Goal: Information Seeking & Learning: Learn about a topic

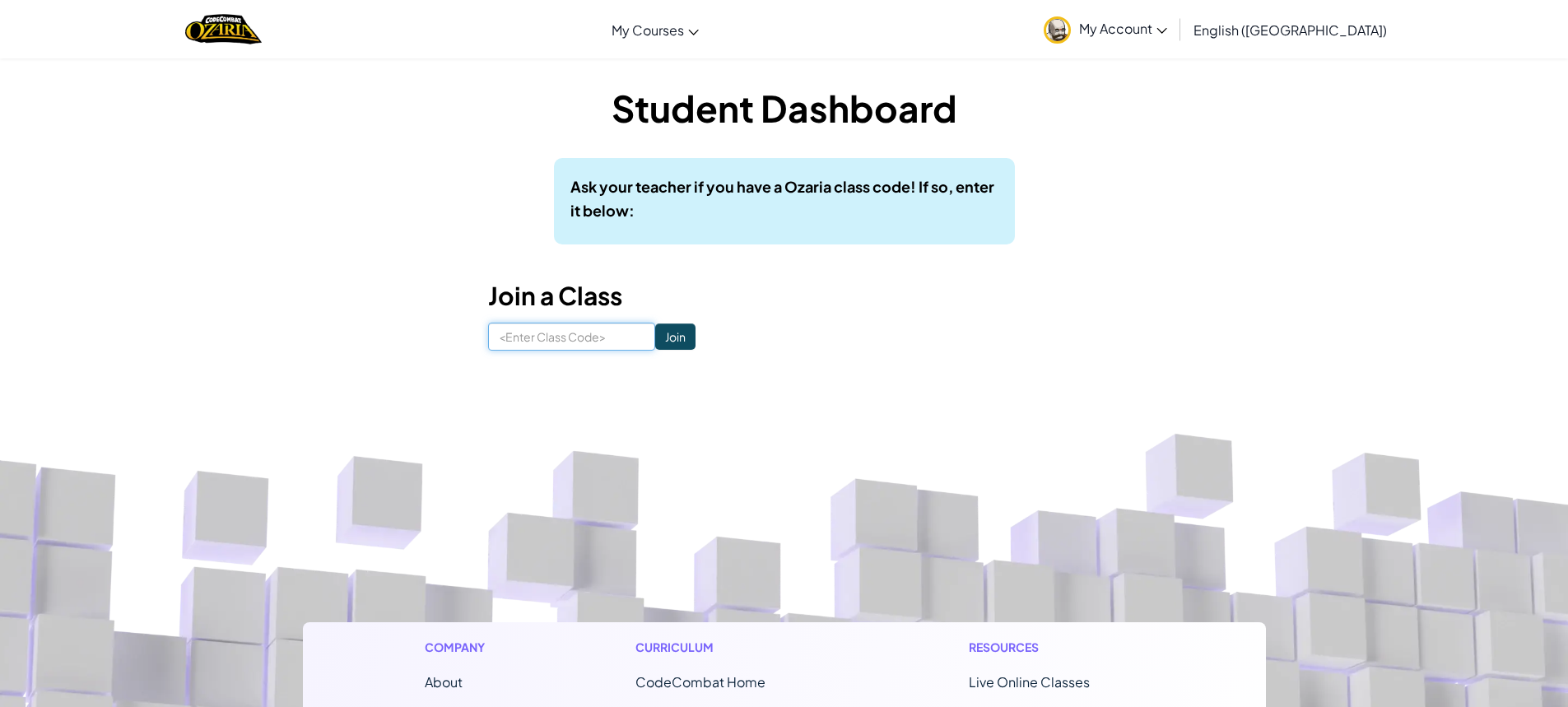
click at [511, 336] on input at bounding box center [571, 336] width 167 height 28
paste input "SingDayStar"
type input "SingDayStar"
click at [655, 328] on input "Join" at bounding box center [675, 336] width 41 height 26
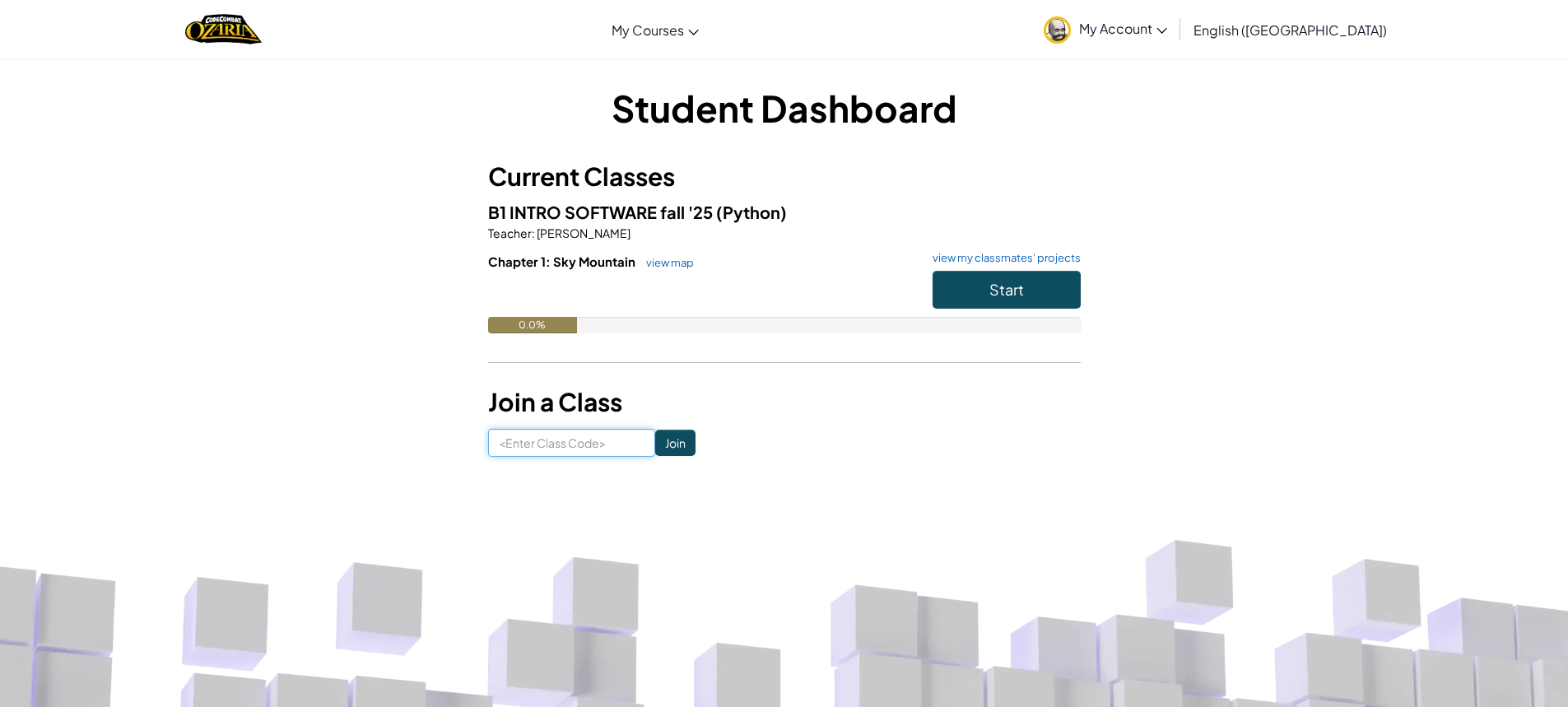
paste input "SingDayStar"
type input "SingDayStar"
click at [660, 440] on input "Join" at bounding box center [675, 443] width 41 height 26
click at [1027, 293] on button "Start" at bounding box center [1006, 290] width 148 height 38
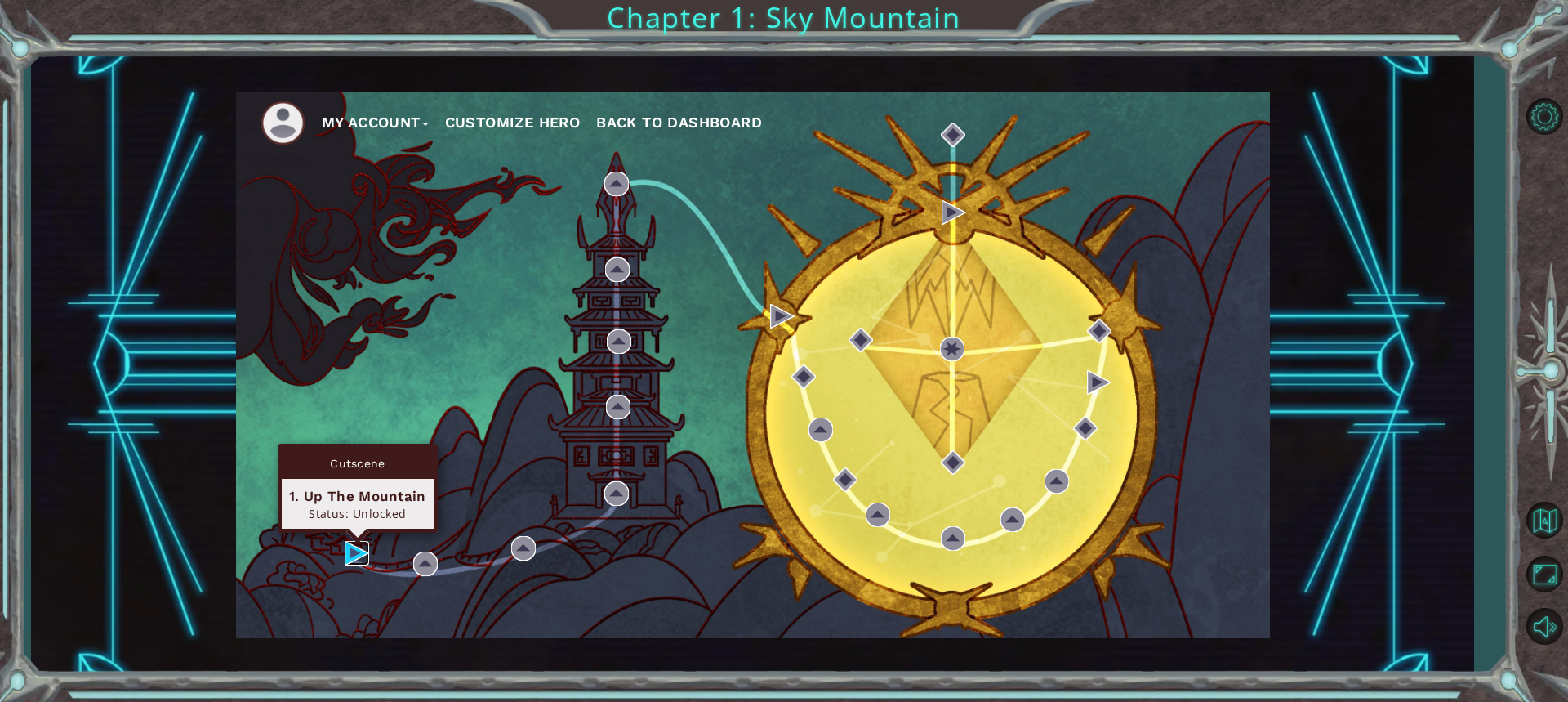
click at [360, 554] on img at bounding box center [357, 553] width 25 height 25
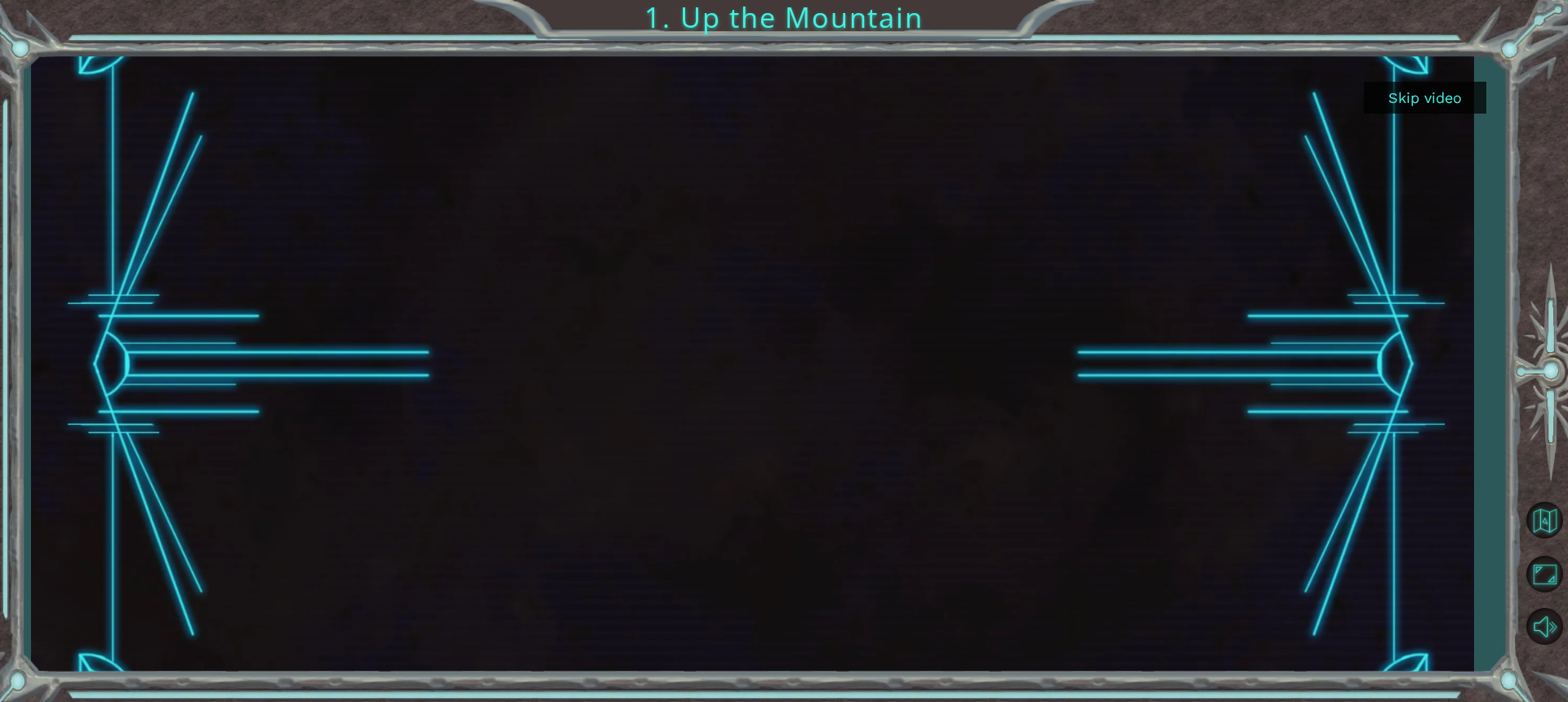
click at [1442, 103] on button "Skip video" at bounding box center [1425, 97] width 123 height 32
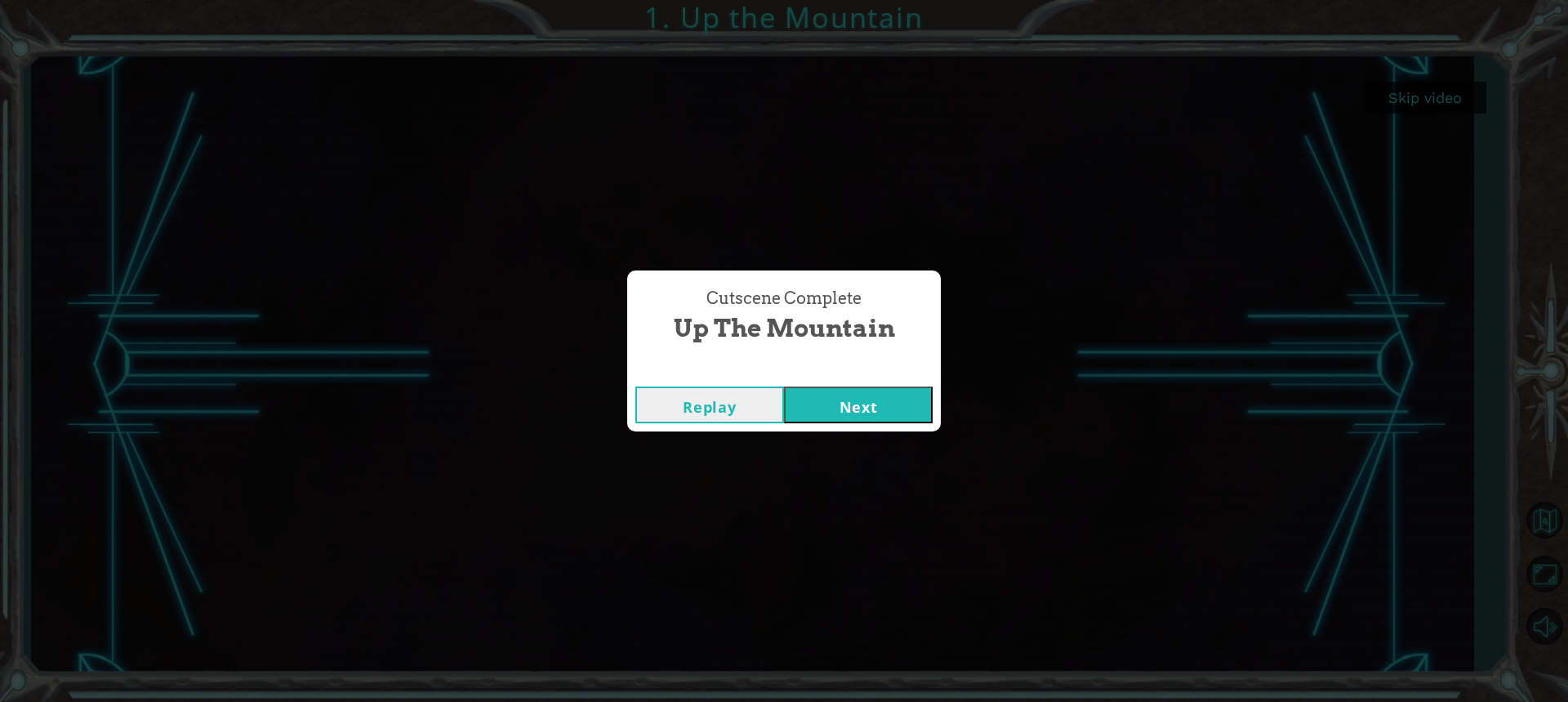
click at [874, 401] on button "Next" at bounding box center [858, 405] width 149 height 37
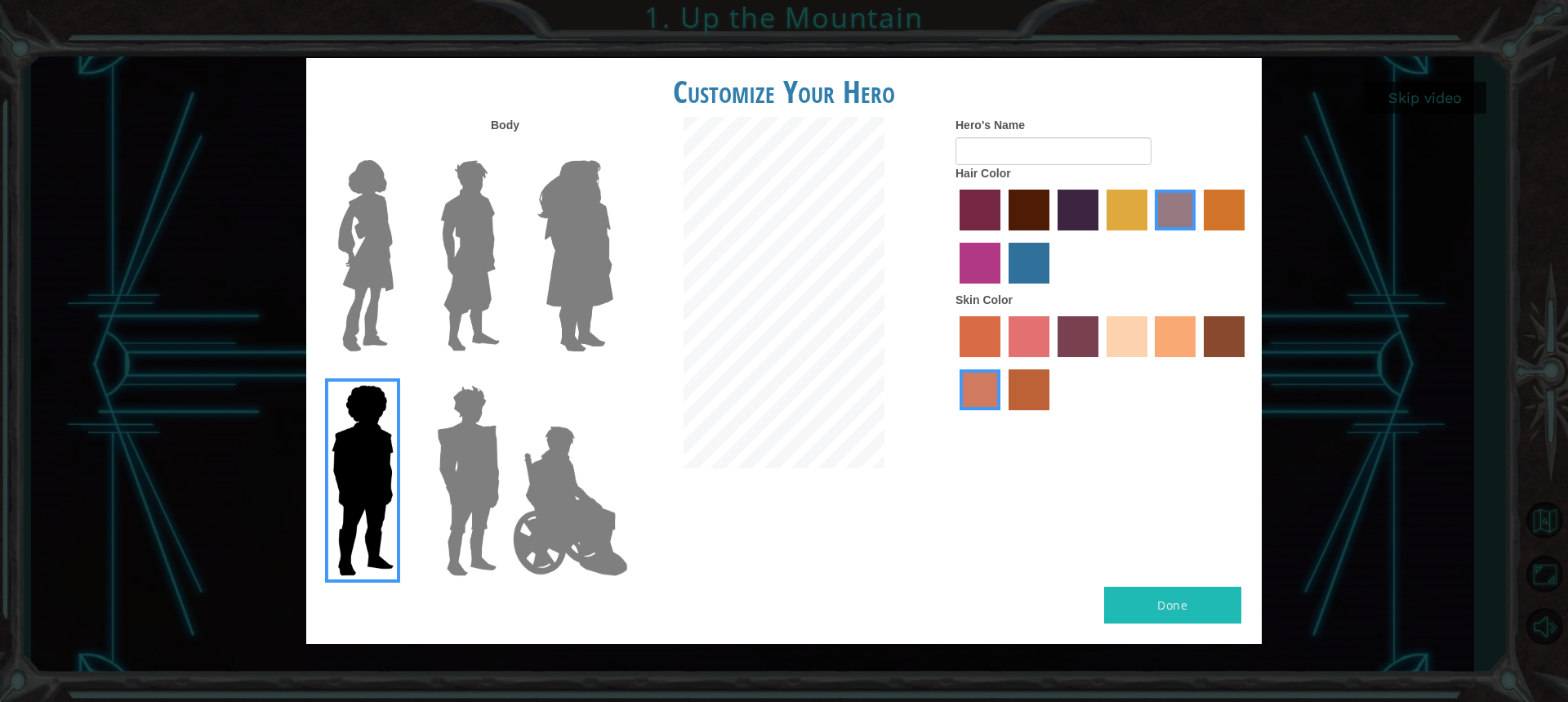
click at [1012, 206] on label "maroon hair color" at bounding box center [1028, 209] width 41 height 41
click at [1003, 236] on input "maroon hair color" at bounding box center [1003, 236] width 0 height 0
click at [1027, 202] on label "maroon hair color" at bounding box center [1028, 209] width 41 height 41
click at [1003, 236] on input "maroon hair color" at bounding box center [1003, 236] width 0 height 0
click at [992, 337] on label "sorbus skin color" at bounding box center [979, 337] width 41 height 41
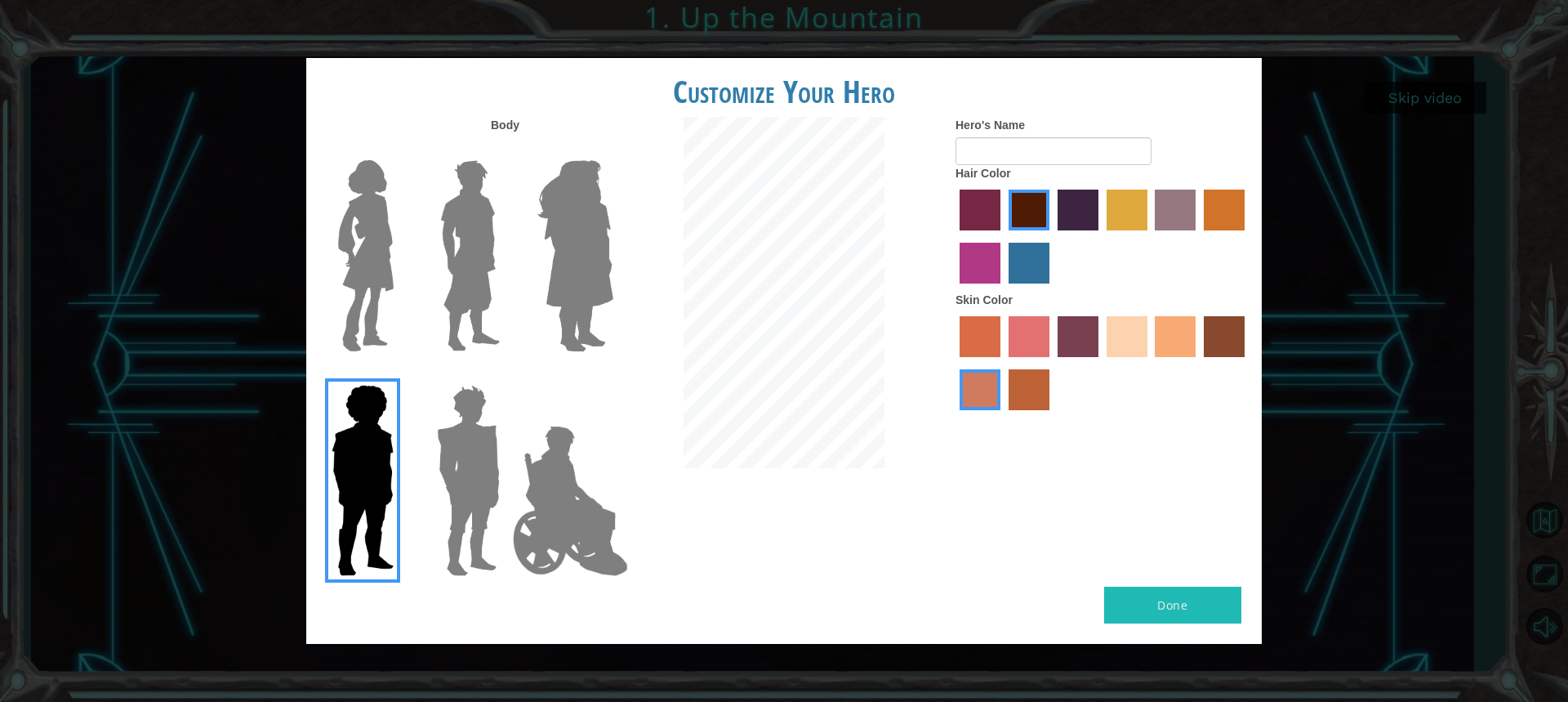
click at [954, 363] on input "sorbus skin color" at bounding box center [954, 363] width 0 height 0
click at [1023, 332] on label "froly skin color" at bounding box center [1028, 337] width 41 height 41
click at [1003, 363] on input "froly skin color" at bounding box center [1003, 363] width 0 height 0
click at [1027, 379] on label "smoke tree skin color" at bounding box center [1028, 389] width 41 height 41
click at [1003, 415] on input "smoke tree skin color" at bounding box center [1003, 415] width 0 height 0
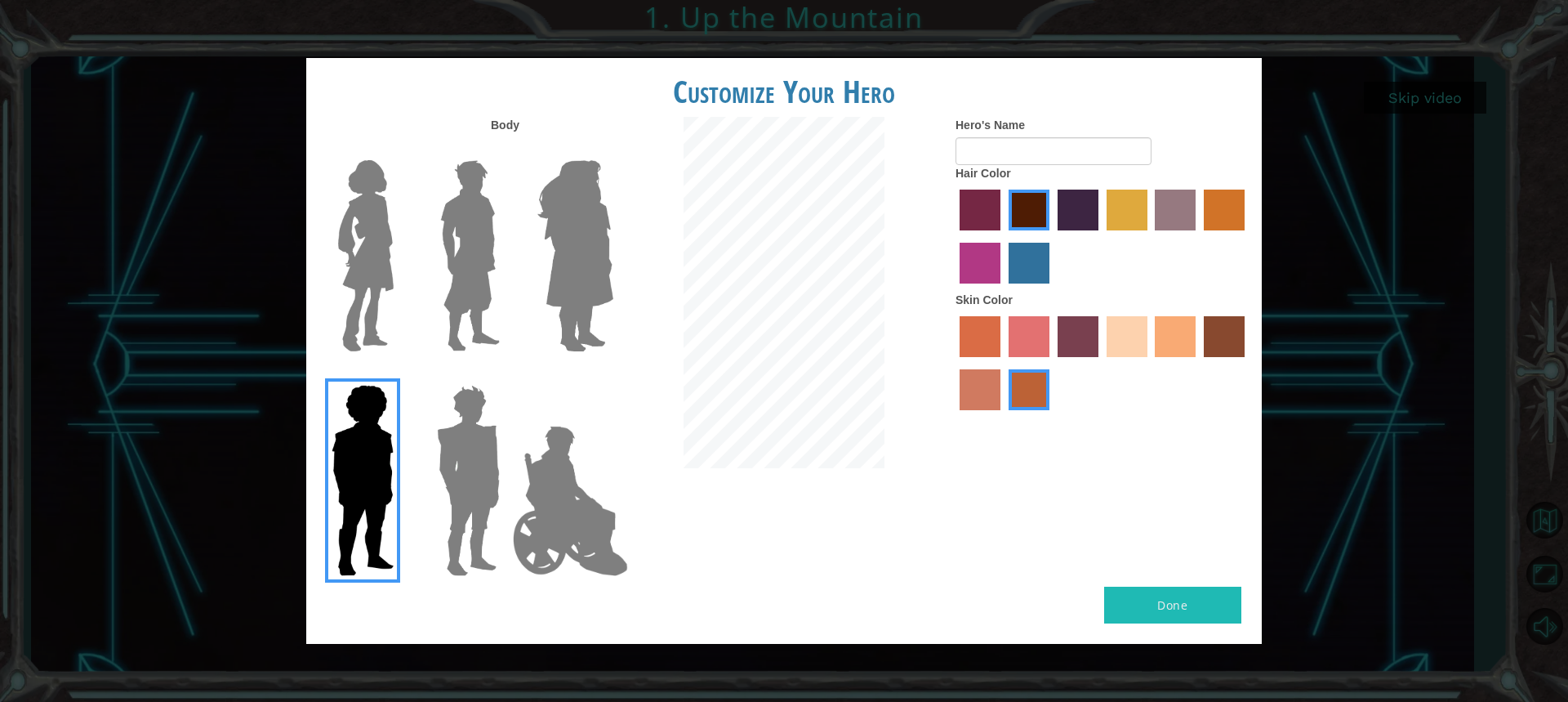
click at [1020, 328] on label "froly skin color" at bounding box center [1028, 337] width 41 height 41
click at [1003, 363] on input "froly skin color" at bounding box center [1003, 363] width 0 height 0
click at [1206, 333] on label "karma skin color" at bounding box center [1224, 337] width 41 height 41
click at [1197, 363] on input "karma skin color" at bounding box center [1197, 363] width 0 height 0
click at [1059, 212] on label "hot purple hair color" at bounding box center [1077, 209] width 41 height 41
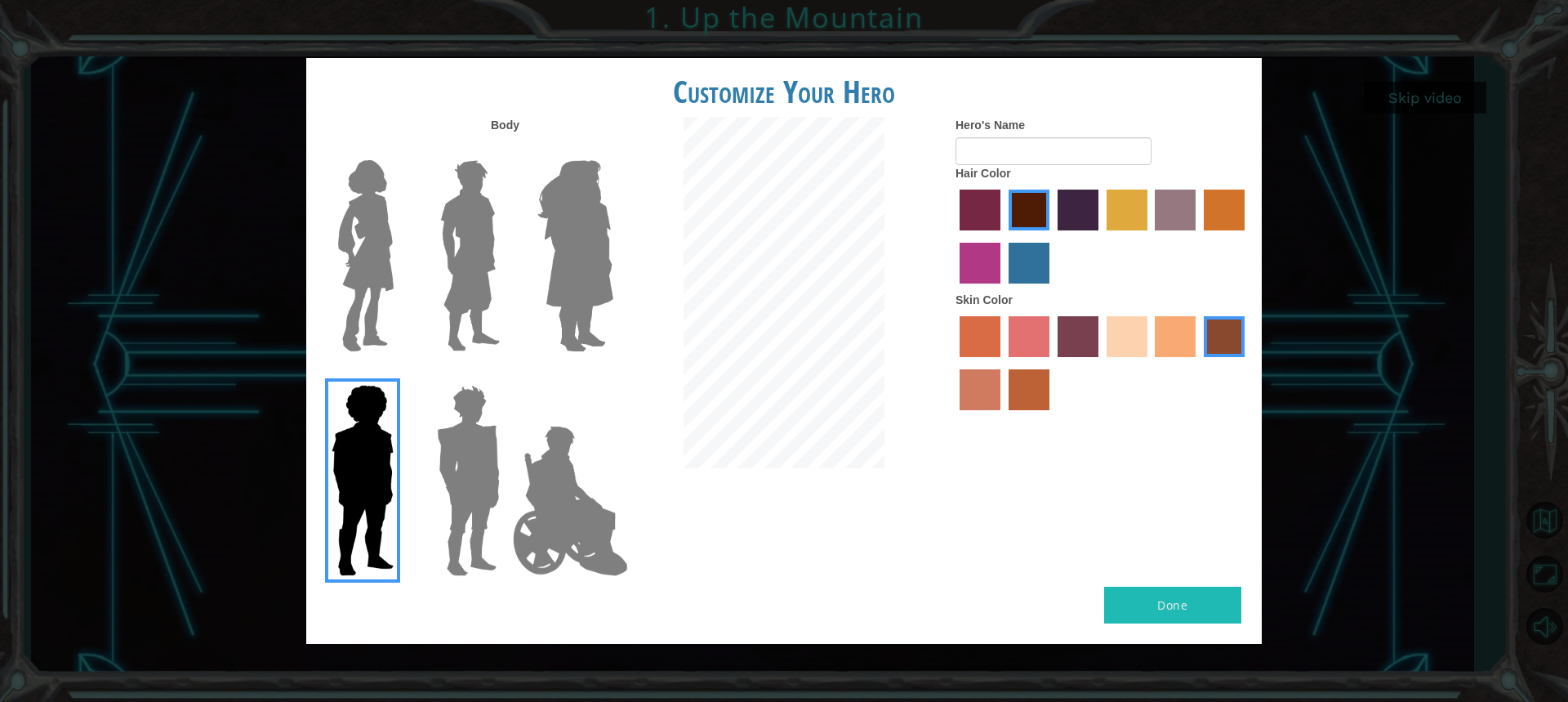
click at [1052, 236] on input "hot purple hair color" at bounding box center [1052, 236] width 0 height 0
click at [999, 209] on label "paprika hair color" at bounding box center [979, 209] width 41 height 41
click at [954, 236] on input "paprika hair color" at bounding box center [954, 236] width 0 height 0
click at [977, 255] on label "medium red violet hair color" at bounding box center [979, 263] width 41 height 41
click at [1247, 236] on input "medium red violet hair color" at bounding box center [1247, 236] width 0 height 0
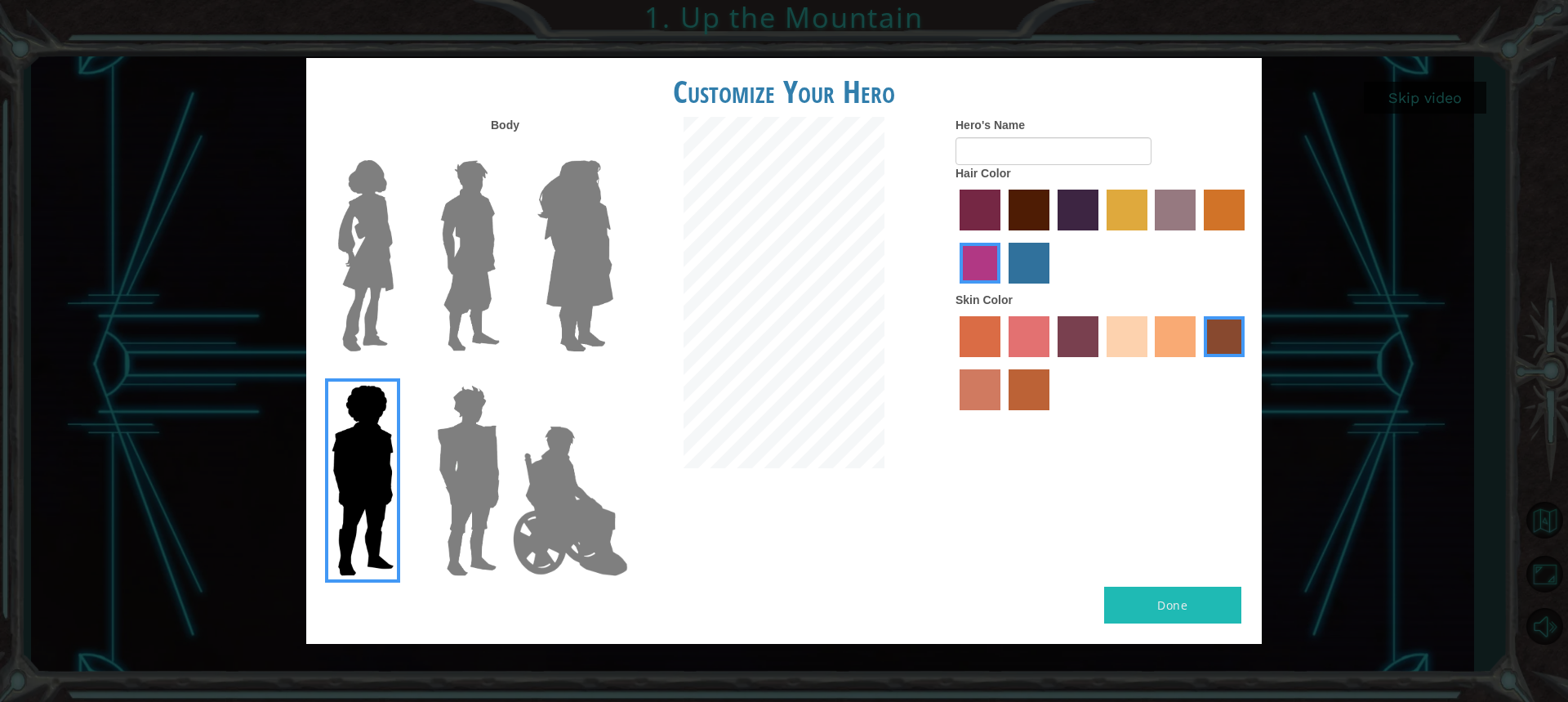
click at [1043, 269] on label "lachmara hair color" at bounding box center [1028, 263] width 41 height 41
click at [1003, 289] on input "lachmara hair color" at bounding box center [1003, 289] width 0 height 0
click at [1028, 220] on label "maroon hair color" at bounding box center [1028, 209] width 41 height 41
click at [1003, 236] on input "maroon hair color" at bounding box center [1003, 236] width 0 height 0
click at [1079, 212] on label "hot purple hair color" at bounding box center [1077, 209] width 41 height 41
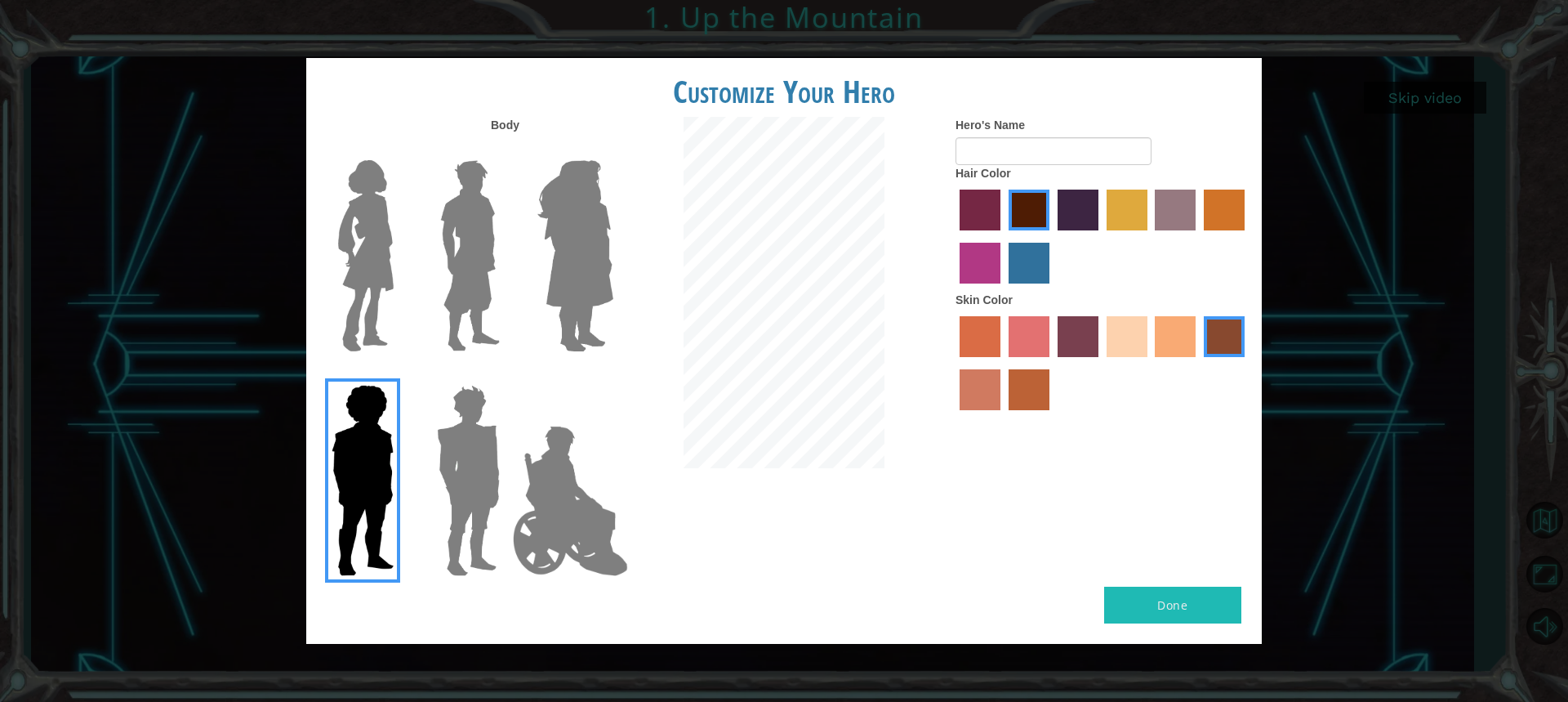
click at [1052, 236] on input "hot purple hair color" at bounding box center [1052, 236] width 0 height 0
click at [1148, 203] on div at bounding box center [1103, 238] width 294 height 106
click at [1125, 216] on label "tulip tree hair color" at bounding box center [1127, 209] width 41 height 41
click at [1101, 236] on input "tulip tree hair color" at bounding box center [1101, 236] width 0 height 0
click at [1164, 206] on label "bazaar hair color" at bounding box center [1175, 209] width 41 height 41
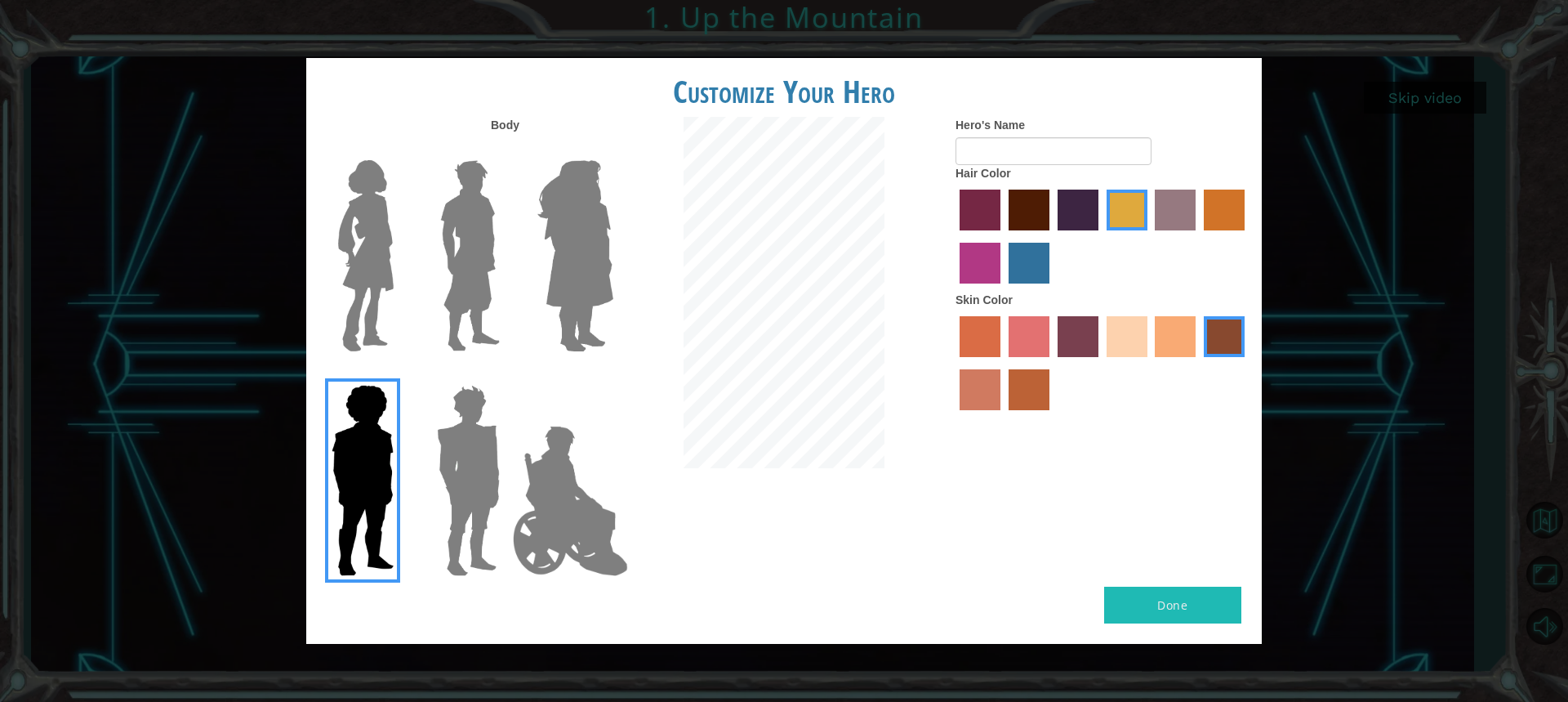
click at [1149, 236] on input "bazaar hair color" at bounding box center [1149, 236] width 0 height 0
click at [1189, 202] on label "bazaar hair color" at bounding box center [1175, 209] width 41 height 41
click at [1149, 236] on input "bazaar hair color" at bounding box center [1149, 236] width 0 height 0
click at [1200, 202] on div at bounding box center [1103, 238] width 294 height 106
click at [1220, 202] on label "gold drop hair color" at bounding box center [1224, 209] width 41 height 41
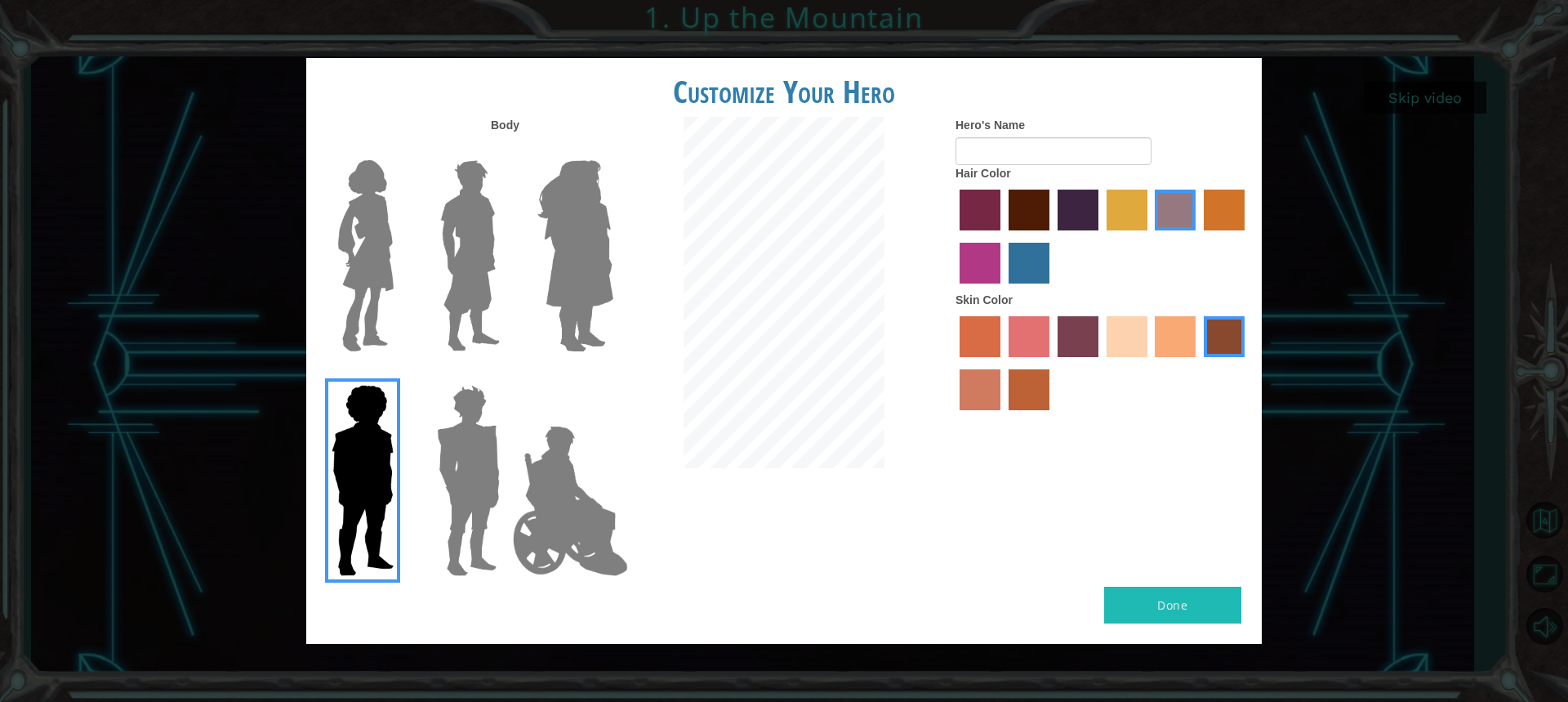
click at [1197, 236] on input "gold drop hair color" at bounding box center [1197, 236] width 0 height 0
click at [1023, 199] on label "maroon hair color" at bounding box center [1028, 209] width 41 height 41
click at [1003, 236] on input "maroon hair color" at bounding box center [1003, 236] width 0 height 0
click at [1029, 154] on input "Hero's Name" at bounding box center [1054, 152] width 196 height 28
click at [581, 455] on img at bounding box center [570, 500] width 128 height 163
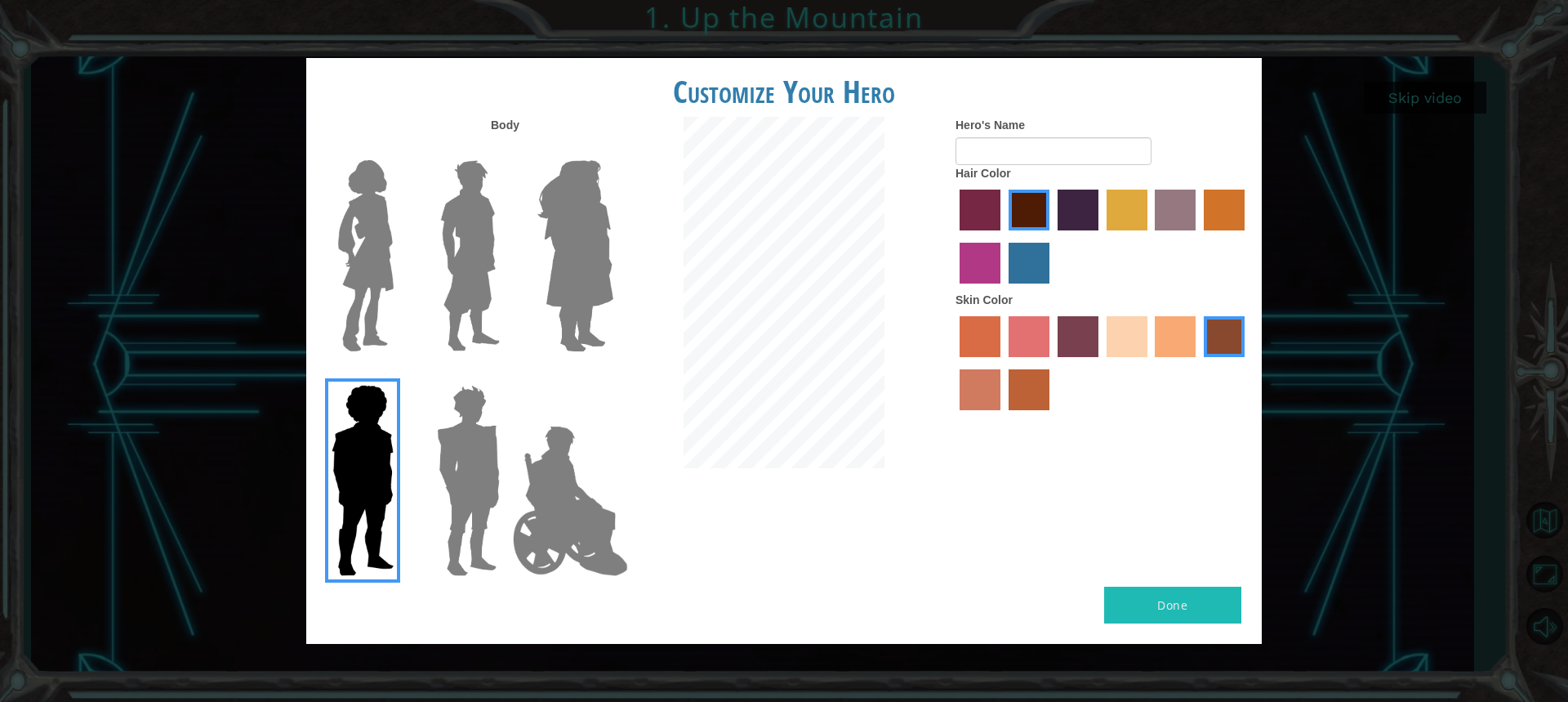
click at [612, 374] on input "Hero Jamie" at bounding box center [612, 374] width 0 height 0
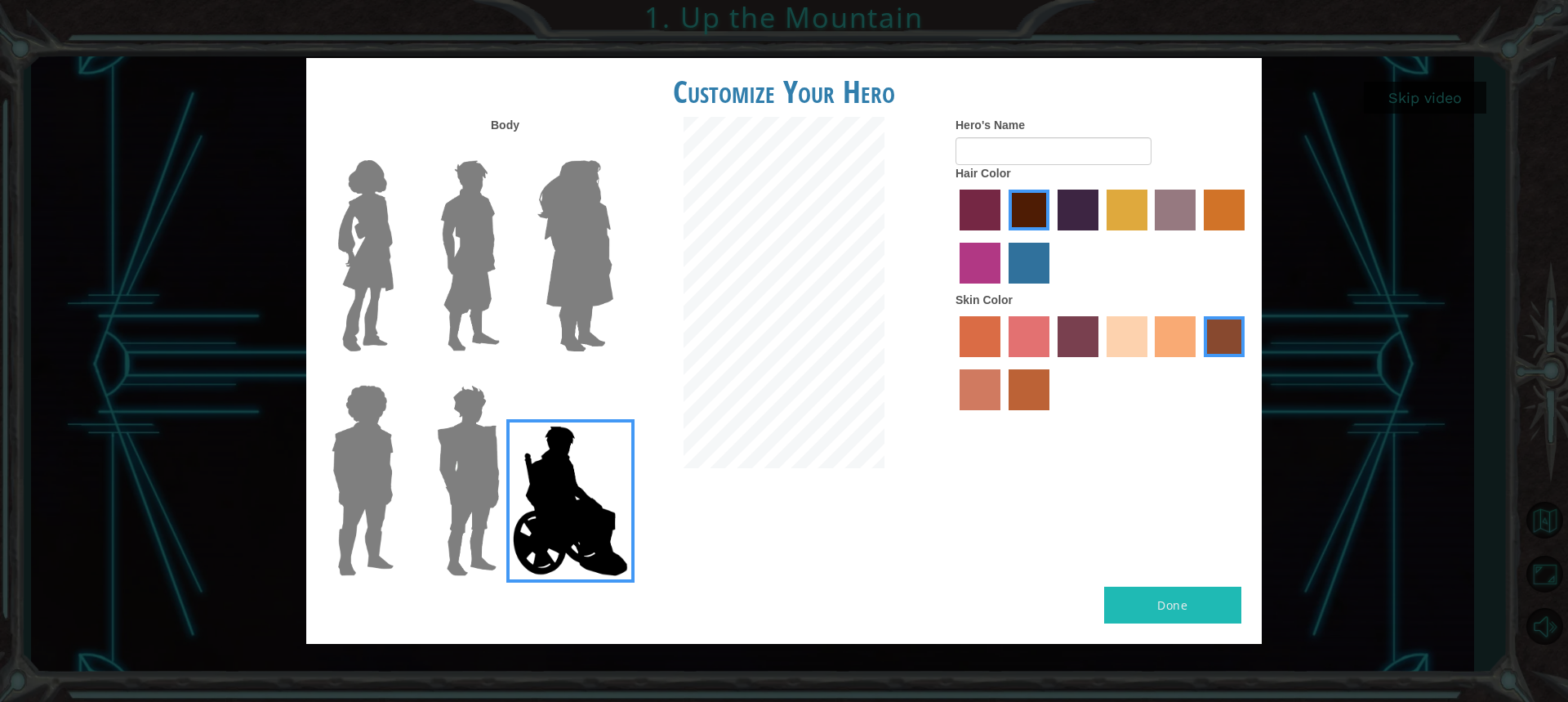
click at [1167, 328] on label "tacao skin color" at bounding box center [1175, 337] width 41 height 41
click at [1149, 363] on input "tacao skin color" at bounding box center [1149, 363] width 0 height 0
click at [1087, 213] on label "hot purple hair color" at bounding box center [1077, 209] width 41 height 41
click at [1052, 236] on input "hot purple hair color" at bounding box center [1052, 236] width 0 height 0
click at [600, 259] on img at bounding box center [576, 255] width 89 height 204
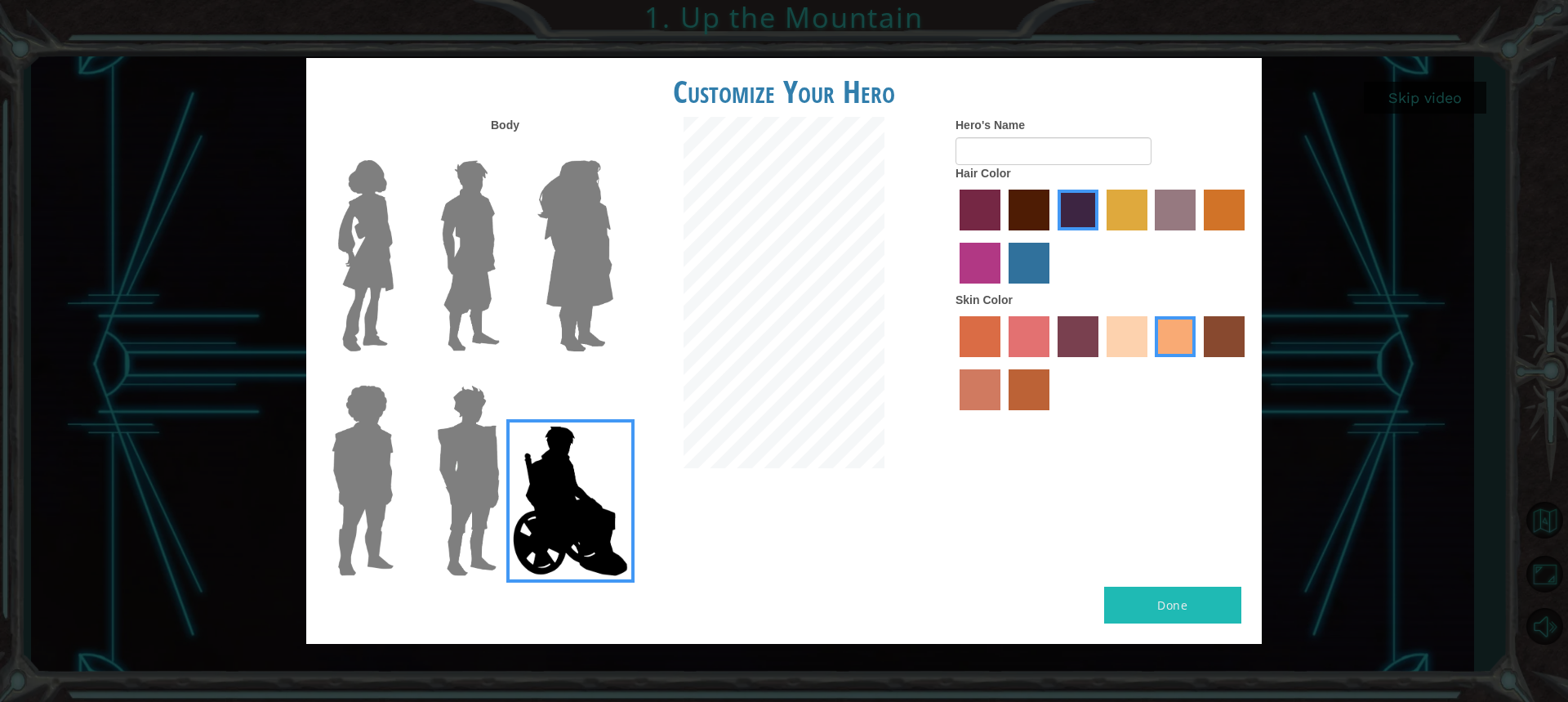
click at [612, 150] on input "Hero Amethyst" at bounding box center [612, 150] width 0 height 0
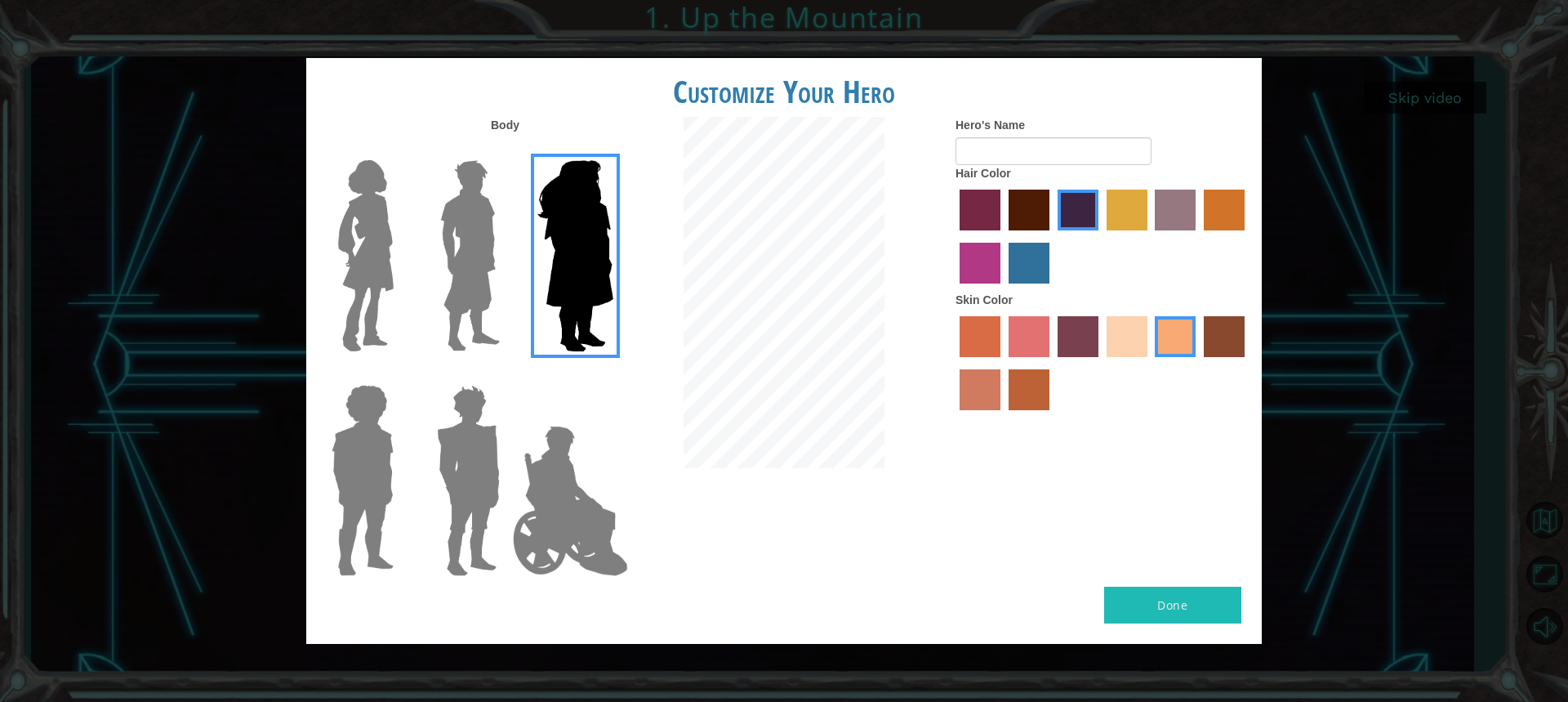
click at [430, 512] on img at bounding box center [468, 480] width 76 height 204
click at [506, 374] on input "Hero Garnet" at bounding box center [506, 374] width 0 height 0
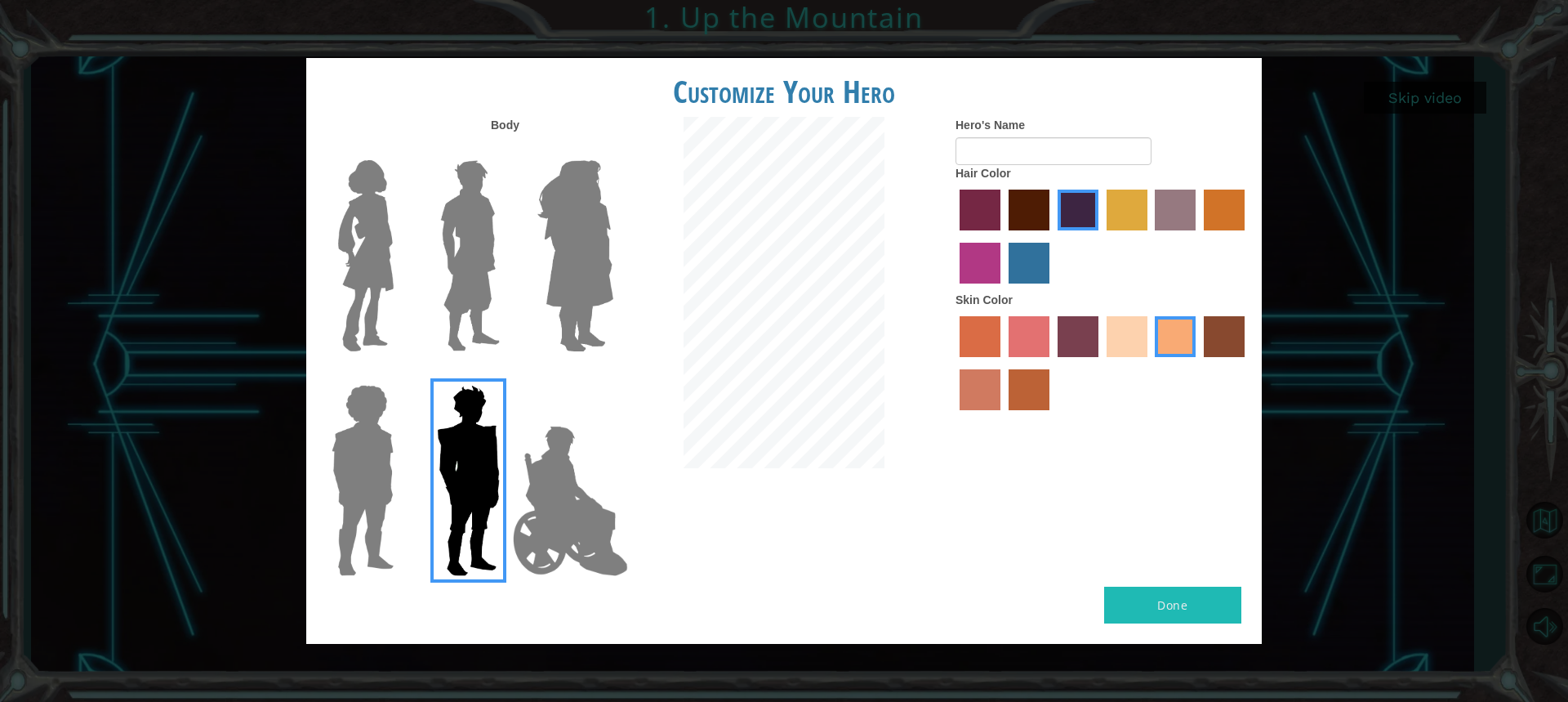
click at [366, 489] on img at bounding box center [363, 480] width 75 height 204
click at [400, 374] on input "Hero Steven" at bounding box center [400, 374] width 0 height 0
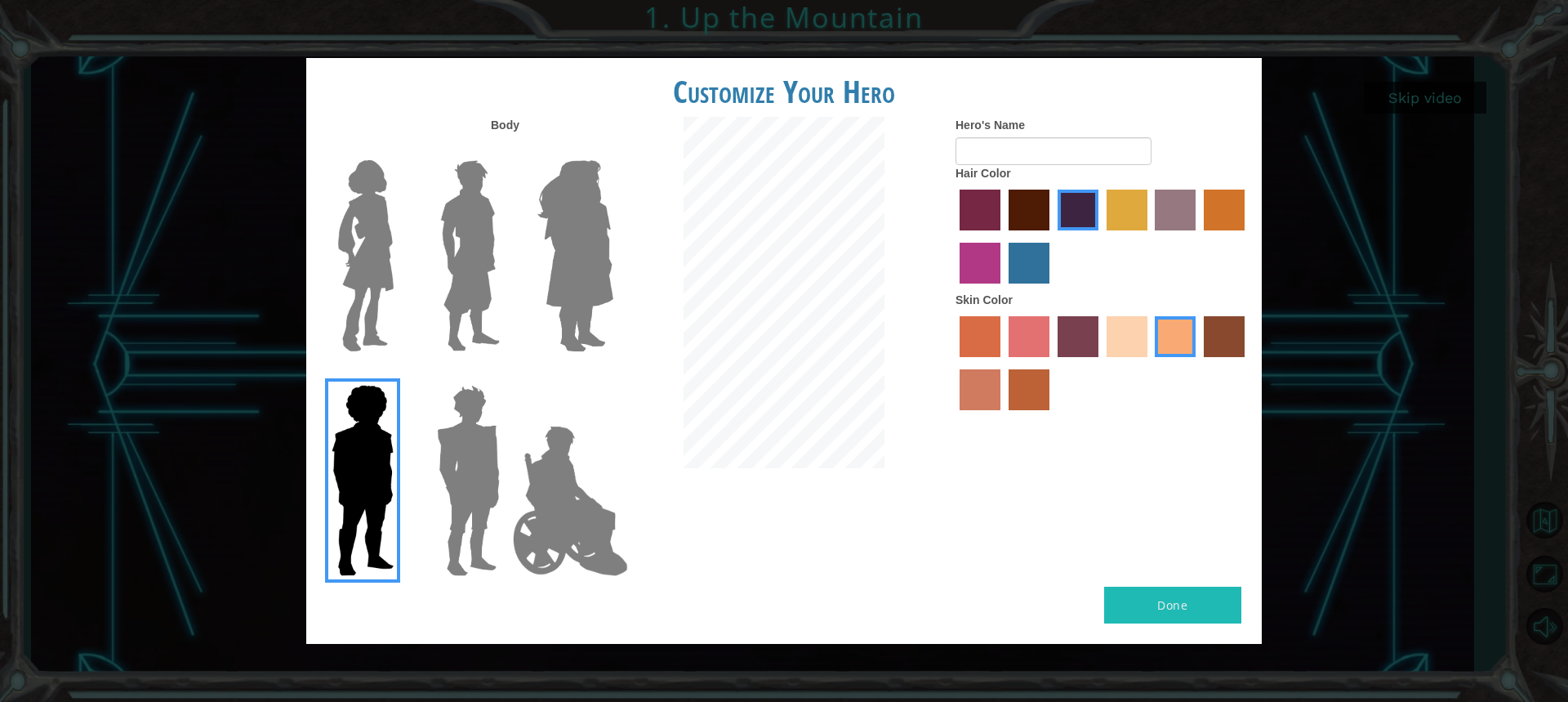
click at [371, 259] on img at bounding box center [365, 255] width 68 height 204
click at [400, 150] on input "Hero Connie" at bounding box center [400, 150] width 0 height 0
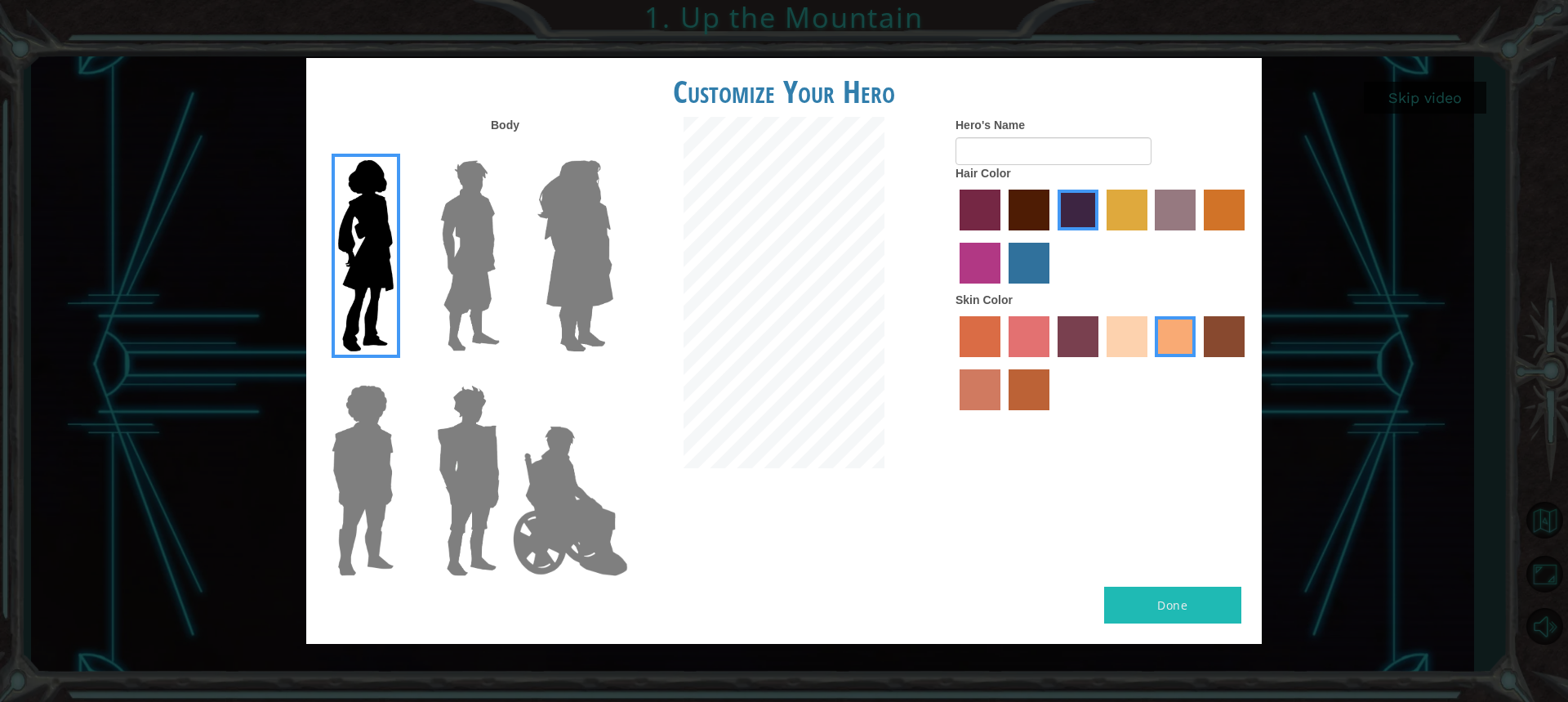
click at [477, 212] on img at bounding box center [470, 255] width 73 height 204
click at [506, 150] on input "Hero Lars" at bounding box center [506, 150] width 0 height 0
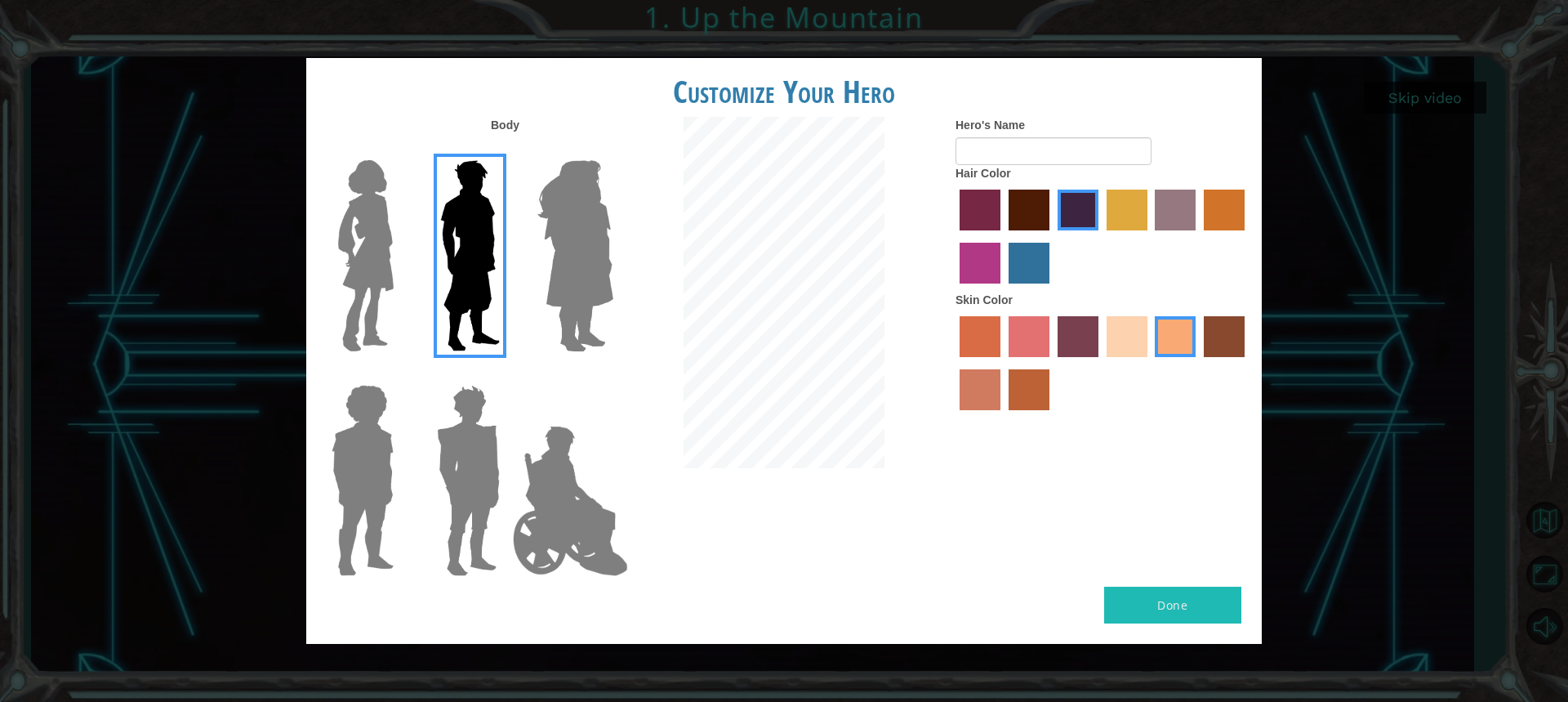
click at [569, 210] on img at bounding box center [576, 255] width 89 height 204
click at [612, 150] on input "Hero Amethyst" at bounding box center [612, 150] width 0 height 0
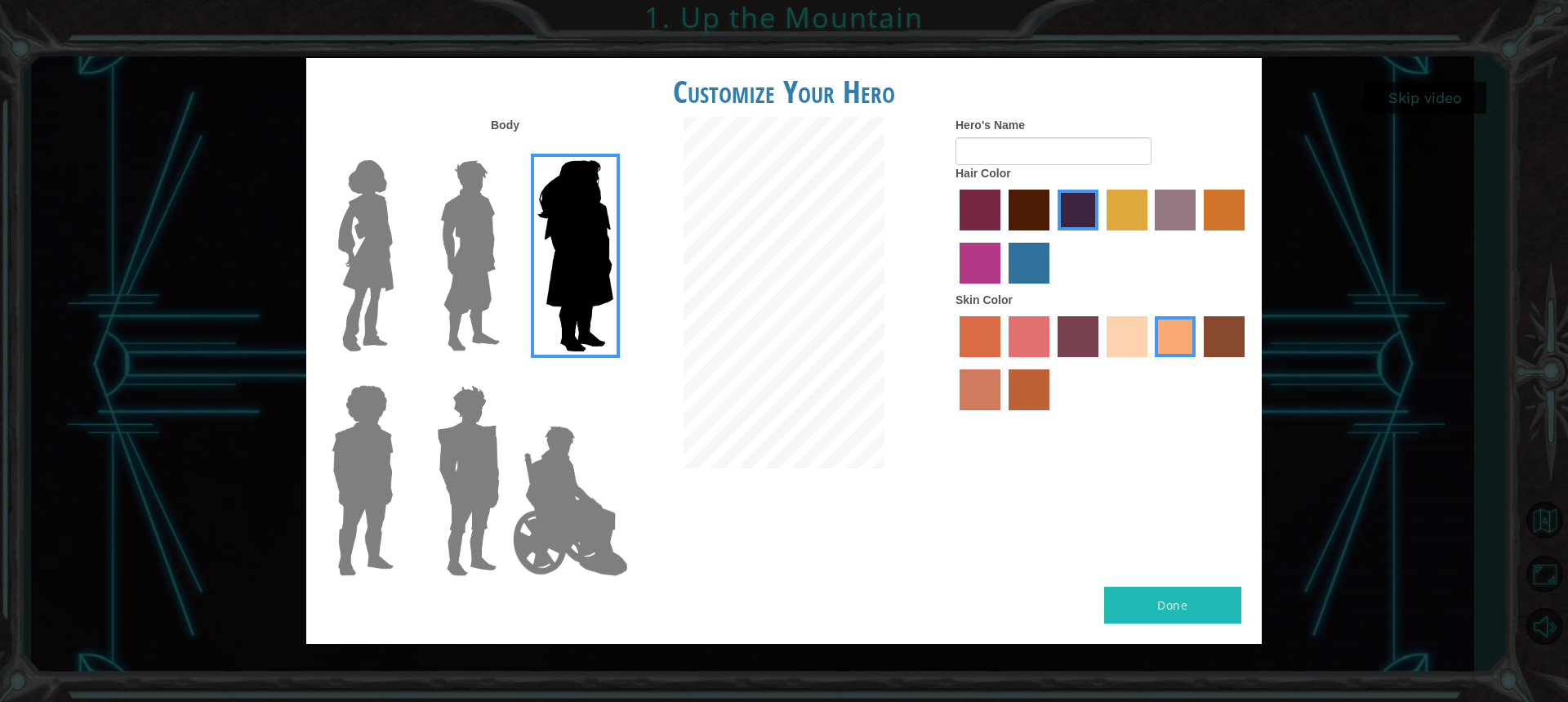
click at [569, 500] on img at bounding box center [570, 500] width 128 height 163
click at [612, 374] on input "Hero Jamie" at bounding box center [612, 374] width 0 height 0
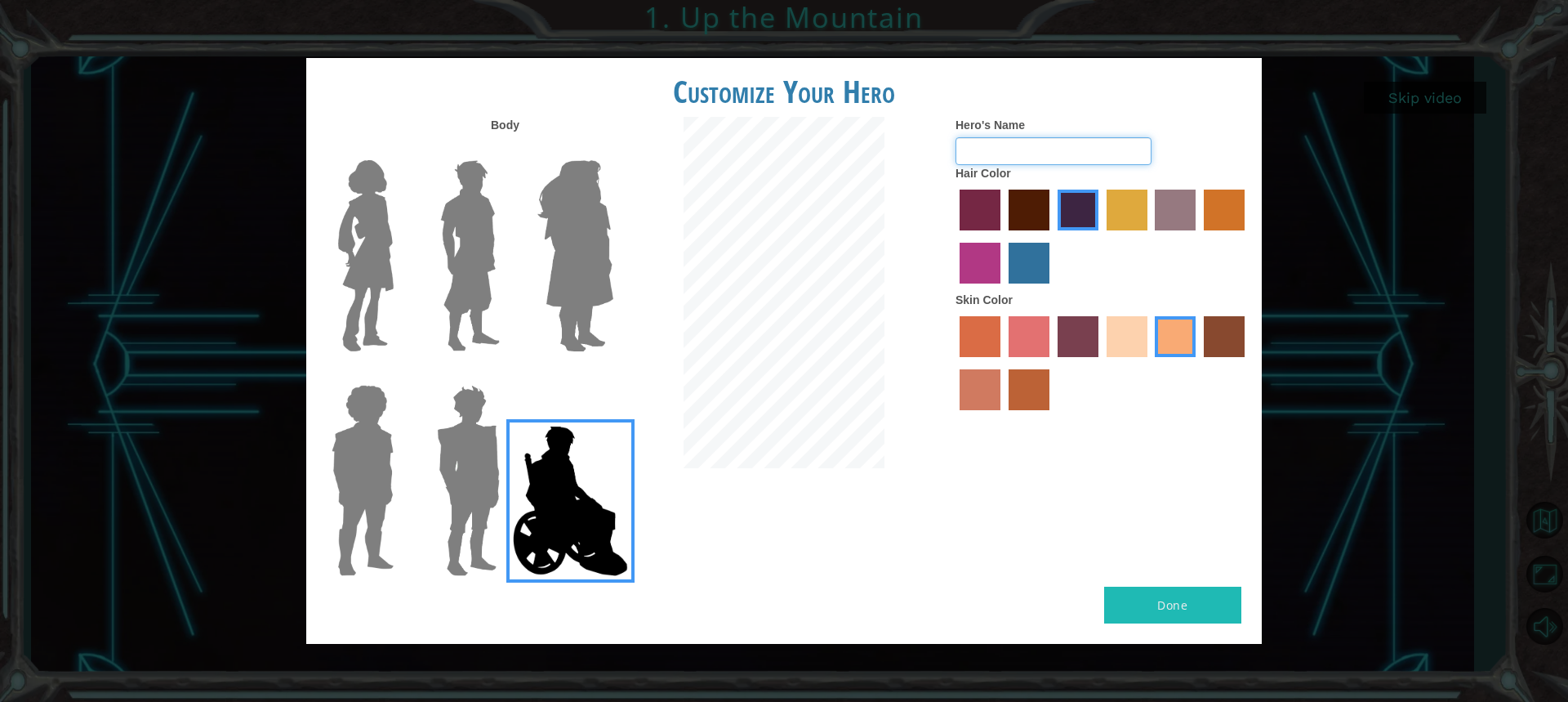
click at [986, 141] on input "Hero's Name" at bounding box center [1054, 152] width 196 height 28
type input "professor X"
click at [1166, 601] on button "Done" at bounding box center [1172, 605] width 138 height 37
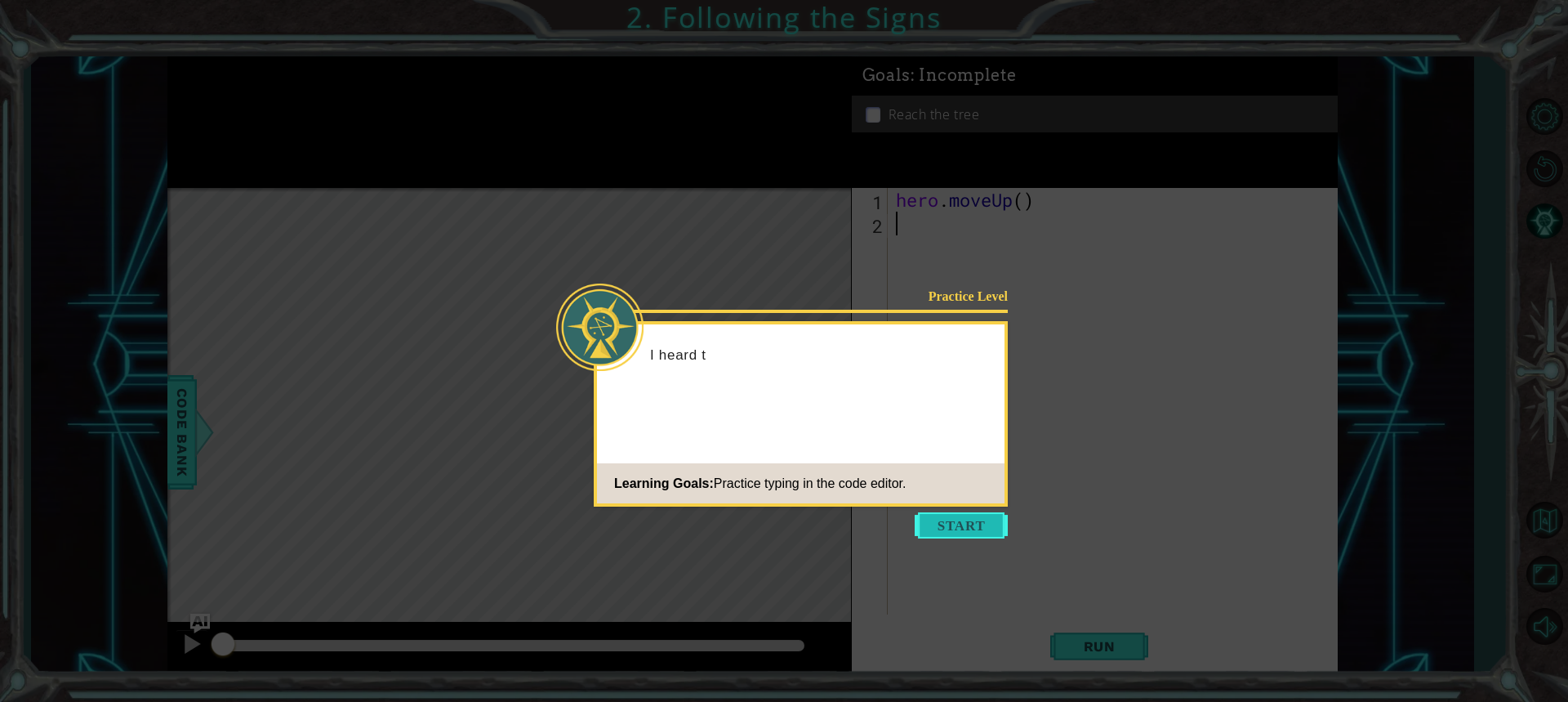
click at [950, 519] on button "Start" at bounding box center [961, 525] width 93 height 26
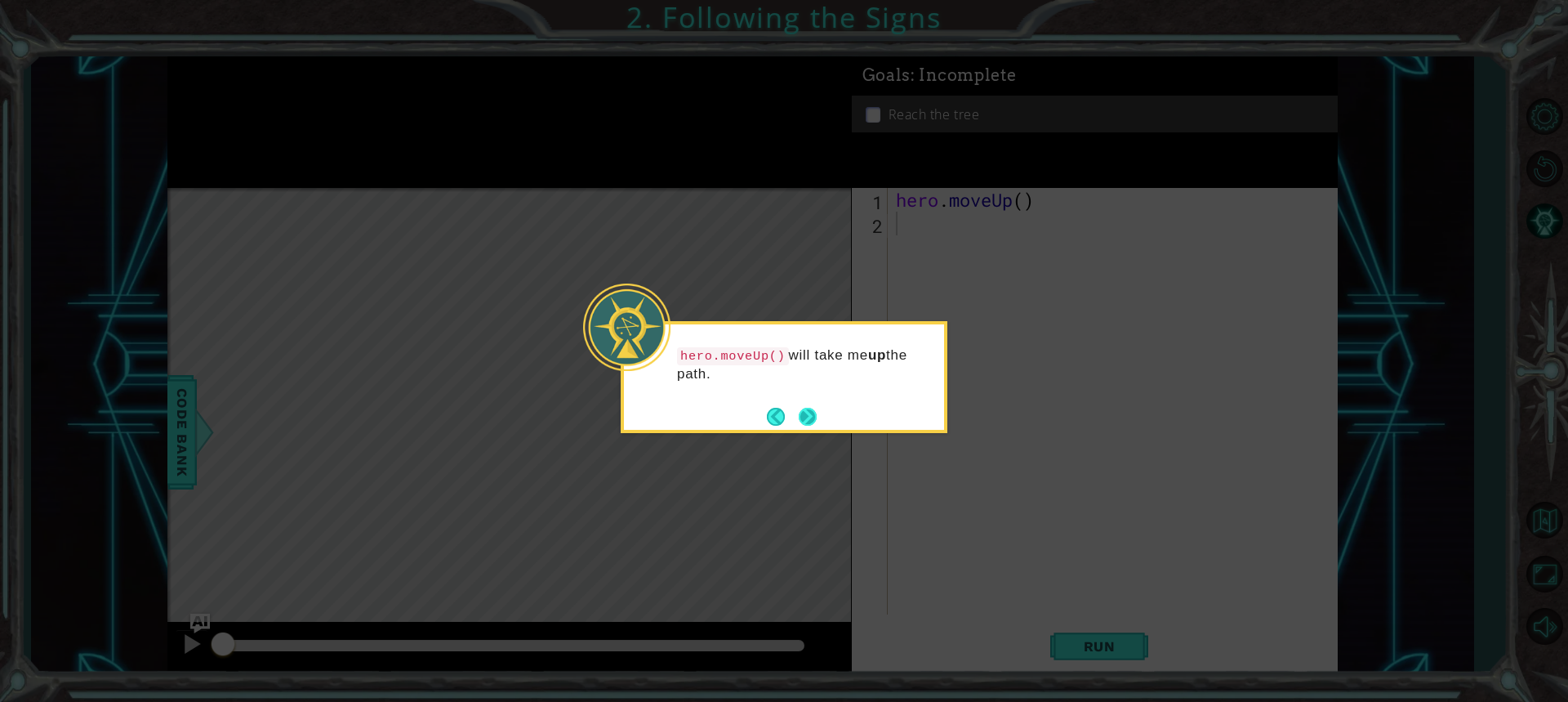
click at [802, 412] on button "Next" at bounding box center [808, 416] width 18 height 18
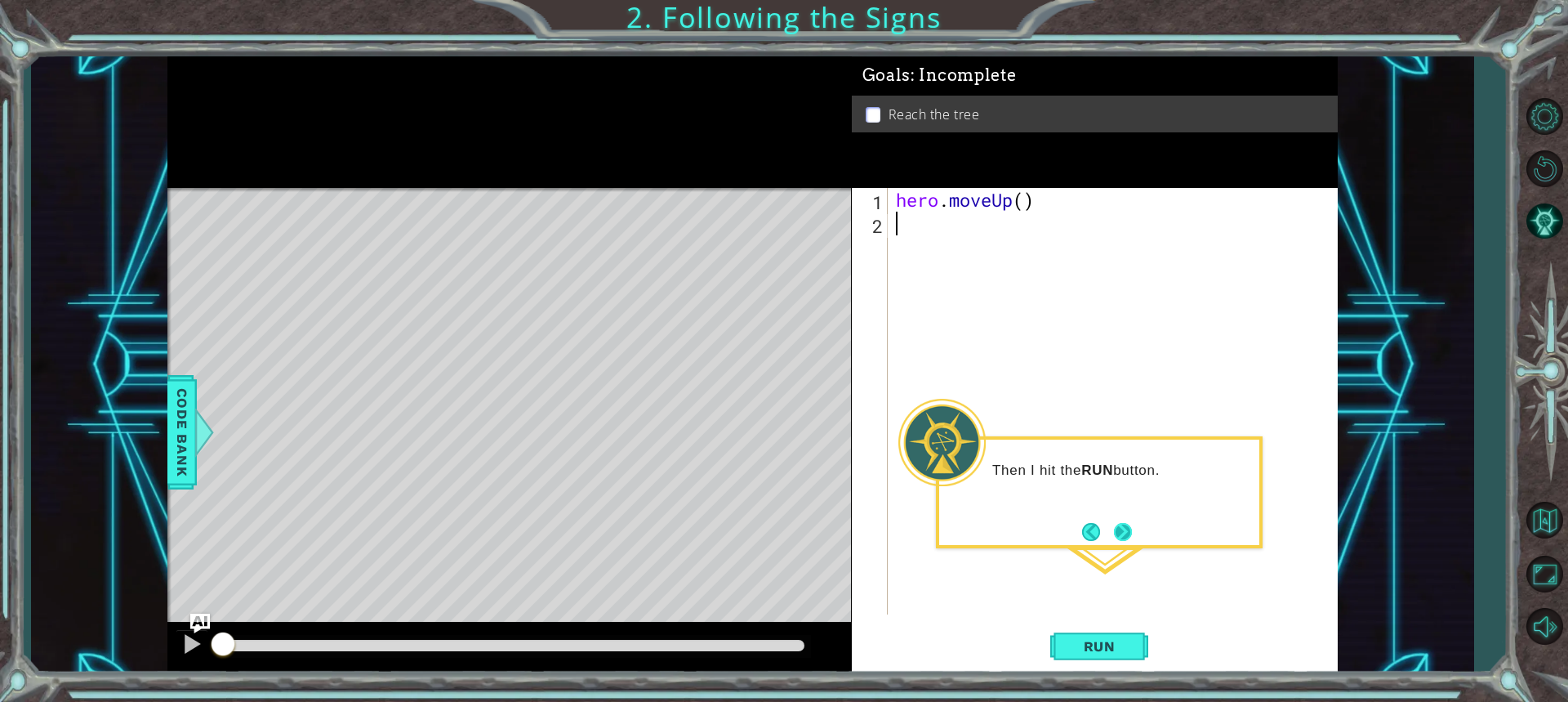
click at [1126, 524] on button "Next" at bounding box center [1122, 531] width 18 height 18
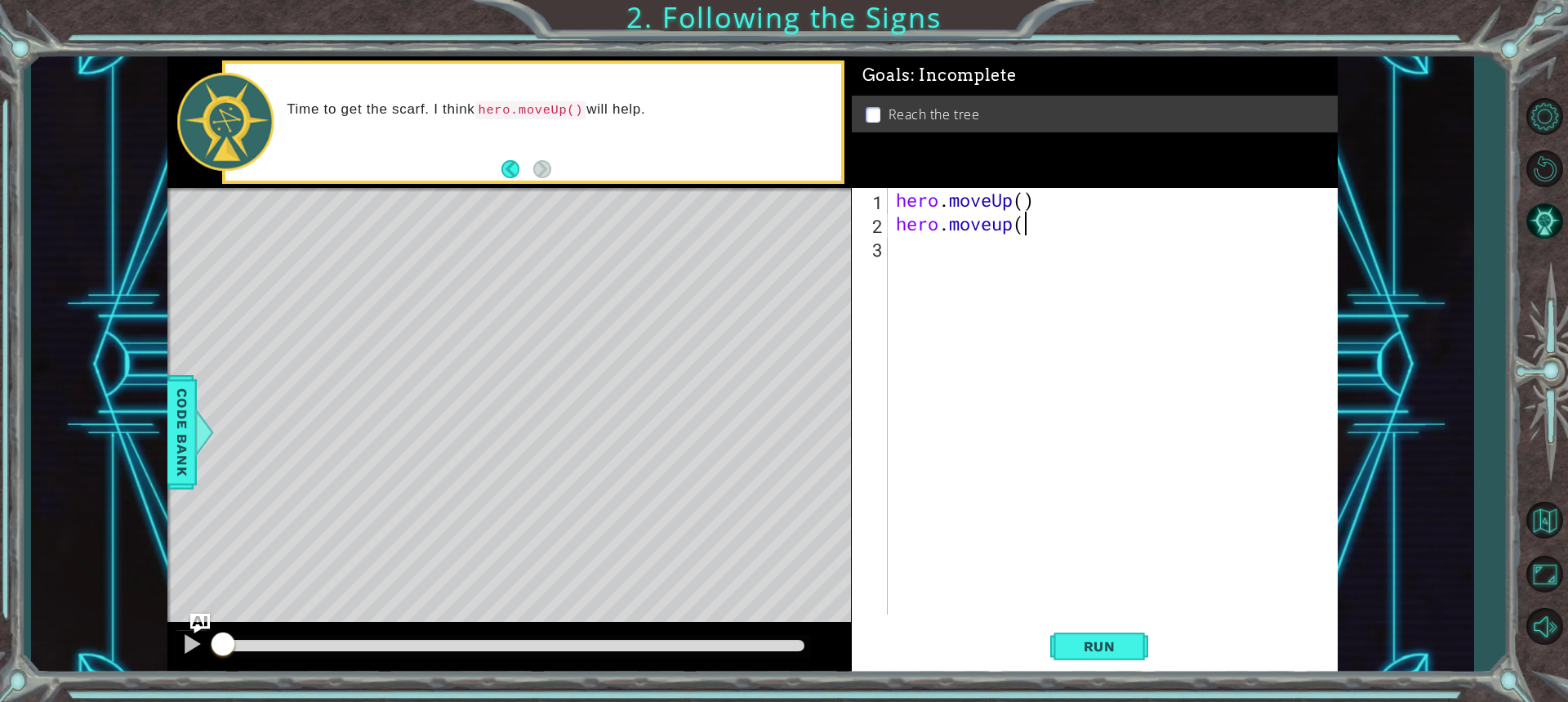
scroll to position [0, 5]
type textarea "hero.moveup()"
click at [1080, 635] on button "Run" at bounding box center [1099, 645] width 98 height 48
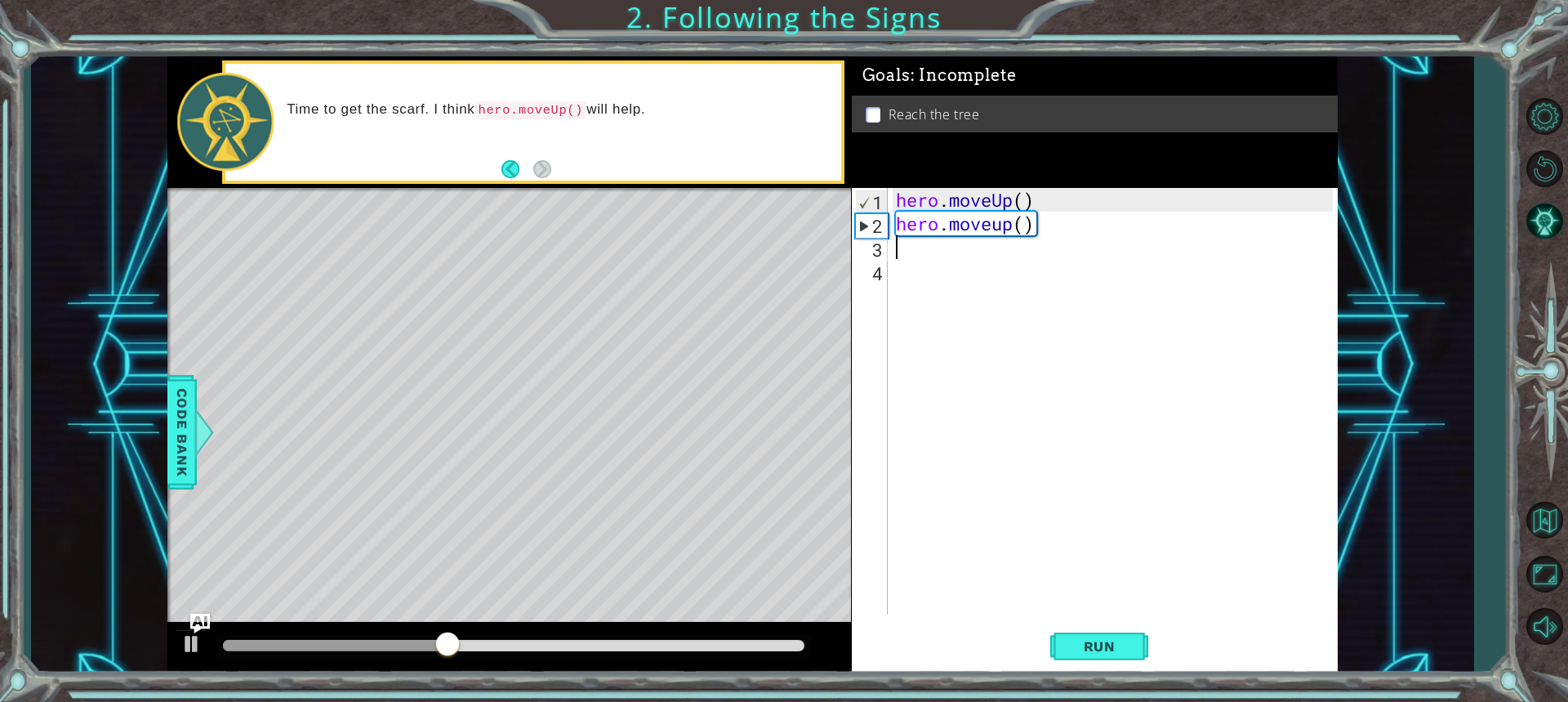
scroll to position [0, 0]
click at [875, 111] on p at bounding box center [872, 115] width 15 height 16
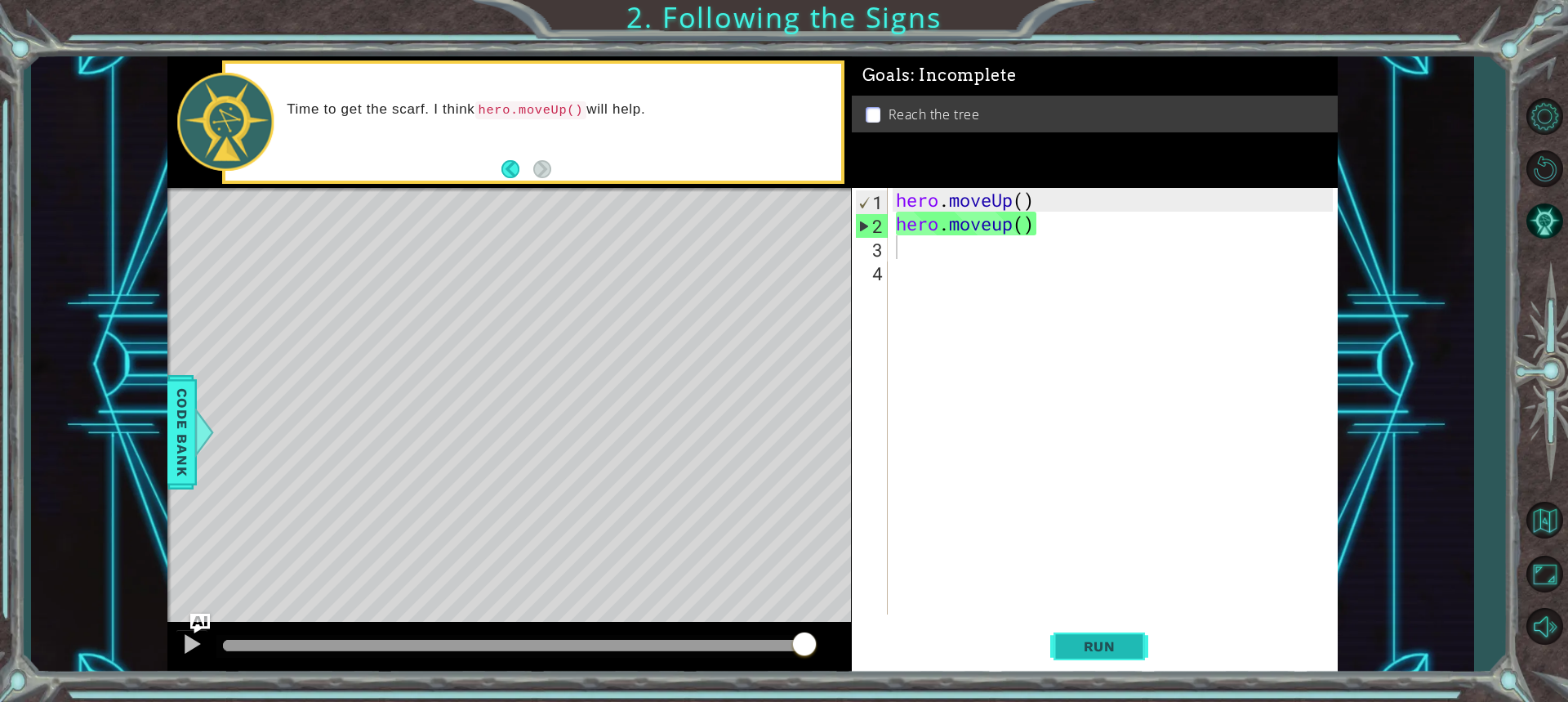
click at [1126, 650] on span "Run" at bounding box center [1099, 646] width 65 height 17
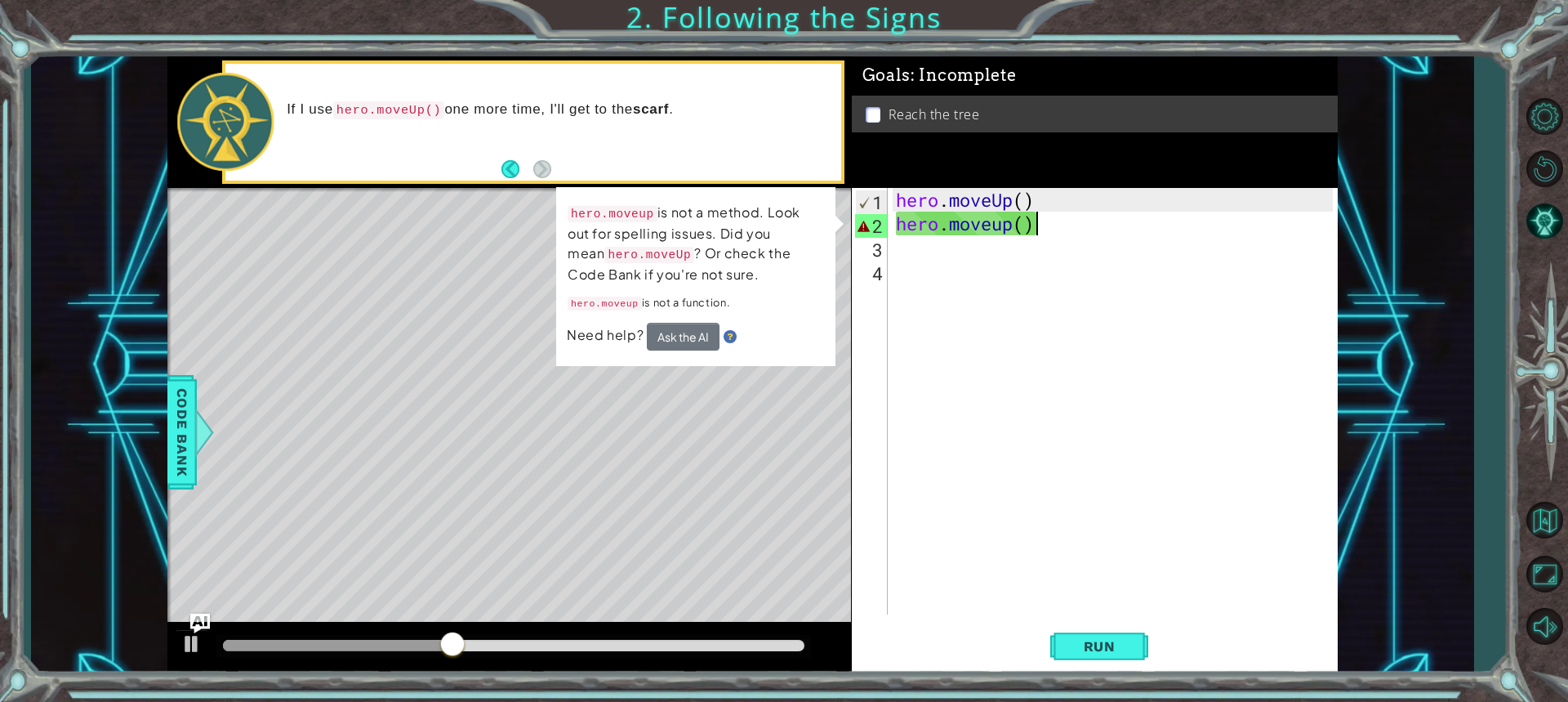
click at [1050, 217] on div "hero . moveUp ( ) hero . moveup ( )" at bounding box center [1117, 424] width 449 height 474
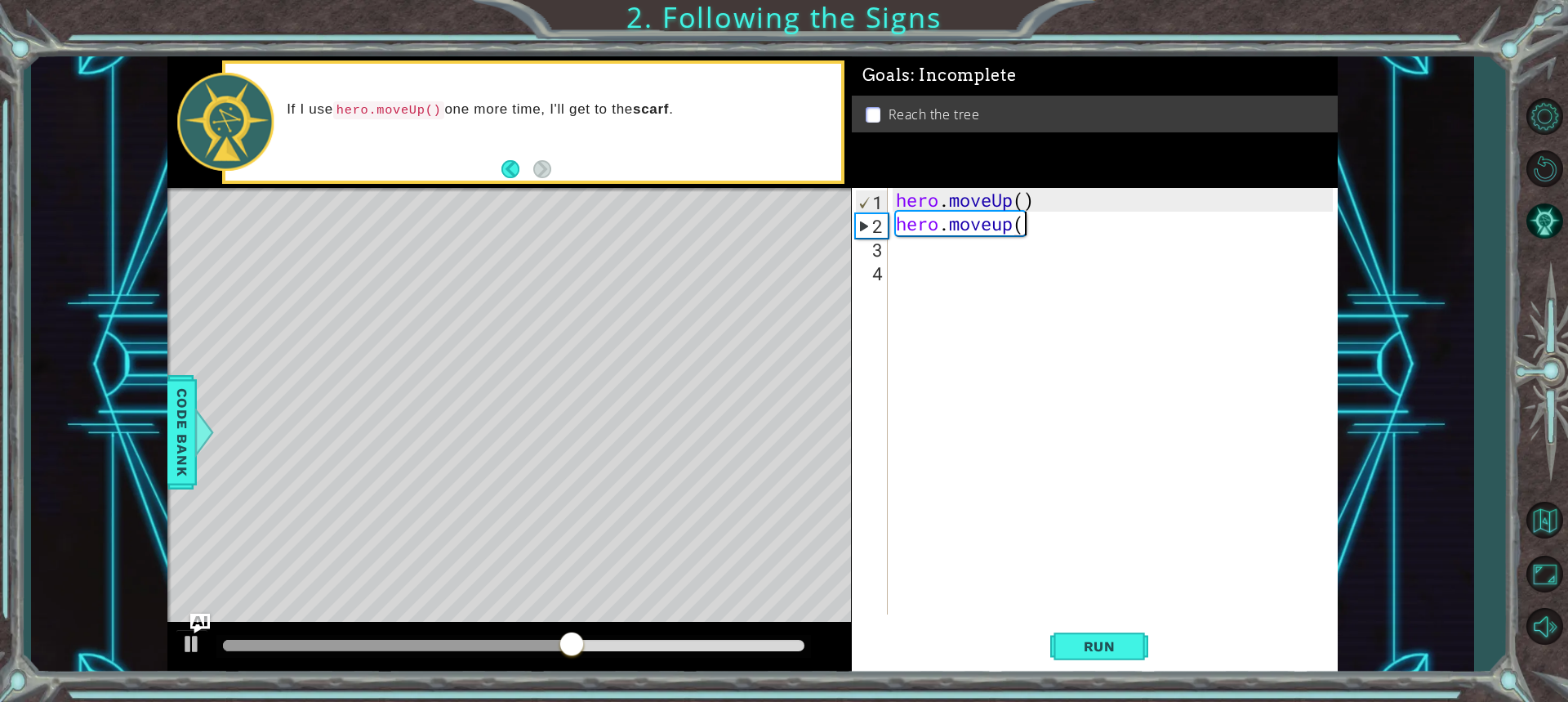
type textarea "hero.moveup"
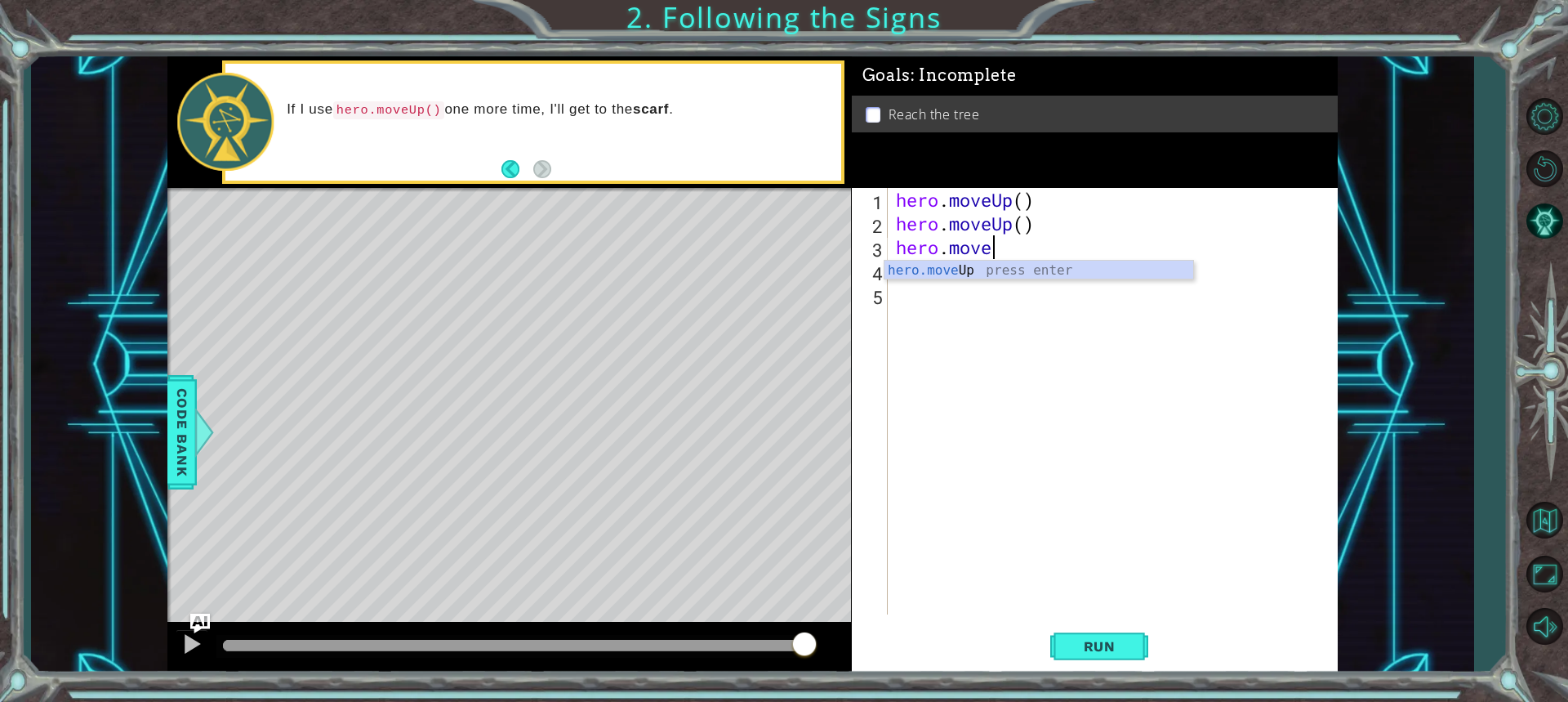
scroll to position [0, 4]
type textarea "hero.moveup"
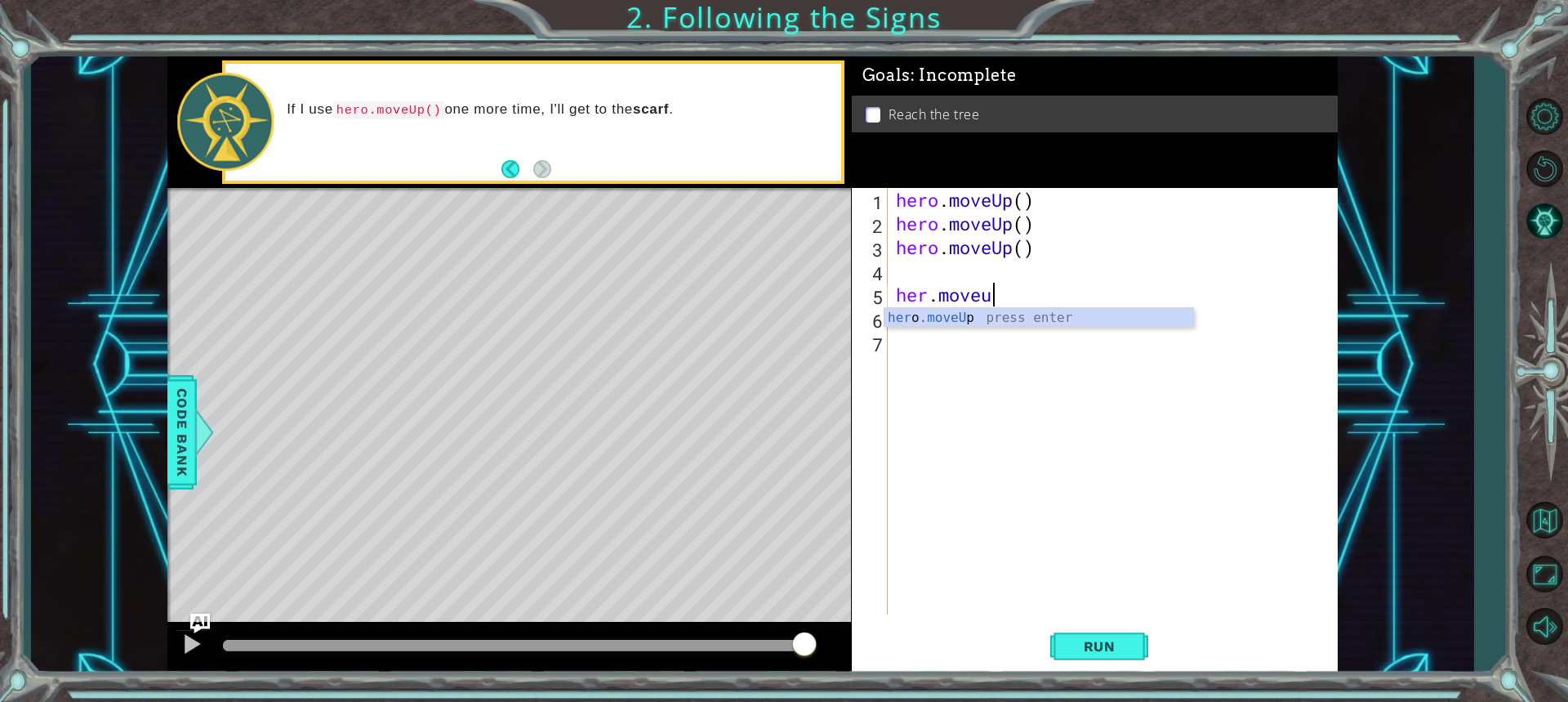
type textarea "her.moveup"
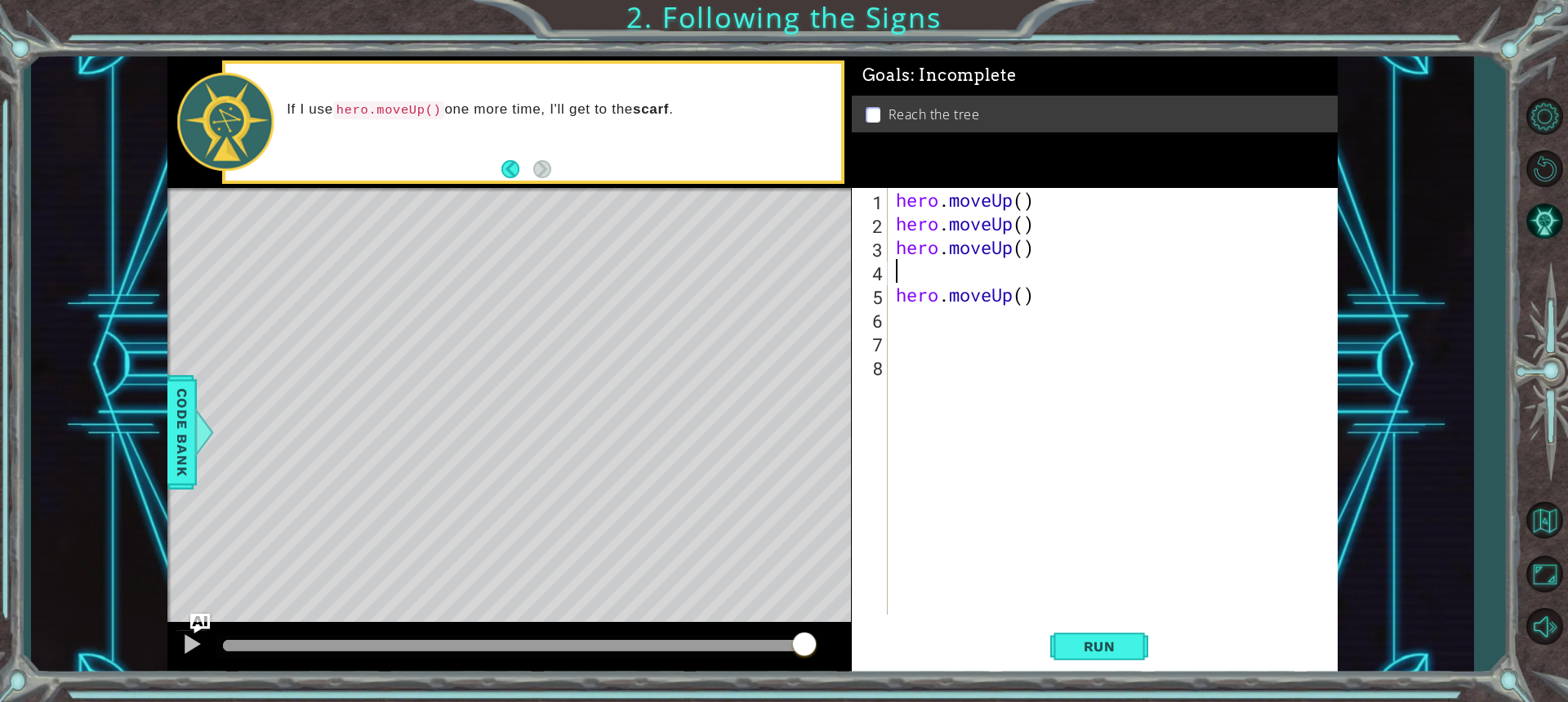
click at [908, 265] on div "hero . moveUp ( ) hero . moveUp ( ) hero . moveUp ( ) hero . moveUp ( )" at bounding box center [1117, 424] width 449 height 474
type textarea "hero.moveup"
click at [928, 295] on div "hero . moveUp ( ) hero . moveUp ( ) hero . moveUp ( ) hero . moveUp ( ) hero . …" at bounding box center [1117, 424] width 449 height 474
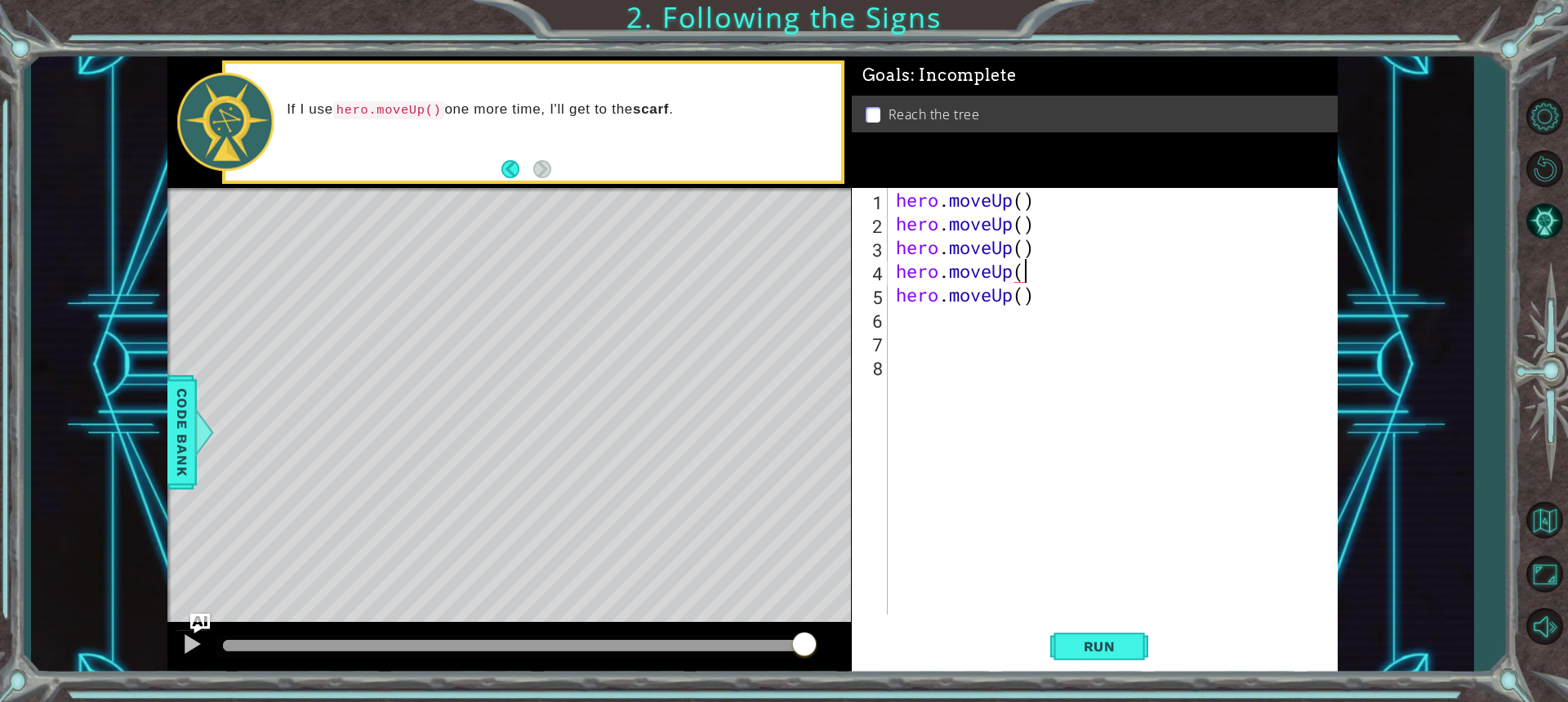
type textarea "hero.moveUp()"
click at [933, 328] on div "hero . moveUp ( ) hero . moveUp ( ) hero . moveUp ( ) hero . moveUp ( ) hero . …" at bounding box center [1117, 424] width 449 height 474
type textarea "hero.moveup"
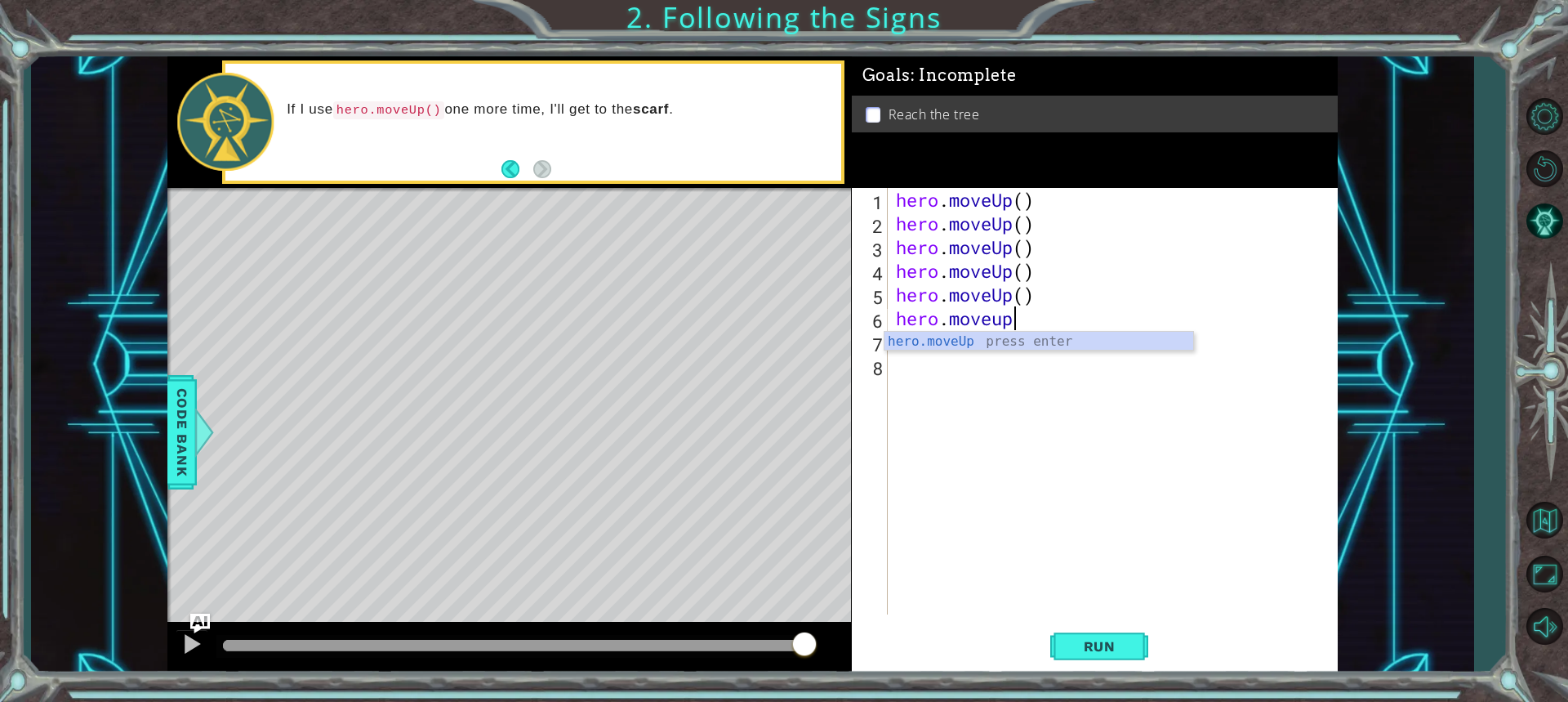
scroll to position [0, 0]
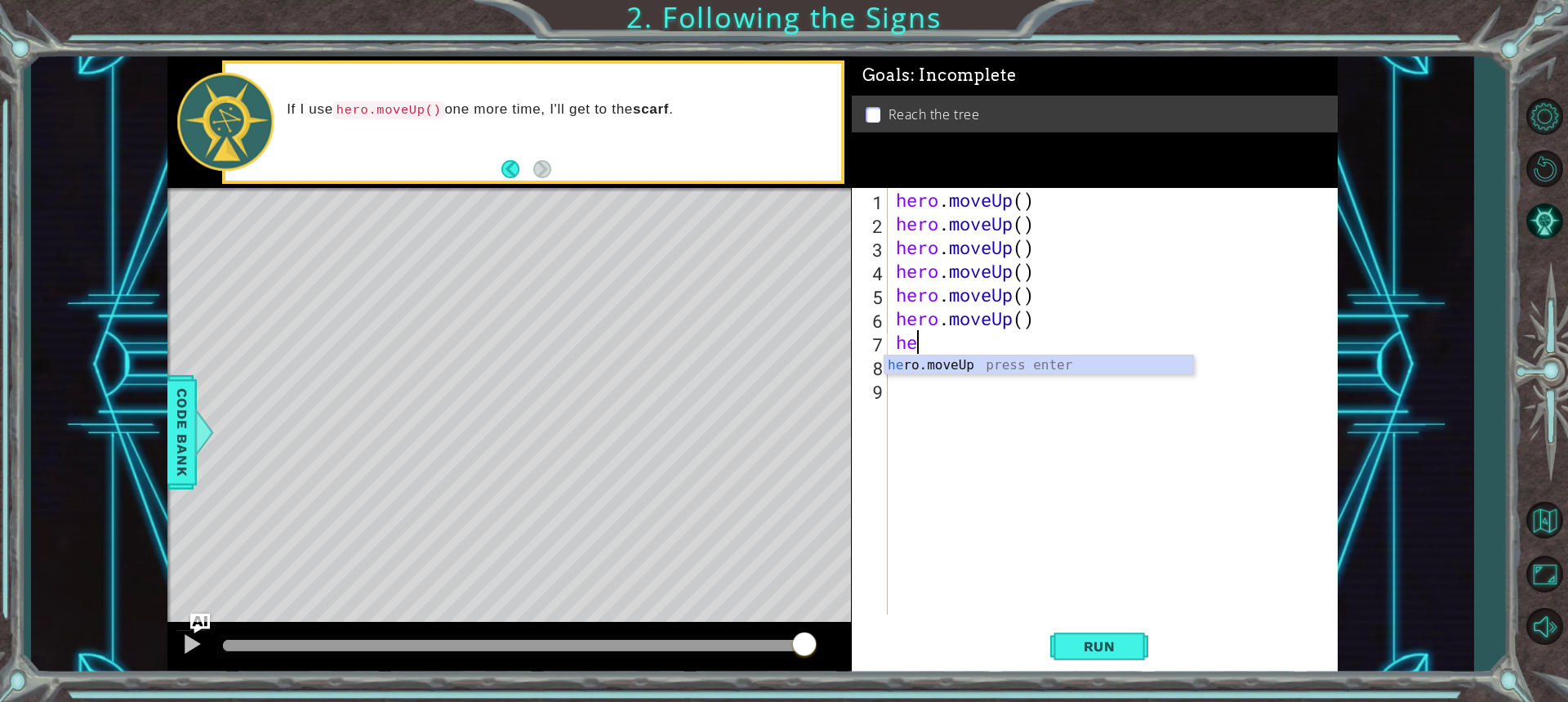
type textarea "h"
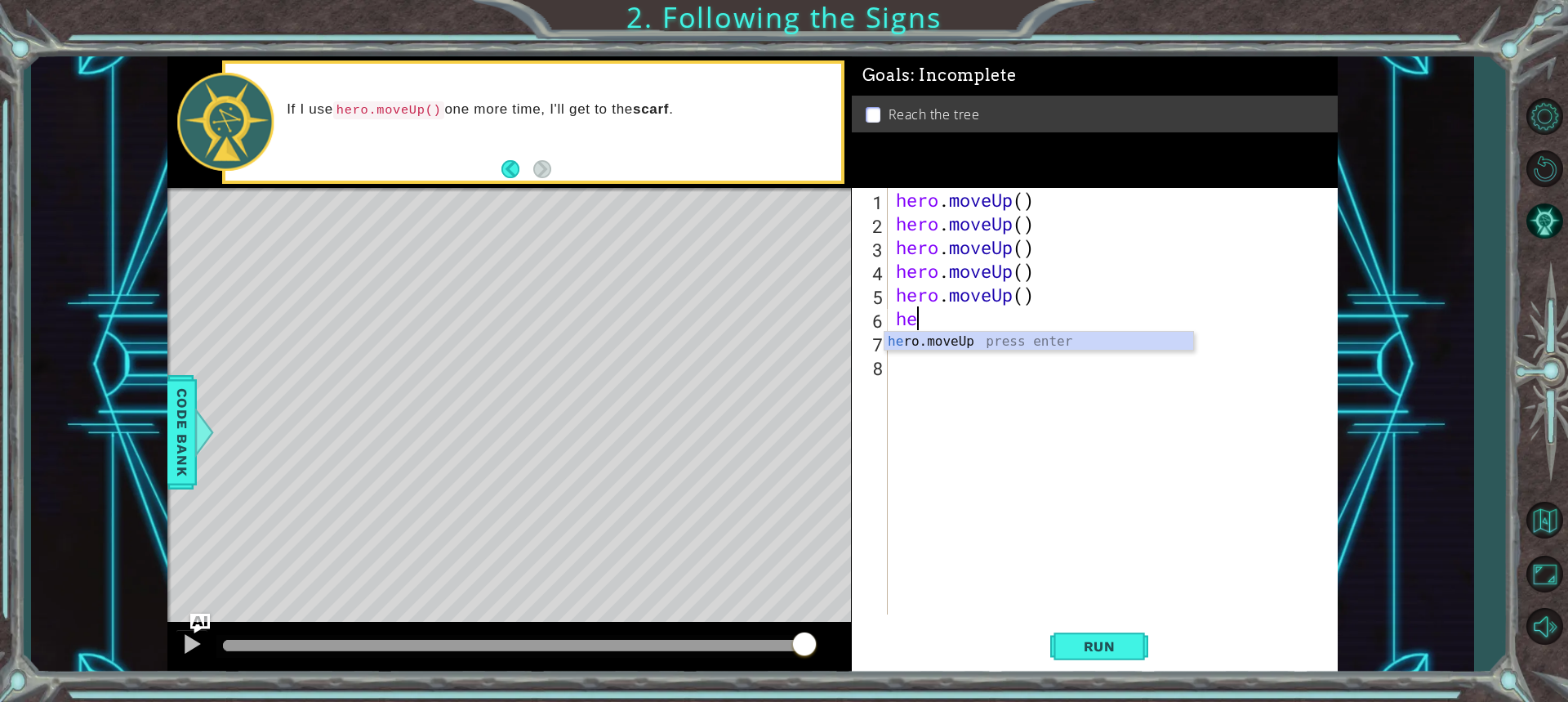
type textarea "h"
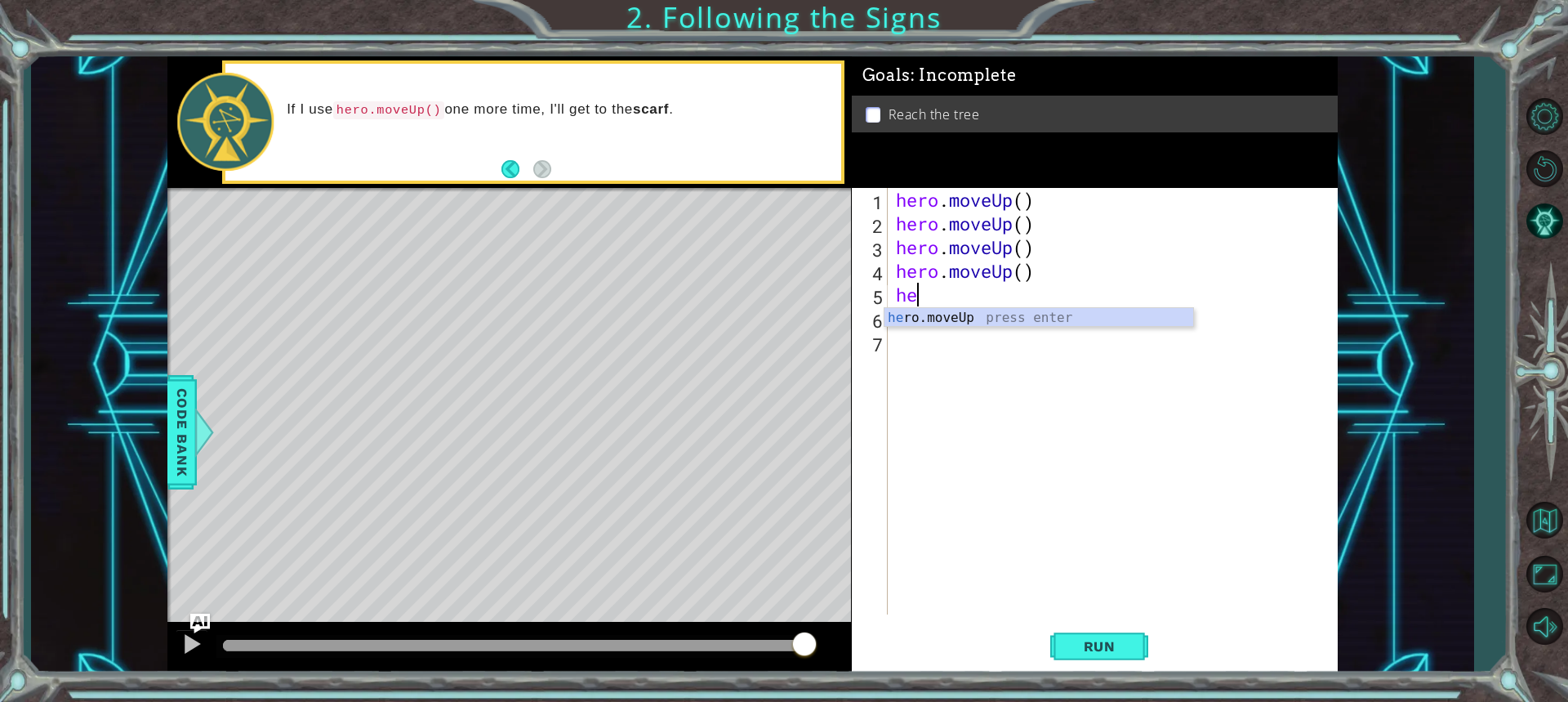
type textarea "h"
type textarea "hero.moveup"
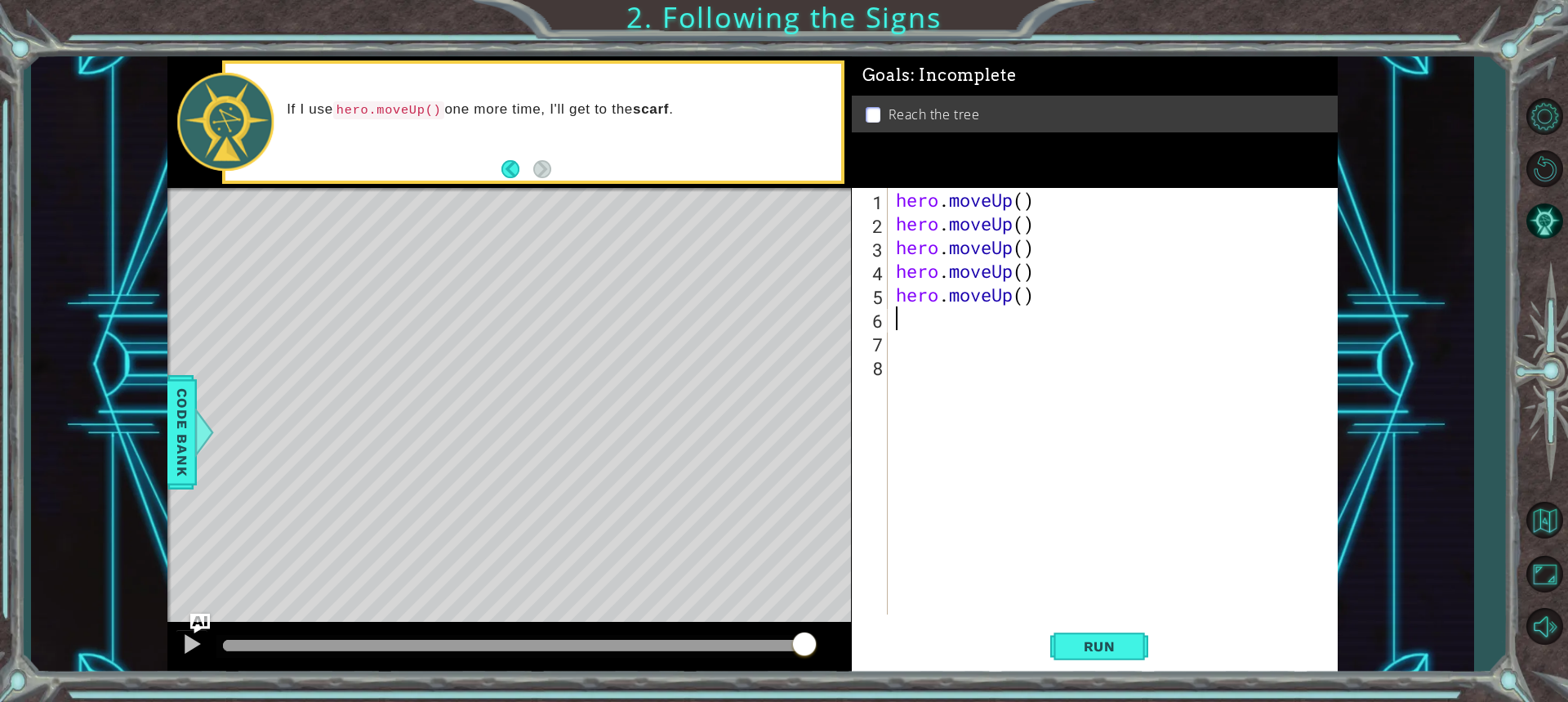
scroll to position [0, 0]
click at [904, 311] on div "hero . moveUp ( ) hero . moveUp ( ) hero . moveUp ( ) hero . moveUp ( ) hero . …" at bounding box center [1117, 424] width 449 height 474
type textarea "hero.moveUp"
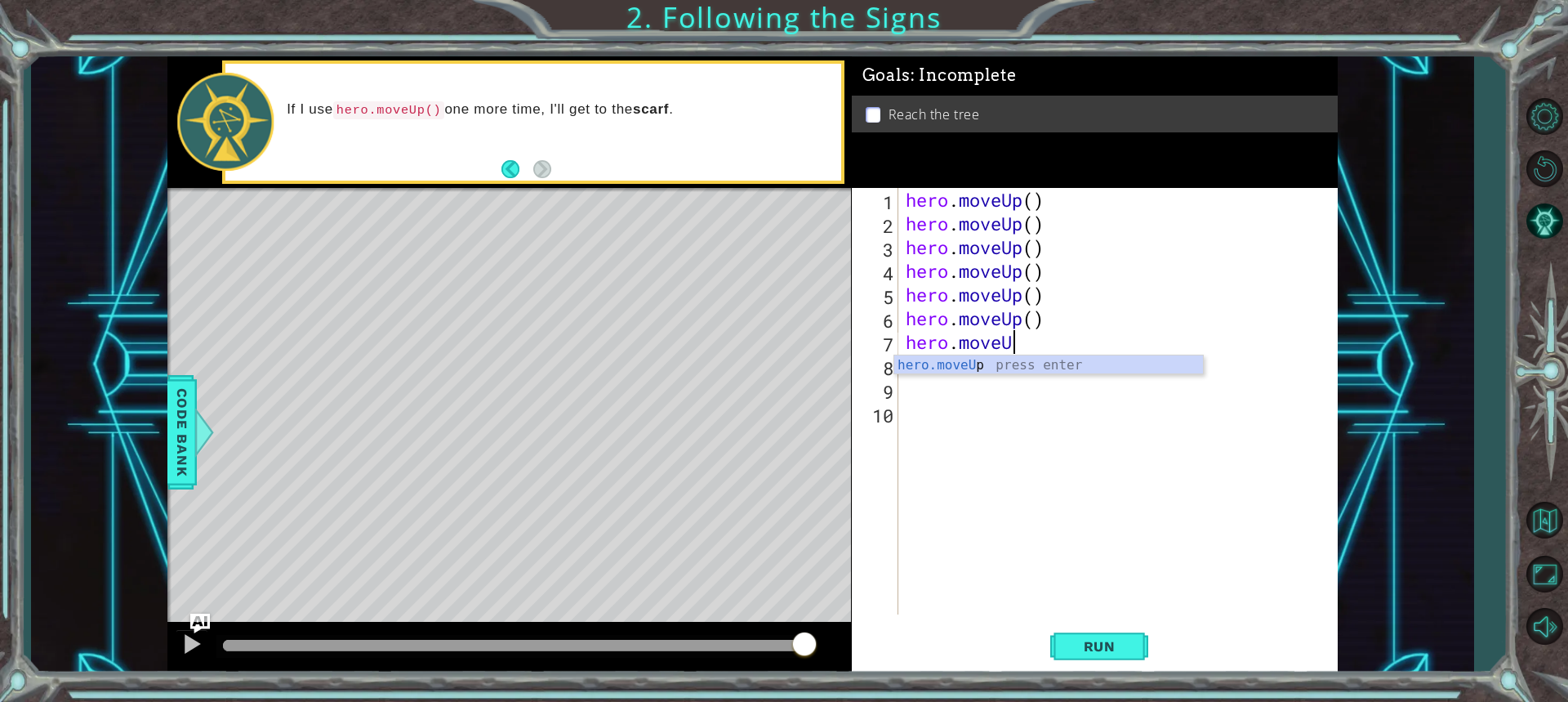
type textarea "hero.moveUp"
type textarea "h"
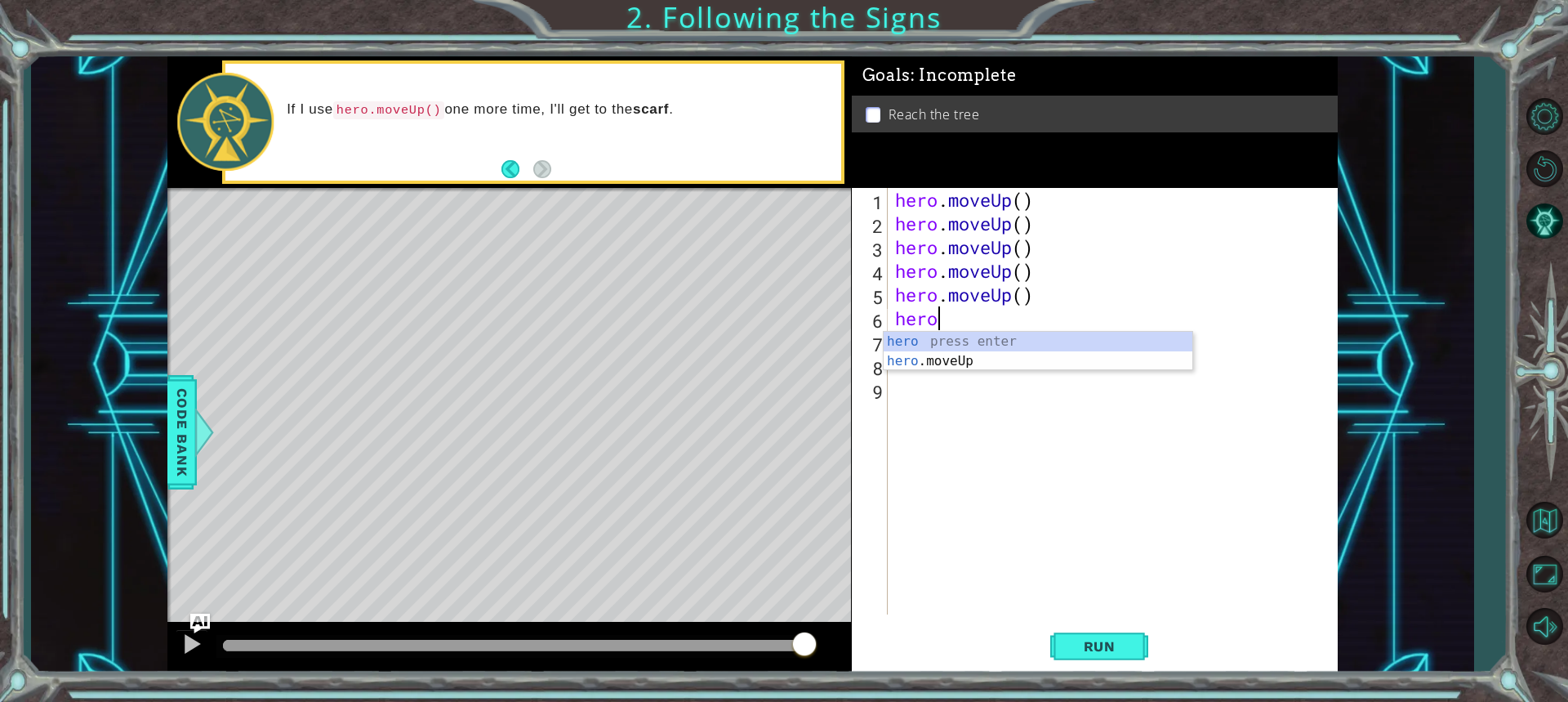
type textarea "h"
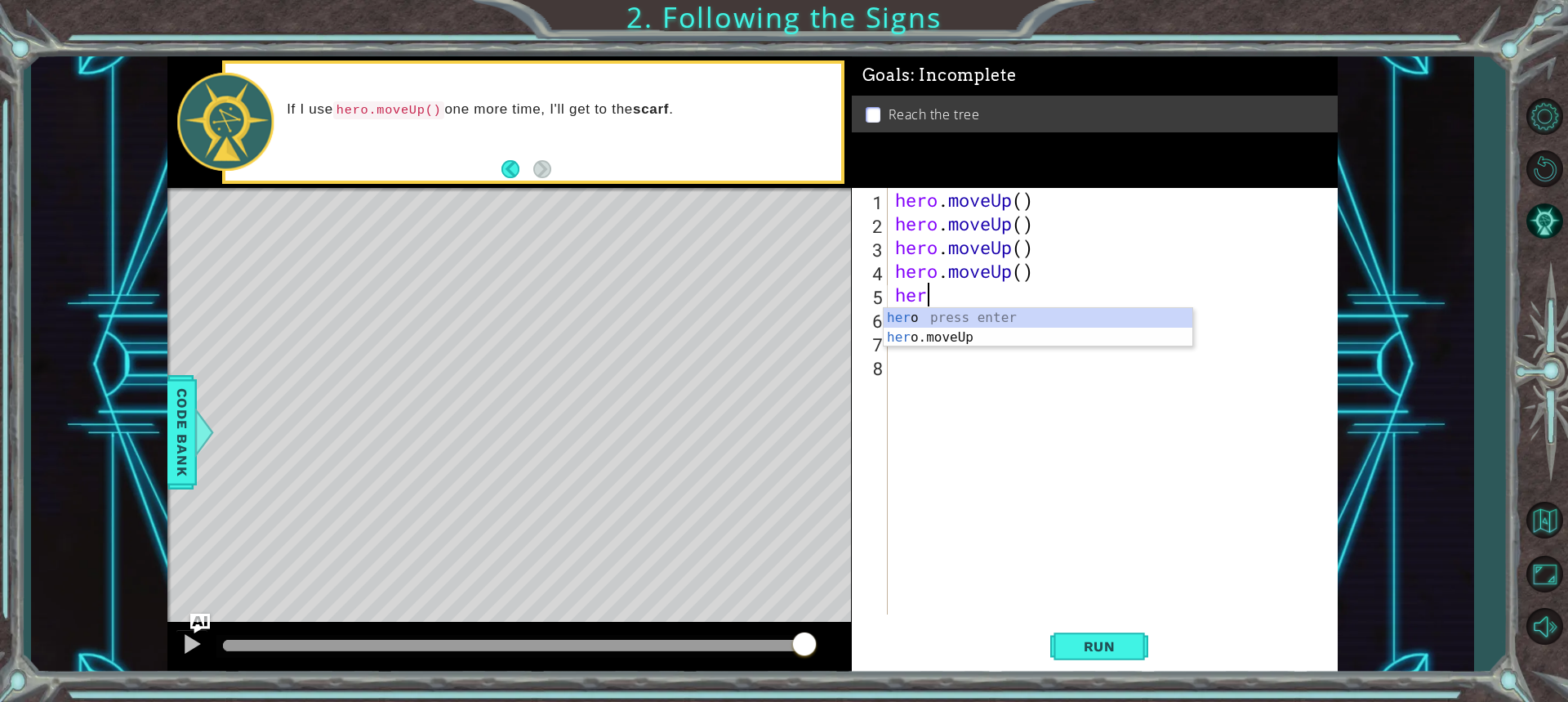
type textarea "h"
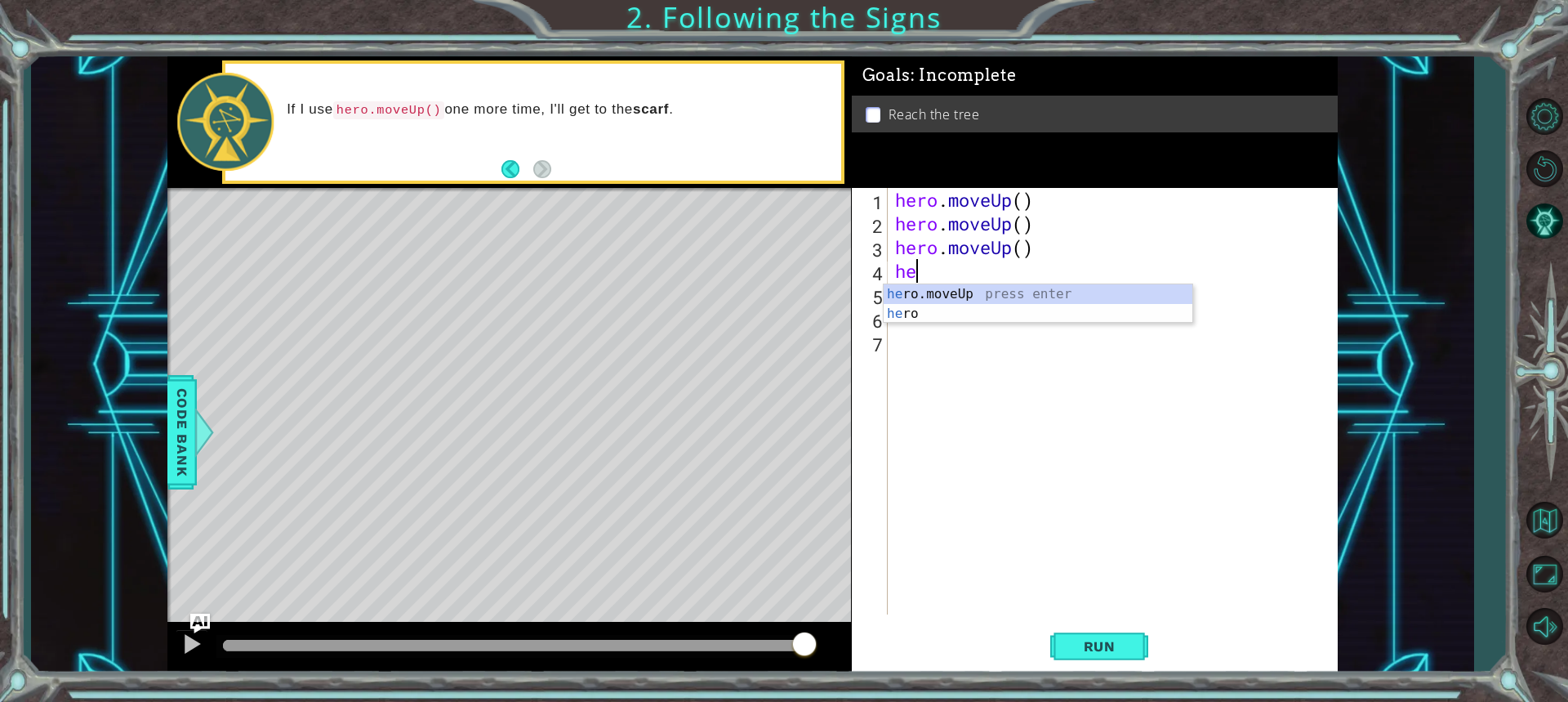
type textarea "h"
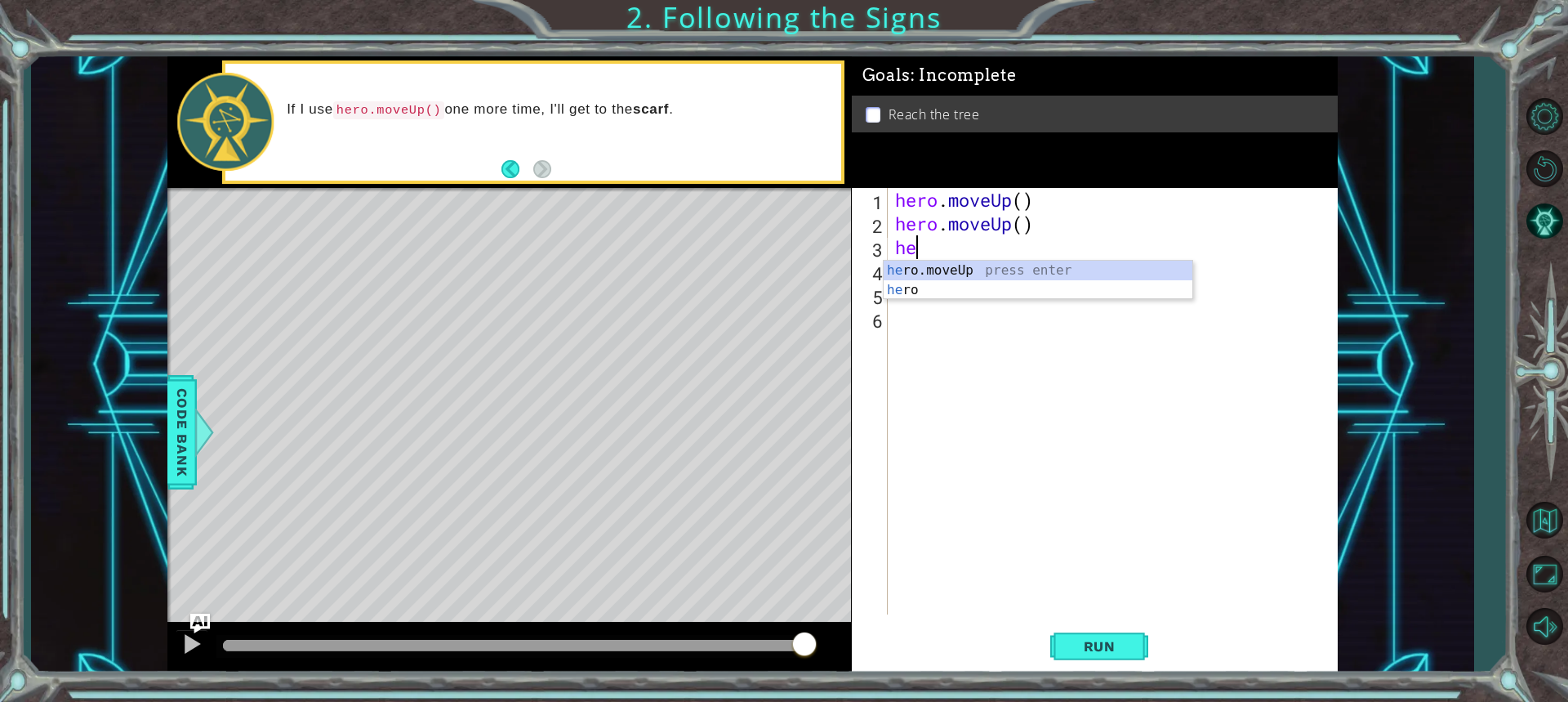
type textarea "h"
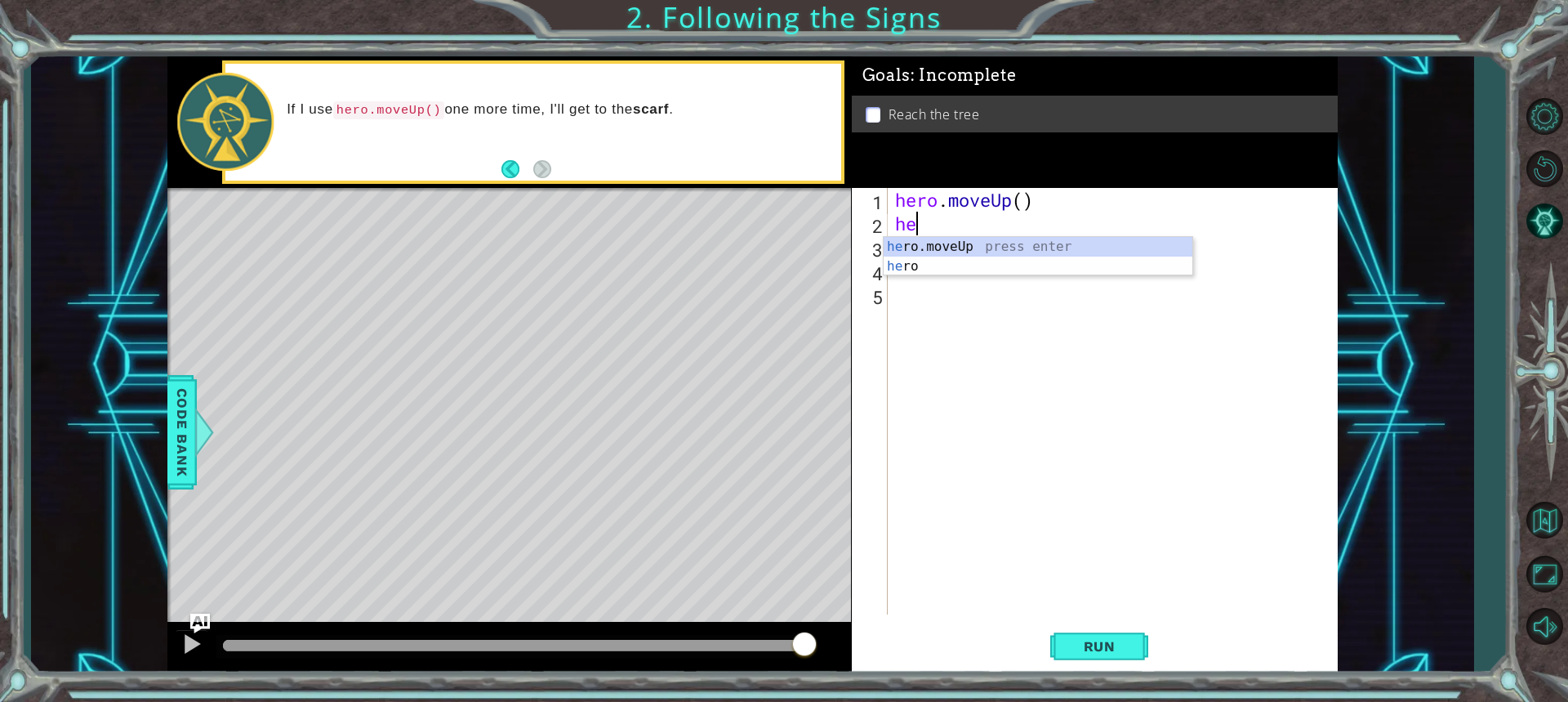
type textarea "h"
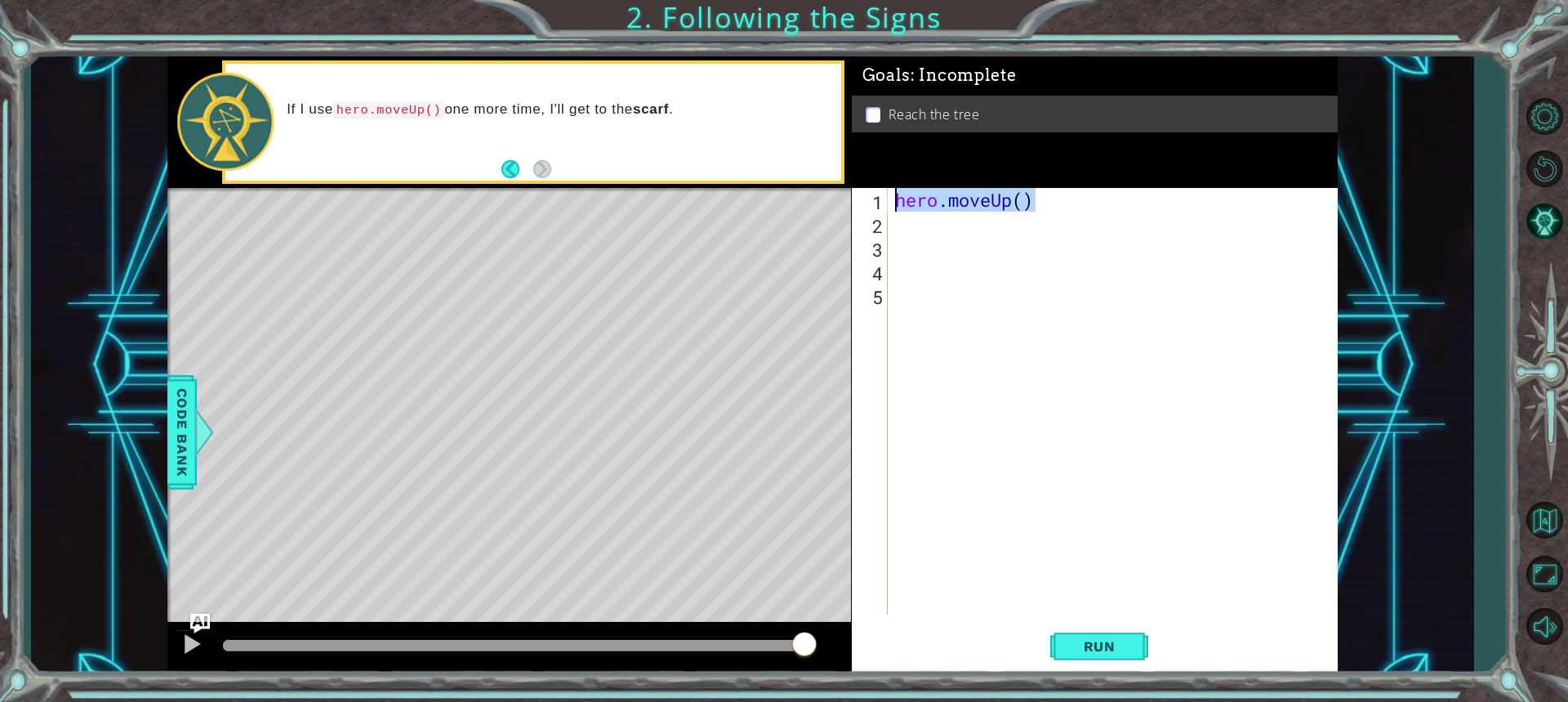
drag, startPoint x: 1148, startPoint y: 199, endPoint x: 891, endPoint y: 197, distance: 257.0
click at [892, 197] on div "hero . moveUp ( )" at bounding box center [1112, 401] width 441 height 427
type textarea "hero.moveUp()"
click at [978, 239] on div "hero . moveUp ( )" at bounding box center [1116, 424] width 449 height 474
click at [982, 223] on div "hero . moveUp ( )" at bounding box center [1116, 424] width 449 height 474
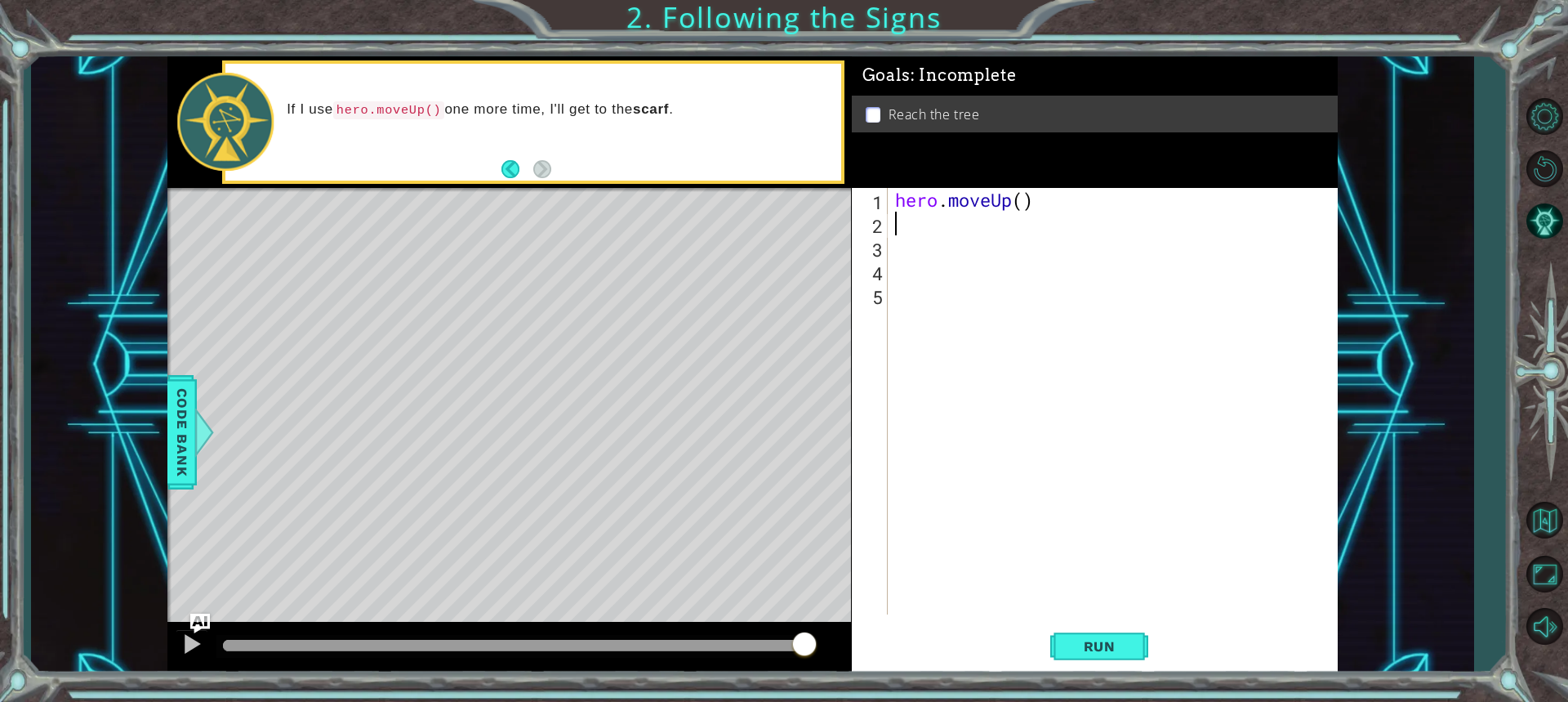
paste textarea "hero.moveUp()"
type textarea "hero.moveUp()"
click at [957, 258] on div "hero . moveUp ( ) hero . moveUp ( )" at bounding box center [1116, 424] width 449 height 474
paste textarea "hero.moveUp()"
type textarea "hero.moveUp()"
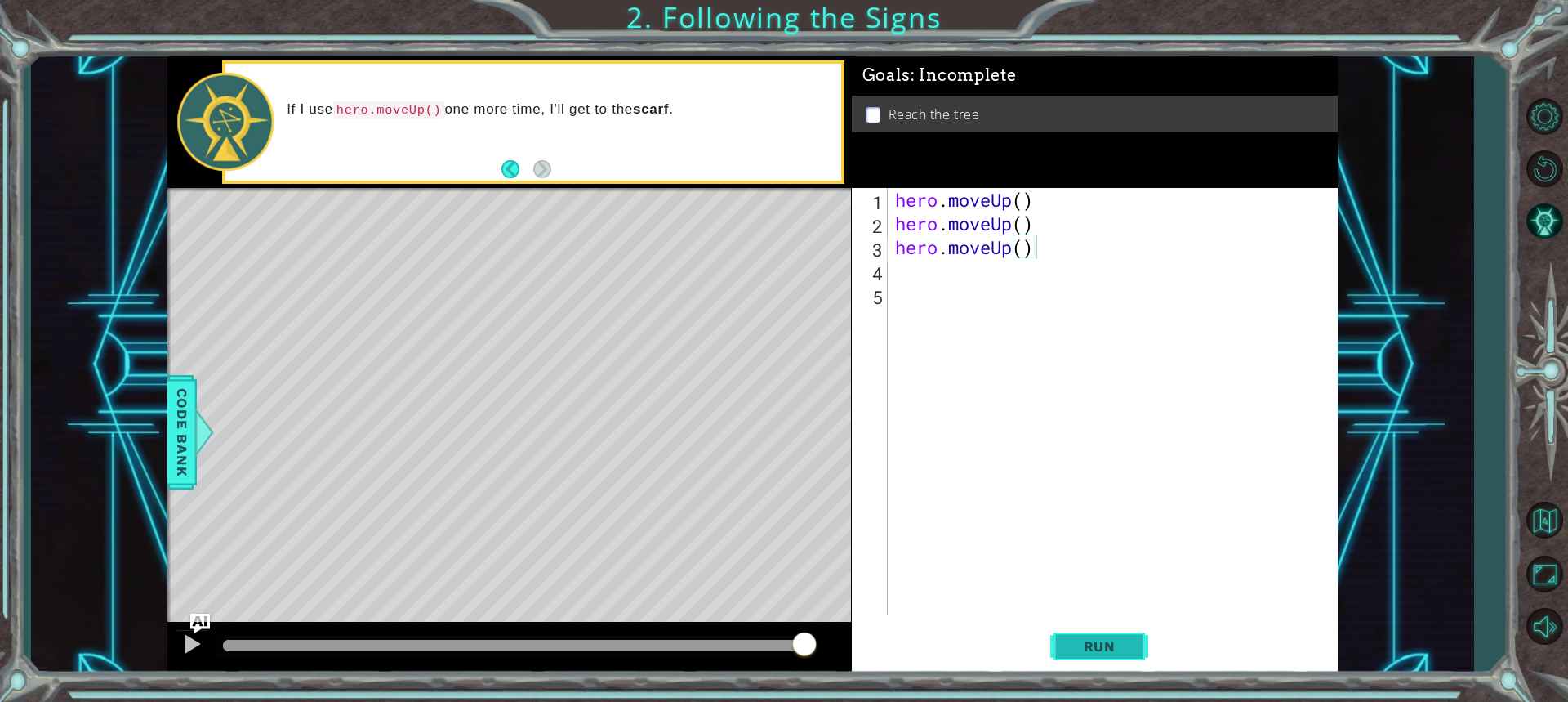
click at [1091, 638] on span "Run" at bounding box center [1099, 646] width 65 height 17
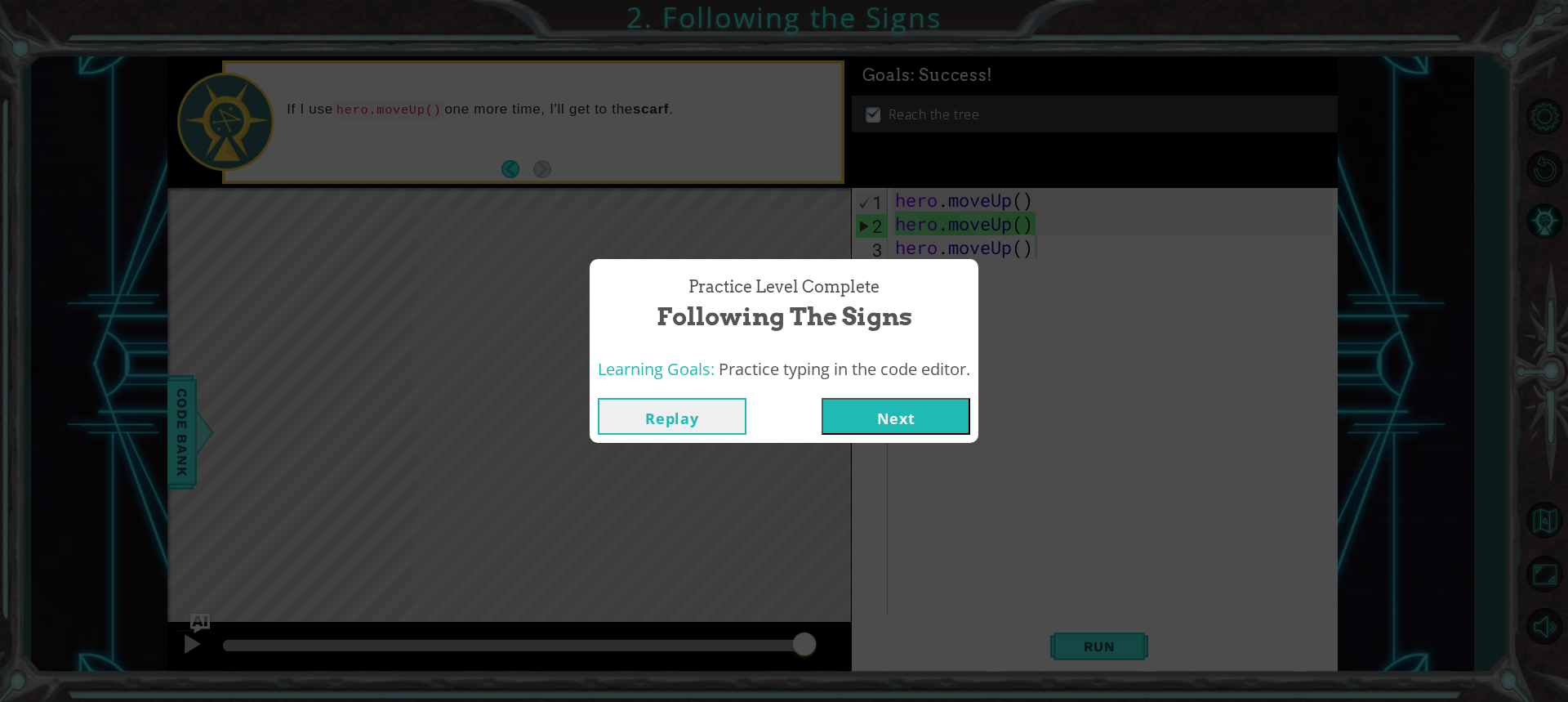
click at [961, 419] on button "Next" at bounding box center [896, 416] width 149 height 37
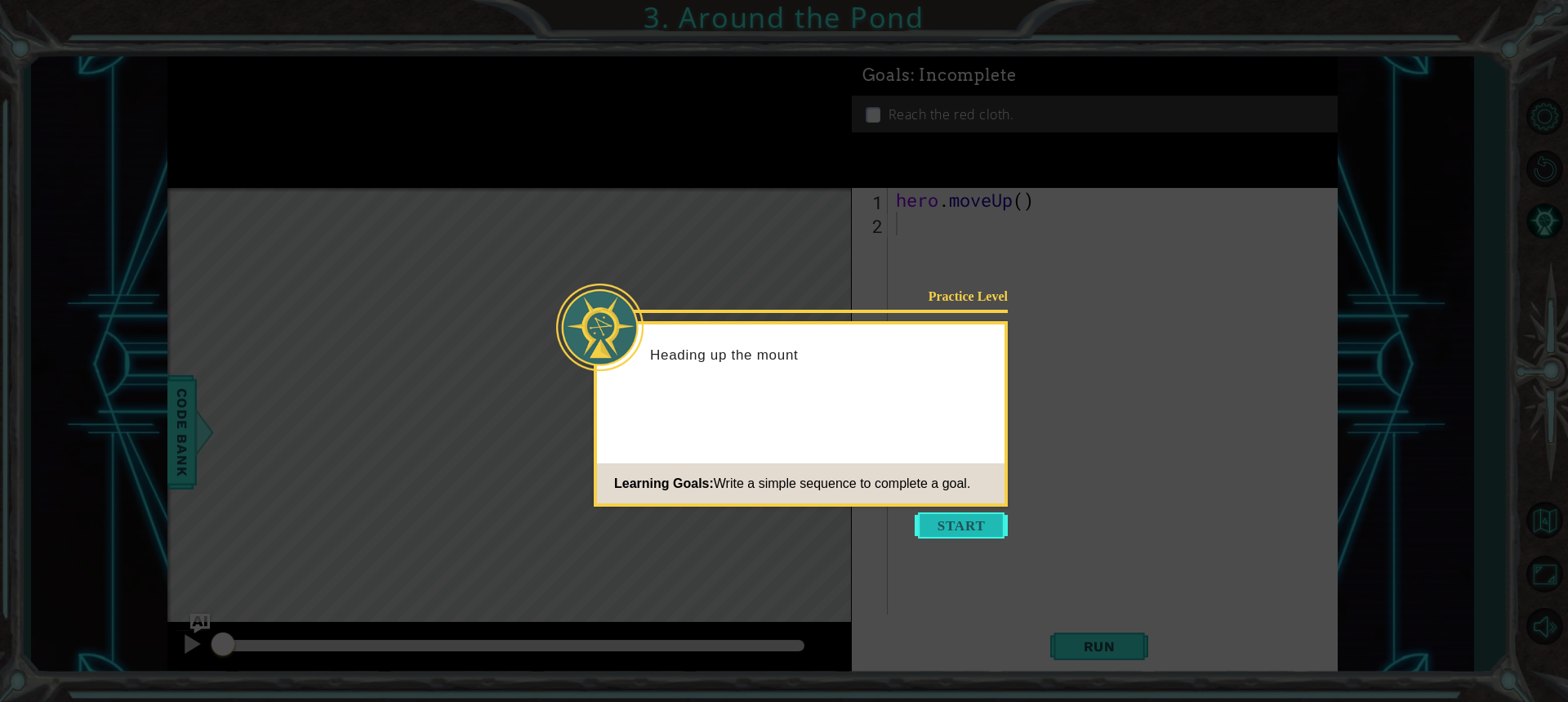
click at [969, 529] on button "Start" at bounding box center [961, 525] width 93 height 26
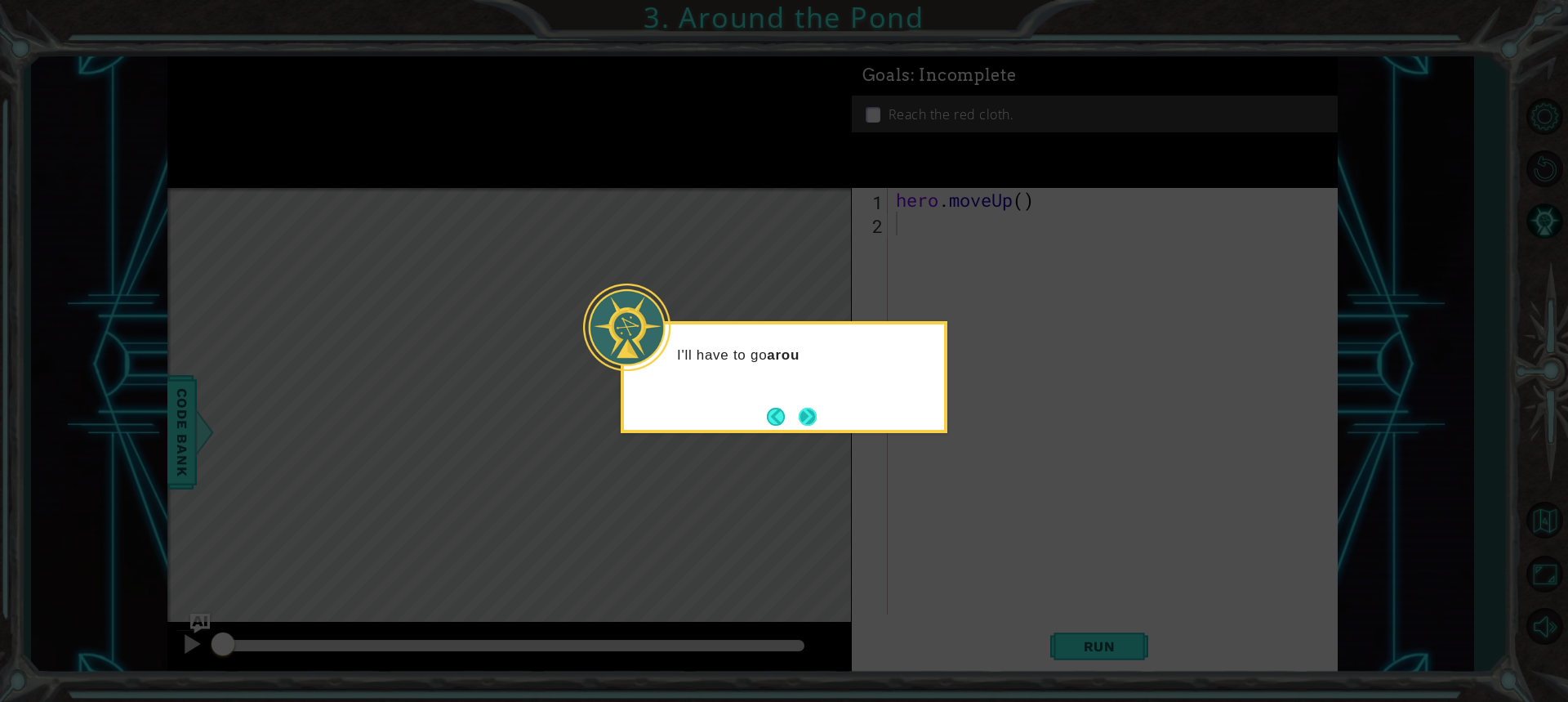
click at [809, 409] on button "Next" at bounding box center [808, 416] width 18 height 18
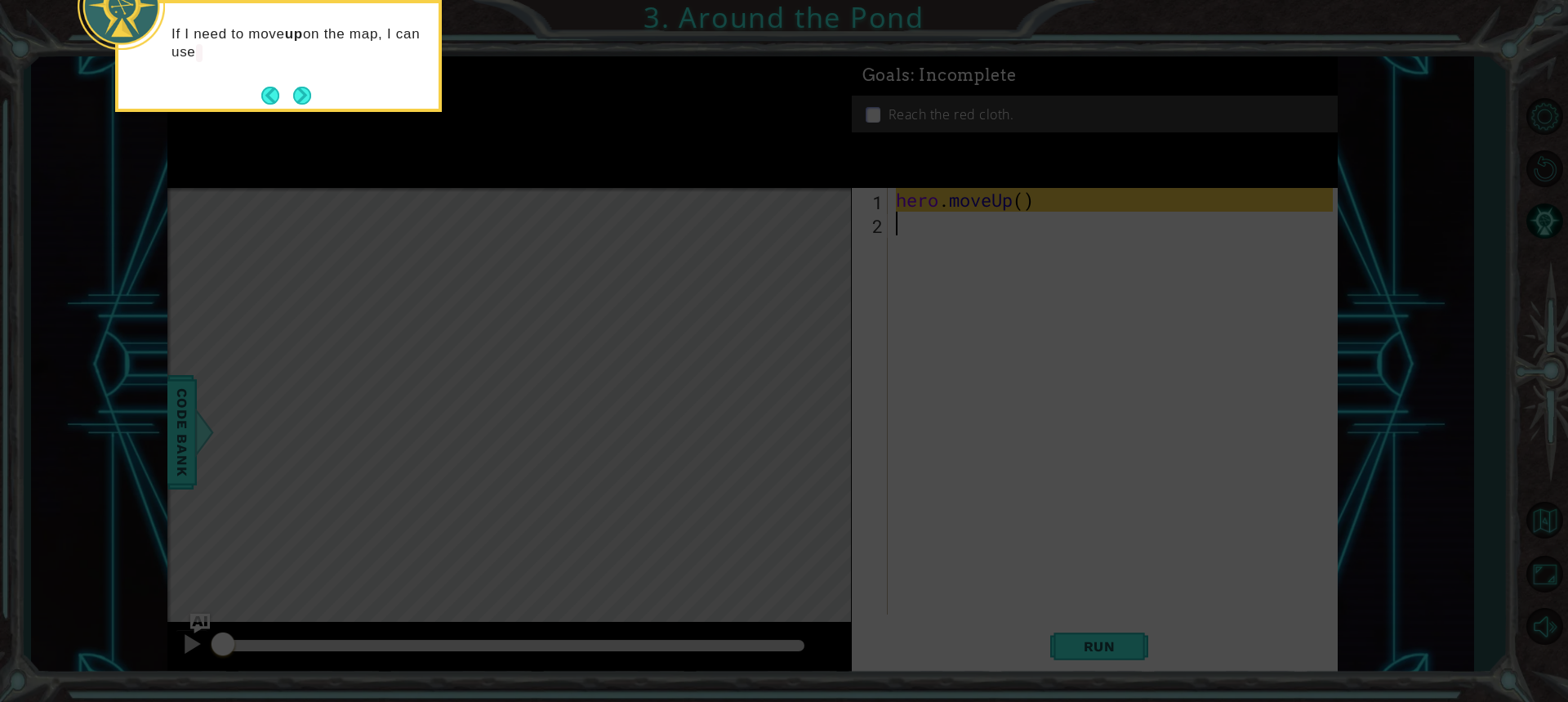
click at [1099, 674] on icon at bounding box center [784, 105] width 1568 height 1194
click at [1089, 625] on icon at bounding box center [784, 105] width 1568 height 1194
click at [1091, 634] on icon at bounding box center [784, 105] width 1568 height 1194
click at [1100, 637] on icon at bounding box center [784, 105] width 1568 height 1194
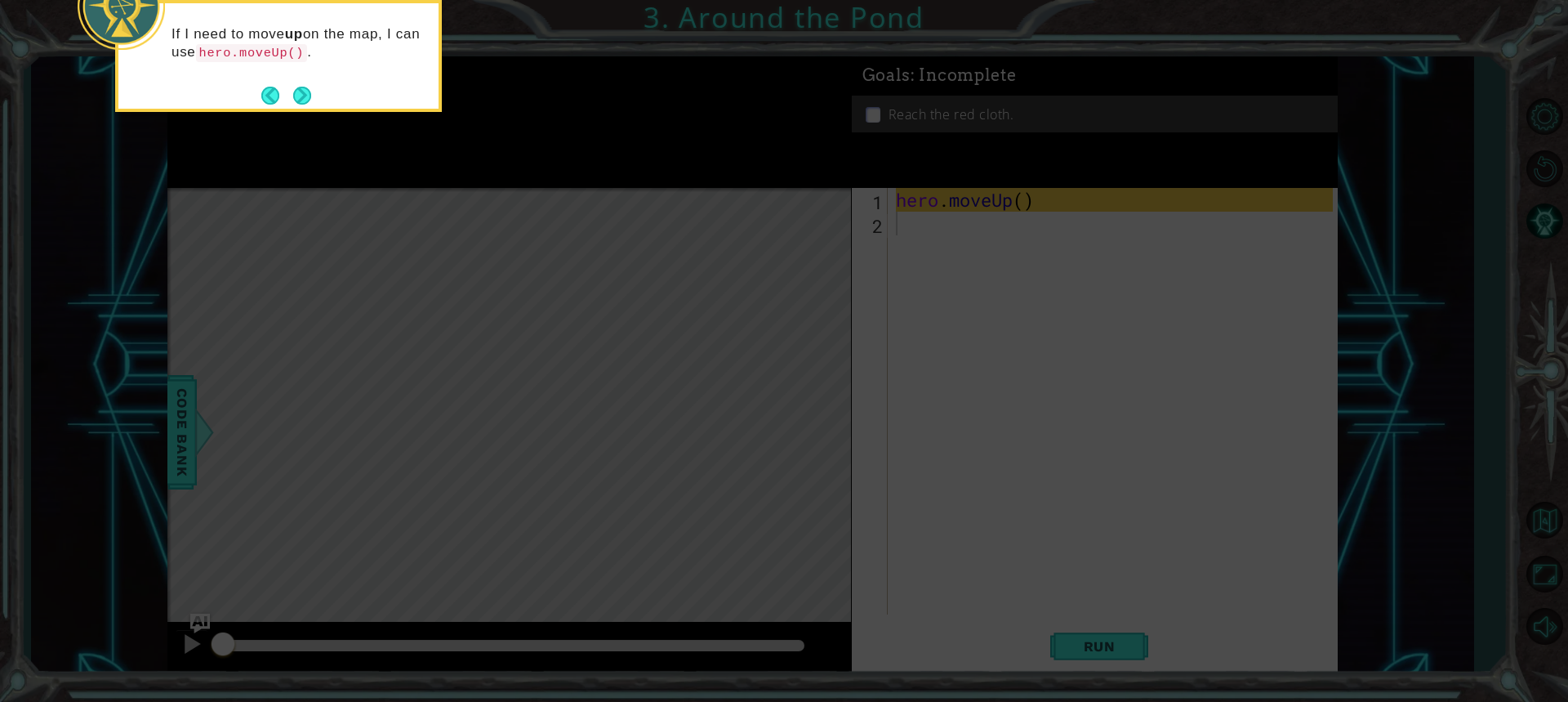
click at [701, 487] on icon at bounding box center [784, 105] width 1568 height 1194
click at [895, 528] on icon at bounding box center [784, 105] width 1568 height 1194
click at [297, 89] on button "Next" at bounding box center [302, 96] width 18 height 18
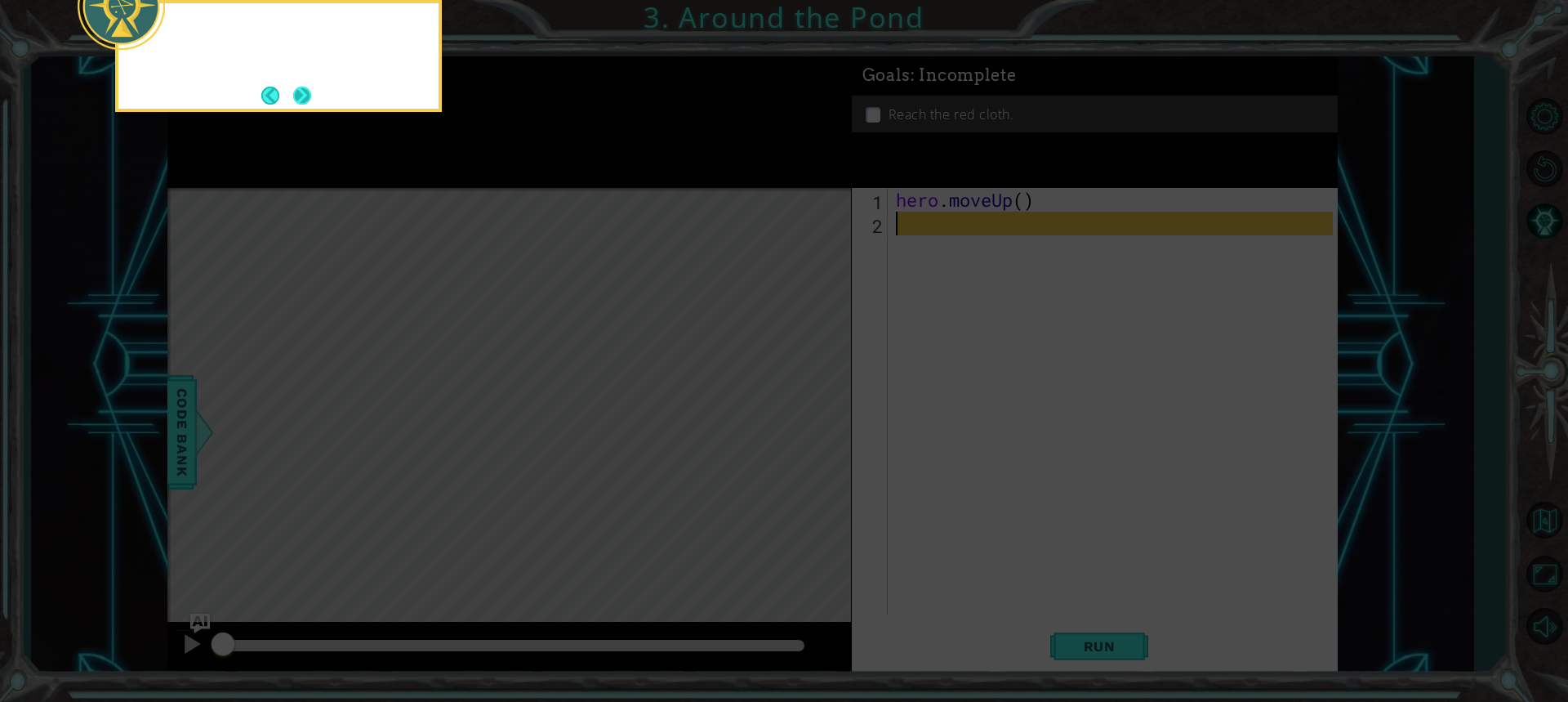
click at [302, 90] on button "Next" at bounding box center [302, 96] width 18 height 18
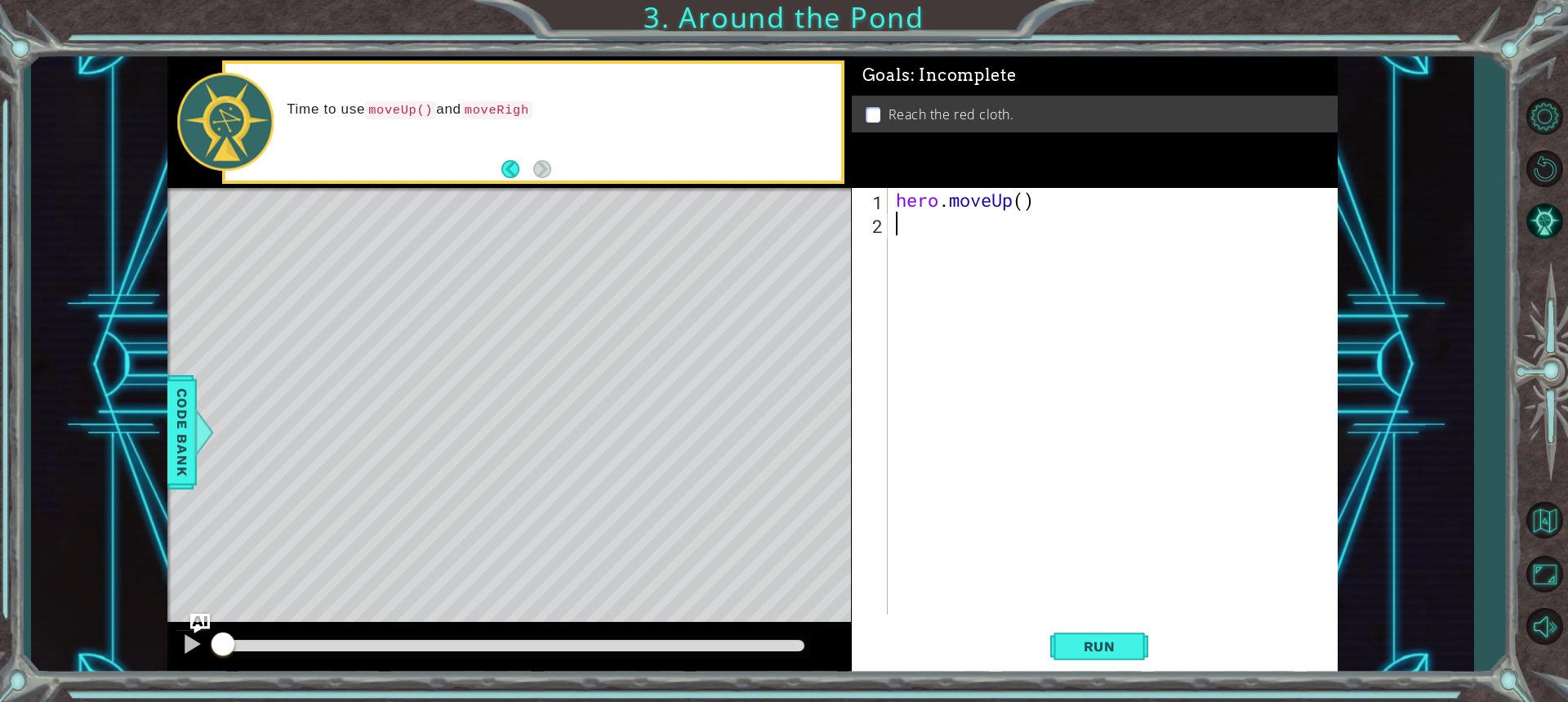
click at [936, 238] on div "hero . moveUp ( )" at bounding box center [1117, 424] width 449 height 474
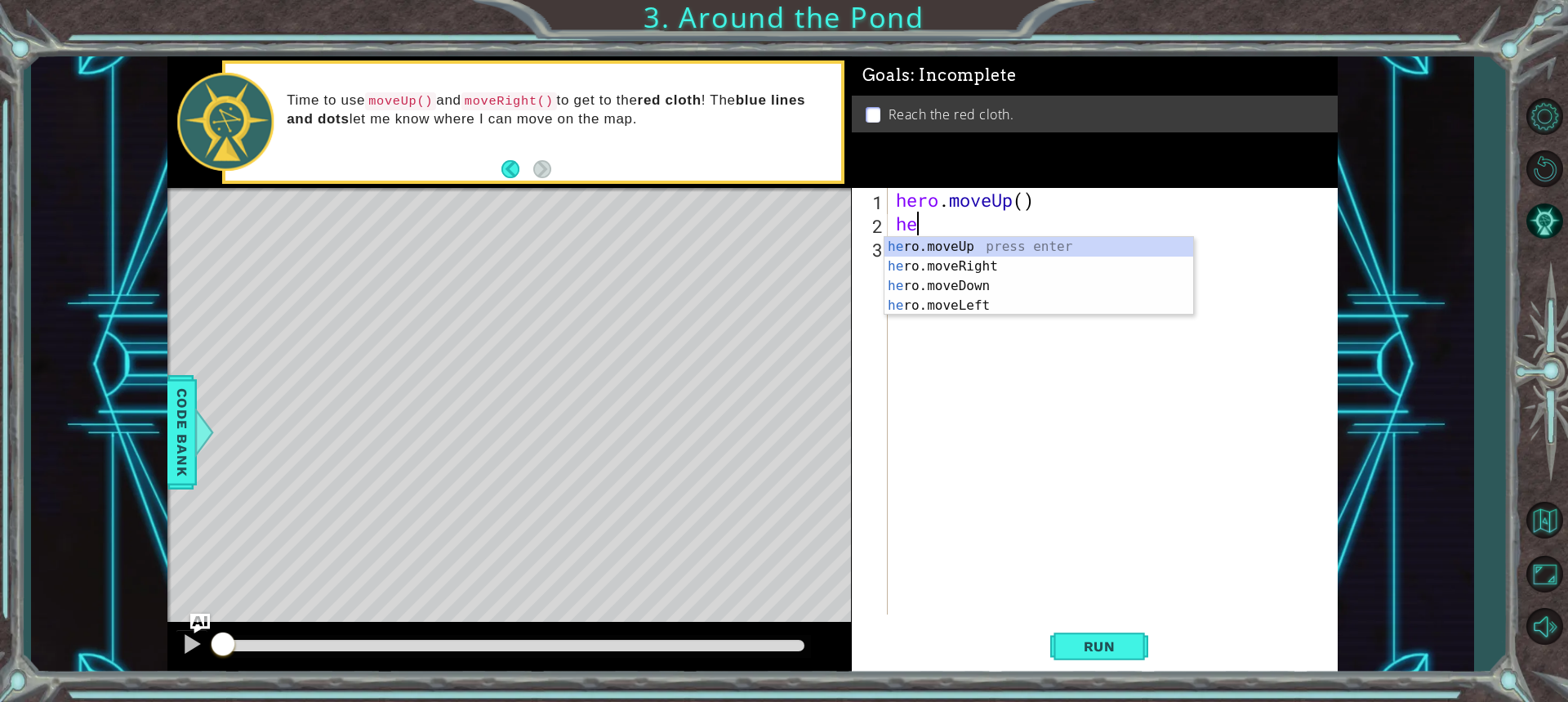
type textarea "her"
click at [1120, 248] on div "her o.moveUp press enter her o.moveRight press enter her o.moveDown press enter…" at bounding box center [1039, 295] width 308 height 117
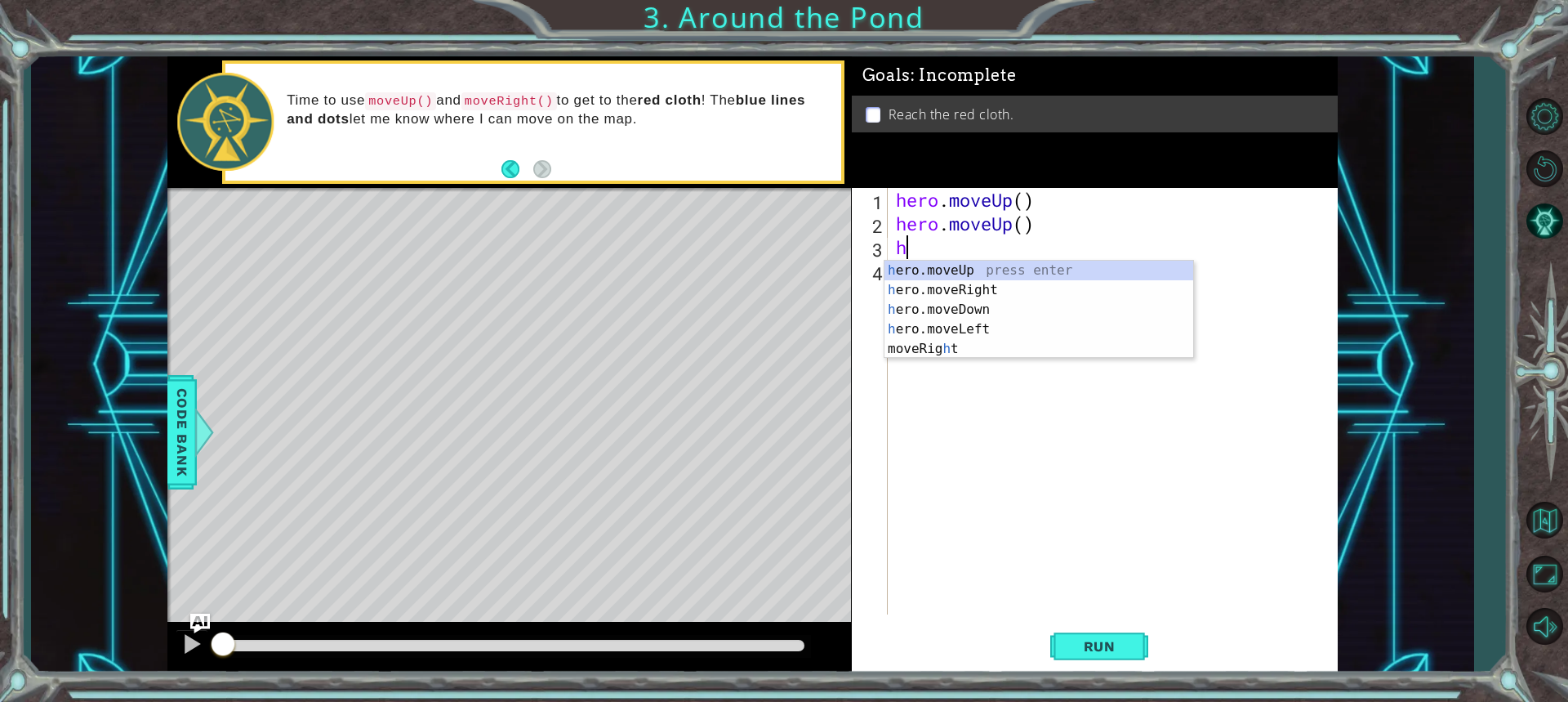
type textarea "her"
click at [1021, 286] on div "her o.moveUp press enter her o.moveRight press enter her o.moveDown press enter…" at bounding box center [1039, 319] width 308 height 117
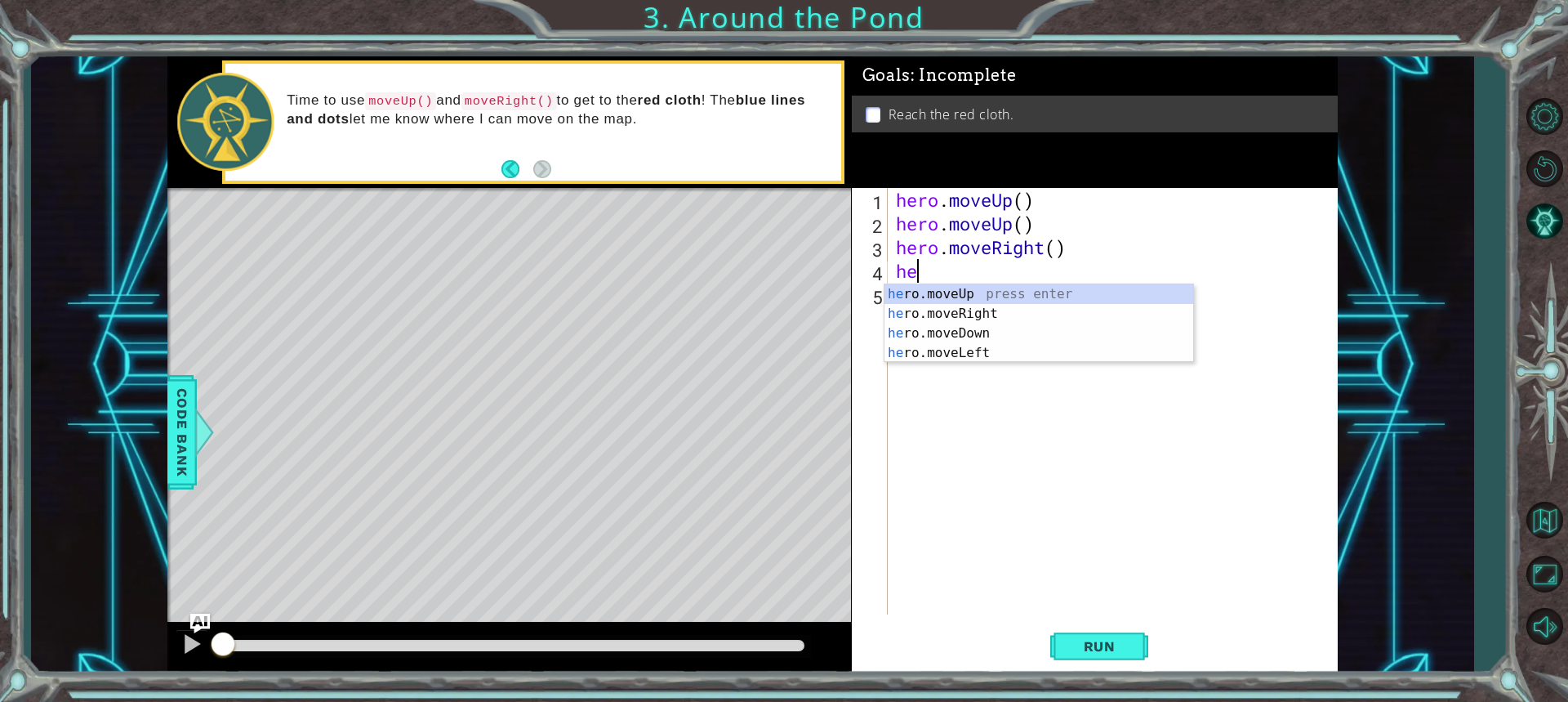
type textarea "her"
click at [997, 297] on div "her o.moveUp press enter her o.moveRight press enter her o.moveDown press enter…" at bounding box center [1039, 343] width 308 height 117
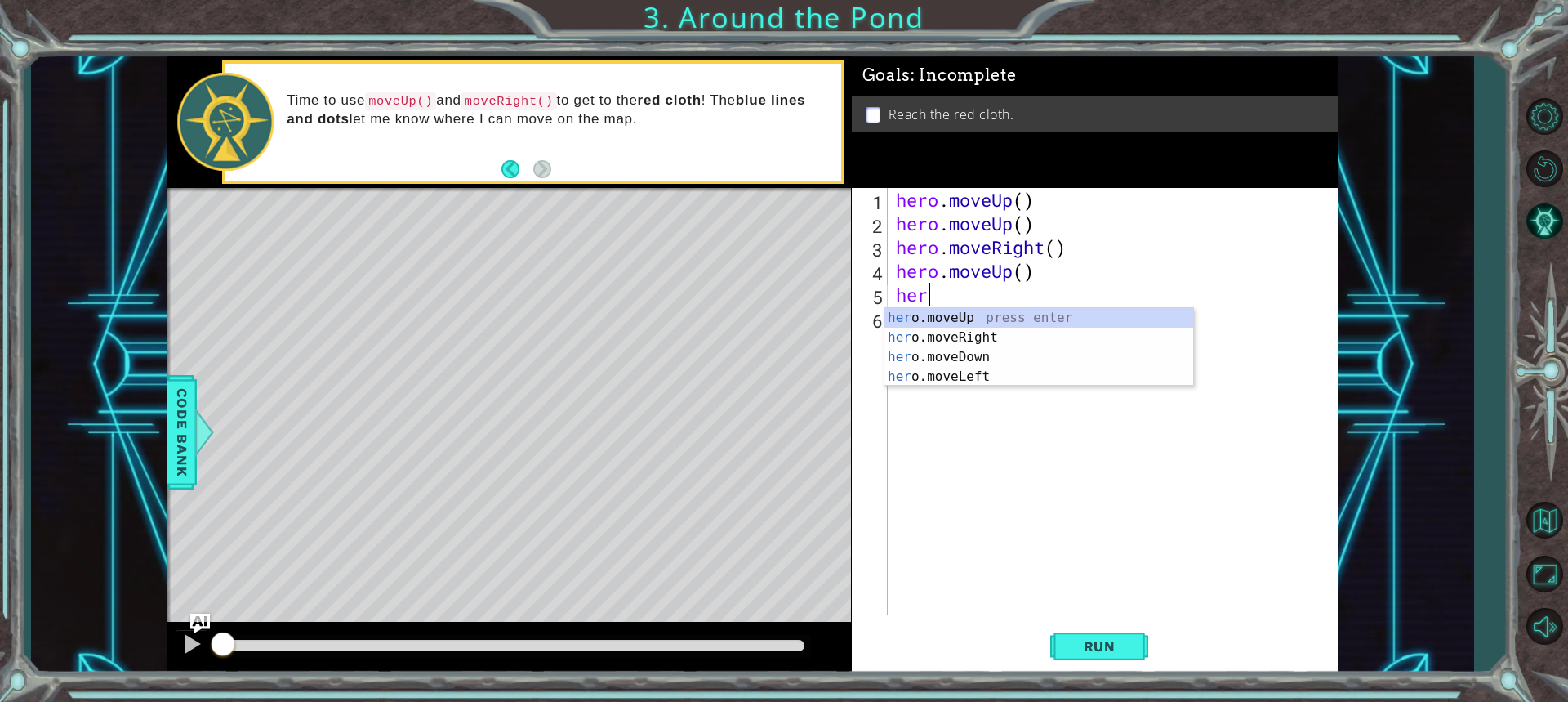
type textarea "hero"
click at [1003, 318] on div "hero .moveUp press enter hero .moveRight press enter hero .moveDown press enter…" at bounding box center [1039, 366] width 308 height 117
click at [1003, 318] on div "hero . moveUp ( ) hero . moveUp ( ) hero . moveRight ( ) hero . moveUp ( ) hero" at bounding box center [1117, 424] width 449 height 474
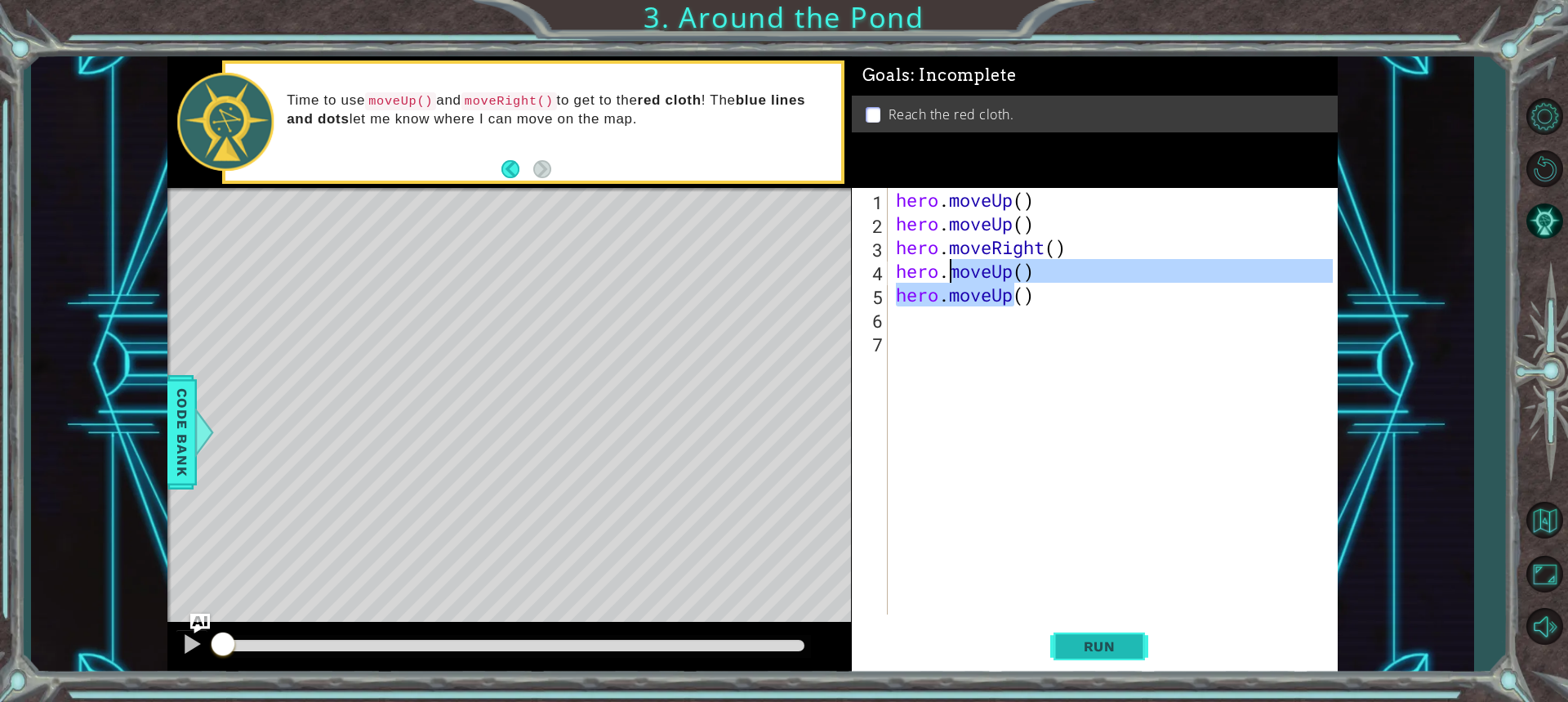
click at [1094, 651] on span "Run" at bounding box center [1099, 646] width 65 height 17
type textarea "hero.moveUp()"
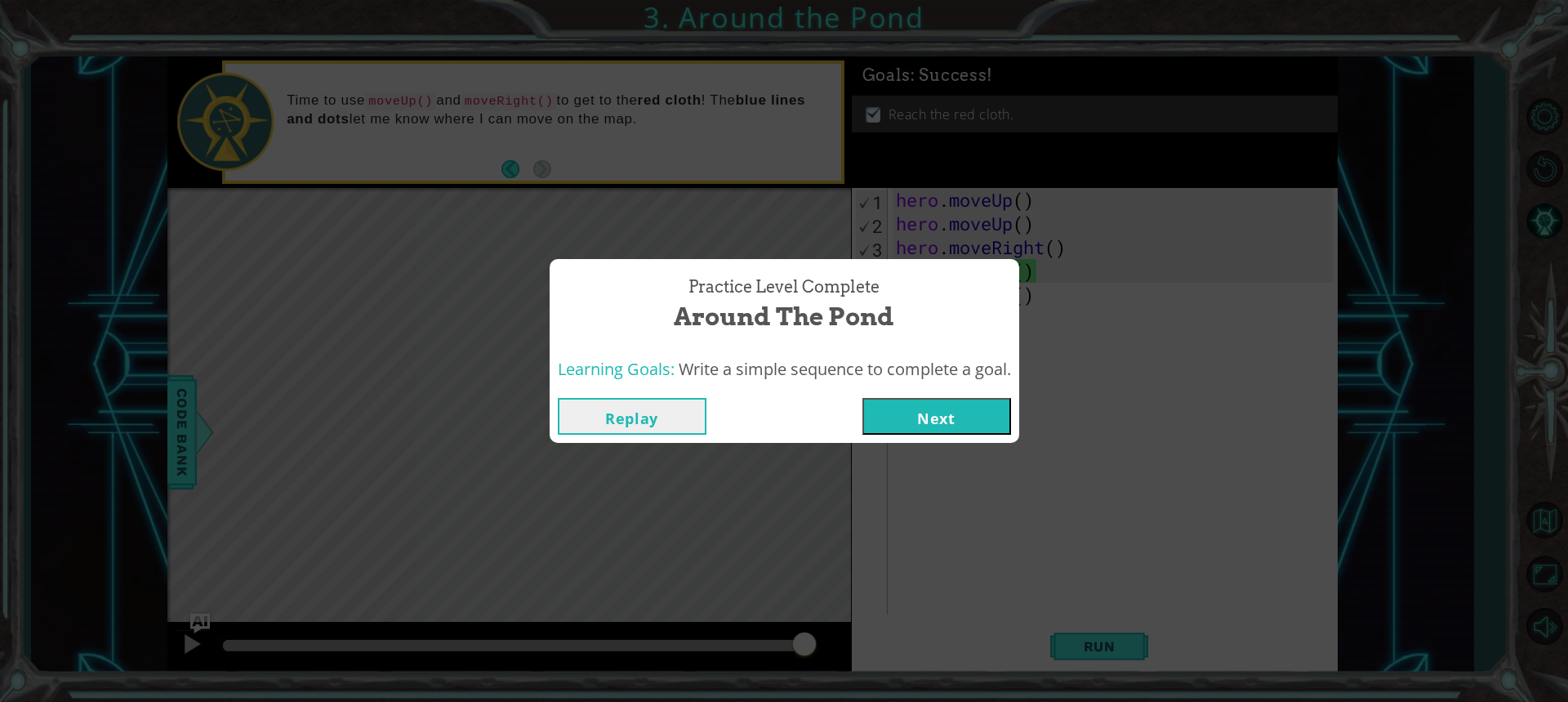
click at [935, 407] on button "Next" at bounding box center [936, 416] width 149 height 37
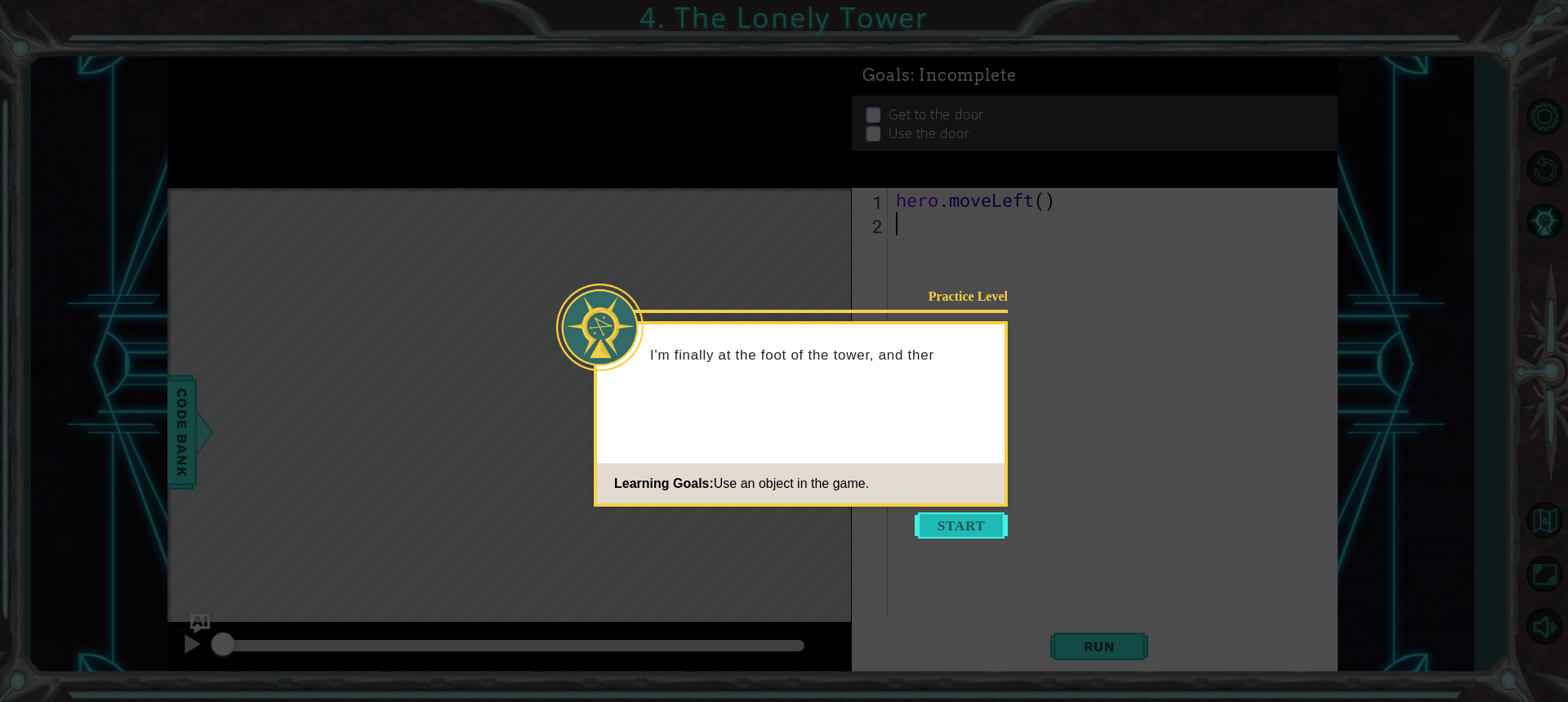
click at [957, 522] on button "Start" at bounding box center [961, 525] width 93 height 26
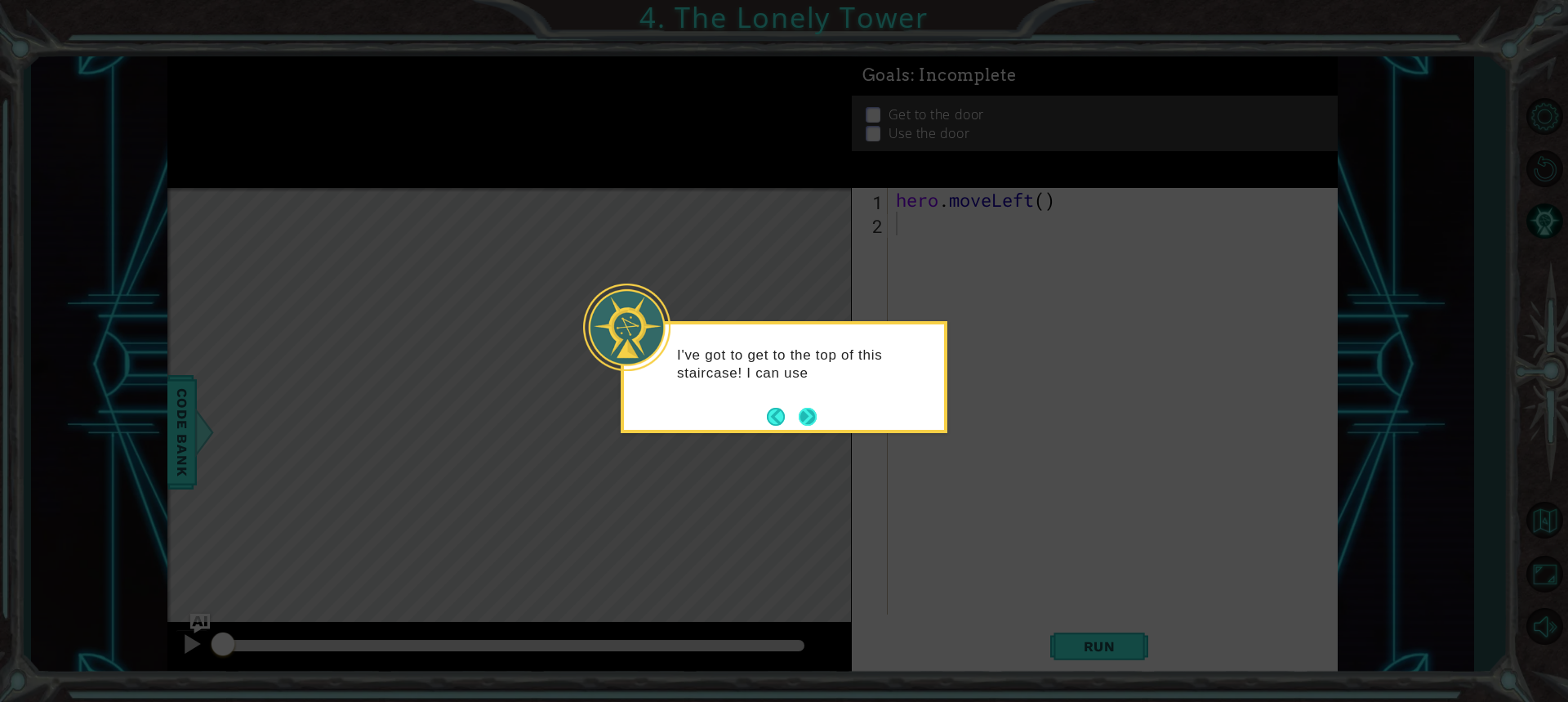
click at [814, 412] on button "Next" at bounding box center [808, 416] width 18 height 18
click at [801, 420] on button "Next" at bounding box center [808, 416] width 18 height 18
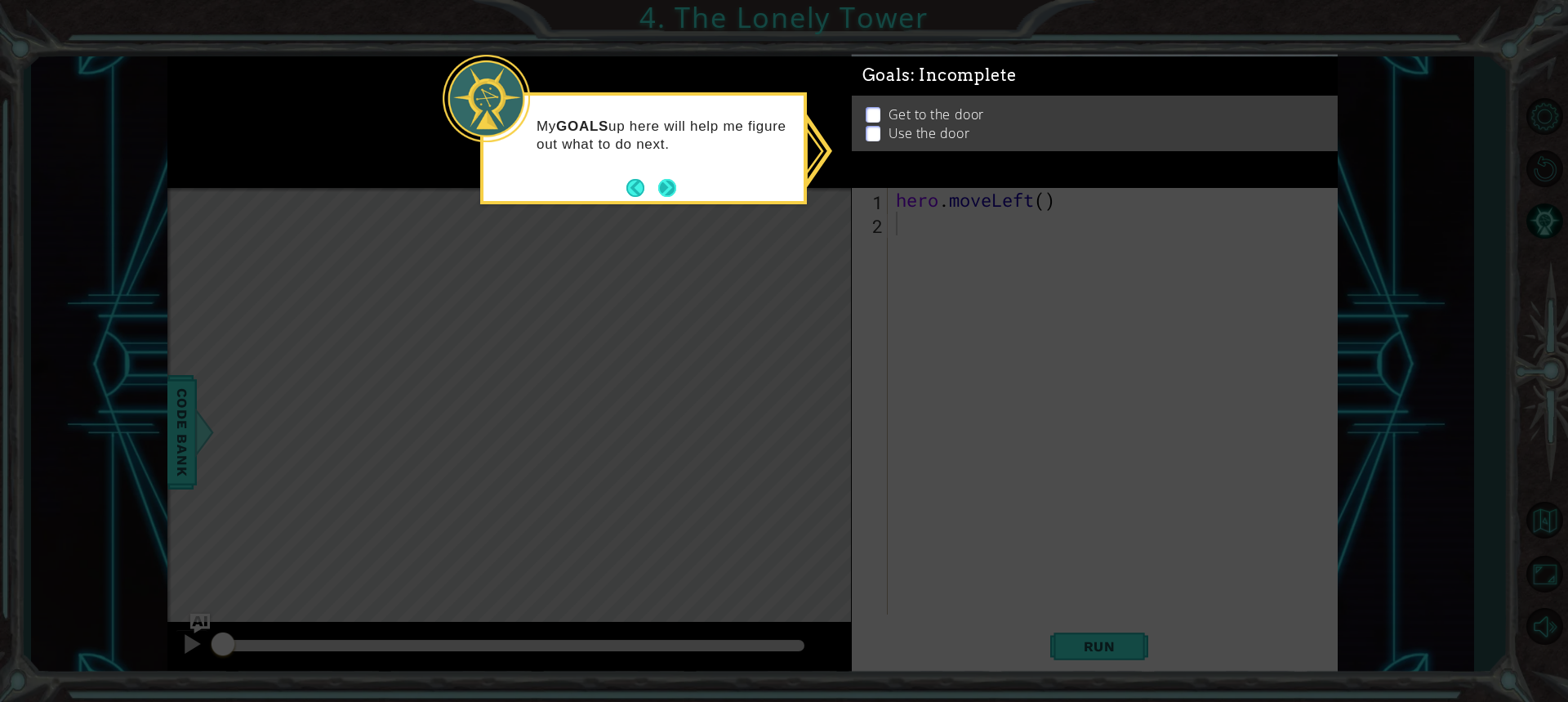
click at [665, 181] on button "Next" at bounding box center [667, 188] width 18 height 18
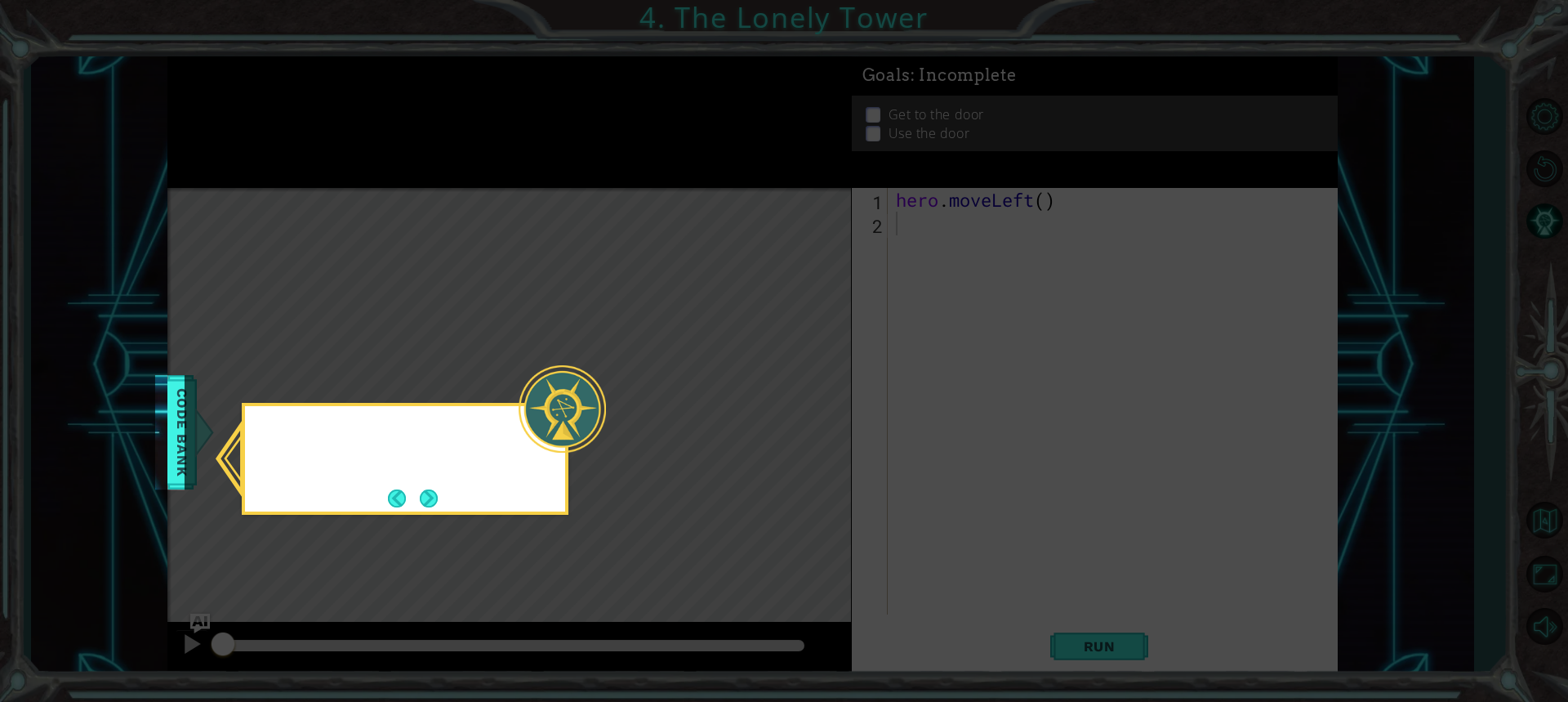
click at [665, 181] on icon at bounding box center [784, 351] width 1568 height 702
click at [427, 490] on button "Next" at bounding box center [428, 498] width 18 height 18
click at [427, 490] on div "Level Map" at bounding box center [544, 428] width 754 height 481
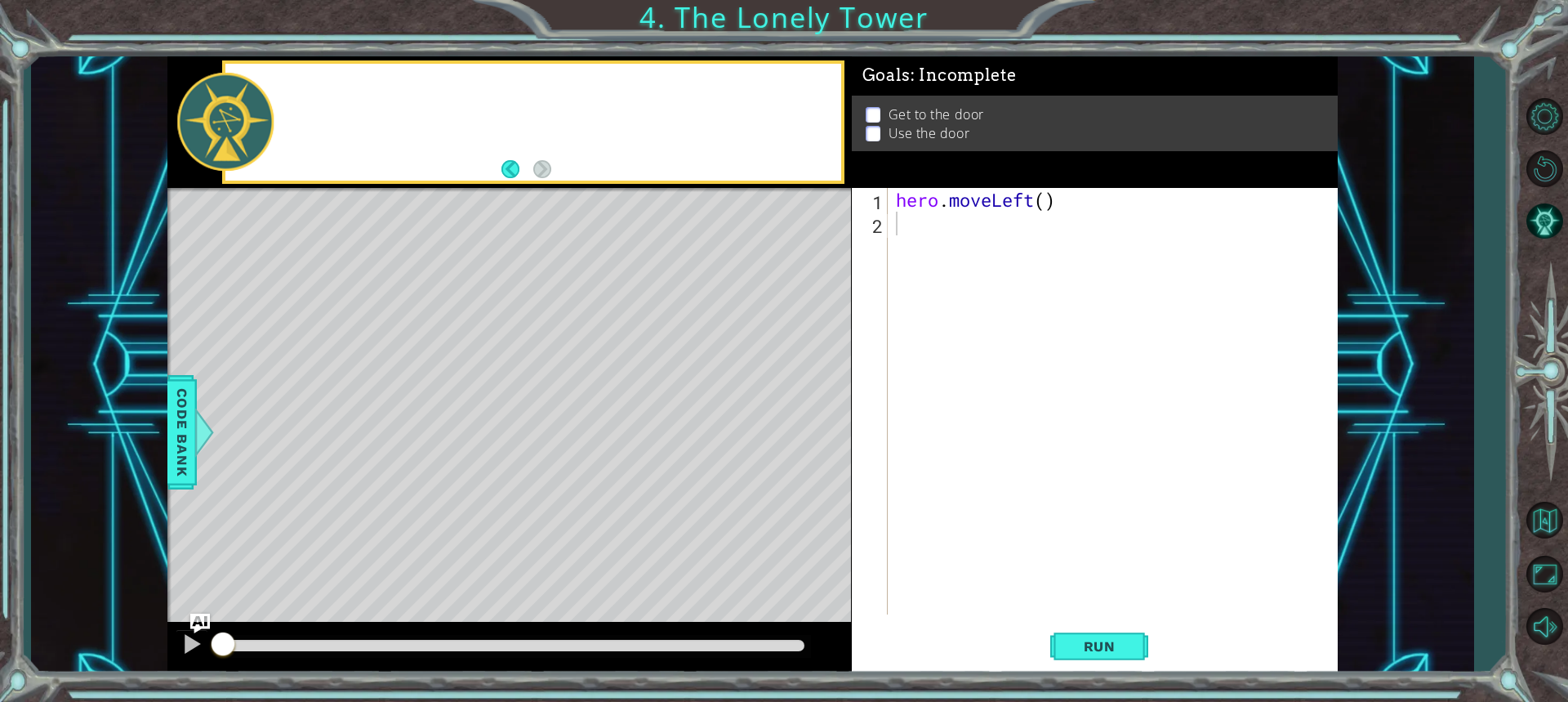
click at [427, 490] on div "Level Map" at bounding box center [544, 428] width 754 height 481
click at [925, 235] on div "hero . moveLeft ( )" at bounding box center [1117, 424] width 449 height 474
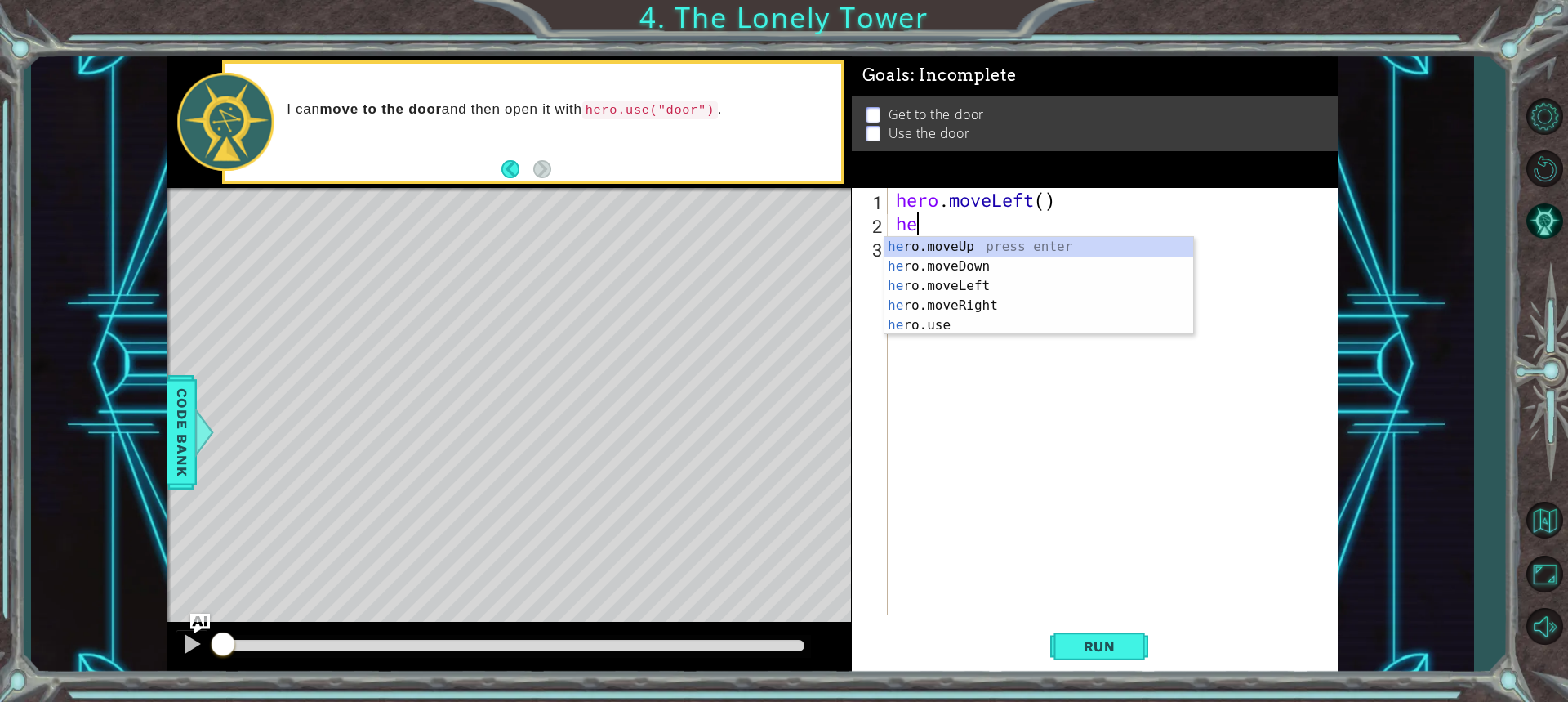
type textarea "her"
click at [984, 281] on div "her o.moveUp press enter her o.moveDown press enter her o.moveLeft press enter …" at bounding box center [1039, 305] width 308 height 138
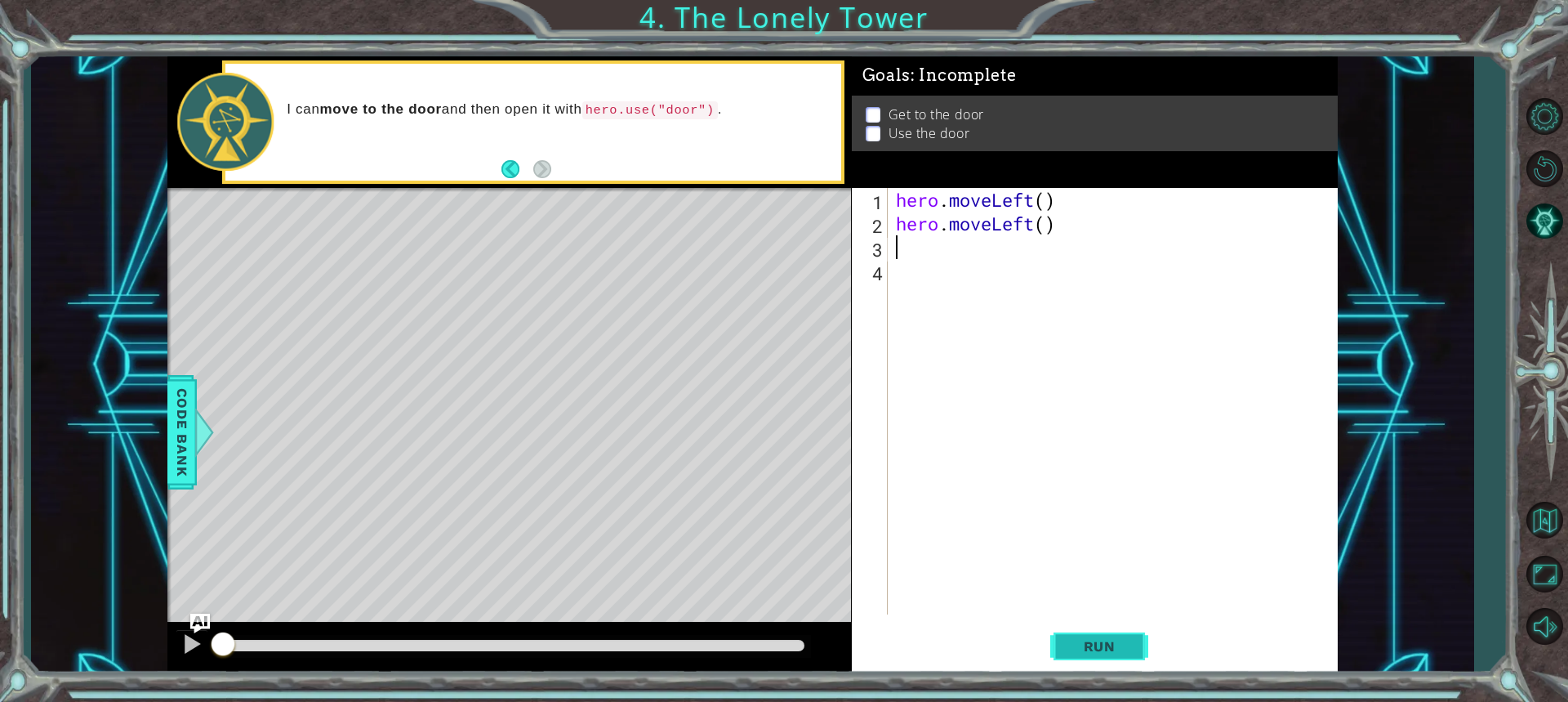
click at [1089, 638] on span "Run" at bounding box center [1099, 646] width 65 height 17
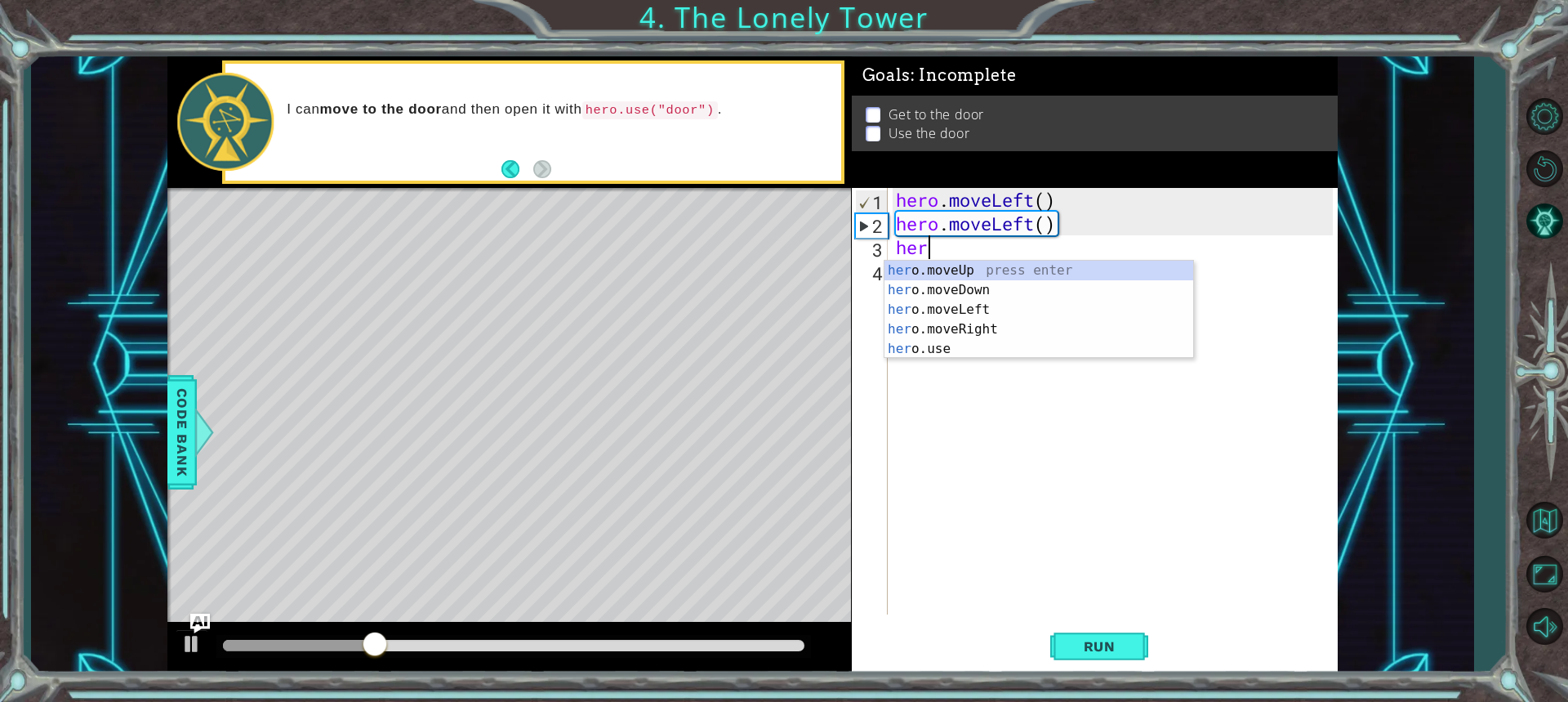
type textarea "hero"
click at [974, 271] on div "hero .moveUp press enter hero .moveDown press enter hero .moveLeft press enter …" at bounding box center [1039, 329] width 308 height 138
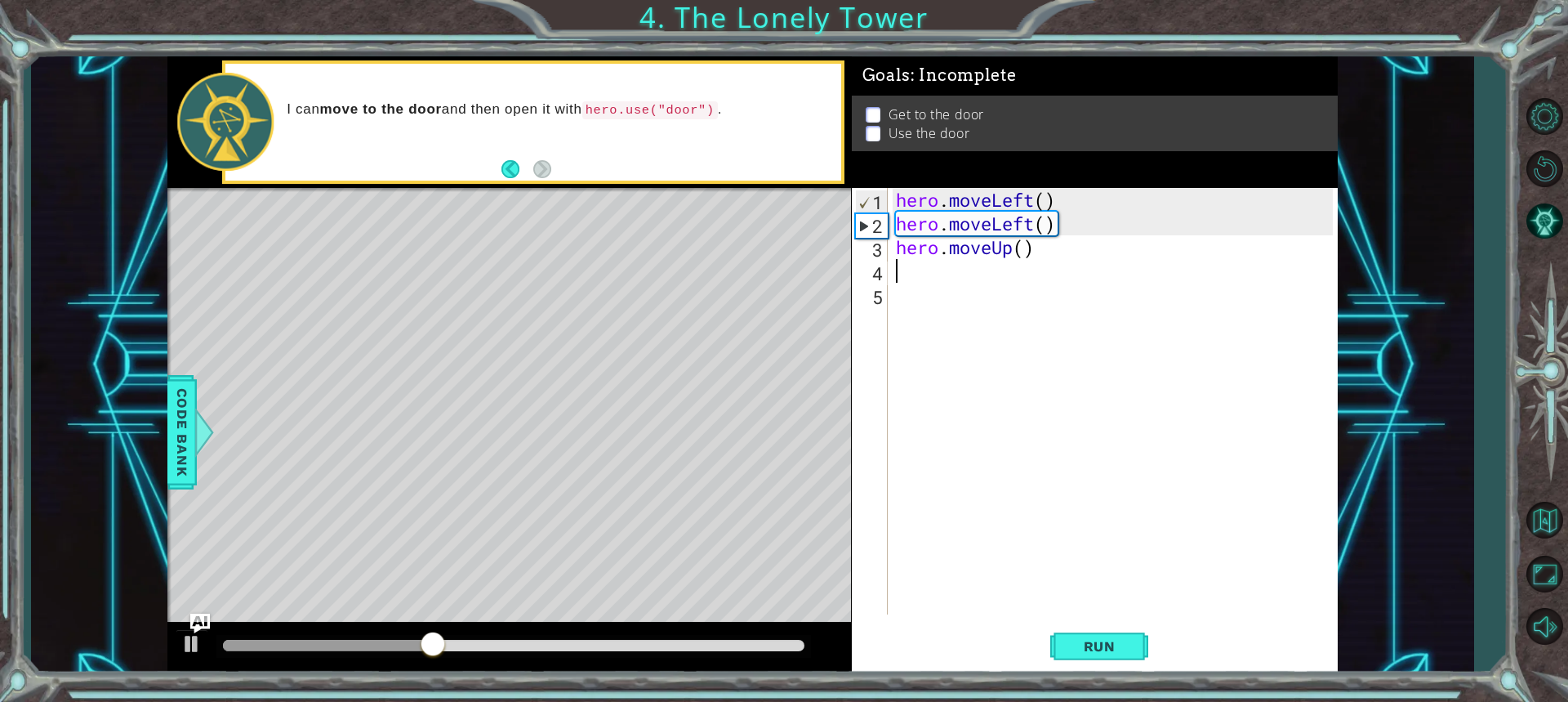
scroll to position [0, 0]
click at [1070, 636] on button "Run" at bounding box center [1099, 645] width 98 height 48
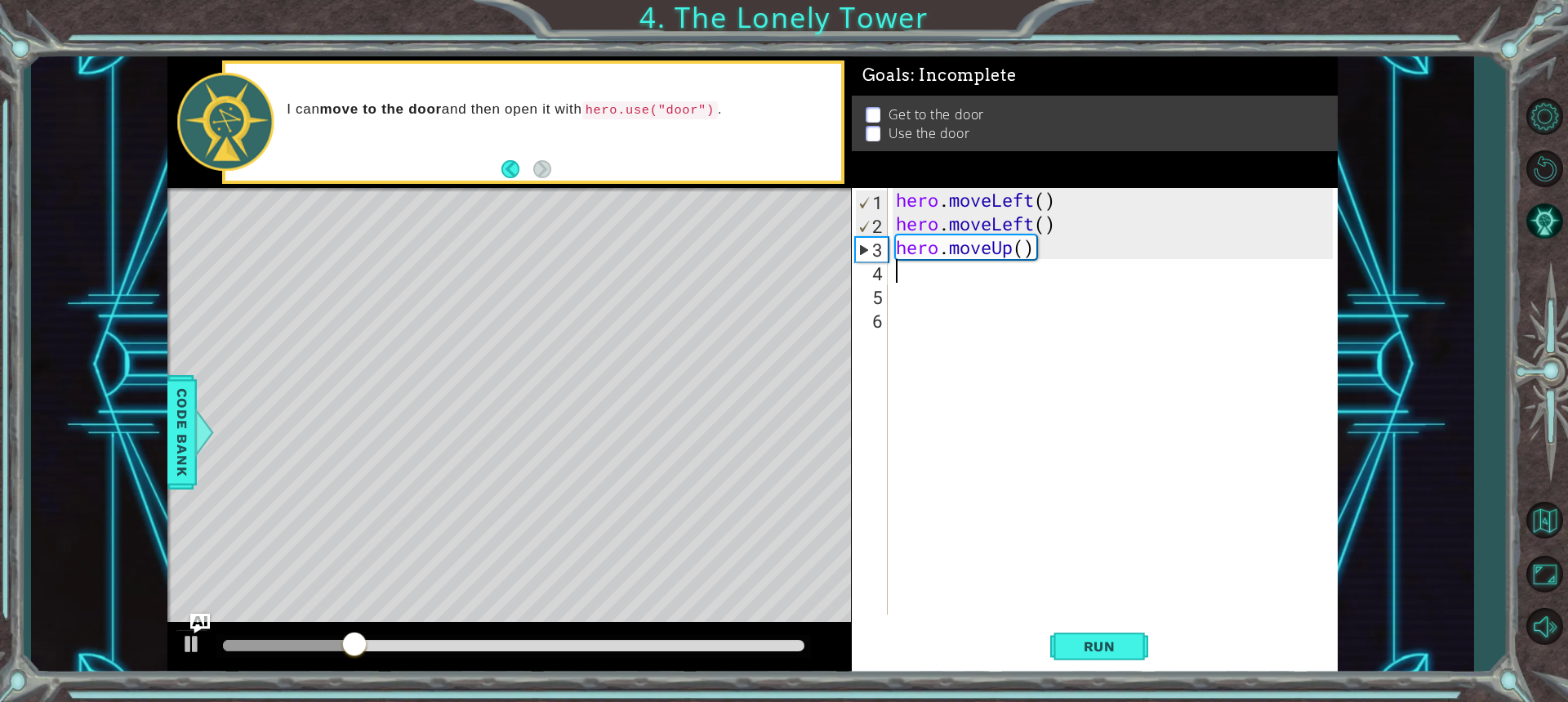
click at [905, 275] on div "hero . moveLeft ( ) hero . moveLeft ( ) hero . moveUp ( )" at bounding box center [1117, 424] width 449 height 474
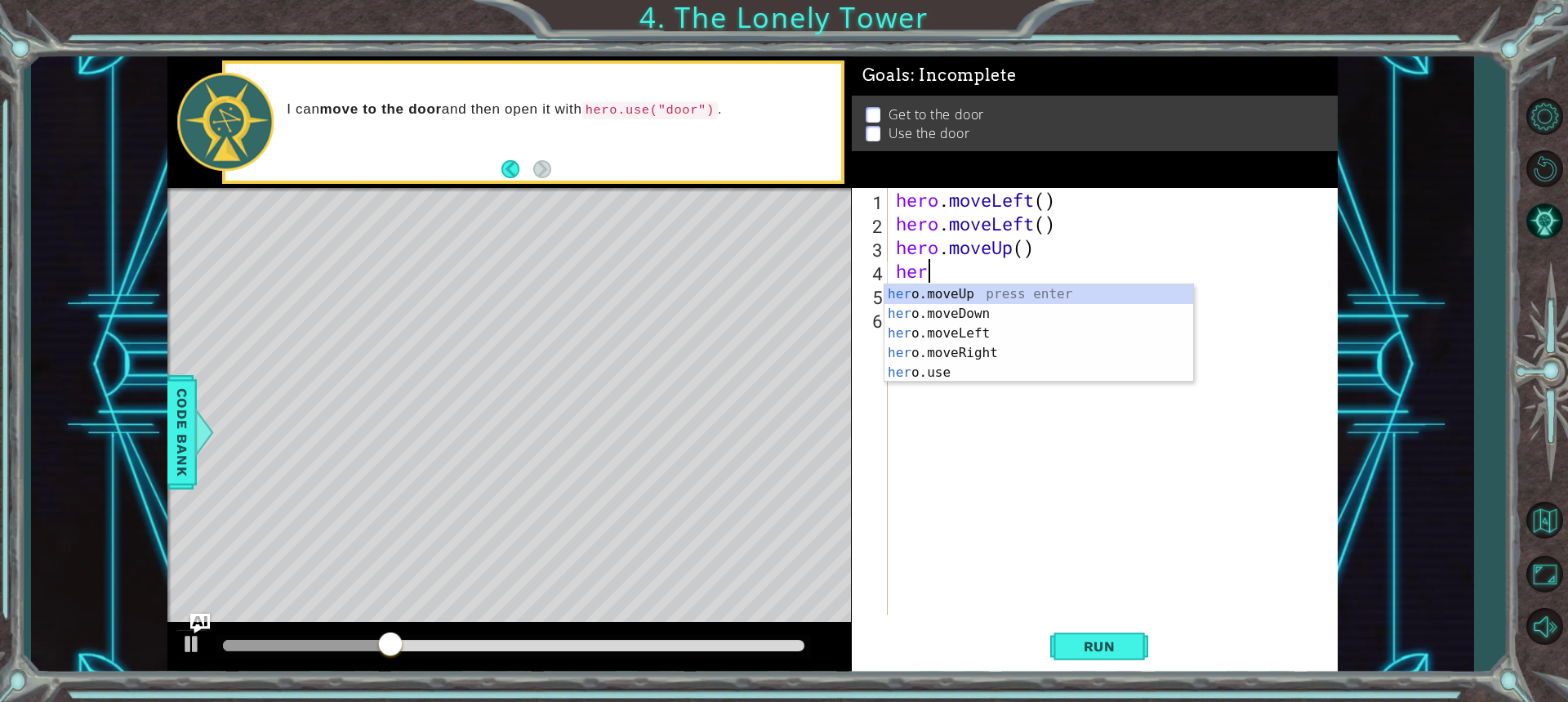
type textarea "hero"
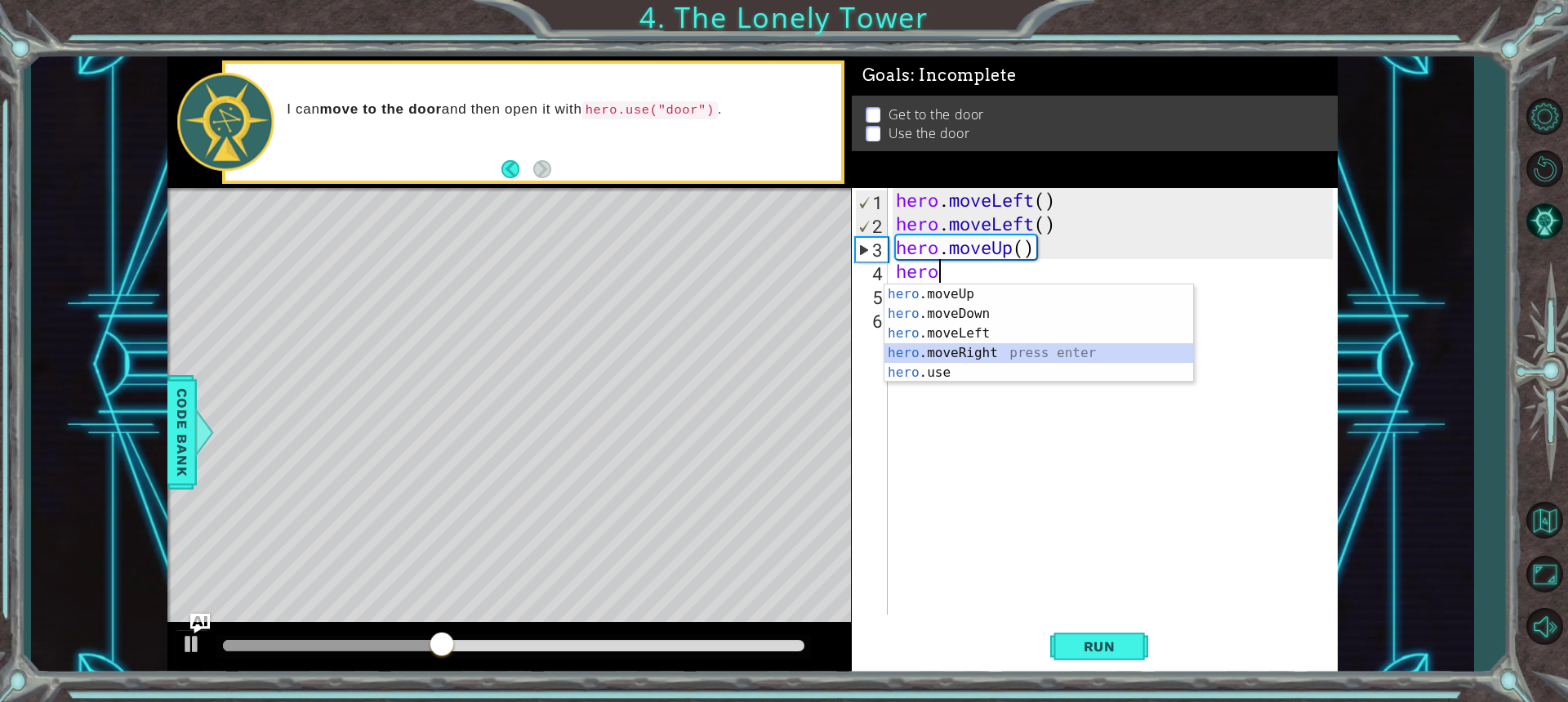
click at [925, 351] on div "hero .moveUp press enter hero .moveDown press enter hero .moveLeft press enter …" at bounding box center [1039, 352] width 308 height 138
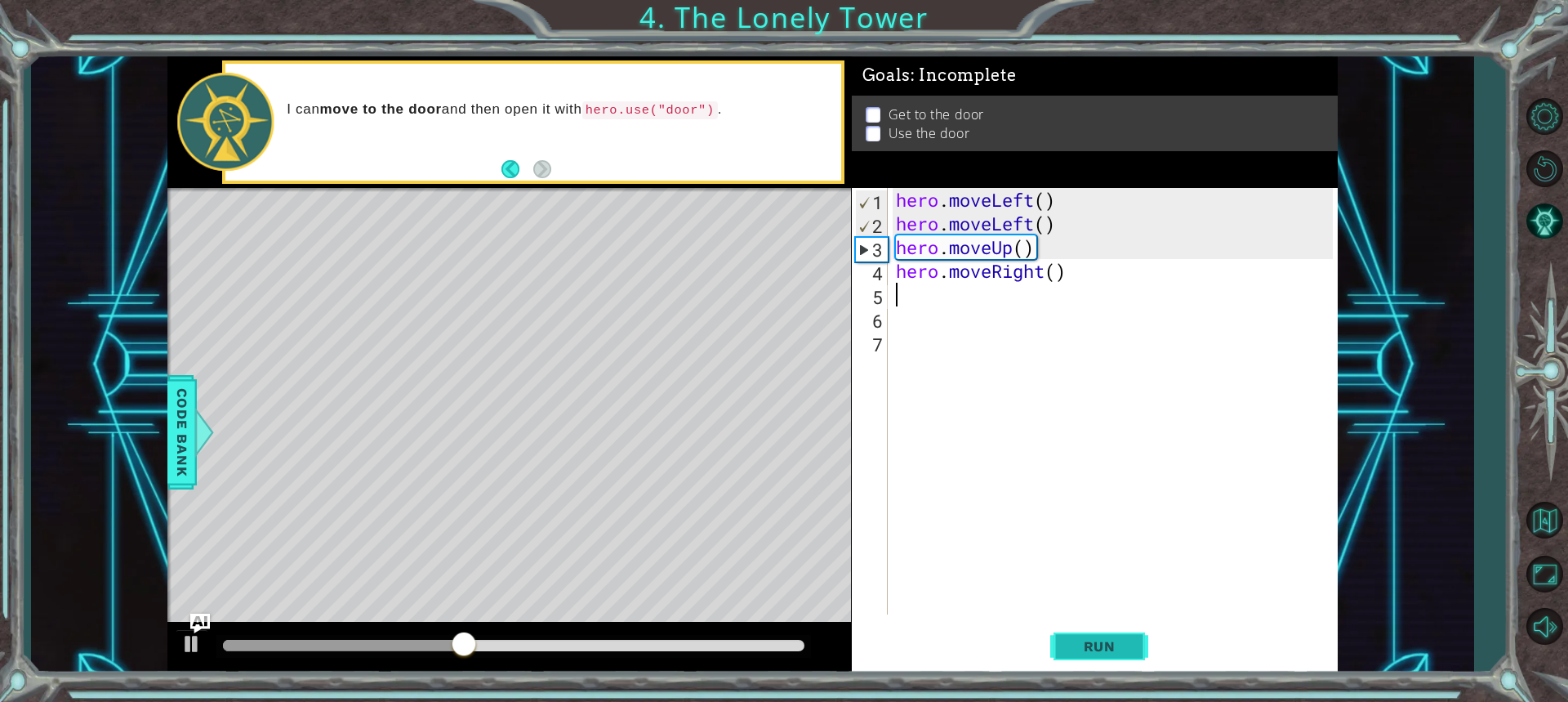
click at [1099, 631] on button "Run" at bounding box center [1099, 645] width 98 height 48
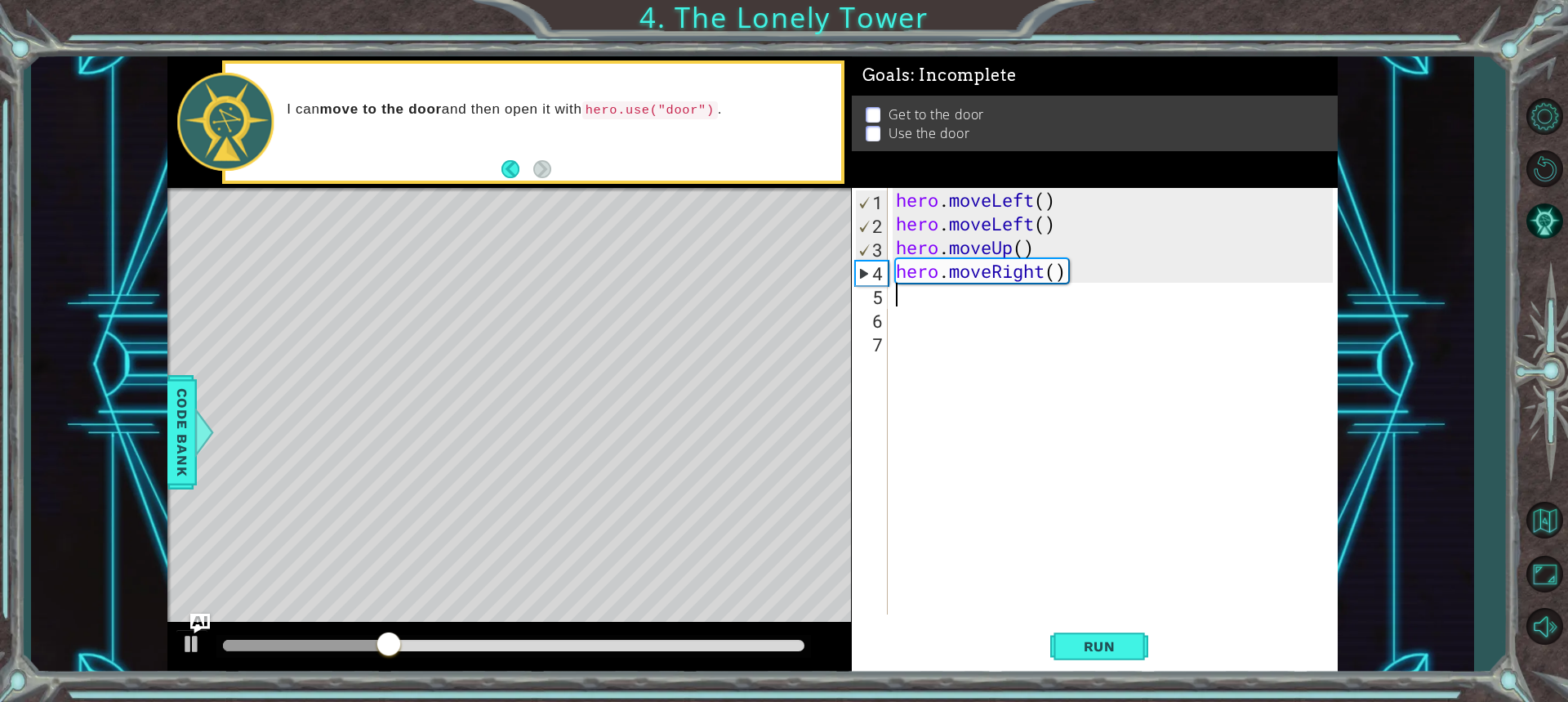
click at [1062, 275] on div "hero . moveLeft ( ) hero . moveLeft ( ) hero . moveUp ( ) hero . moveRight ( )" at bounding box center [1117, 424] width 449 height 474
click at [1068, 269] on div "hero . moveLeft ( ) hero . moveLeft ( ) hero . moveUp ( ) hero . moveRight ( )" at bounding box center [1117, 424] width 449 height 474
click at [1066, 273] on div "hero . moveLeft ( ) hero . moveLeft ( ) hero . moveUp ( ) hero . moveRight ( )" at bounding box center [1117, 424] width 449 height 474
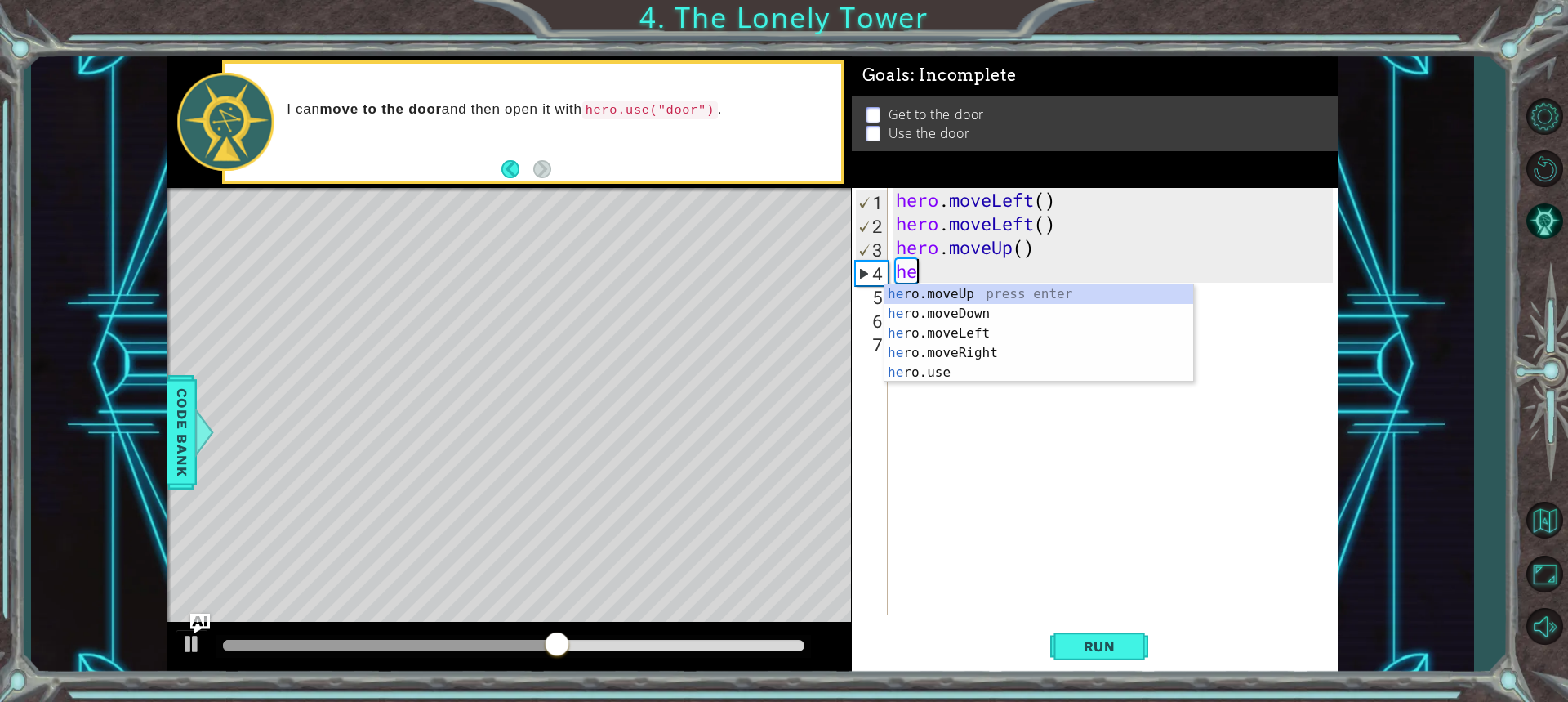
type textarea "h"
click at [981, 295] on div "h ero.moveUp press enter h ero.moveDown press enter h ero.moveLeft press enter …" at bounding box center [1039, 362] width 308 height 157
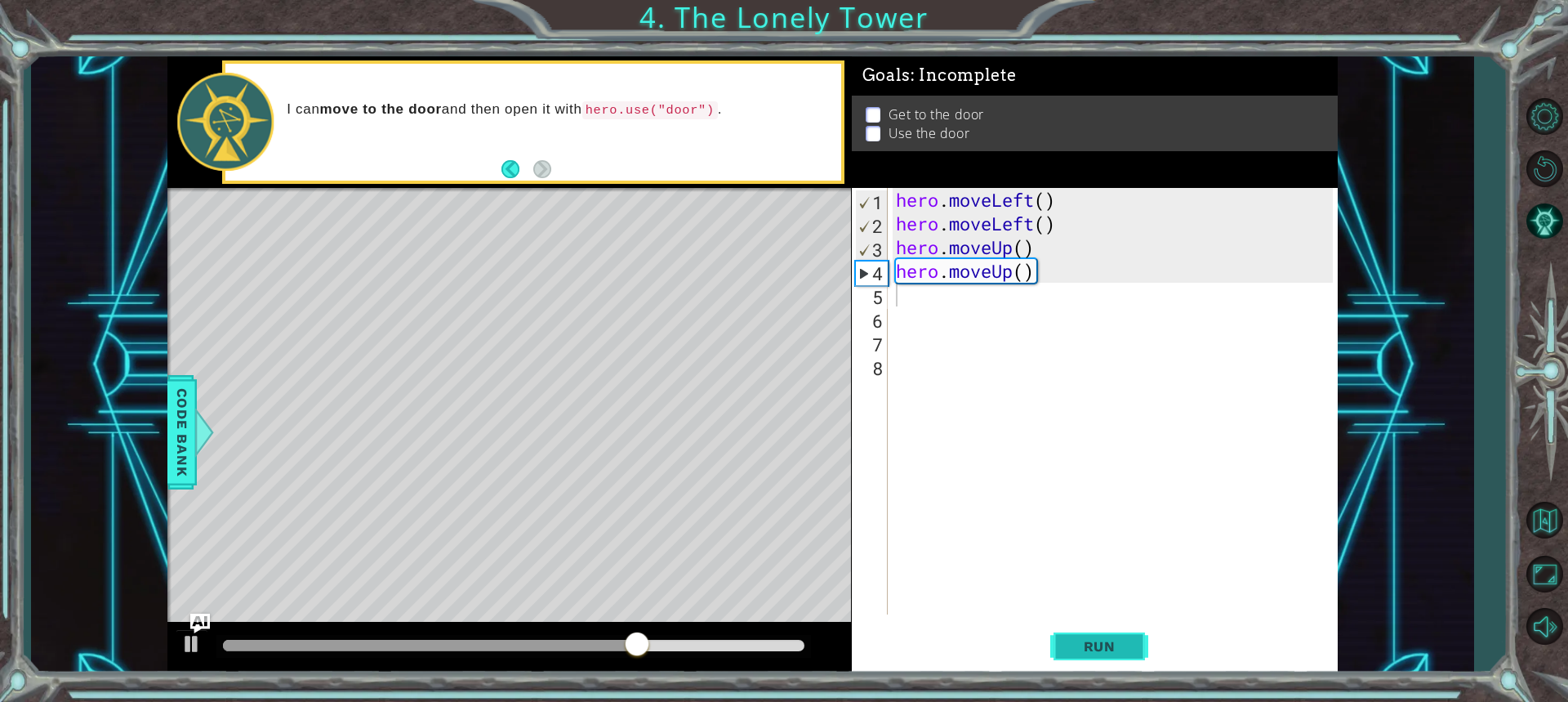
click at [1100, 648] on span "Run" at bounding box center [1099, 646] width 65 height 17
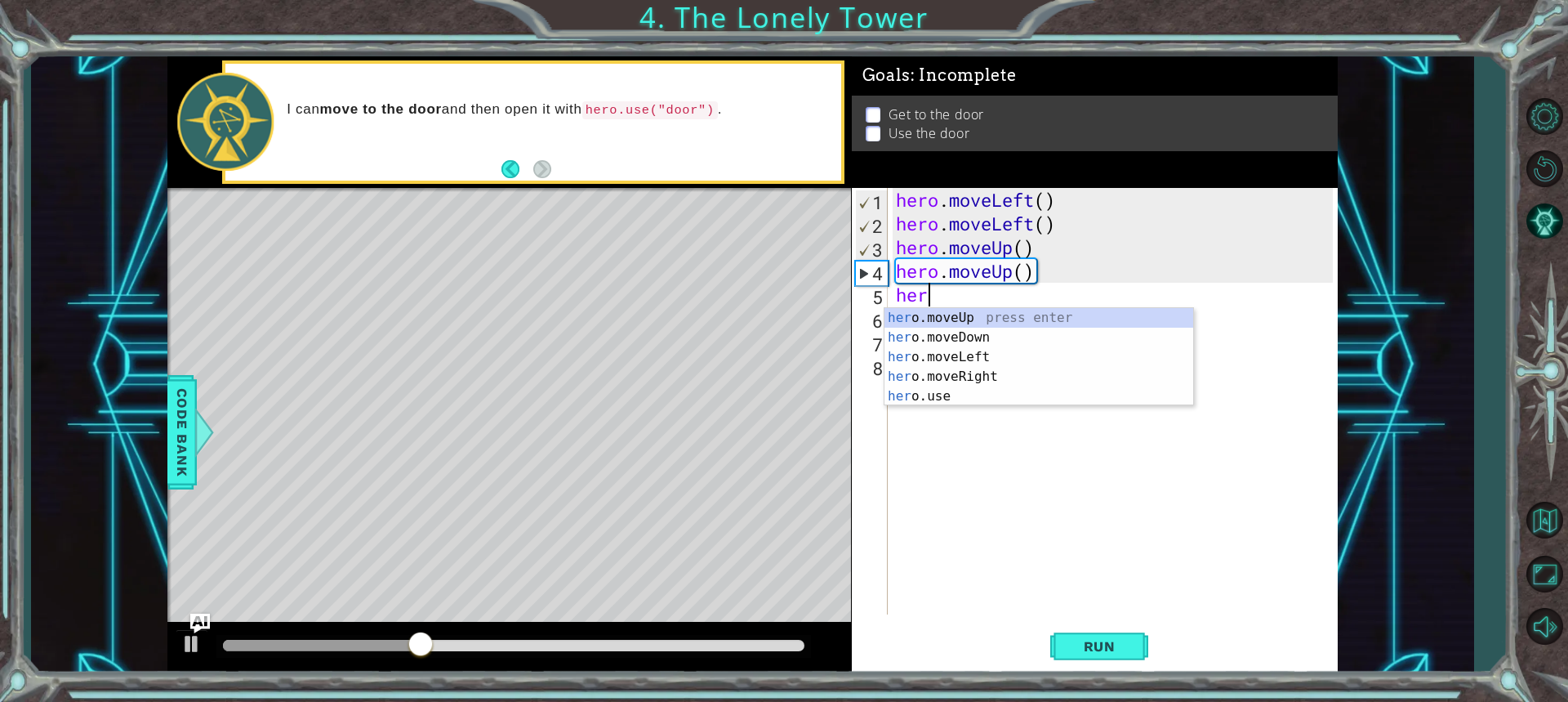
type textarea "her"
click at [974, 379] on div "her o.moveUp press enter her o.moveDown press enter her o.moveLeft press enter …" at bounding box center [1039, 376] width 308 height 138
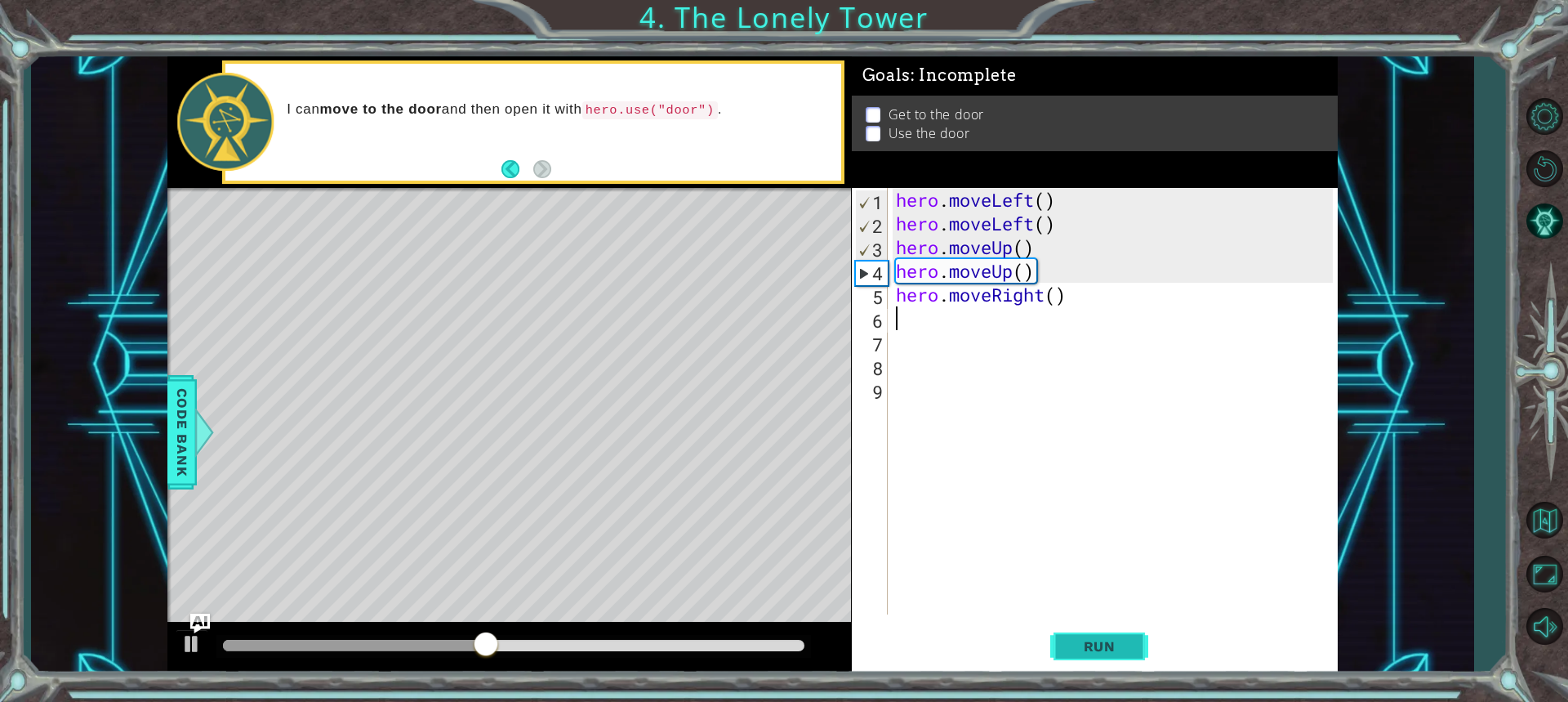
click at [1069, 633] on button "Run" at bounding box center [1099, 645] width 98 height 48
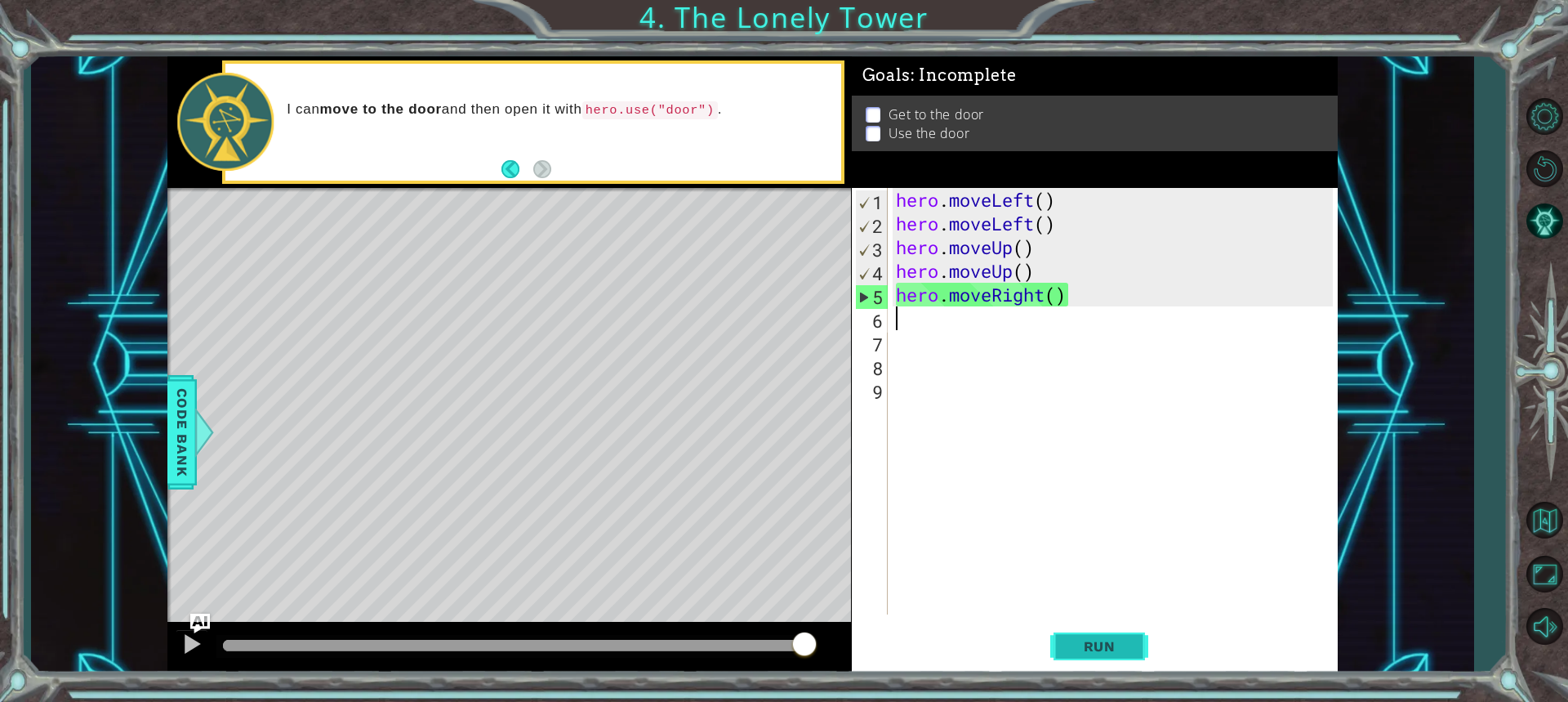
click at [1117, 644] on span "Run" at bounding box center [1099, 646] width 65 height 17
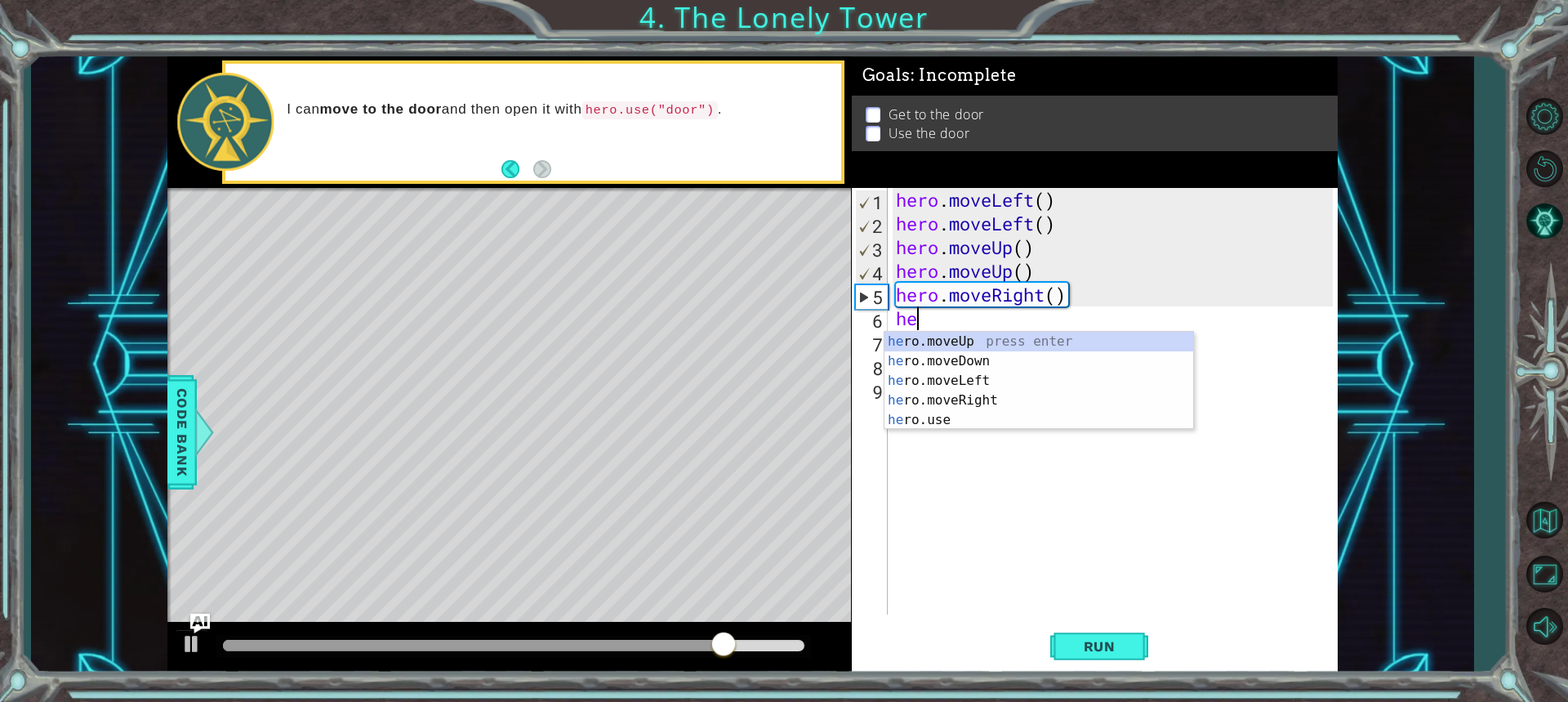
type textarea "her"
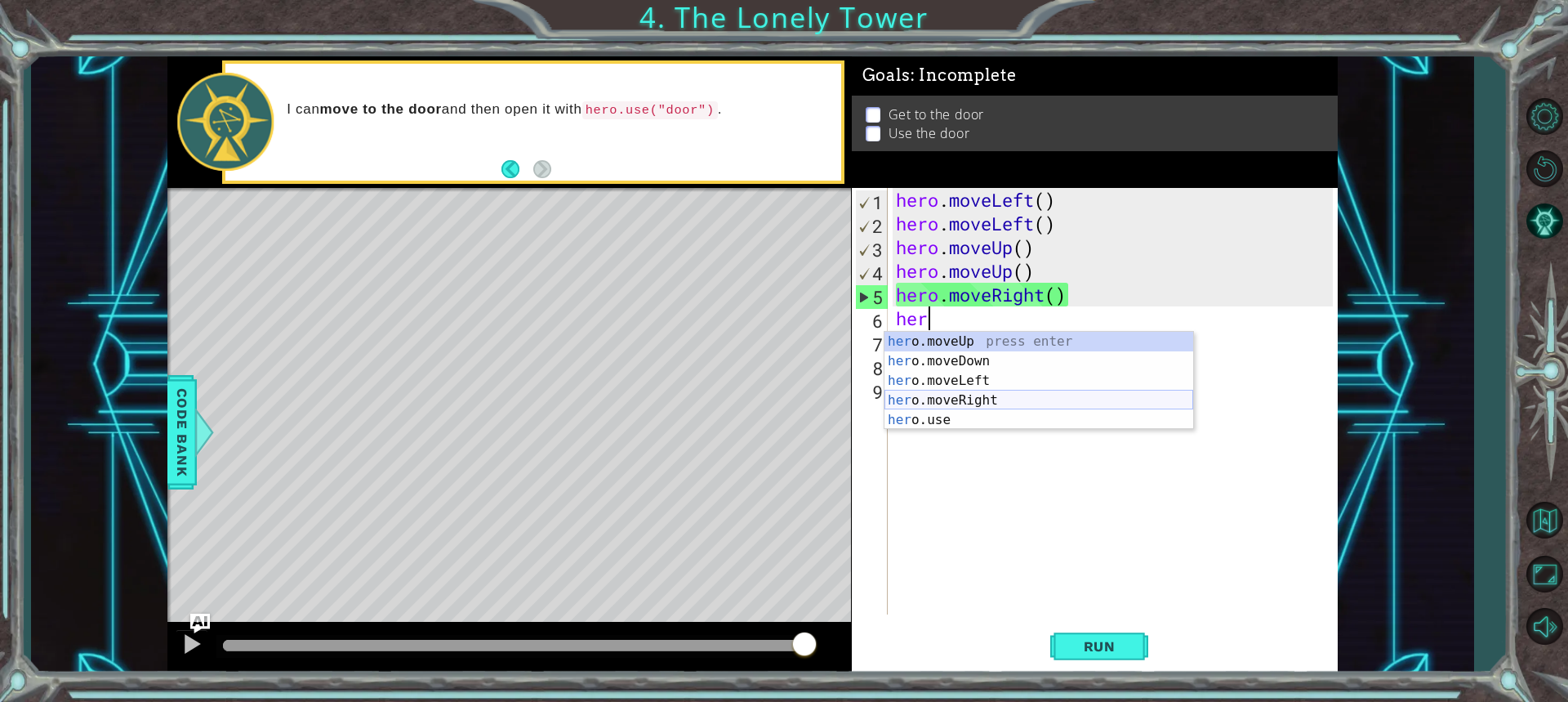
click at [1000, 391] on div "her o.moveUp press enter her o.moveDown press enter her o.moveLeft press enter …" at bounding box center [1039, 400] width 308 height 138
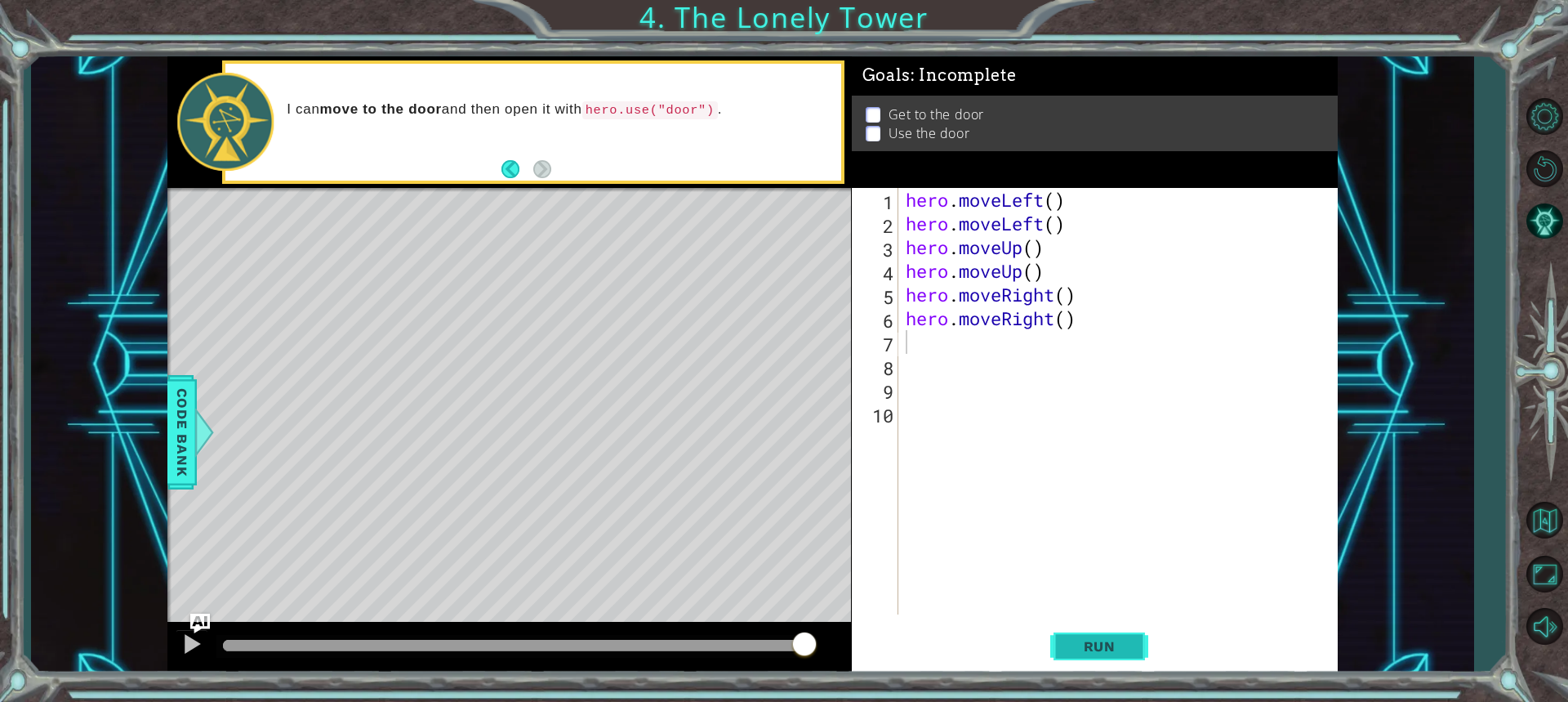
click at [1077, 635] on button "Run" at bounding box center [1099, 645] width 98 height 48
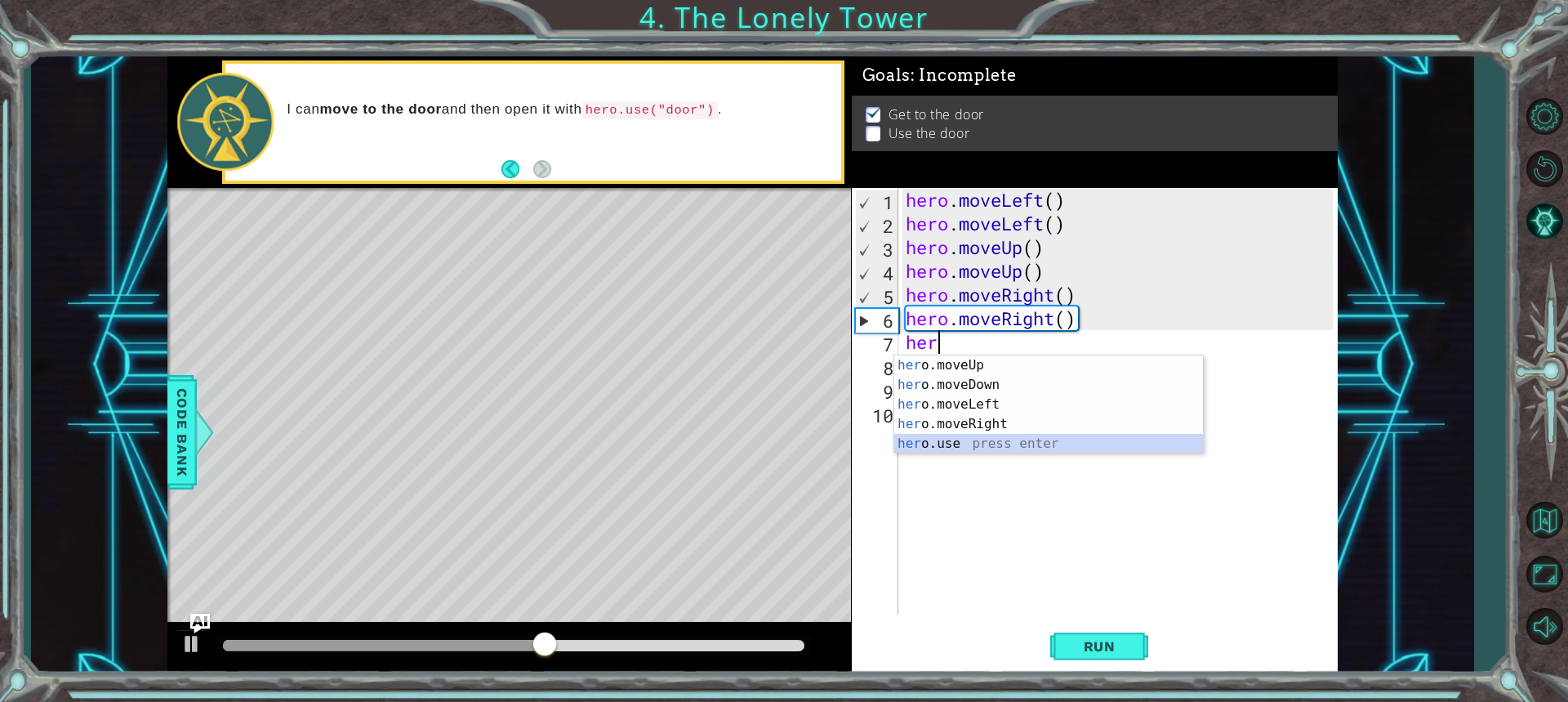
click at [1000, 444] on div "her o.moveUp press enter her o.moveDown press enter her o.moveLeft press enter …" at bounding box center [1049, 423] width 308 height 138
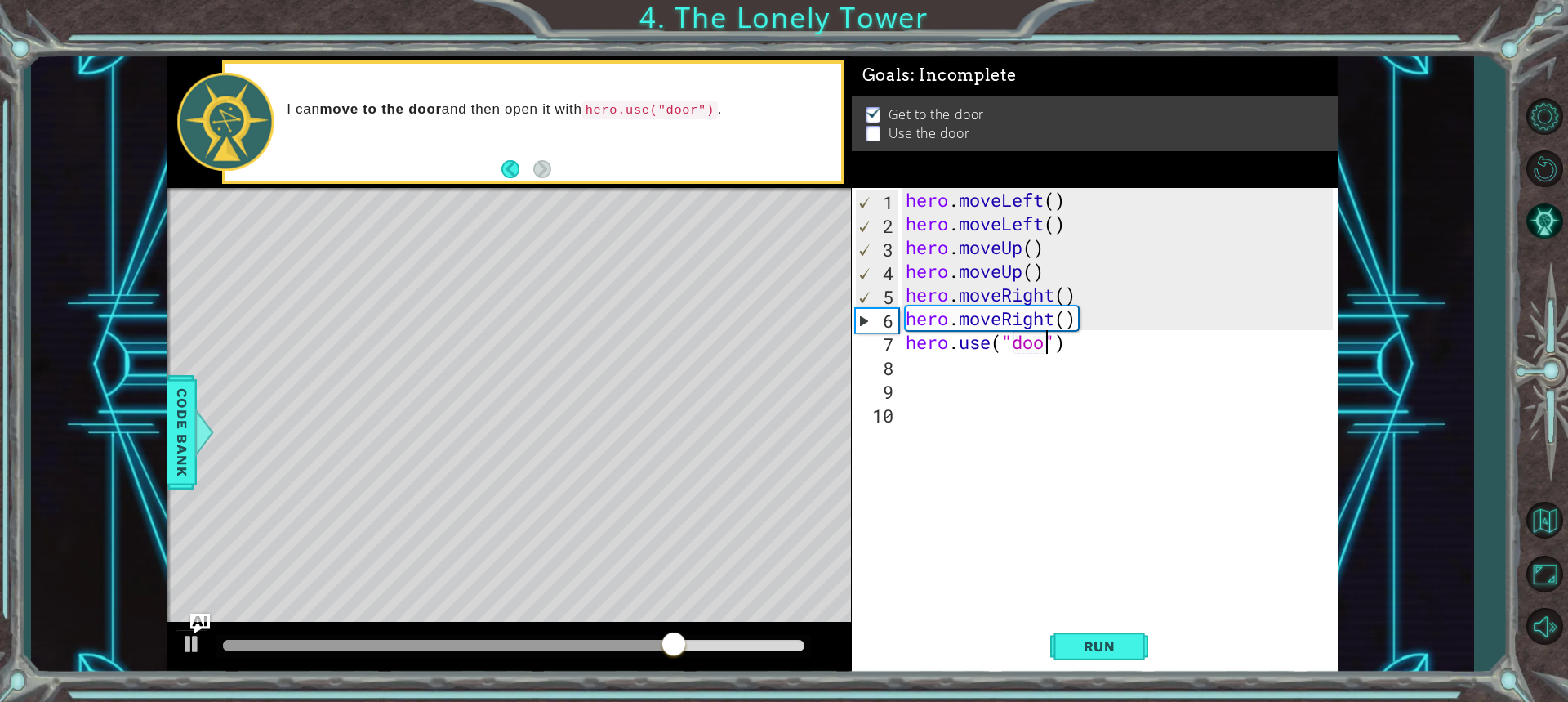
scroll to position [0, 6]
type textarea "hero.use("door")"
click at [1108, 646] on span "Run" at bounding box center [1099, 646] width 65 height 17
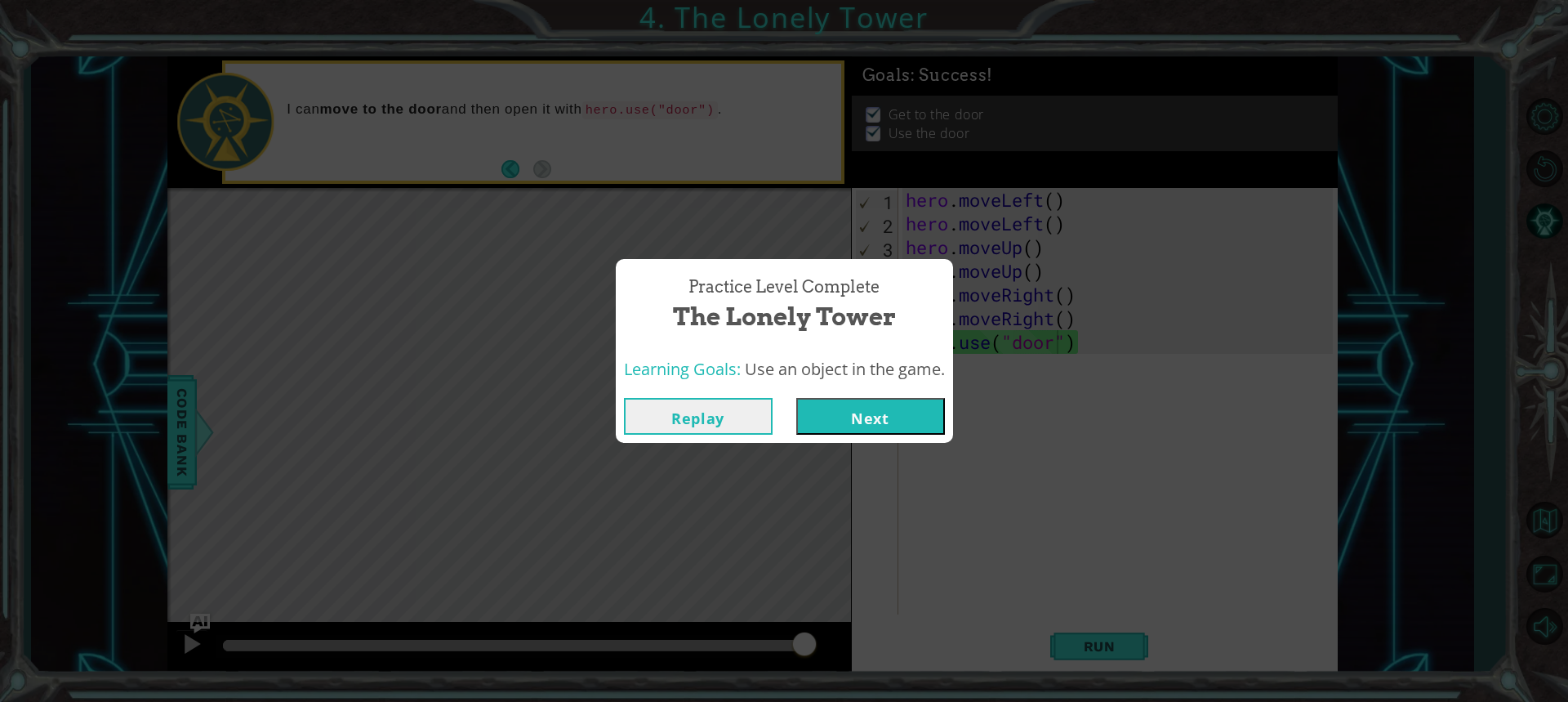
click at [933, 417] on button "Next" at bounding box center [871, 416] width 149 height 37
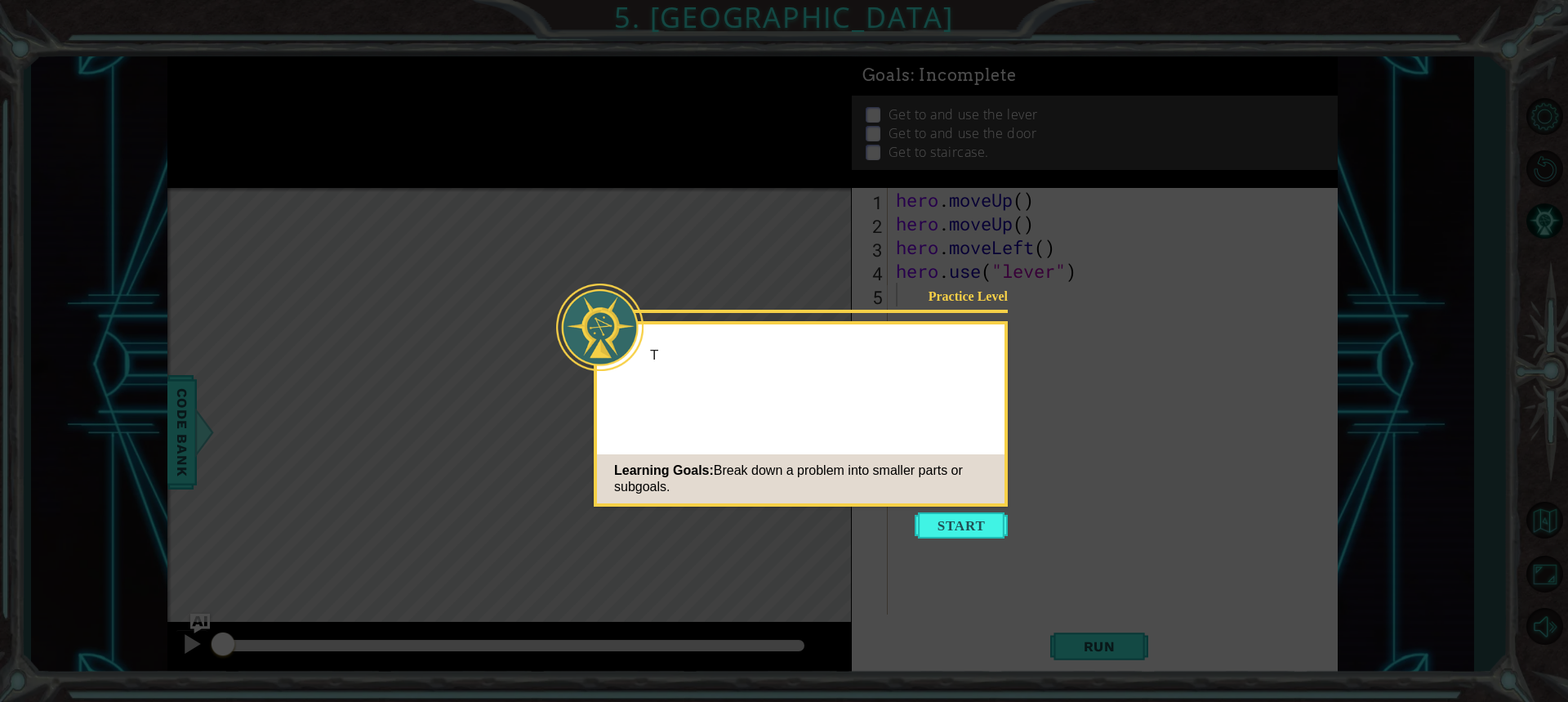
click at [964, 543] on icon at bounding box center [784, 351] width 1568 height 702
click at [964, 521] on button "Start" at bounding box center [961, 525] width 93 height 26
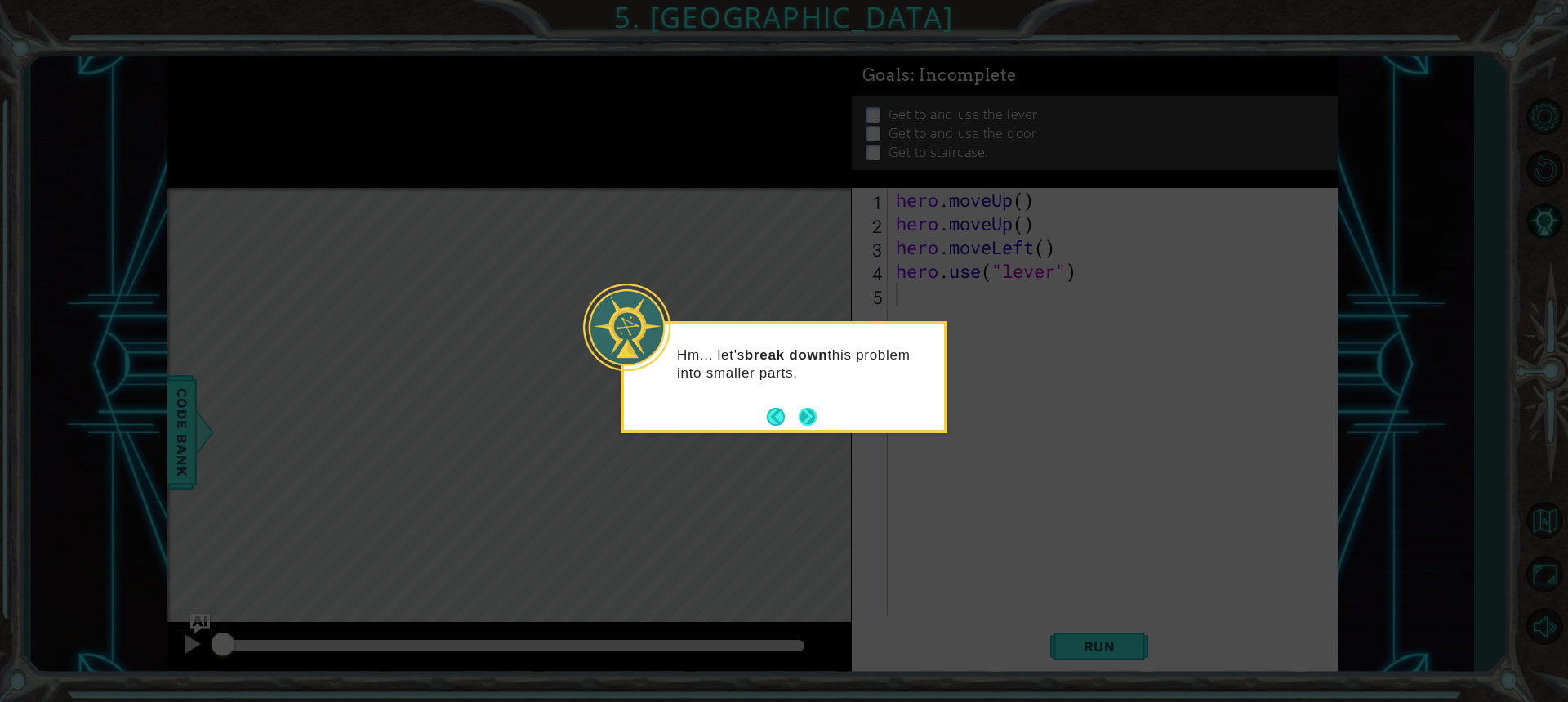
click at [811, 408] on button "Next" at bounding box center [808, 416] width 18 height 18
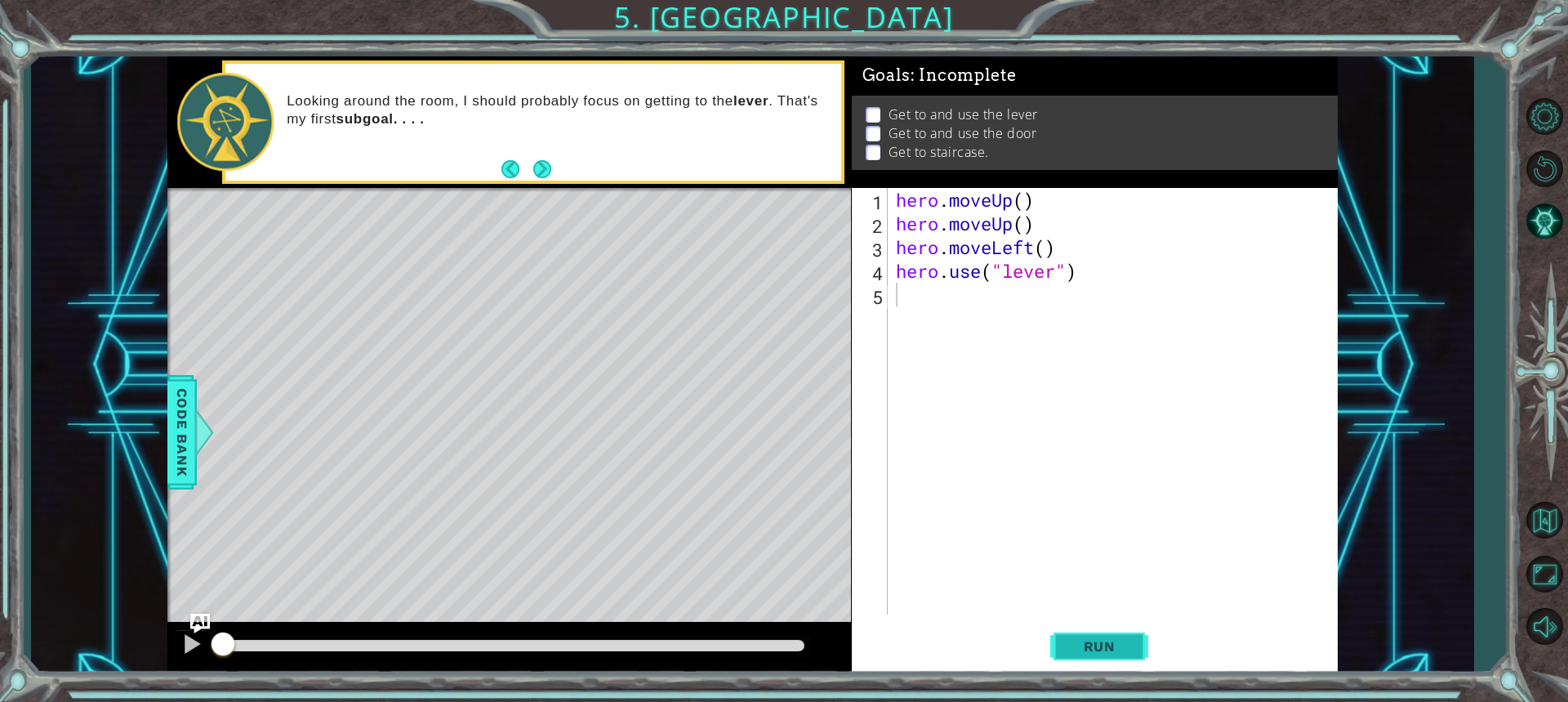
click at [1100, 655] on button "Run" at bounding box center [1099, 645] width 98 height 48
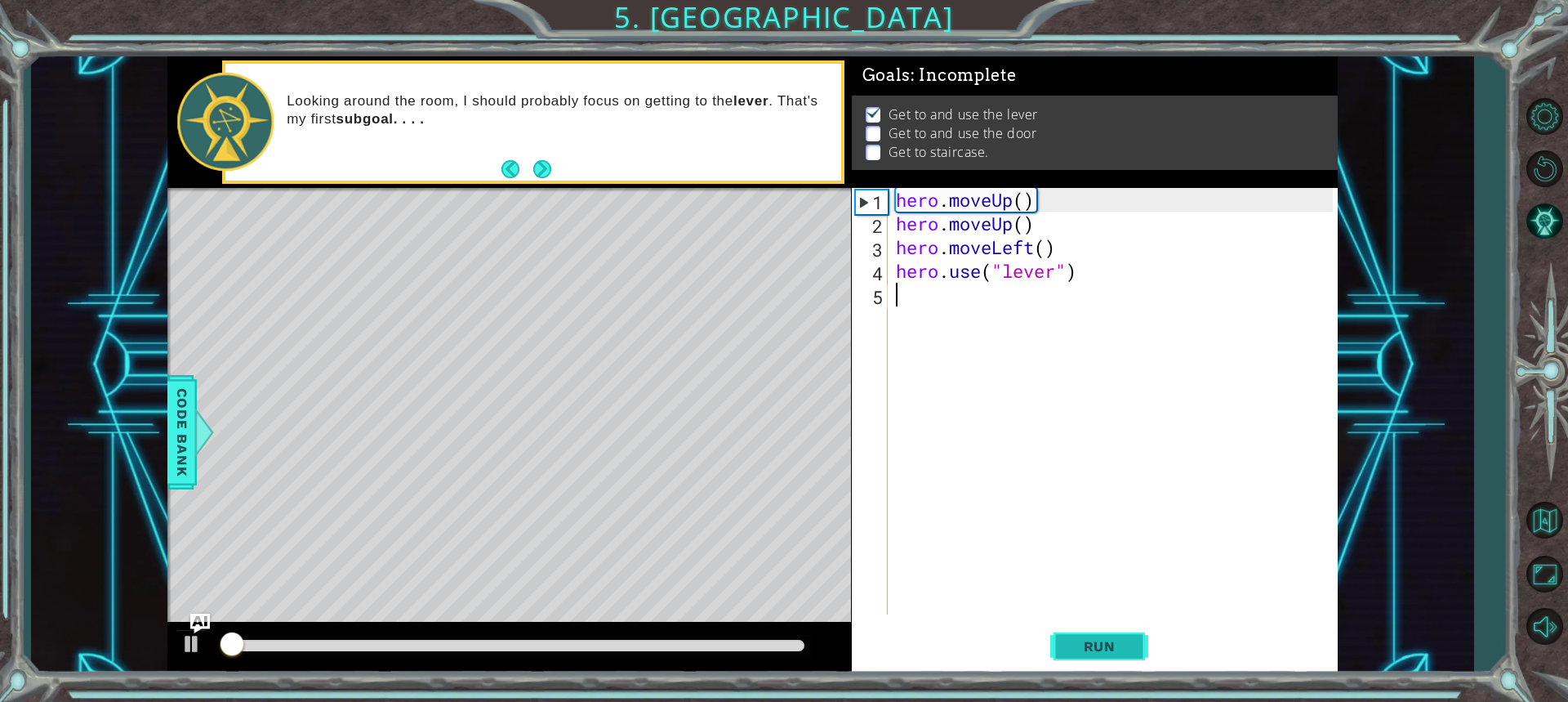
scroll to position [2, 0]
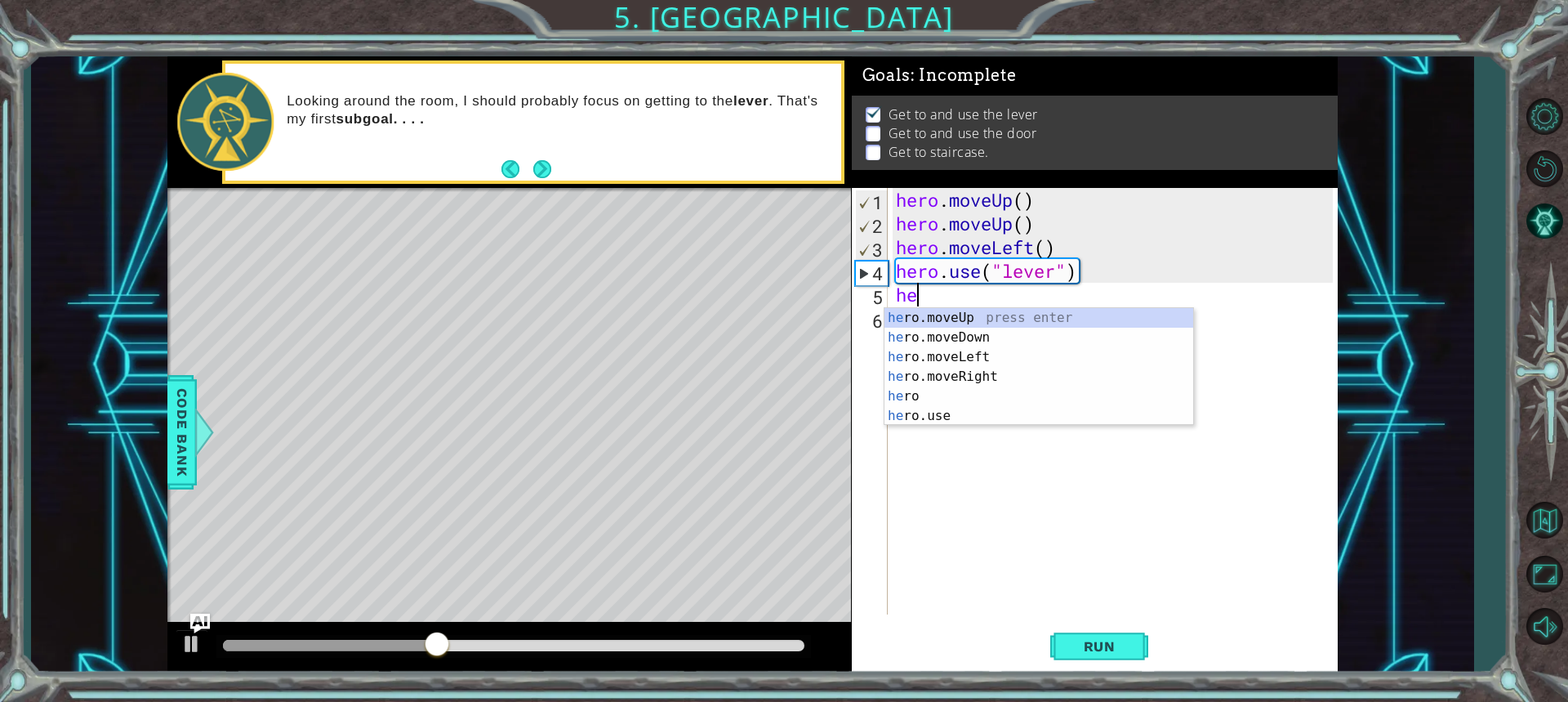
type textarea "her"
click at [953, 369] on div "her o.moveUp press enter her o.moveDown press enter her o.moveLeft press enter …" at bounding box center [1039, 386] width 308 height 157
click at [953, 369] on div "hero . moveUp ( ) hero . moveUp ( ) hero . moveLeft ( ) hero . use ( "lever" ) …" at bounding box center [1117, 424] width 449 height 474
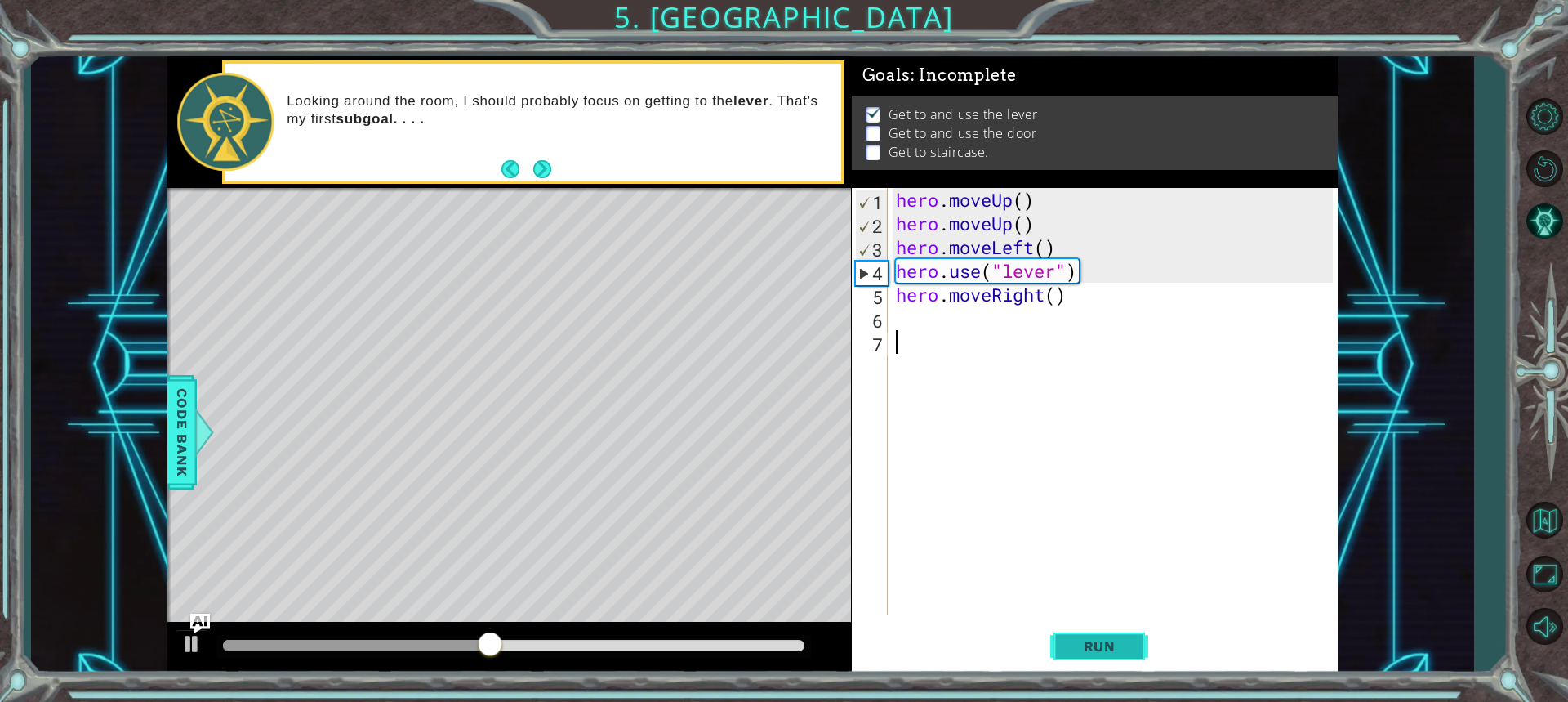
click at [1102, 645] on span "Run" at bounding box center [1099, 646] width 65 height 17
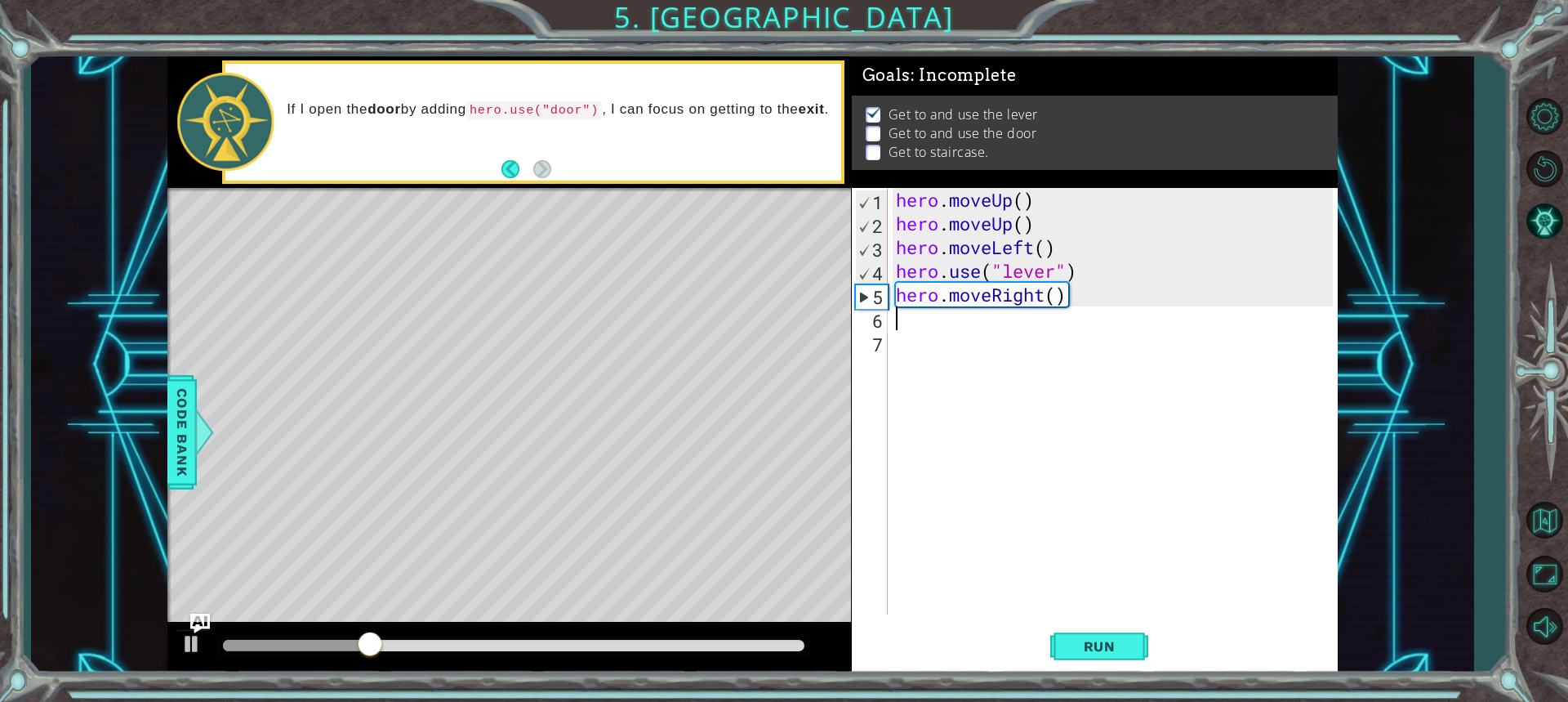
click at [923, 325] on div "hero . moveUp ( ) hero . moveUp ( ) hero . moveLeft ( ) hero . use ( "lever" ) …" at bounding box center [1117, 424] width 449 height 474
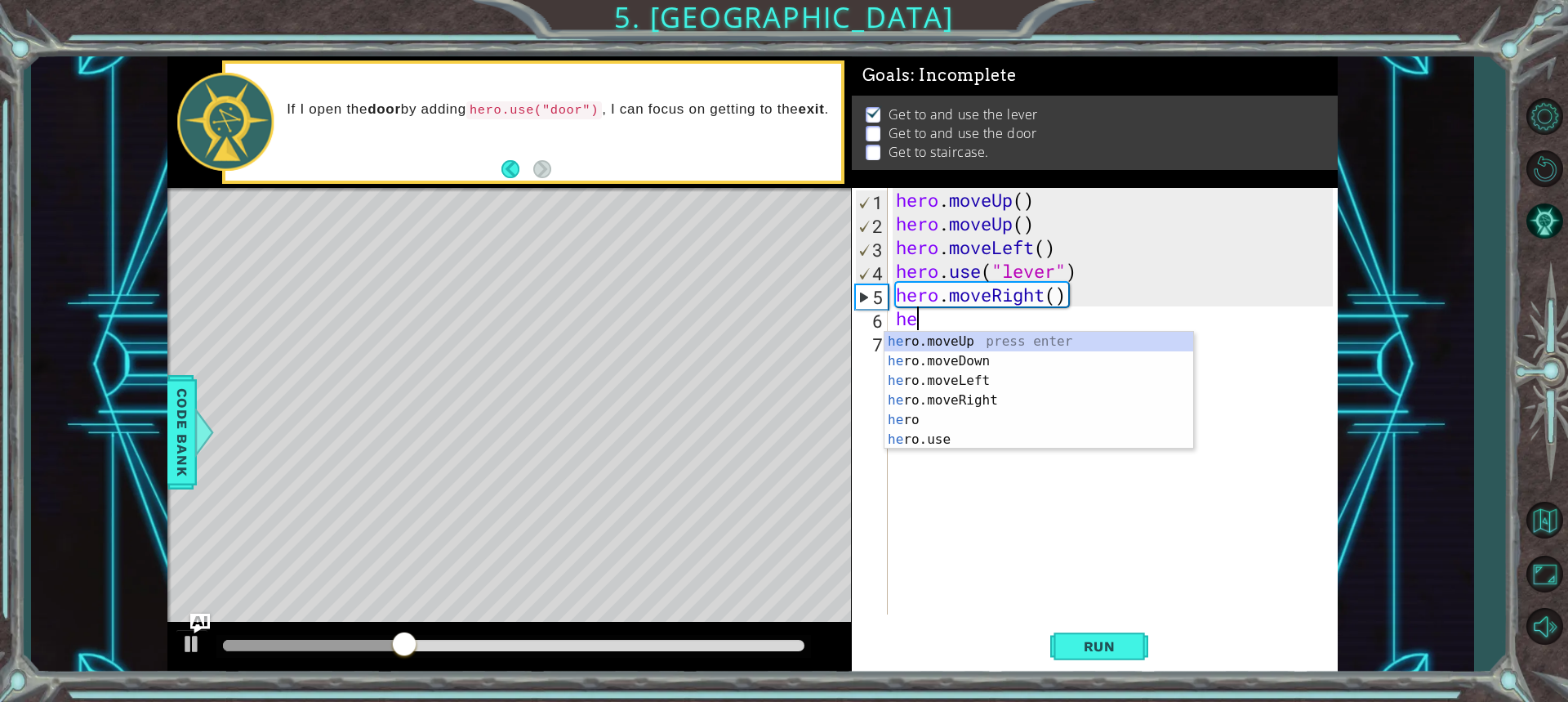
type textarea "her"
click at [967, 399] on div "her o.moveUp press enter her o.moveDown press enter her o.moveLeft press enter …" at bounding box center [1039, 409] width 308 height 157
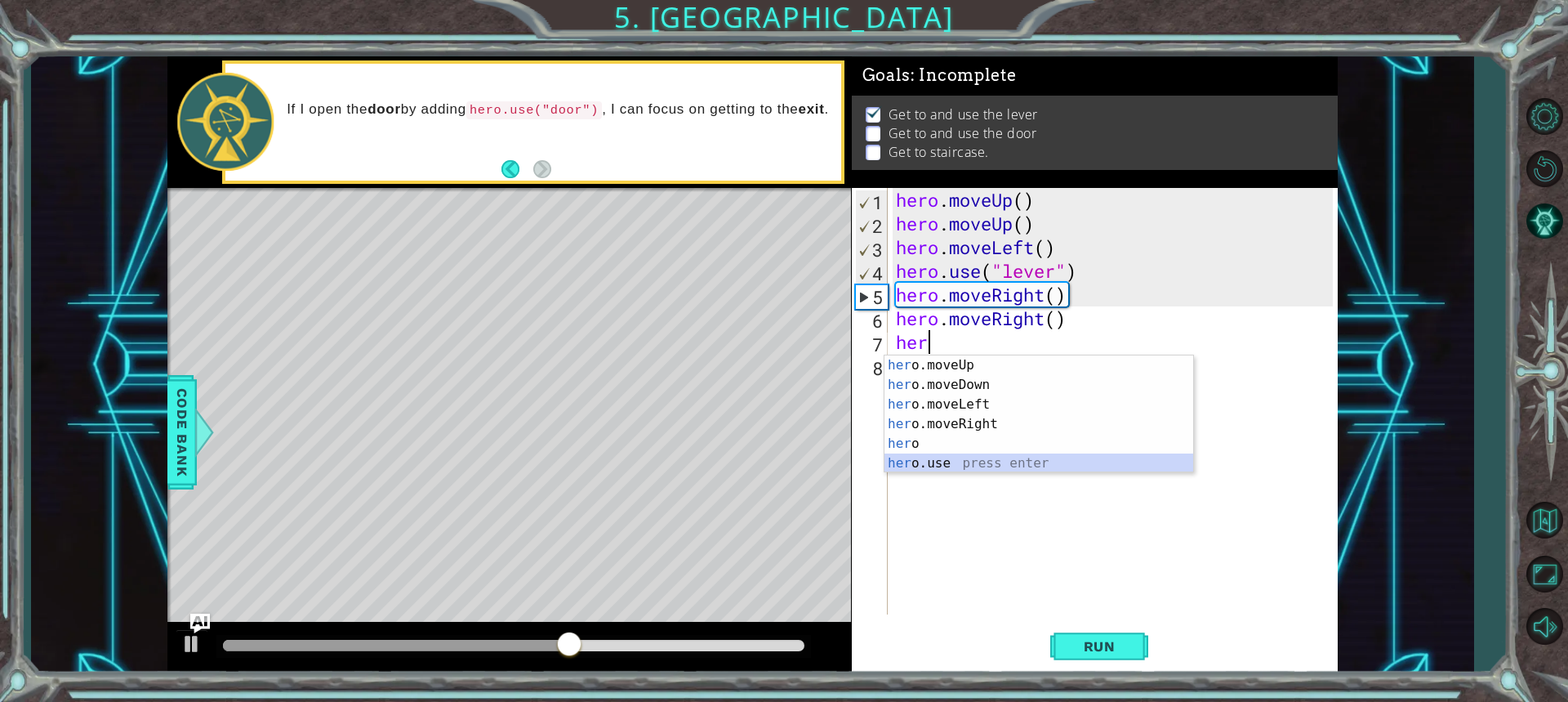
click at [915, 462] on div "her o.moveUp press enter her o.moveDown press enter her o.moveLeft press enter …" at bounding box center [1039, 433] width 308 height 157
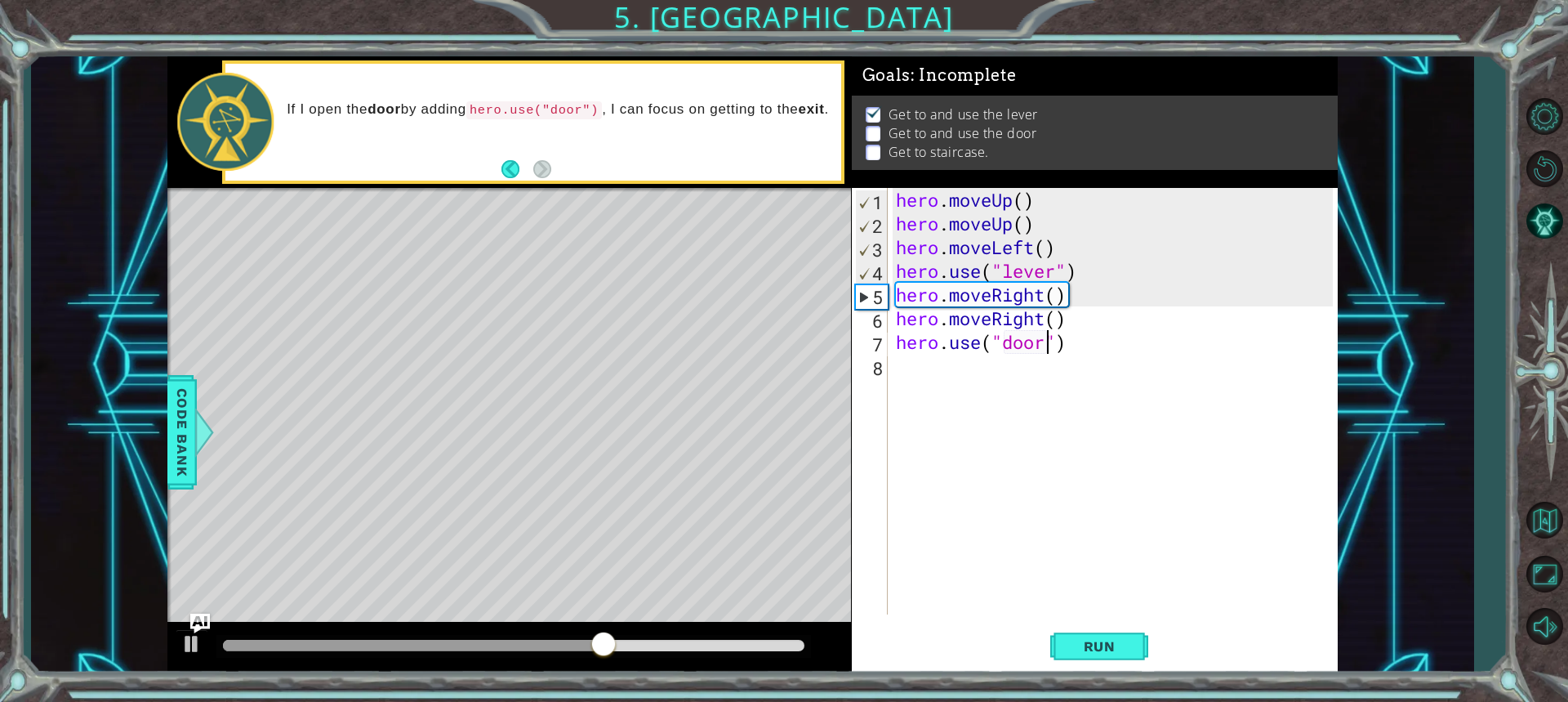
scroll to position [0, 6]
click at [1114, 644] on span "Run" at bounding box center [1099, 646] width 65 height 17
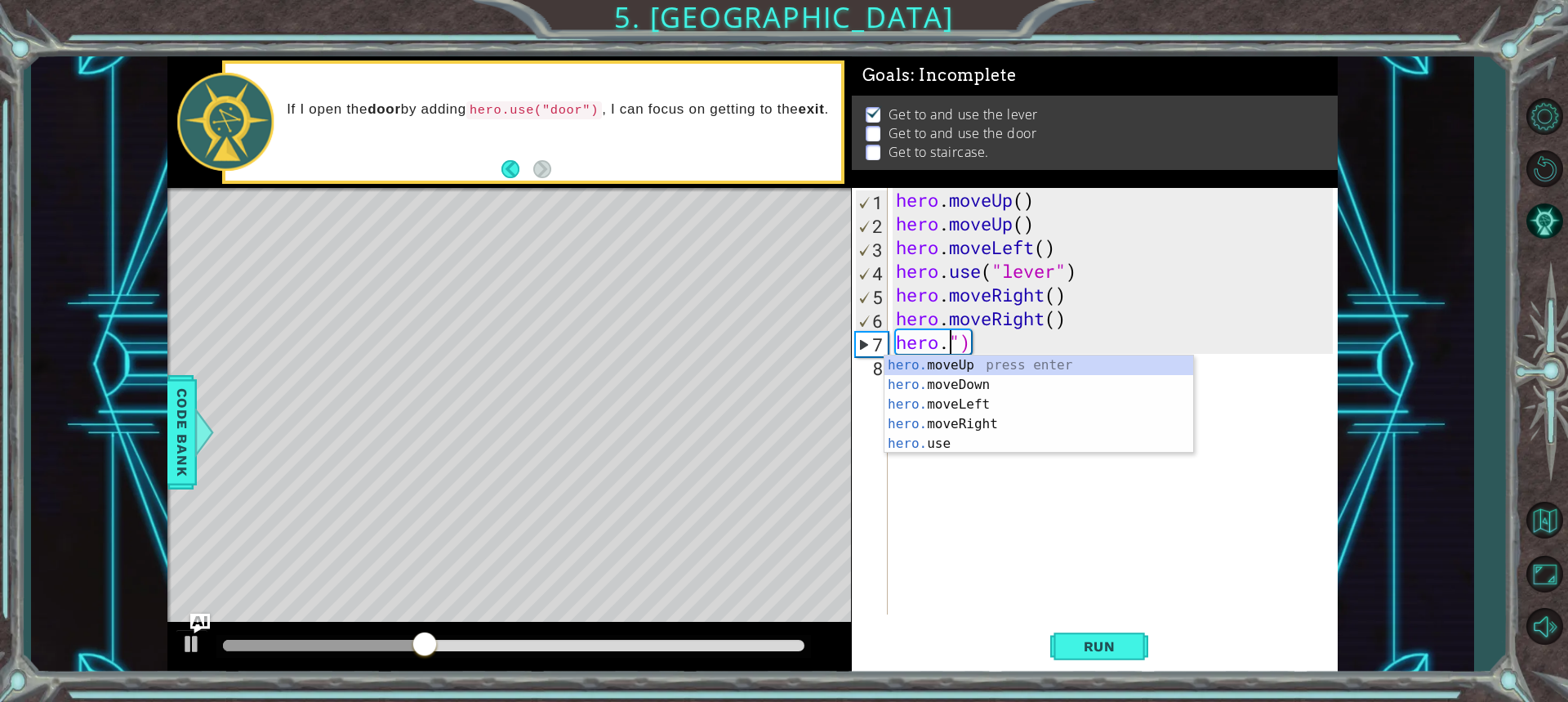
scroll to position [0, 3]
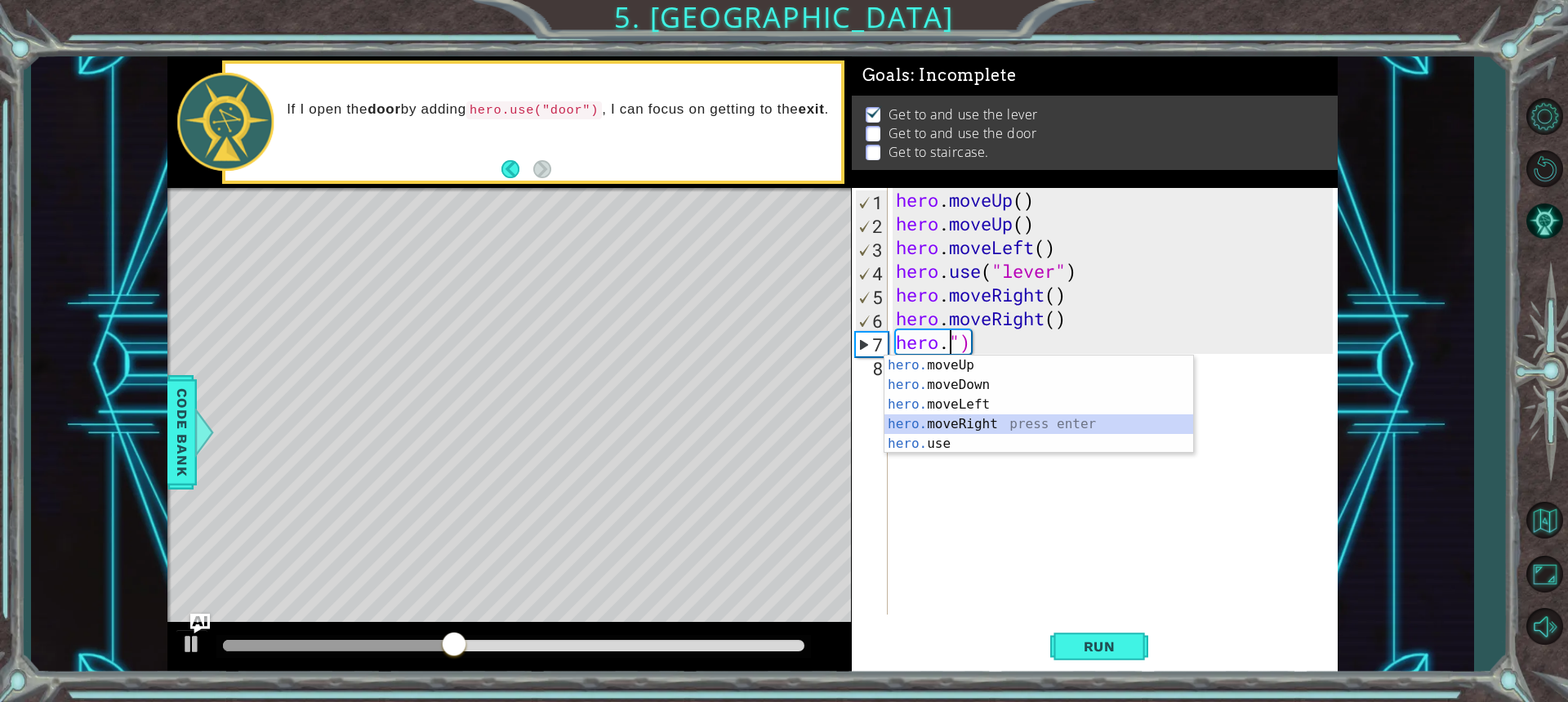
click at [969, 415] on div "hero. moveUp press enter hero. moveDown press enter hero. moveLeft press enter …" at bounding box center [1039, 423] width 308 height 138
type textarea "hero.moveRight()")"
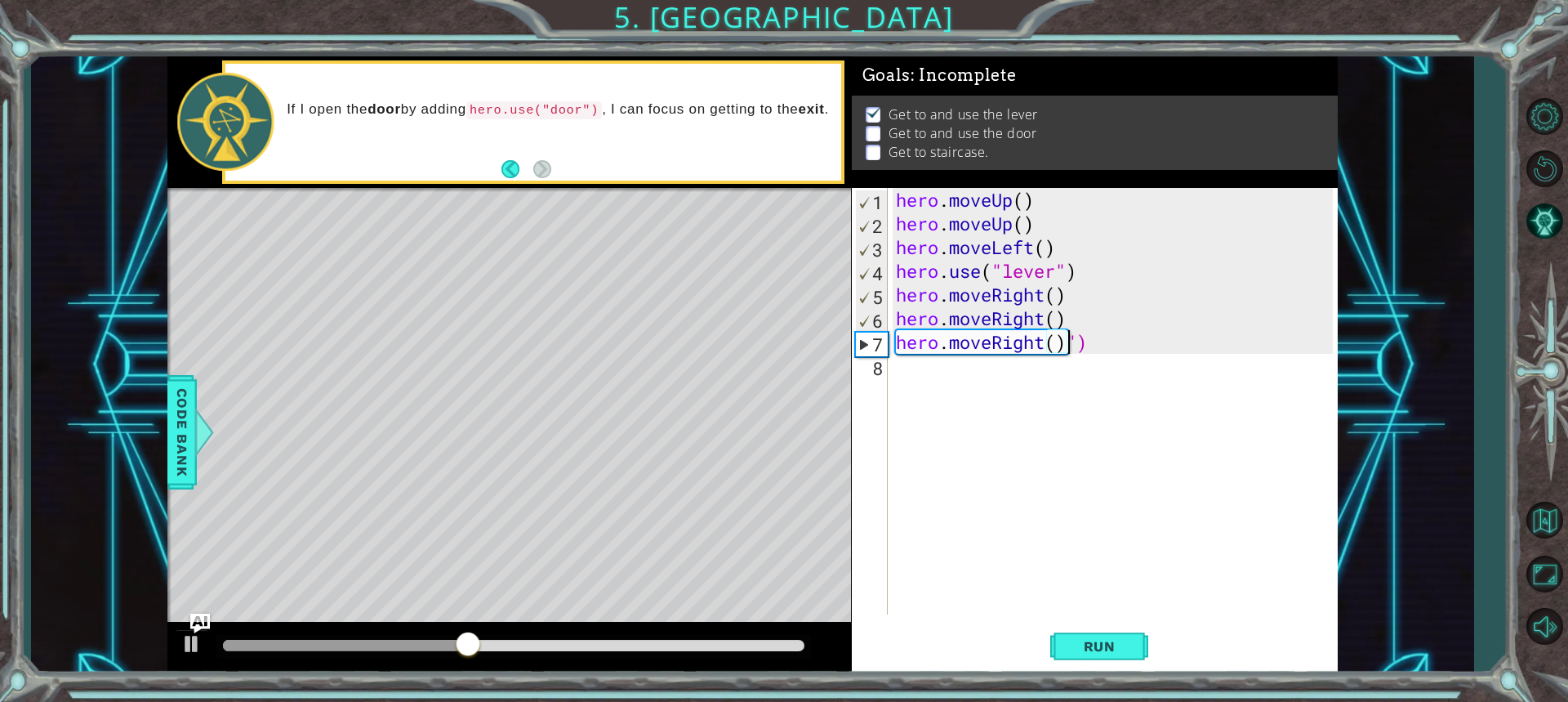
click at [944, 383] on div "hero . moveUp ( ) hero . moveUp ( ) hero . moveLeft ( ) hero . use ( "lever" ) …" at bounding box center [1117, 424] width 449 height 474
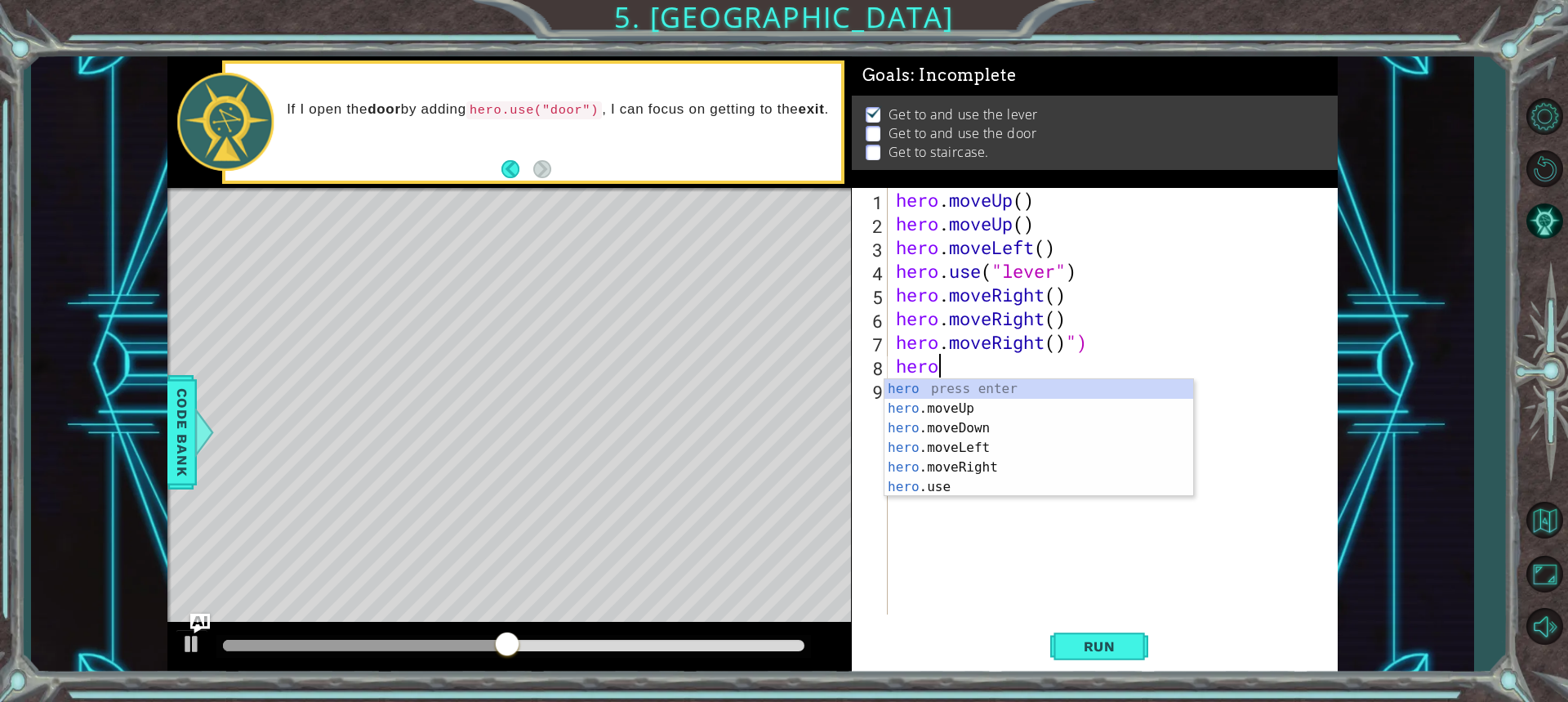
scroll to position [0, 1]
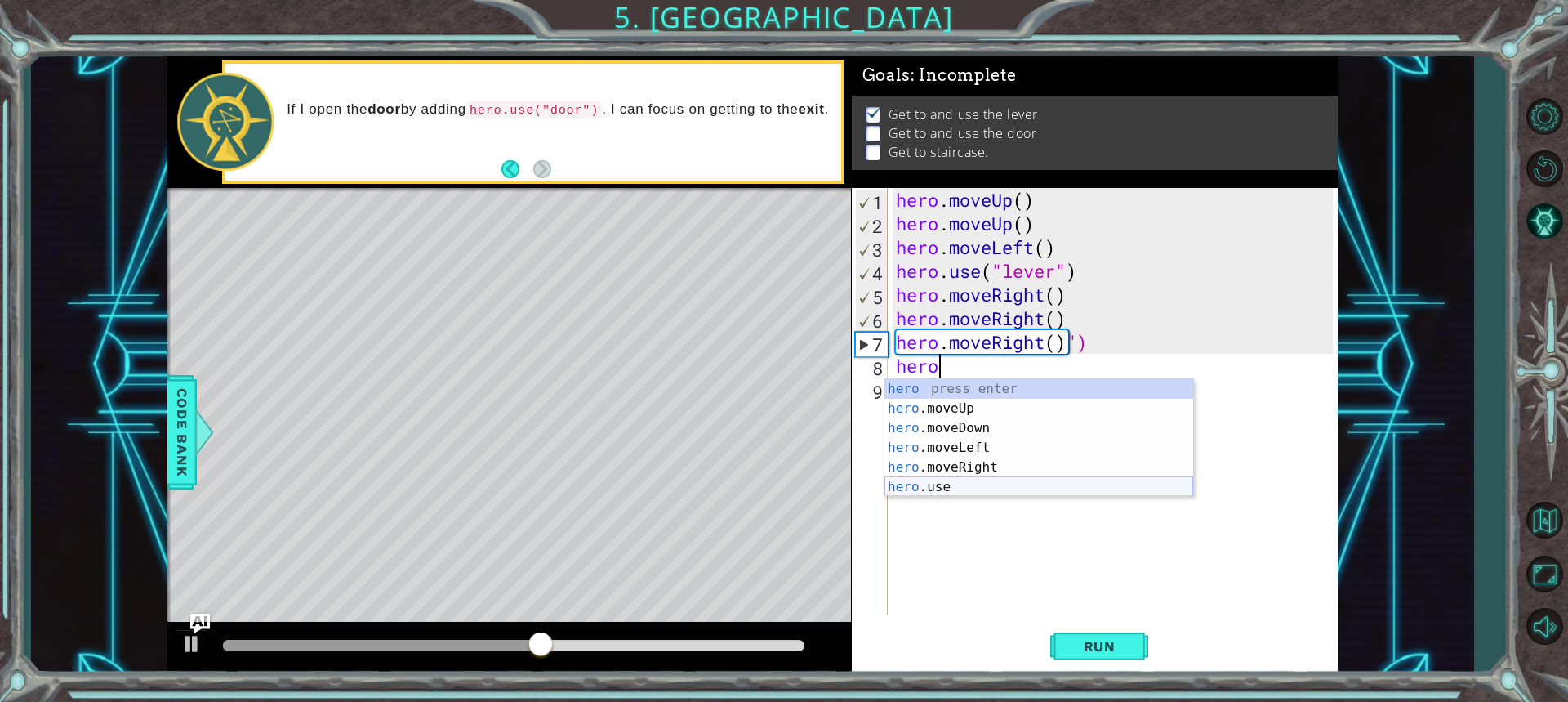
click at [1009, 478] on div "hero press enter hero .moveUp press enter hero .moveDown press enter hero .move…" at bounding box center [1039, 457] width 308 height 157
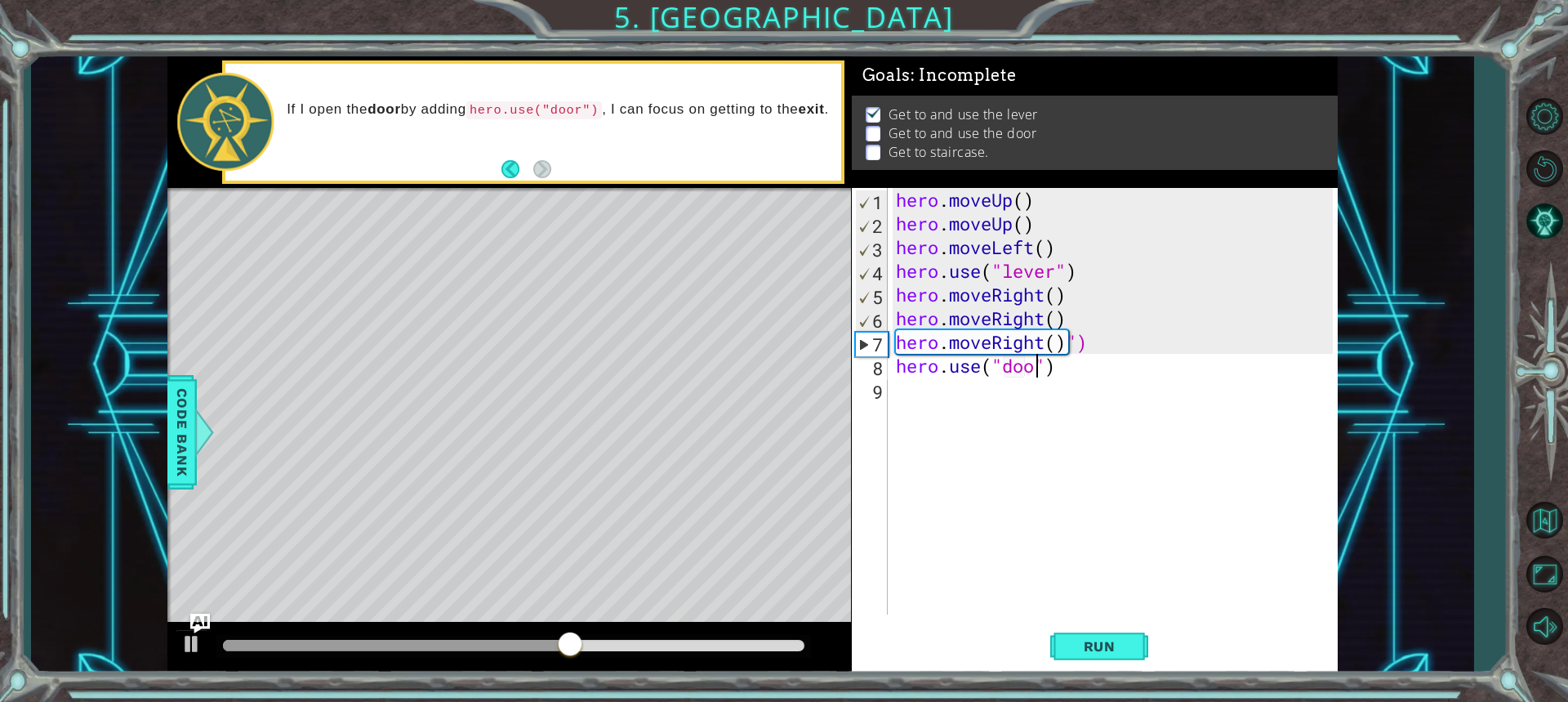
scroll to position [0, 6]
click at [1086, 651] on span "Run" at bounding box center [1099, 646] width 65 height 17
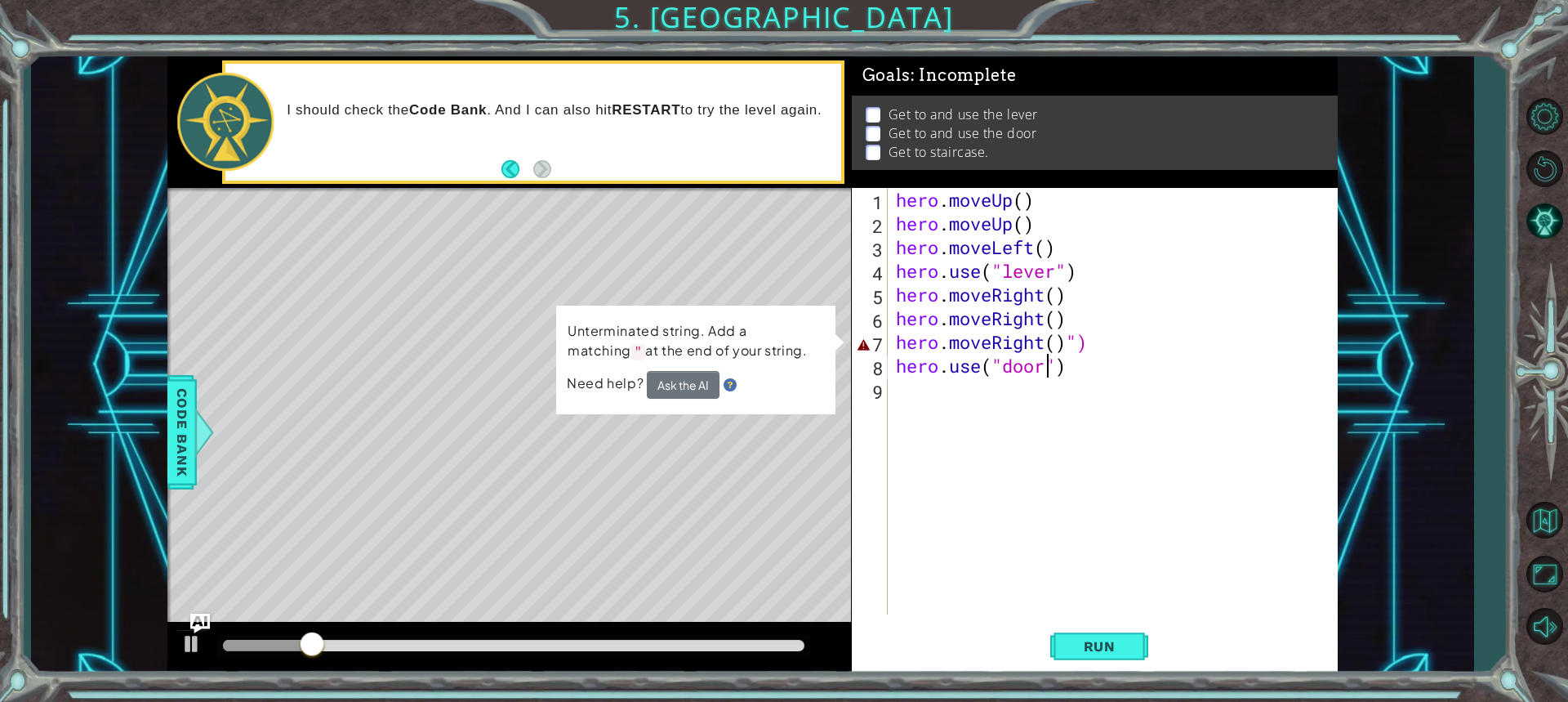
click at [1096, 346] on div "hero . moveUp ( ) hero . moveUp ( ) hero . moveLeft ( ) hero . use ( "lever" ) …" at bounding box center [1117, 424] width 449 height 474
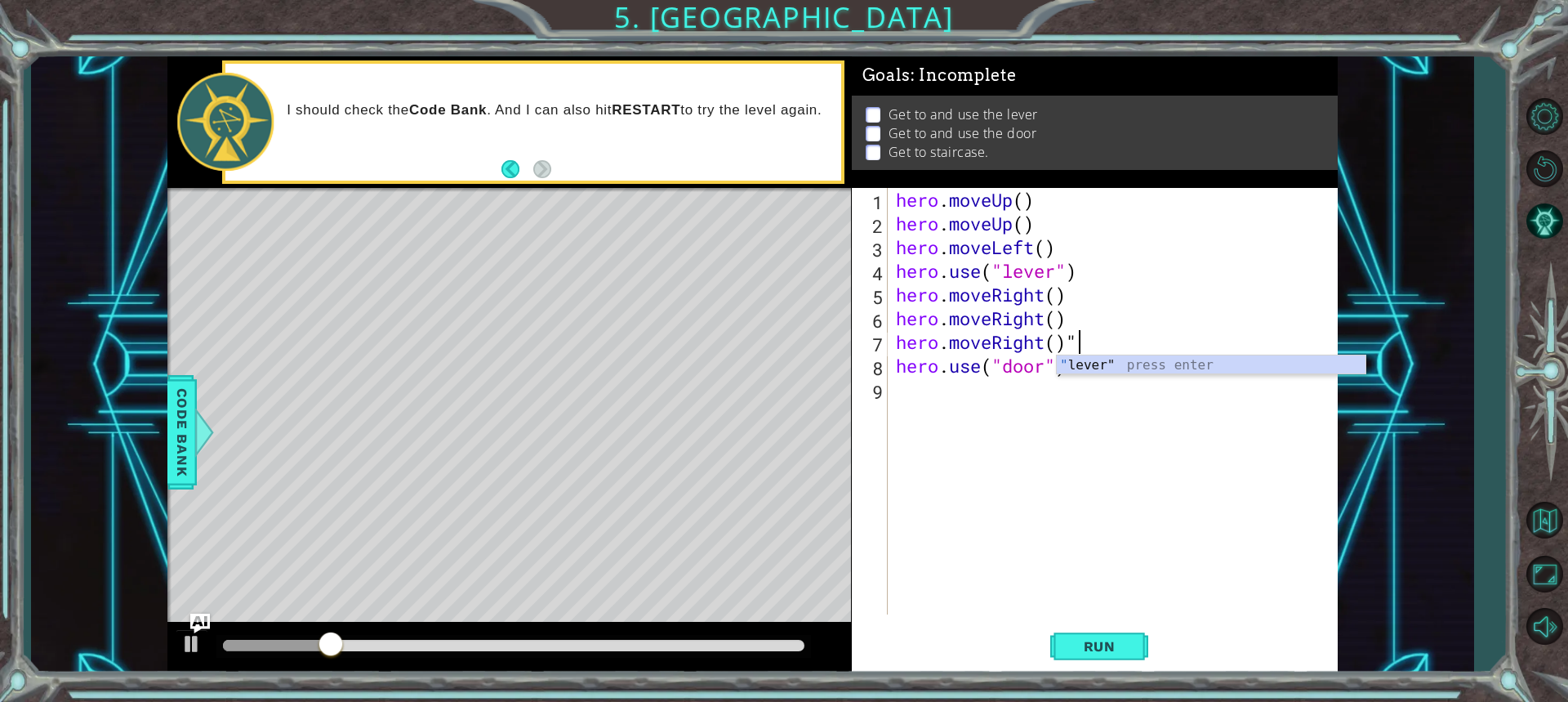
type textarea "hero.moveRight()"
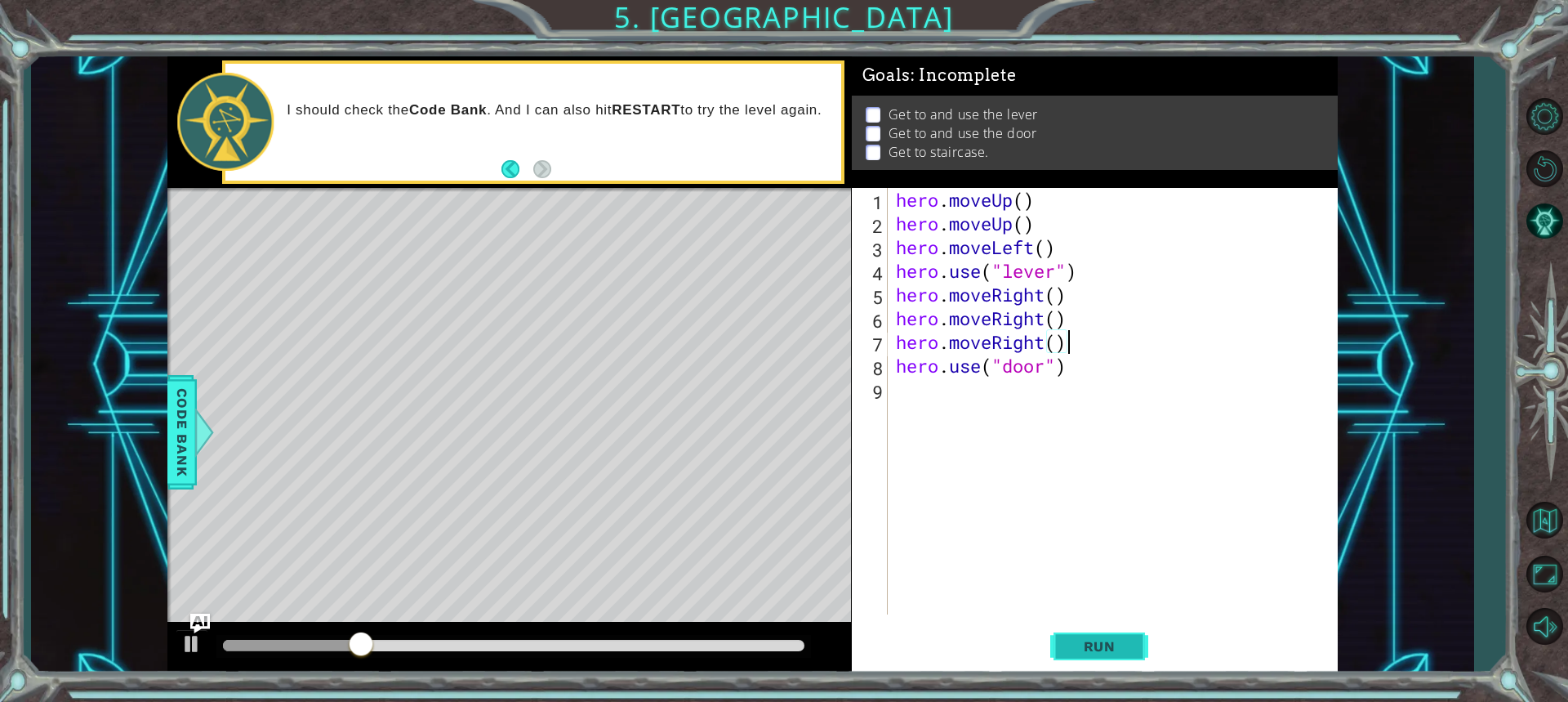
click at [1098, 656] on button "Run" at bounding box center [1099, 645] width 98 height 48
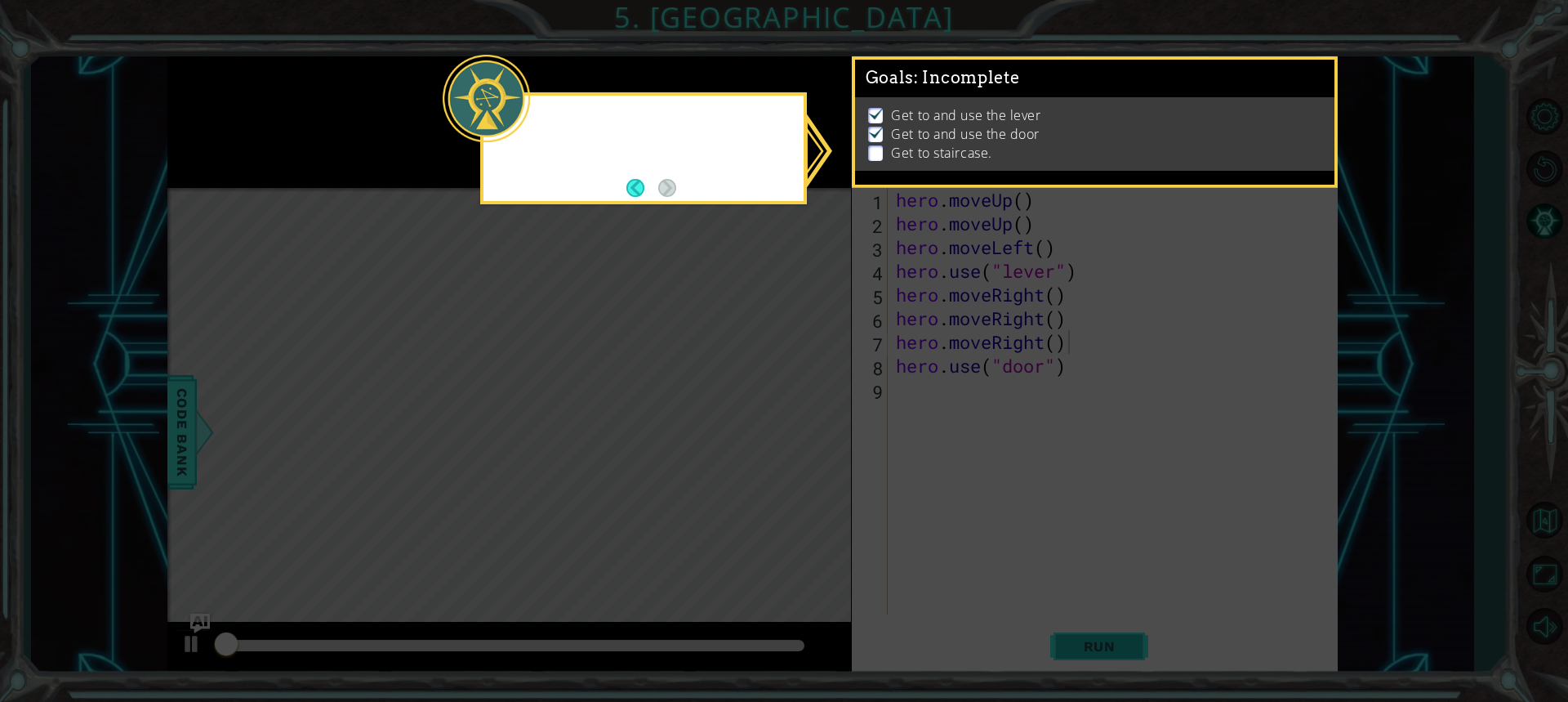
scroll to position [2, 0]
click at [1363, 122] on icon at bounding box center [784, 351] width 1568 height 702
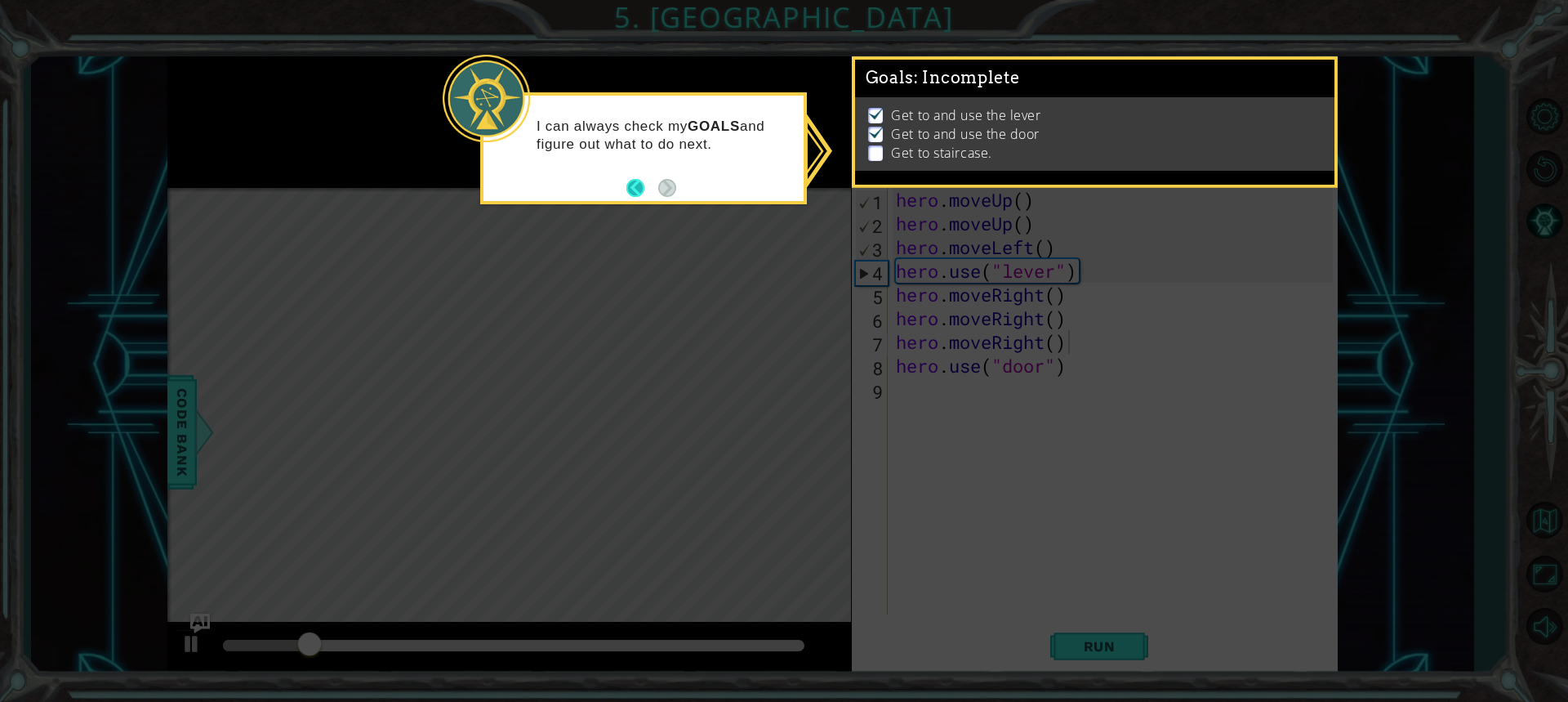
click at [632, 178] on footer at bounding box center [651, 188] width 50 height 25
click at [632, 179] on button "Back" at bounding box center [642, 188] width 32 height 18
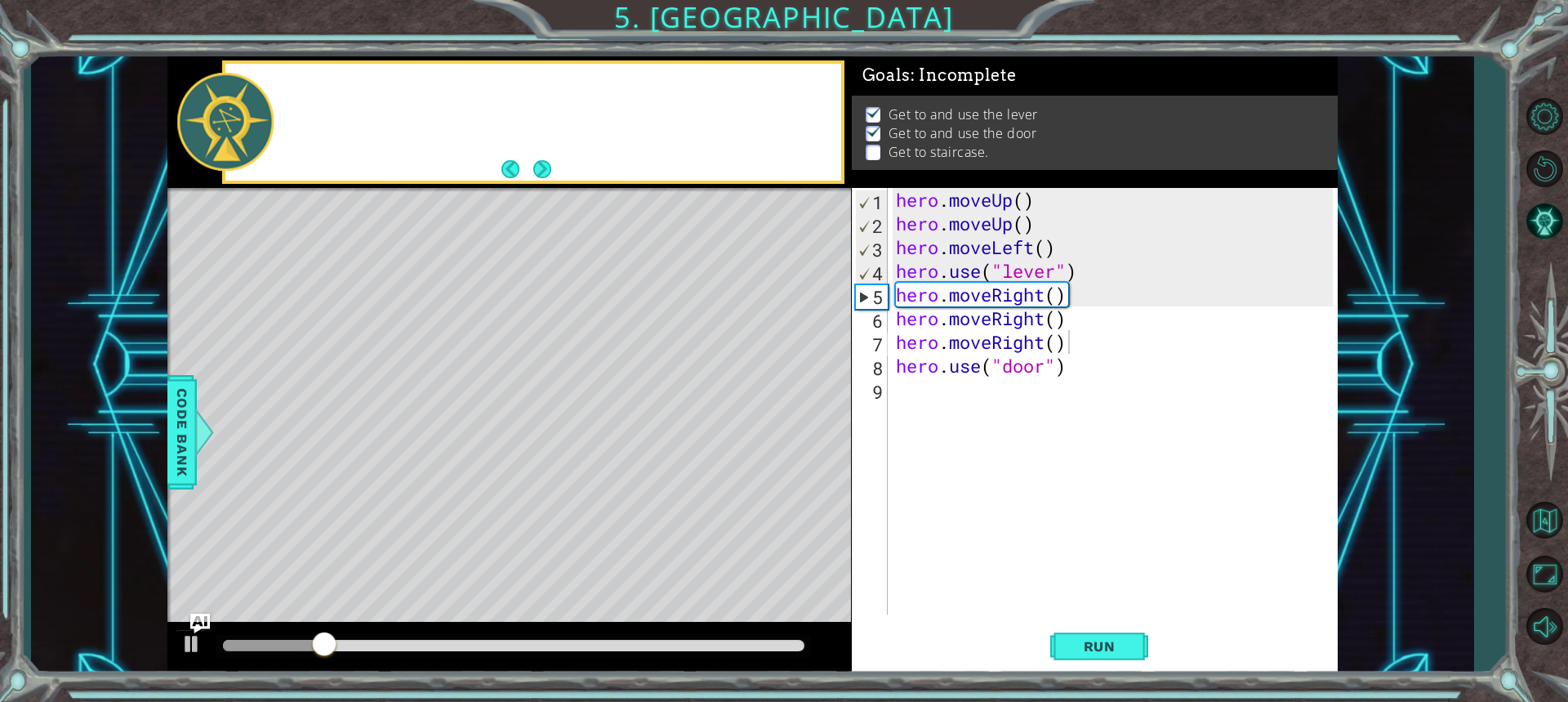
click at [633, 181] on div at bounding box center [533, 122] width 622 height 124
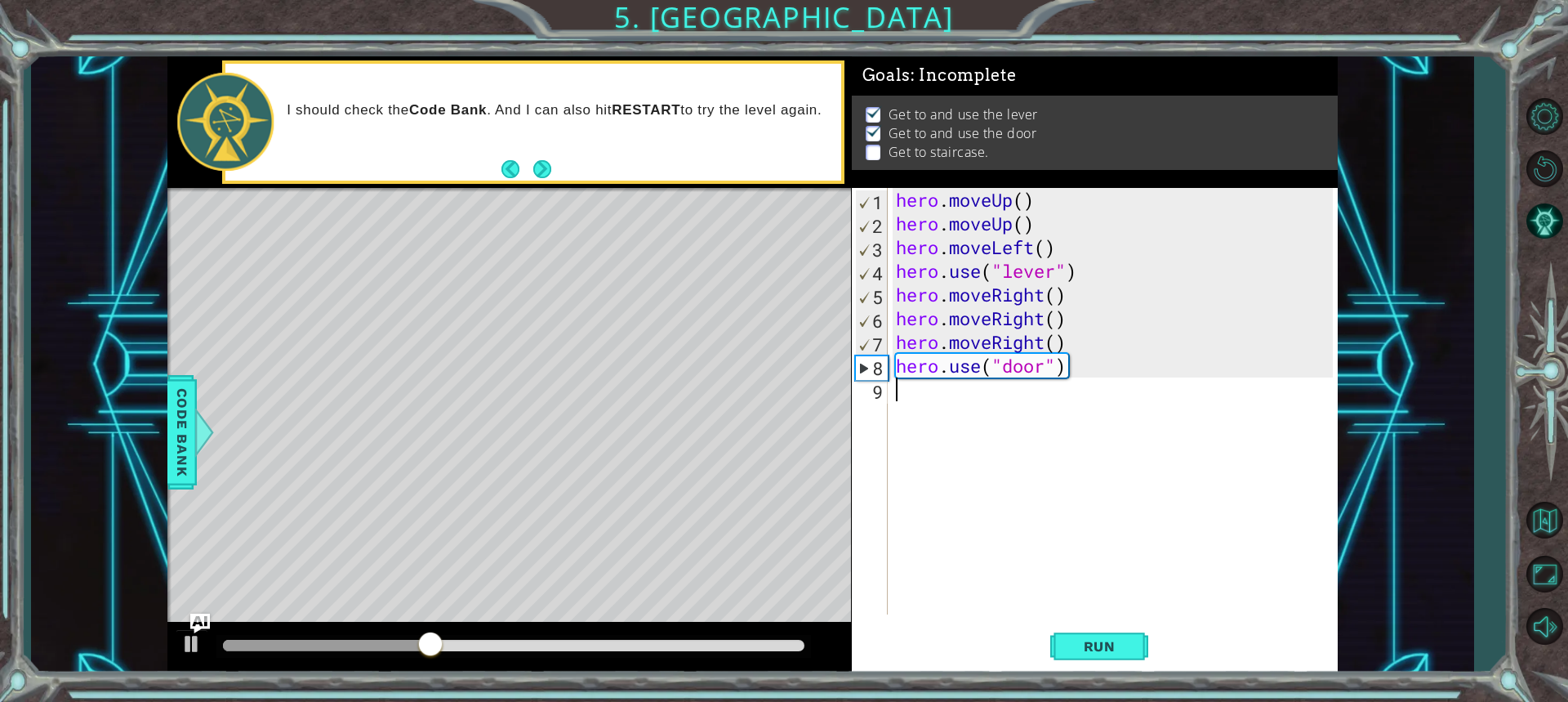
click at [898, 397] on div "hero . moveUp ( ) hero . moveUp ( ) hero . moveLeft ( ) hero . use ( "lever" ) …" at bounding box center [1117, 424] width 449 height 474
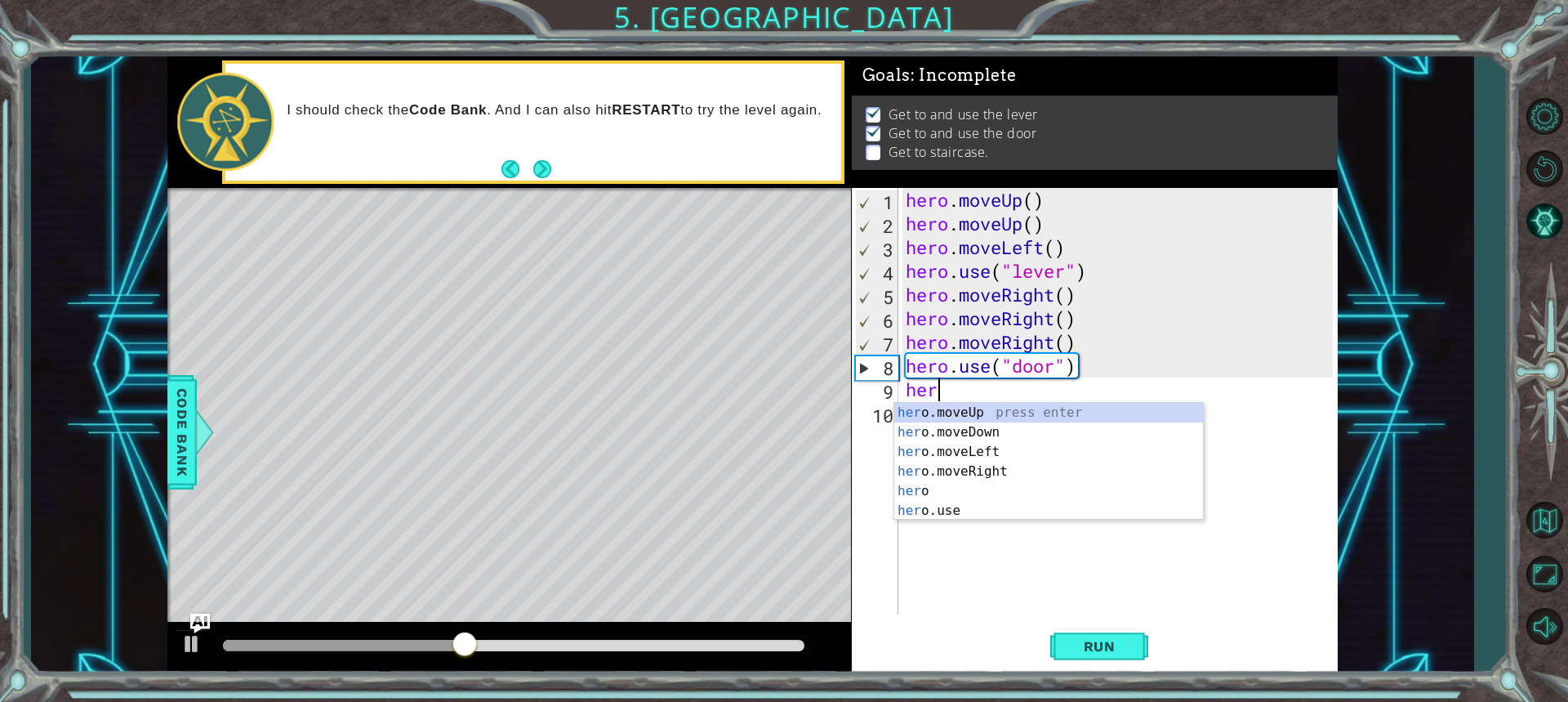
type textarea "hero"
click at [935, 431] on div "hero press enter hero .moveUp press enter hero .moveDown press enter hero .move…" at bounding box center [1049, 481] width 308 height 157
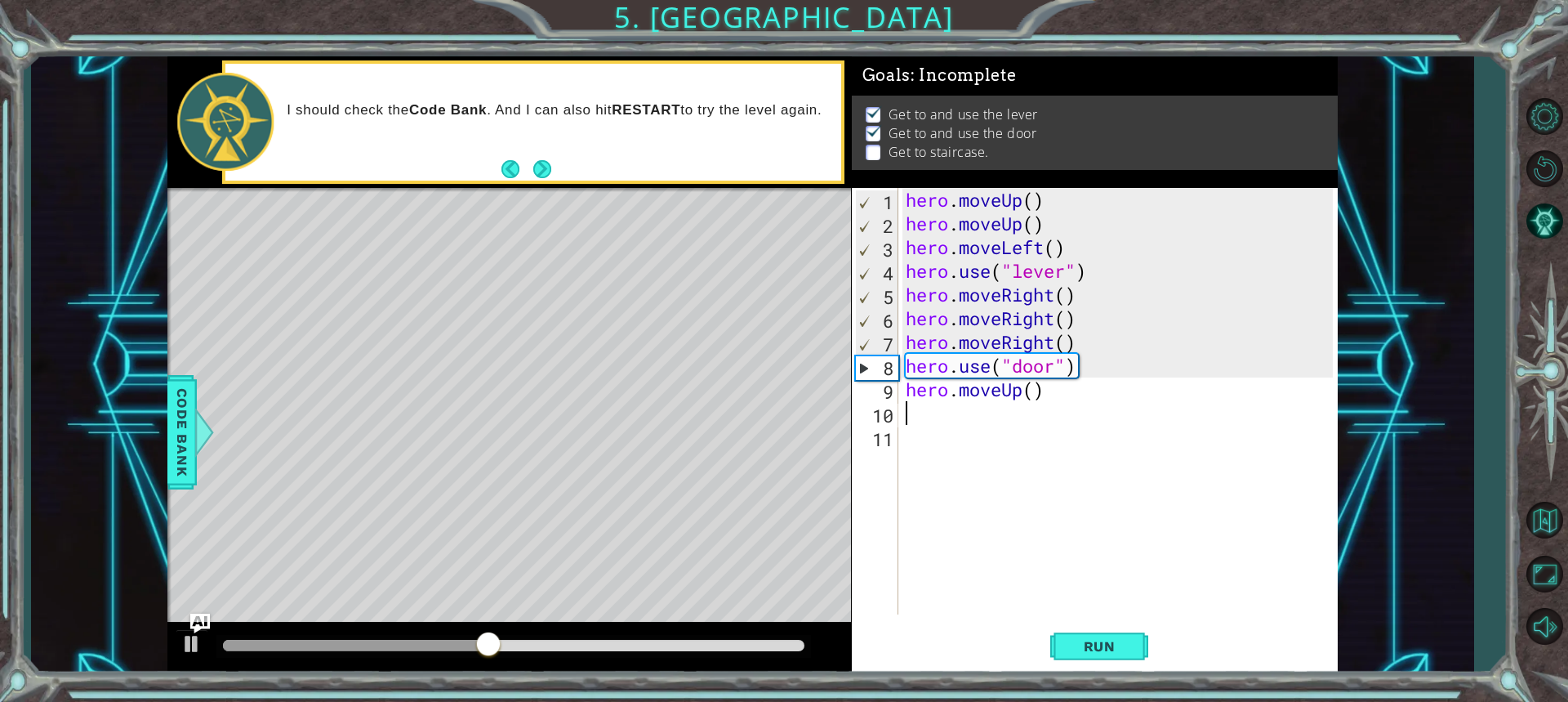
scroll to position [0, 0]
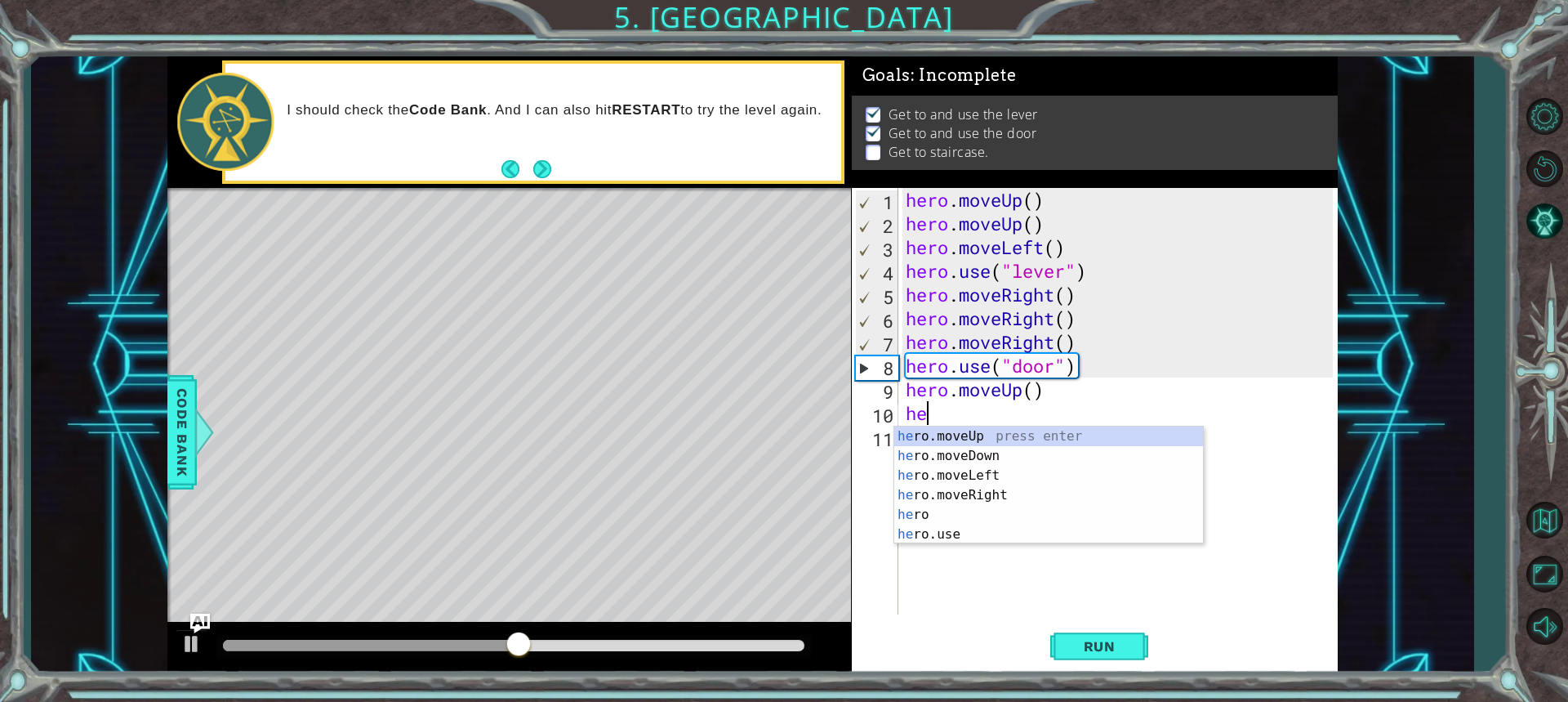
type textarea "hero"
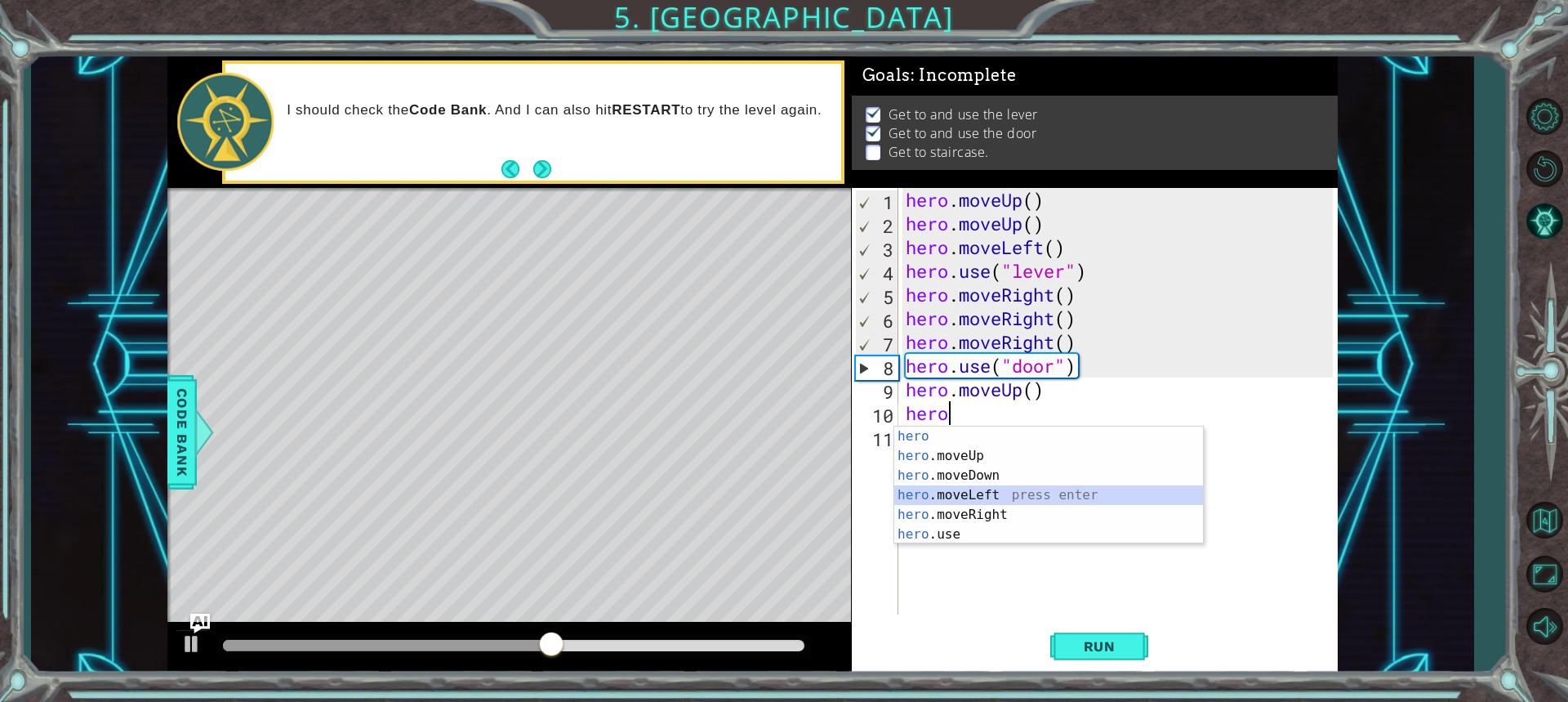
click at [957, 493] on div "hero press enter hero .moveUp press enter hero .moveDown press enter hero .move…" at bounding box center [1049, 505] width 308 height 157
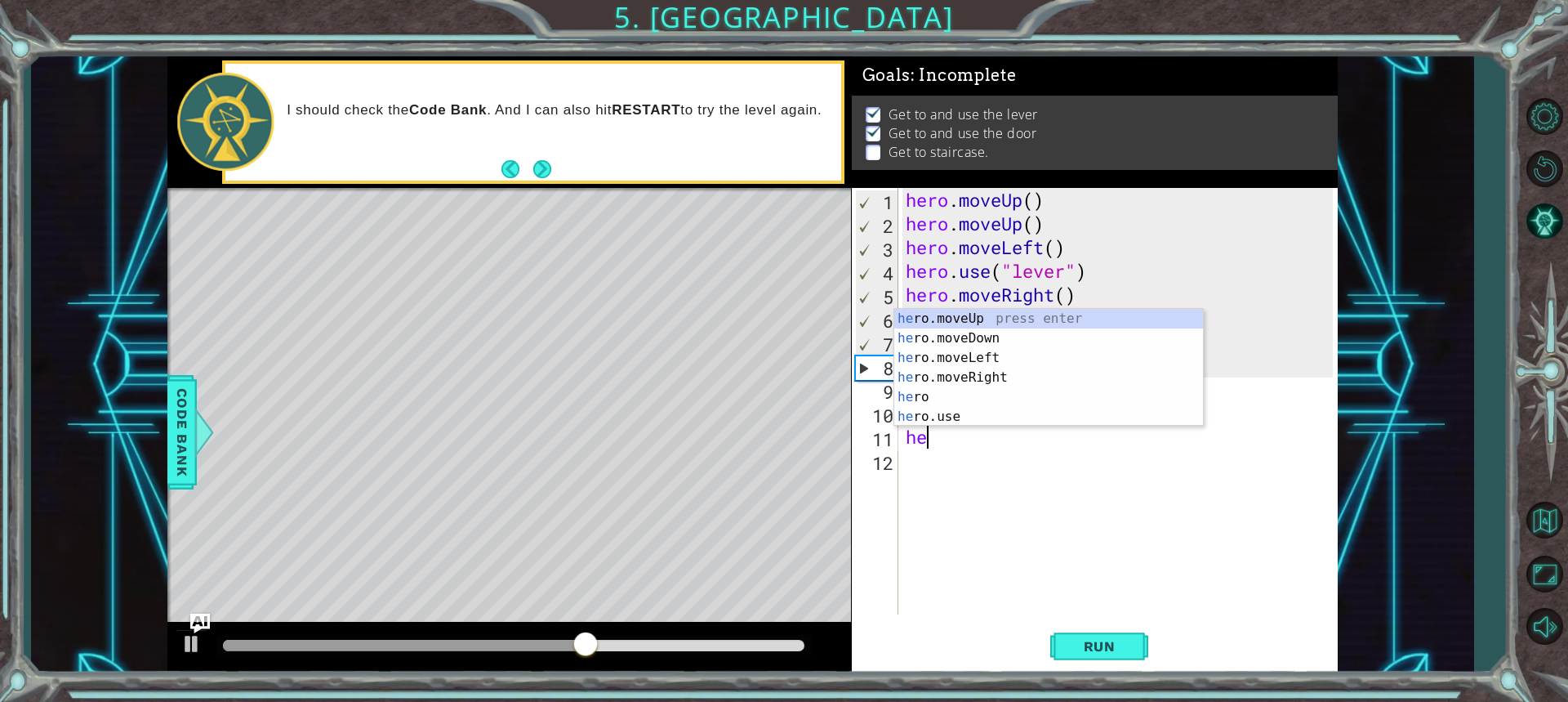
type textarea "her"
click at [969, 358] on div "her o.moveUp press enter her o.moveDown press enter her o.moveLeft press enter …" at bounding box center [1049, 386] width 308 height 157
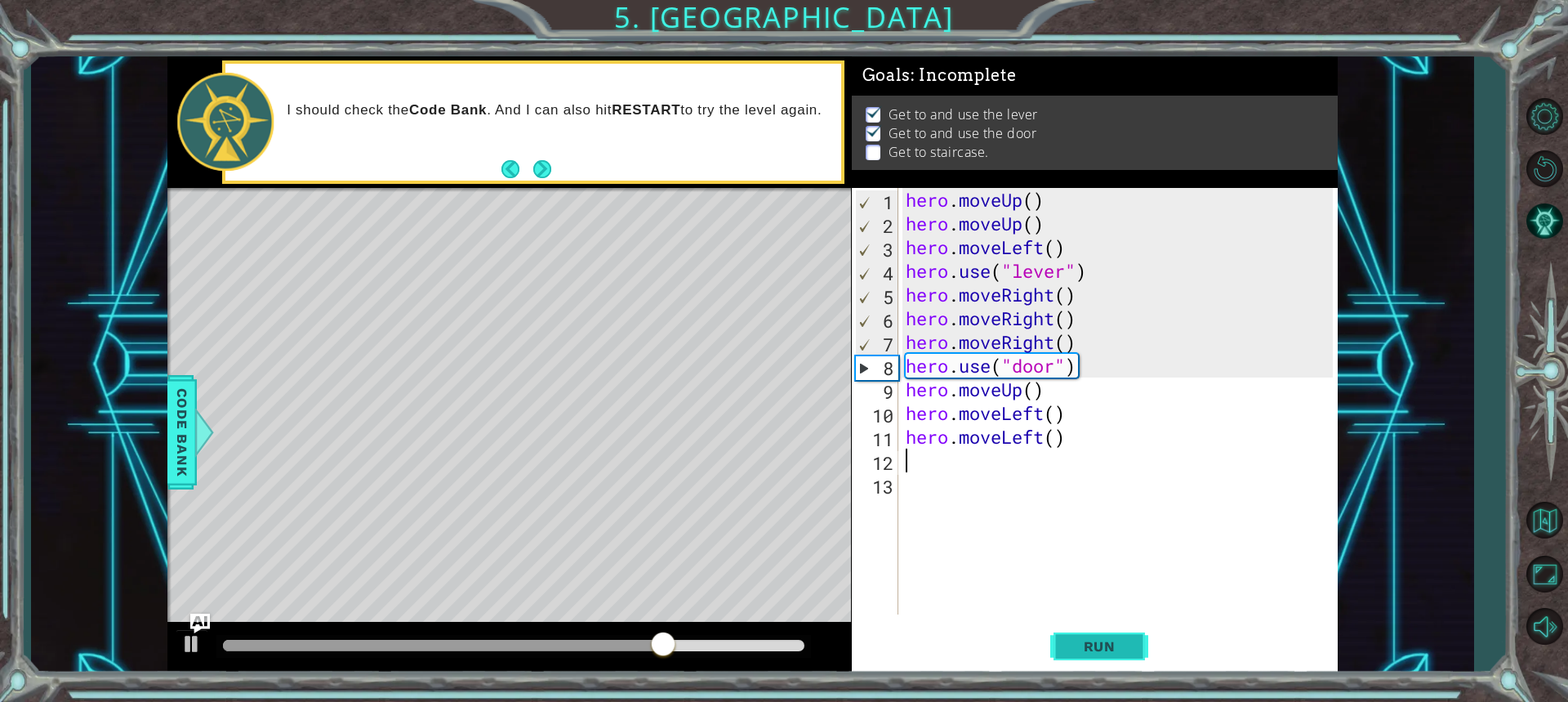
click at [1080, 651] on span "Run" at bounding box center [1099, 646] width 65 height 17
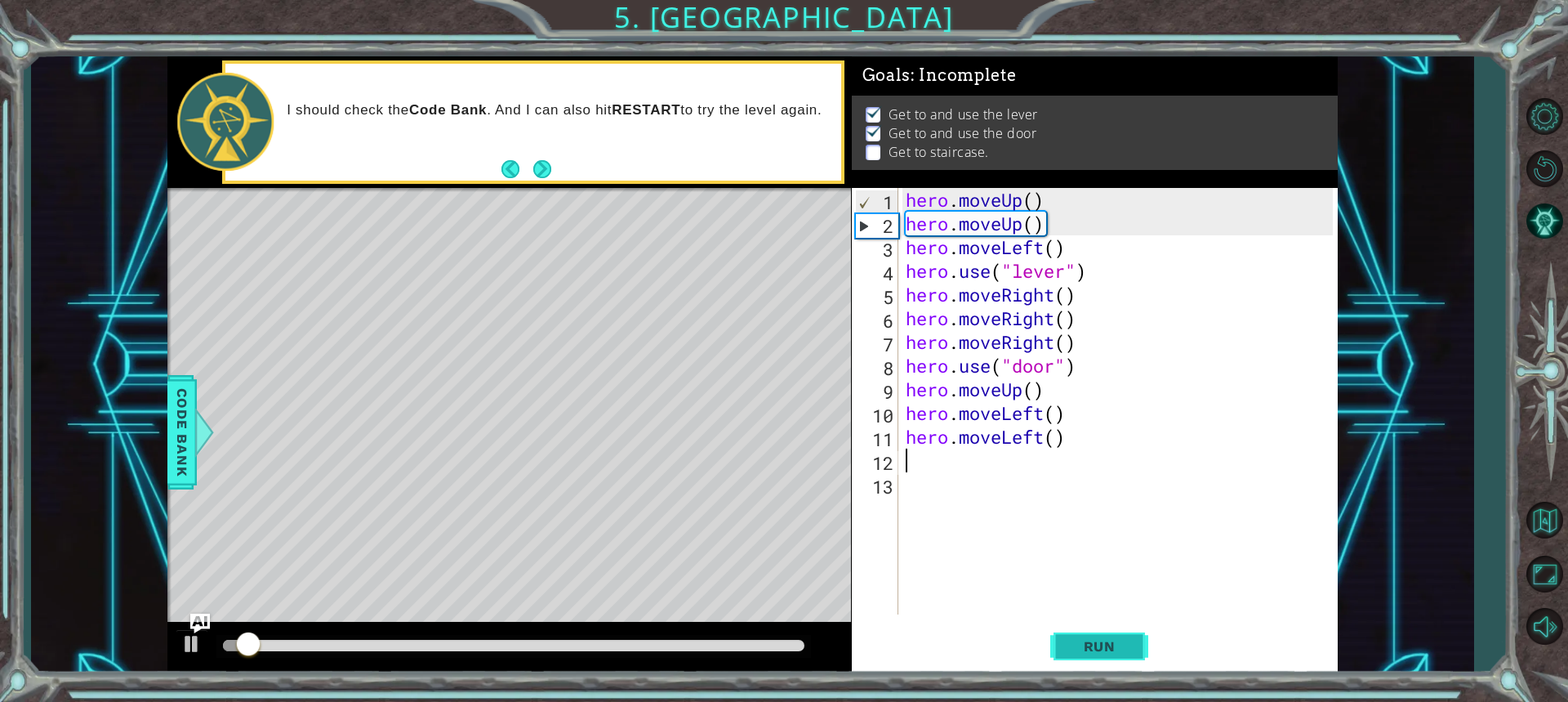
scroll to position [2, 0]
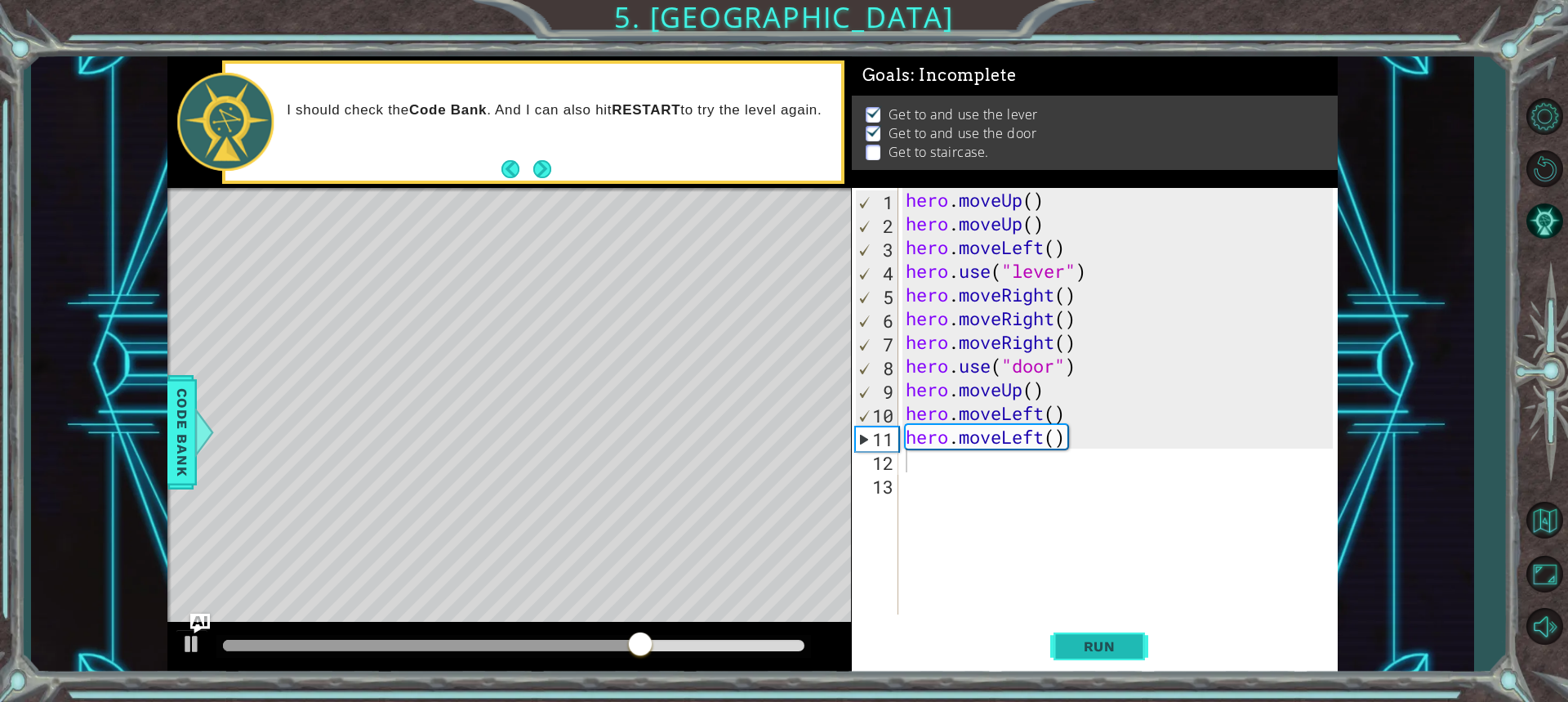
click at [1072, 645] on span "Run" at bounding box center [1099, 646] width 65 height 17
click at [1066, 439] on div "hero . moveUp ( ) hero . moveUp ( ) hero . moveLeft ( ) hero . use ( "lever" ) …" at bounding box center [1121, 424] width 439 height 474
click at [1063, 444] on div "hero . moveUp ( ) hero . moveUp ( ) hero . moveLeft ( ) hero . use ( "lever" ) …" at bounding box center [1121, 424] width 439 height 474
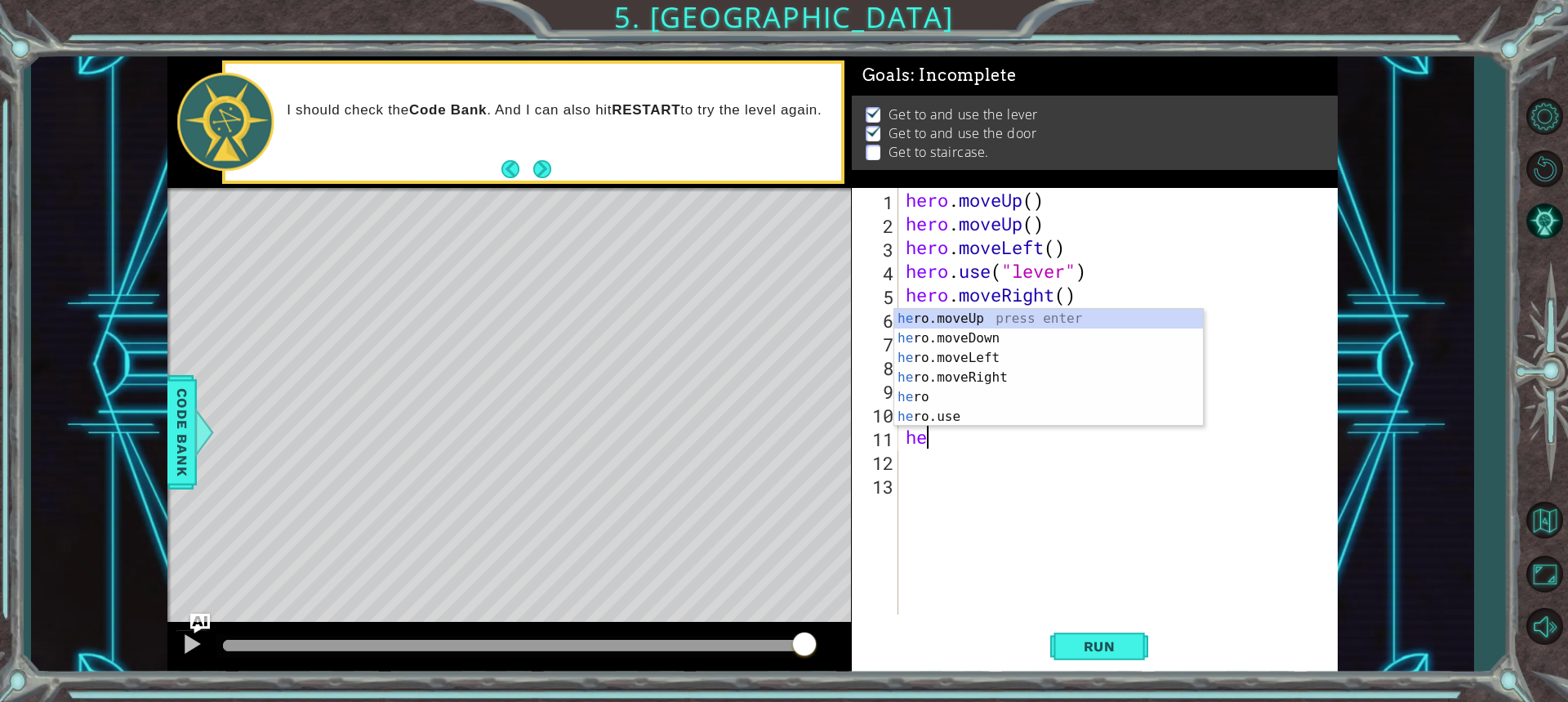
type textarea "h"
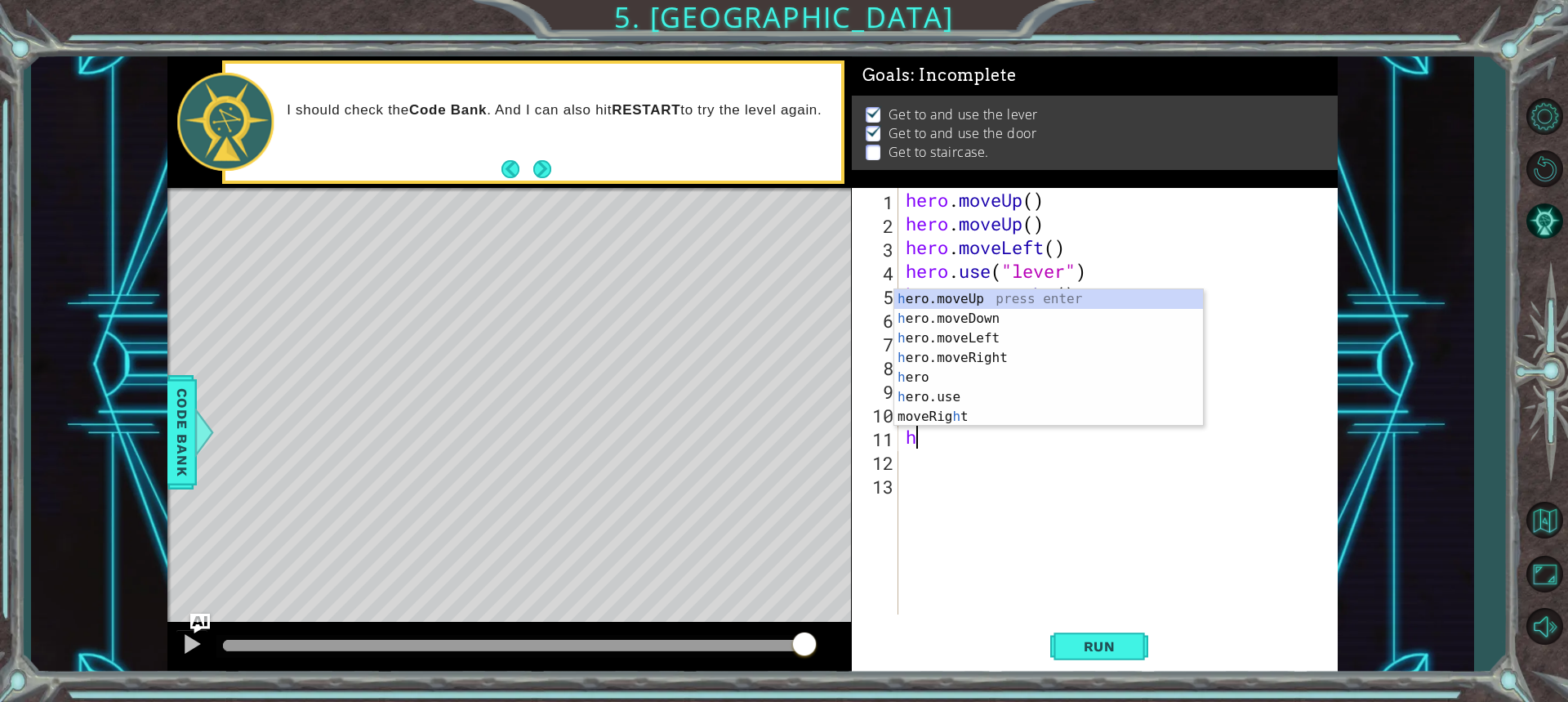
type textarea "her"
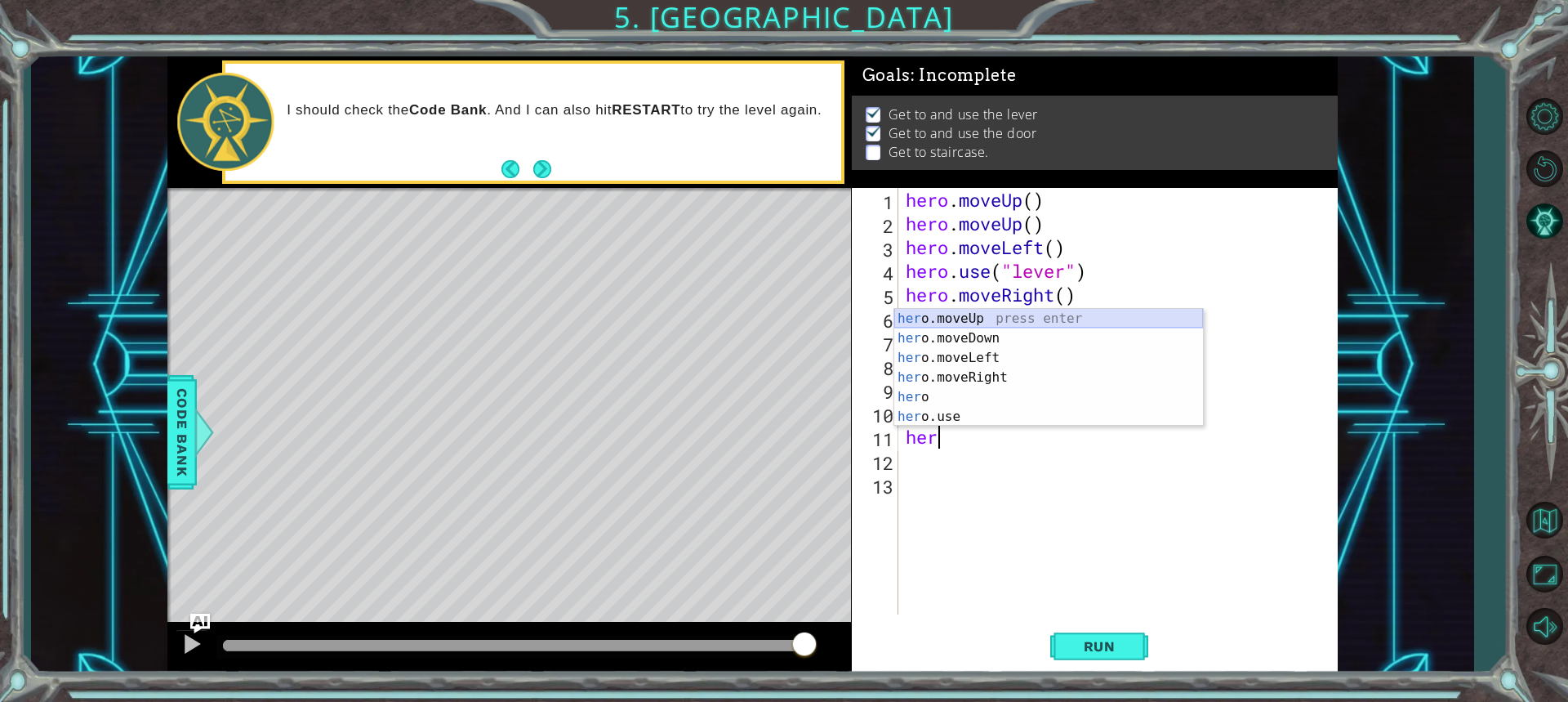
click at [1015, 314] on div "her o.moveUp press enter her o.moveDown press enter her o.moveLeft press enter …" at bounding box center [1049, 386] width 308 height 157
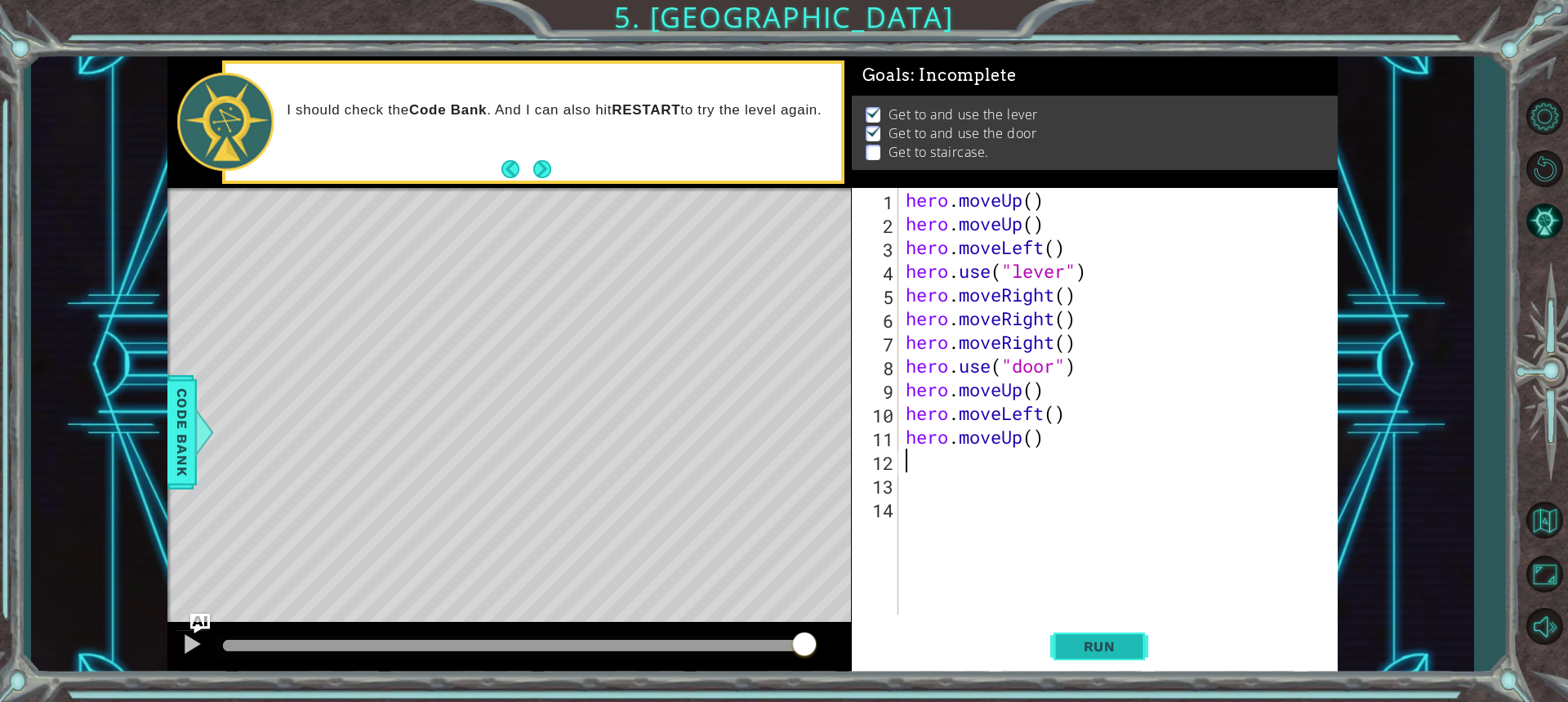
click at [1055, 643] on button "Run" at bounding box center [1099, 645] width 98 height 48
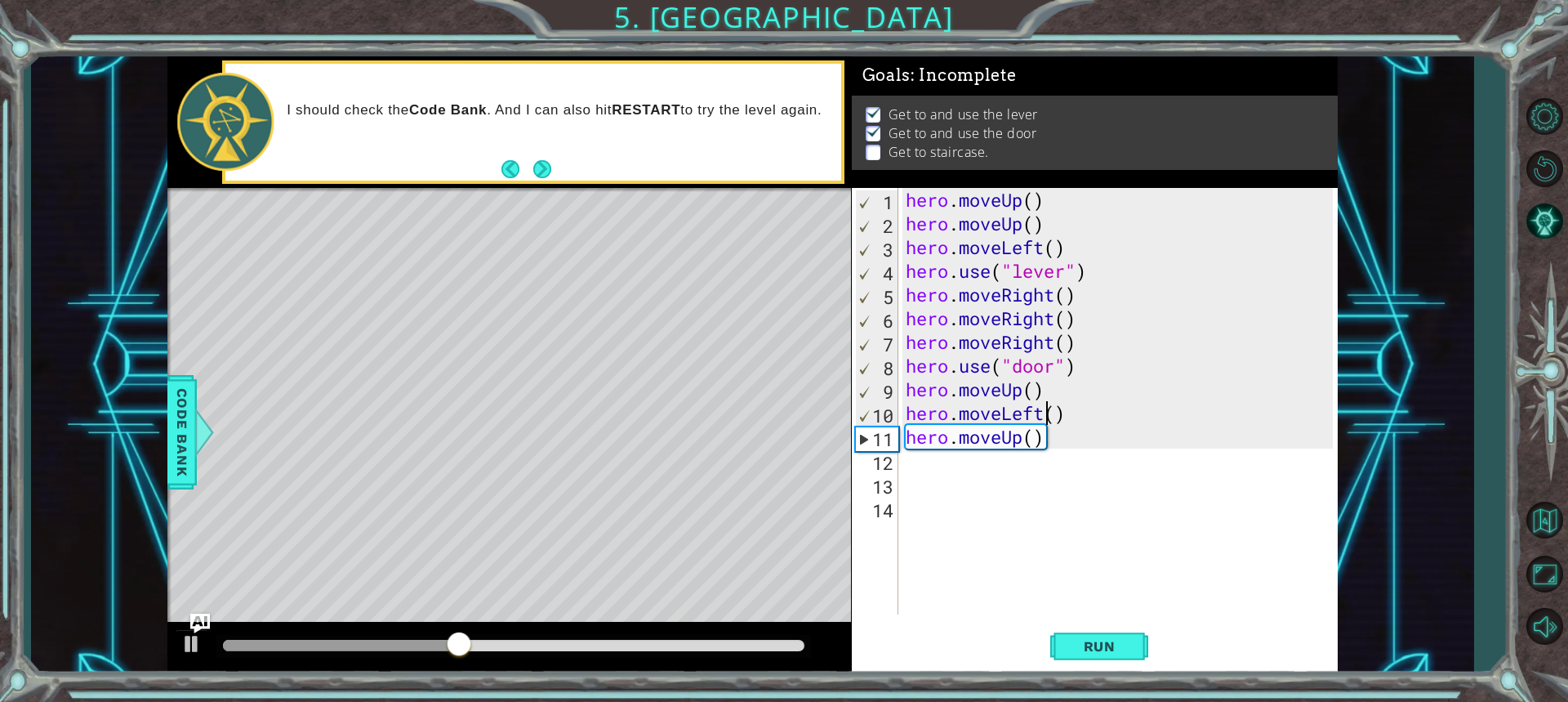
click at [1046, 413] on div "hero . moveUp ( ) hero . moveUp ( ) hero . moveLeft ( ) hero . use ( "lever" ) …" at bounding box center [1121, 424] width 439 height 474
type textarea "hero.moveUp()()"
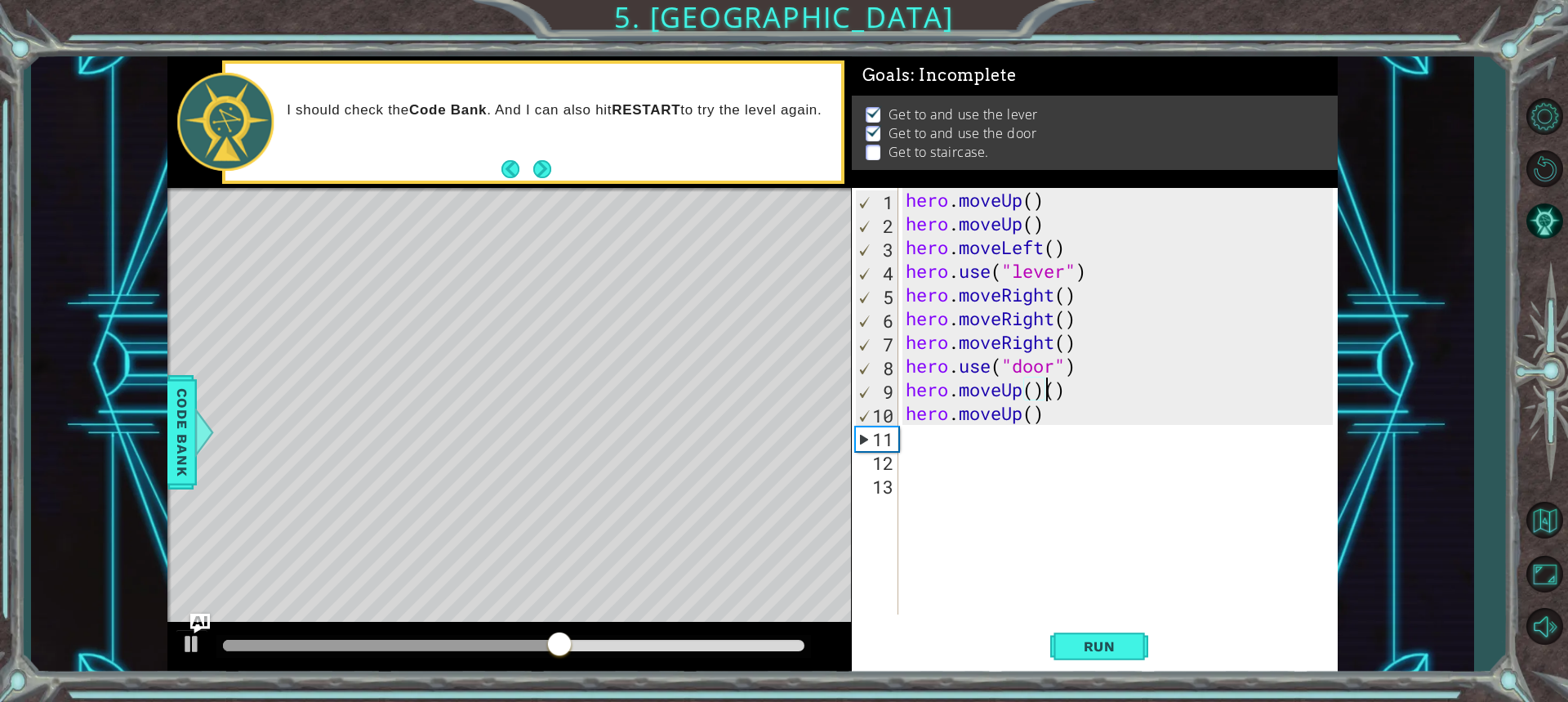
click at [917, 439] on div "hero . moveUp ( ) hero . moveUp ( ) hero . moveLeft ( ) hero . use ( "lever" ) …" at bounding box center [1121, 424] width 439 height 474
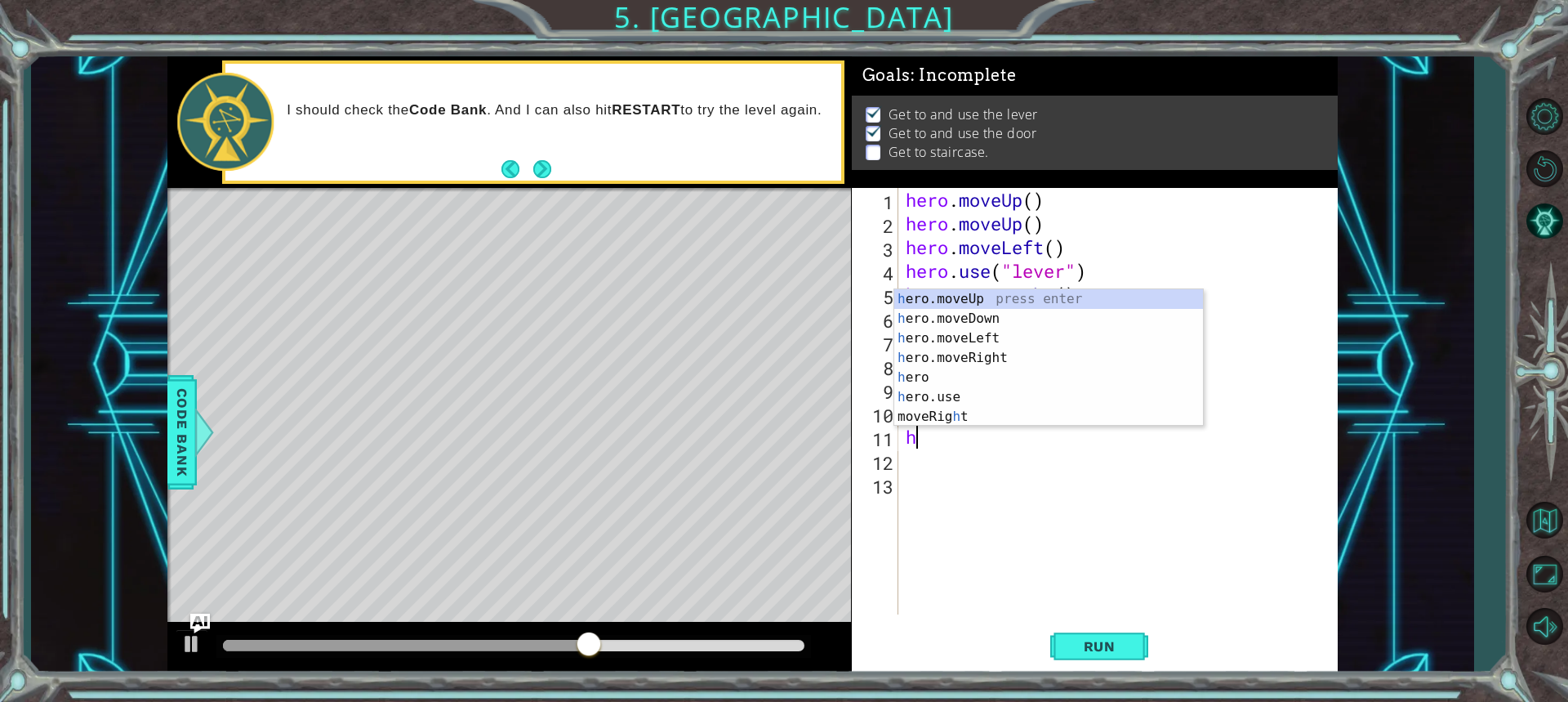
type textarea "her"
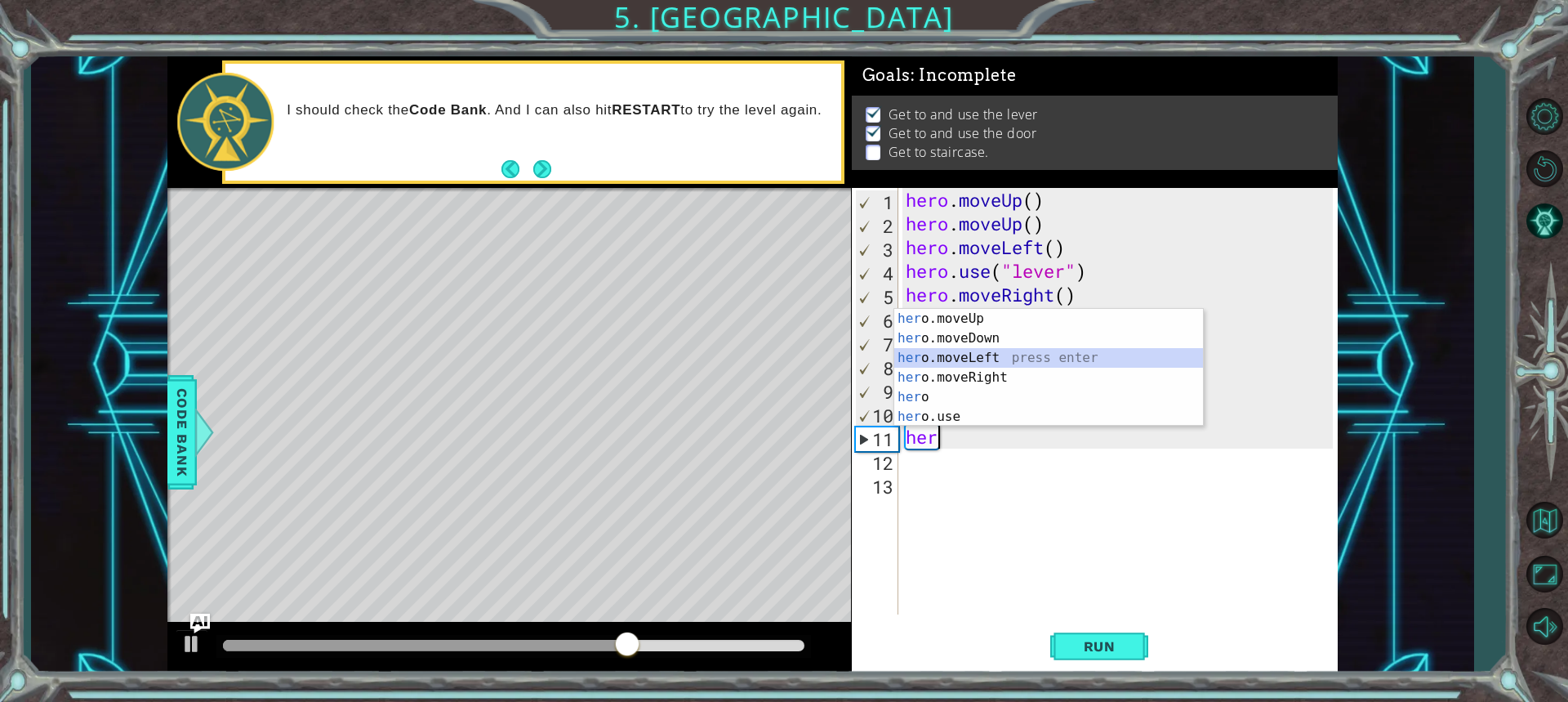
click at [992, 355] on div "her o.moveUp press enter her o.moveDown press enter her o.moveLeft press enter …" at bounding box center [1049, 386] width 308 height 157
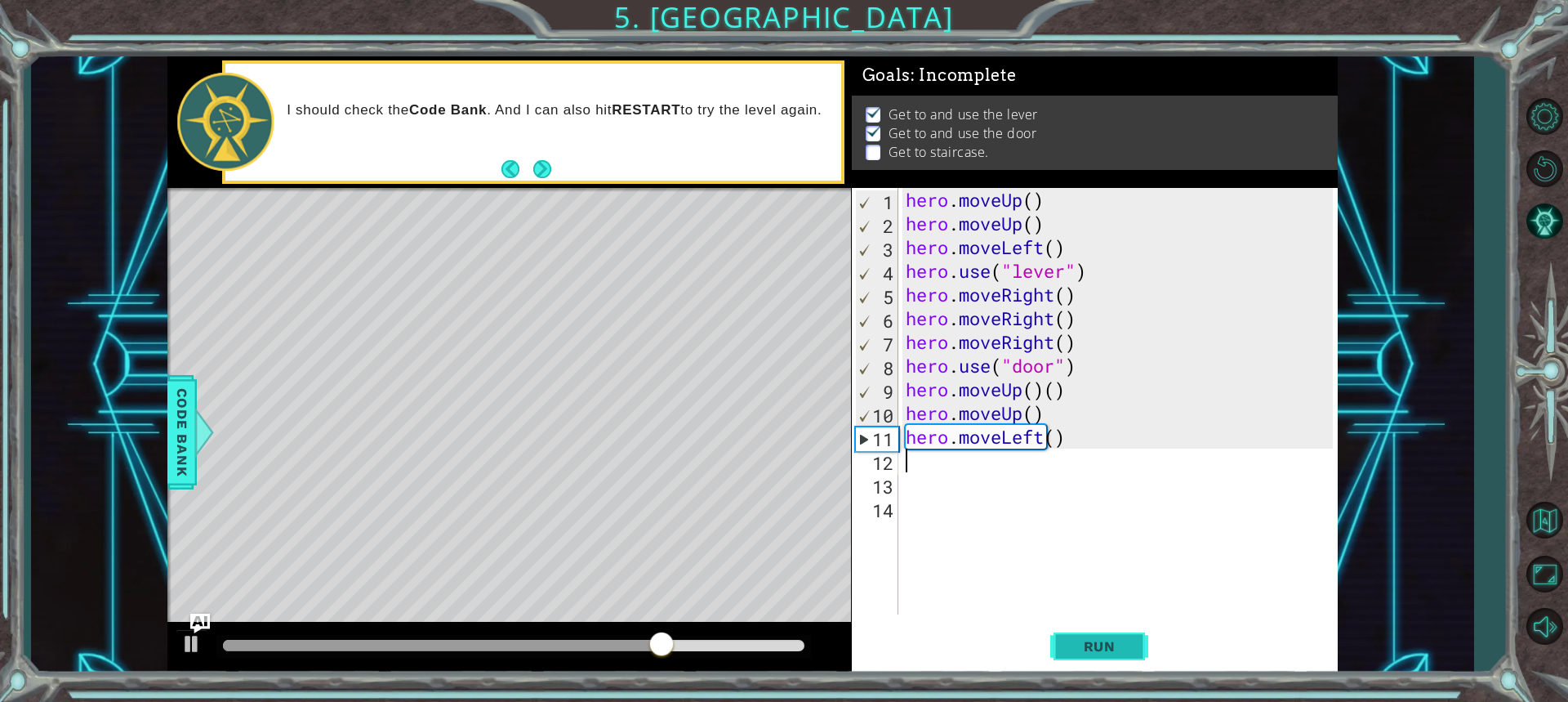
click at [1113, 648] on span "Run" at bounding box center [1099, 646] width 65 height 17
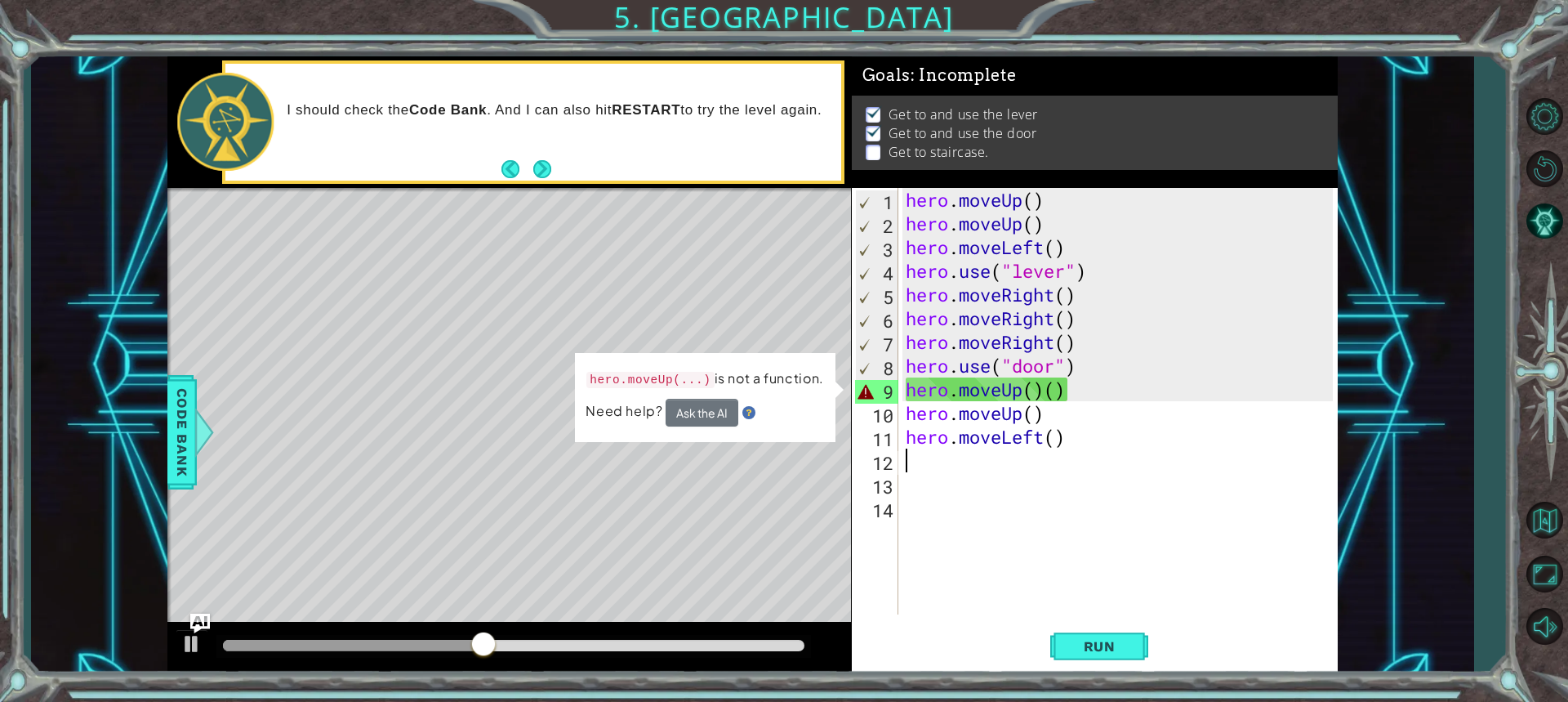
click at [791, 378] on p "hero.moveUp(...) is not a function." at bounding box center [704, 379] width 237 height 25
click at [1094, 399] on div "hero . moveUp ( ) hero . moveUp ( ) hero . moveLeft ( ) hero . use ( "lever" ) …" at bounding box center [1121, 424] width 439 height 474
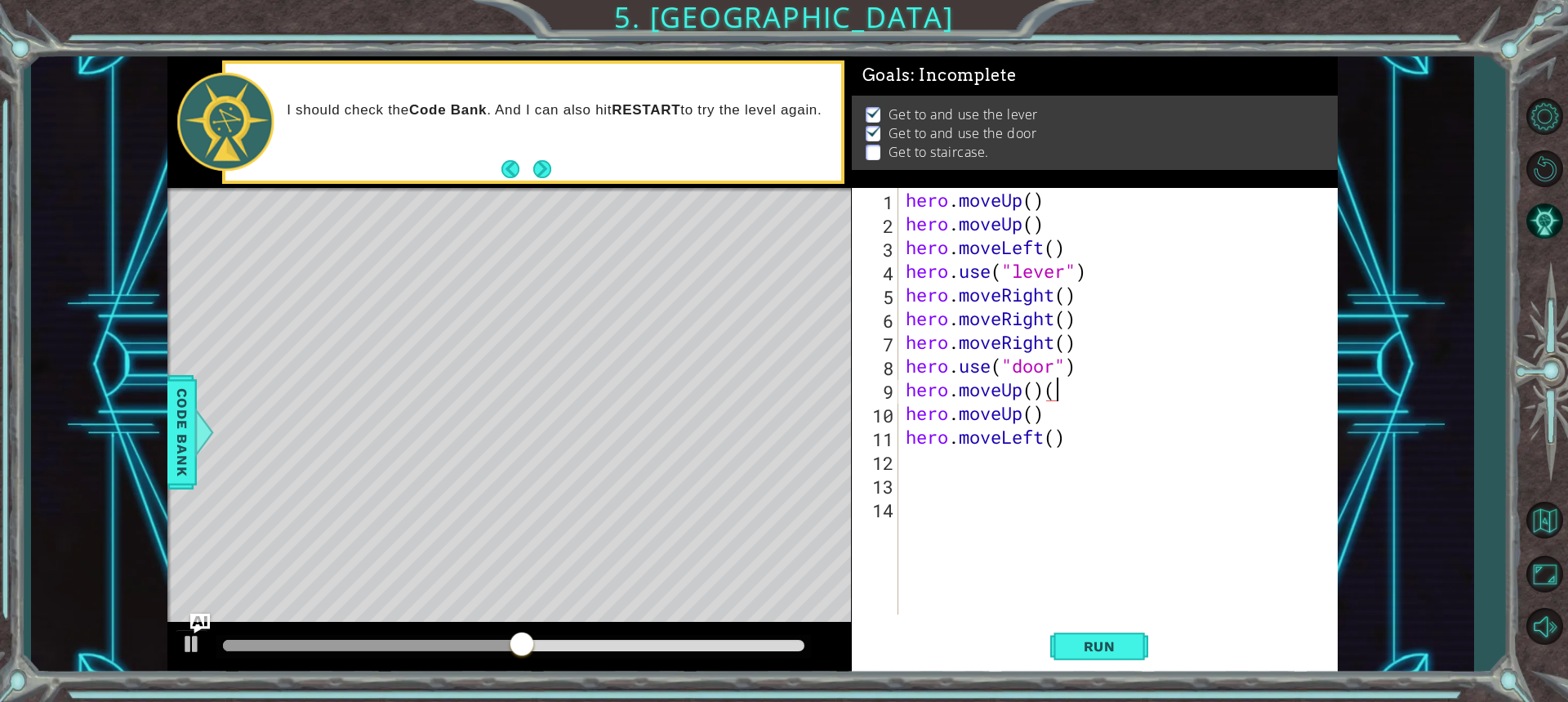
type textarea "hero.moveUp()"
click at [1103, 661] on button "Run" at bounding box center [1099, 645] width 98 height 48
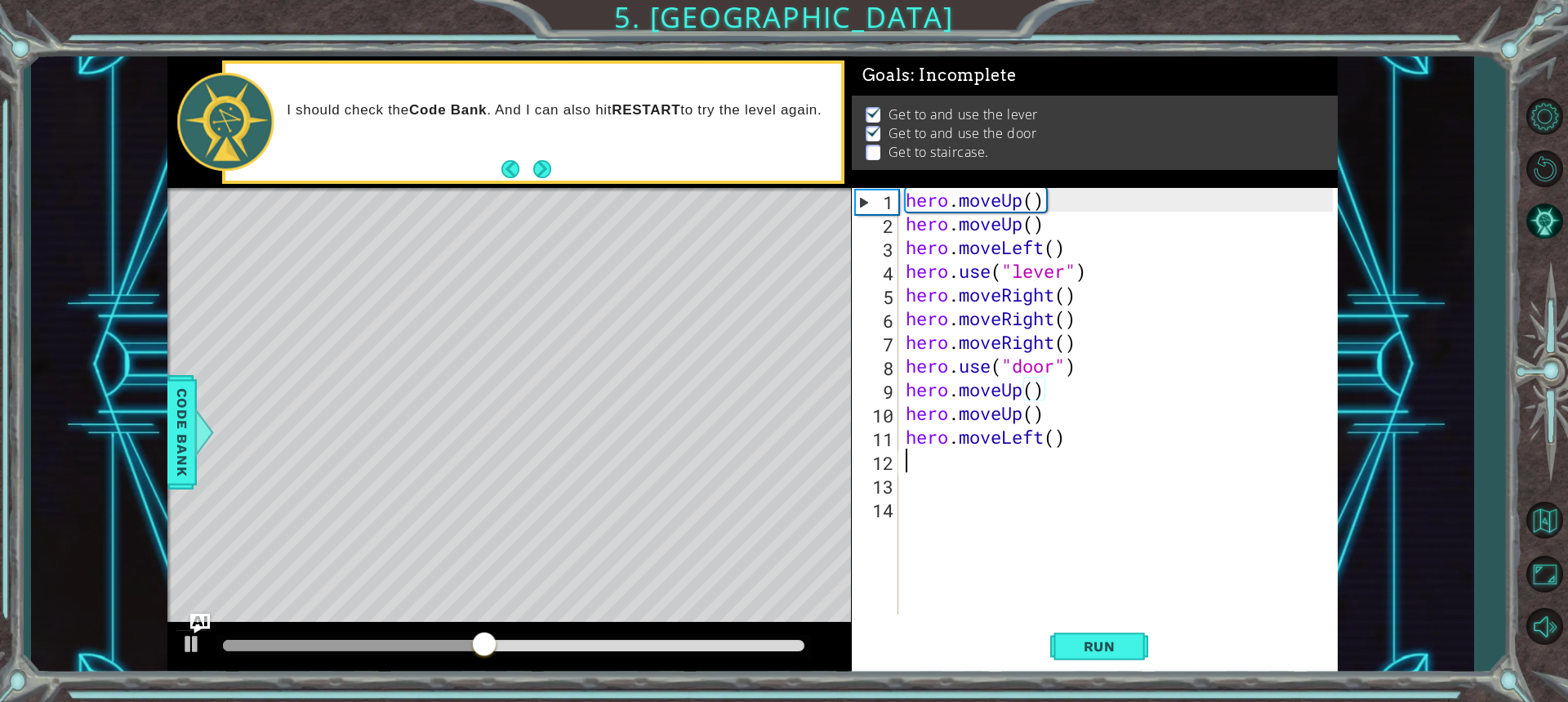
click at [914, 463] on div "hero . moveUp ( ) hero . moveUp ( ) hero . moveLeft ( ) hero . use ( "lever" ) …" at bounding box center [1121, 424] width 439 height 474
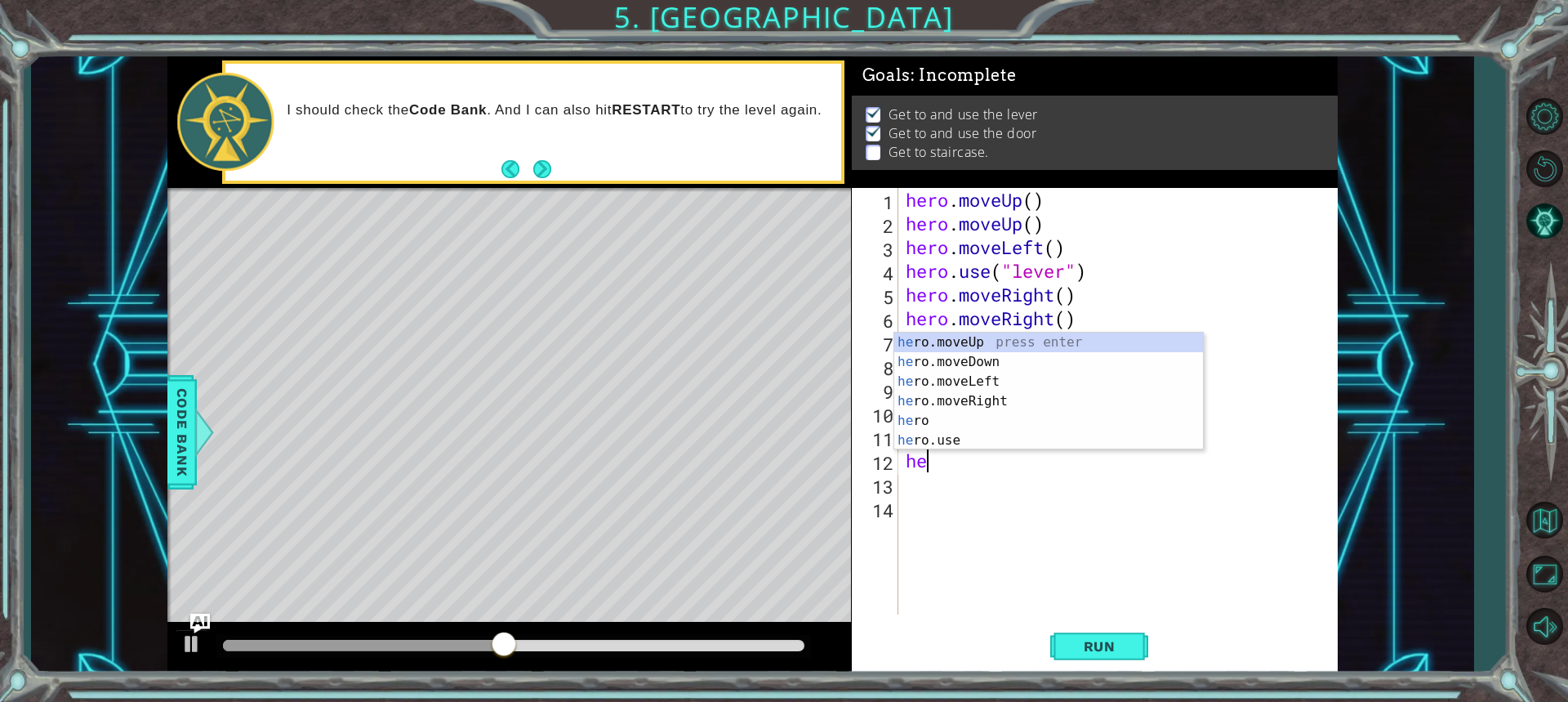
type textarea "her"
click at [964, 383] on div "her o.moveUp press enter her o.moveDown press enter her o.moveLeft press enter …" at bounding box center [1049, 410] width 308 height 157
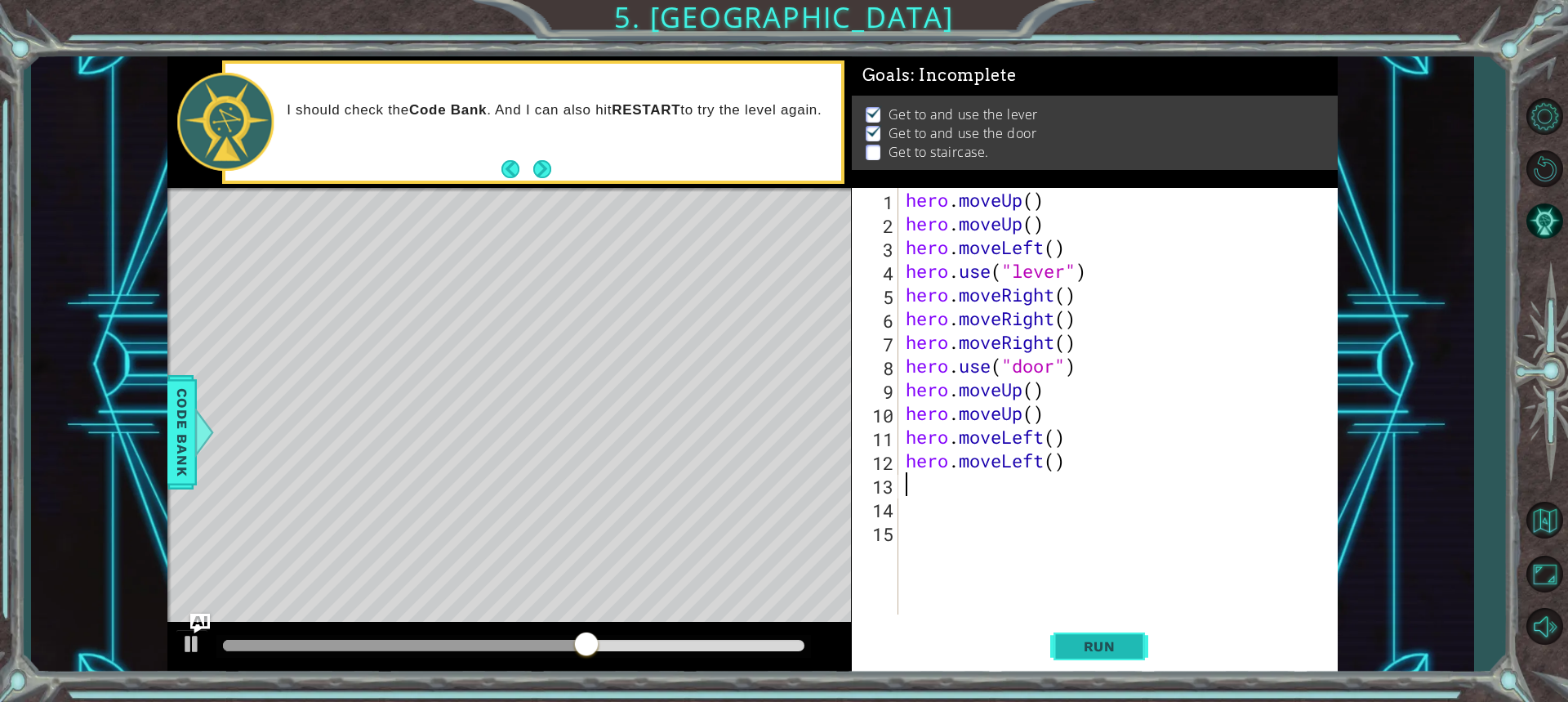
click at [1089, 650] on span "Run" at bounding box center [1099, 646] width 65 height 17
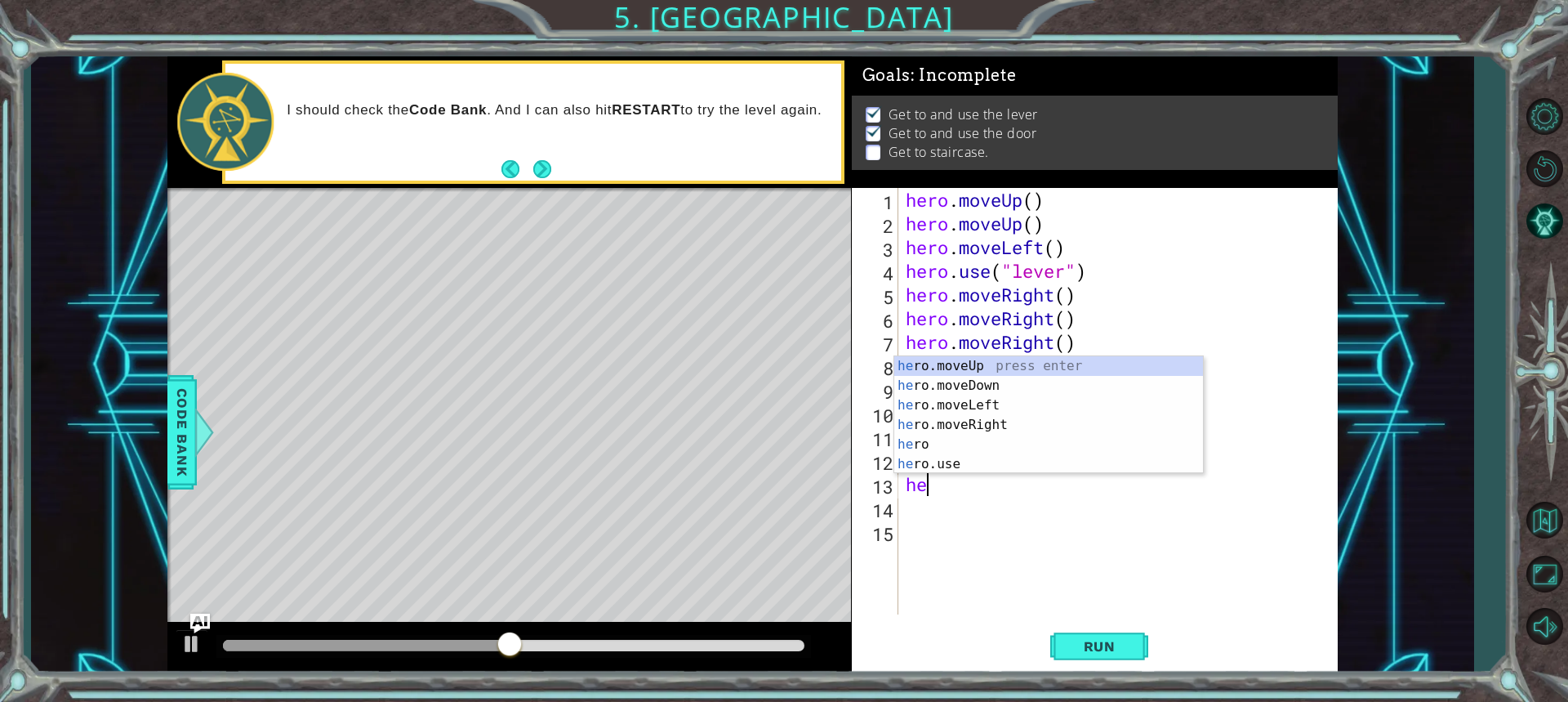
type textarea "her"
click at [1006, 403] on div "her o.moveUp press enter her o.moveDown press enter her o.moveLeft press enter …" at bounding box center [1049, 434] width 308 height 157
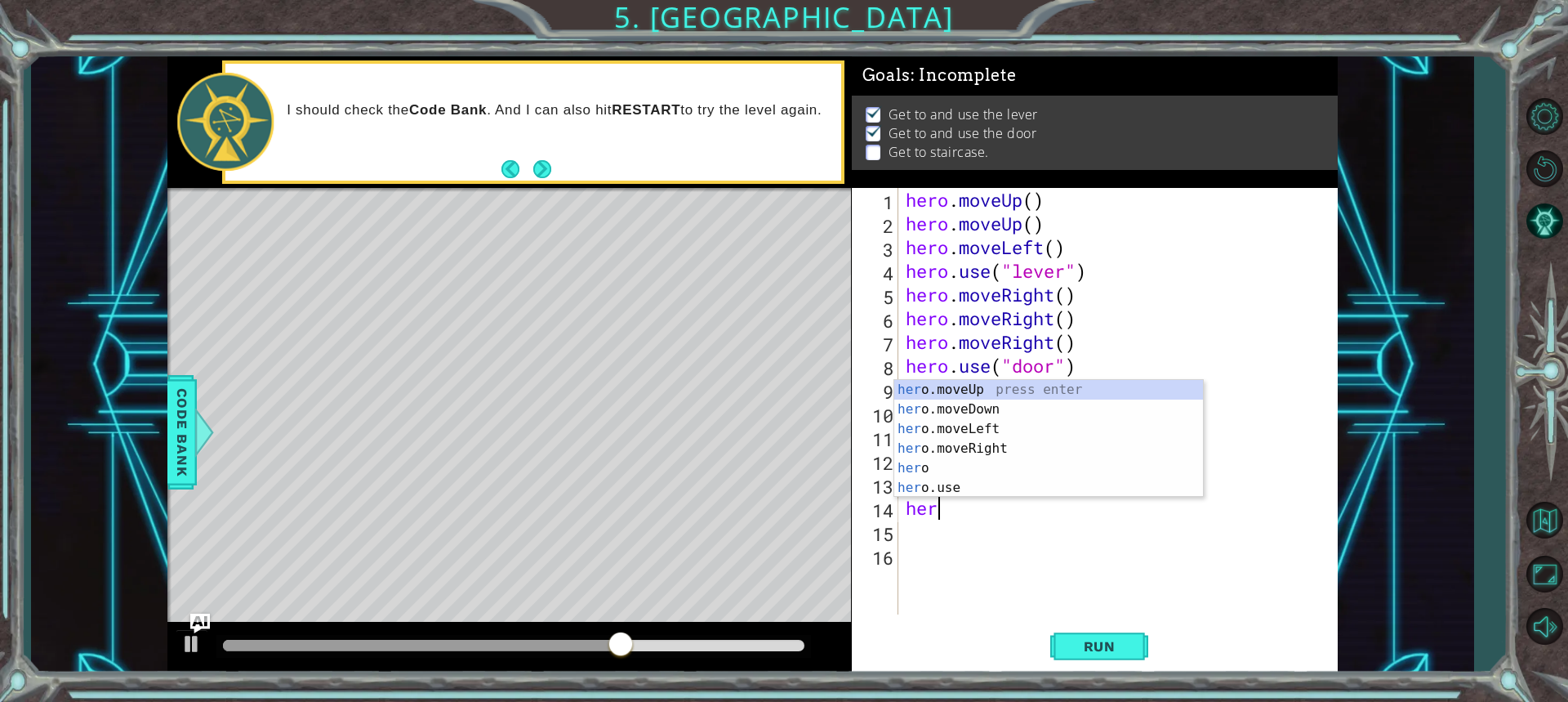
type textarea "her"
click at [983, 391] on div "her o.moveUp press enter her o.moveDown press enter her o.moveLeft press enter …" at bounding box center [1049, 457] width 308 height 157
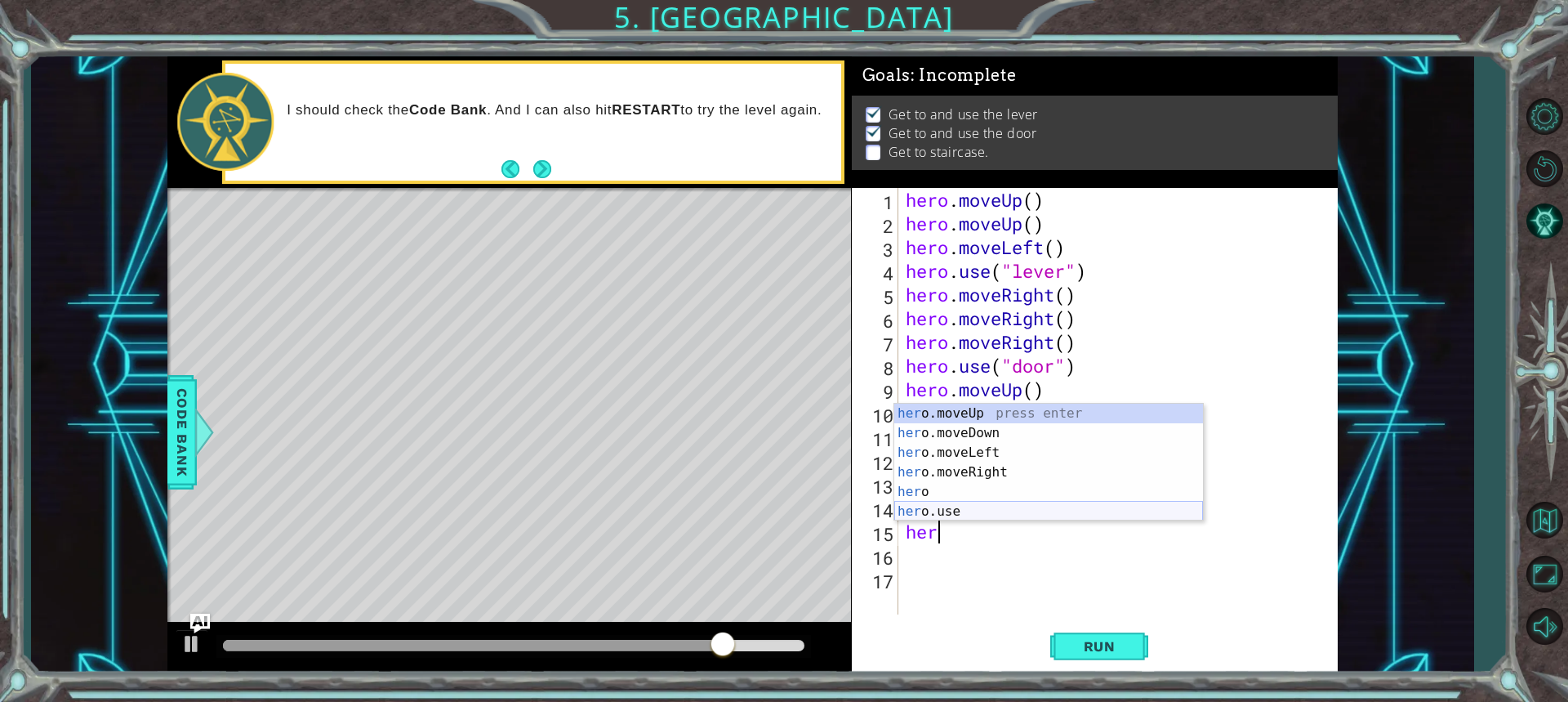
click at [956, 512] on div "her o.moveUp press enter her o.moveDown press enter her o.moveLeft press enter …" at bounding box center [1049, 481] width 308 height 157
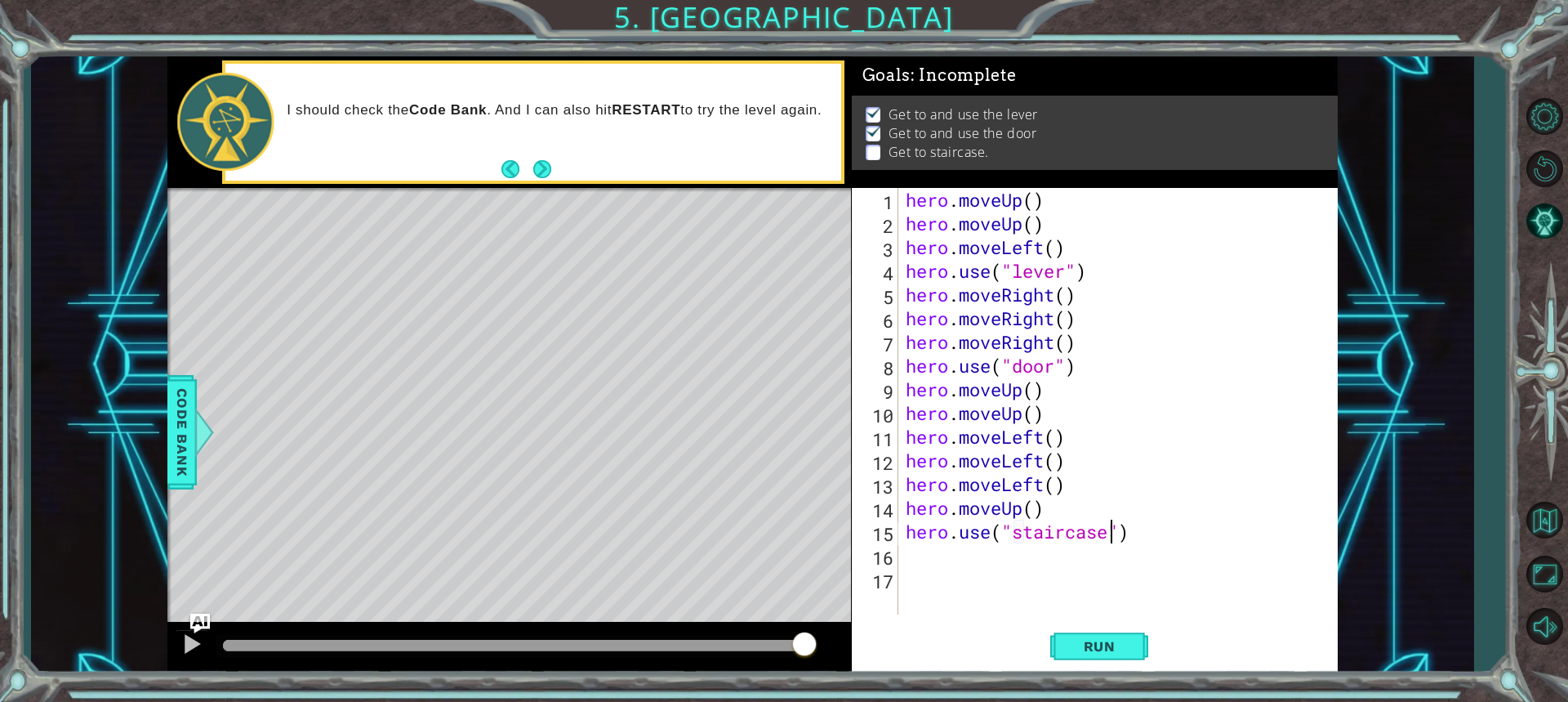
scroll to position [0, 9]
type textarea "hero.use("staircase")"
click at [1127, 644] on span "Run" at bounding box center [1099, 646] width 65 height 17
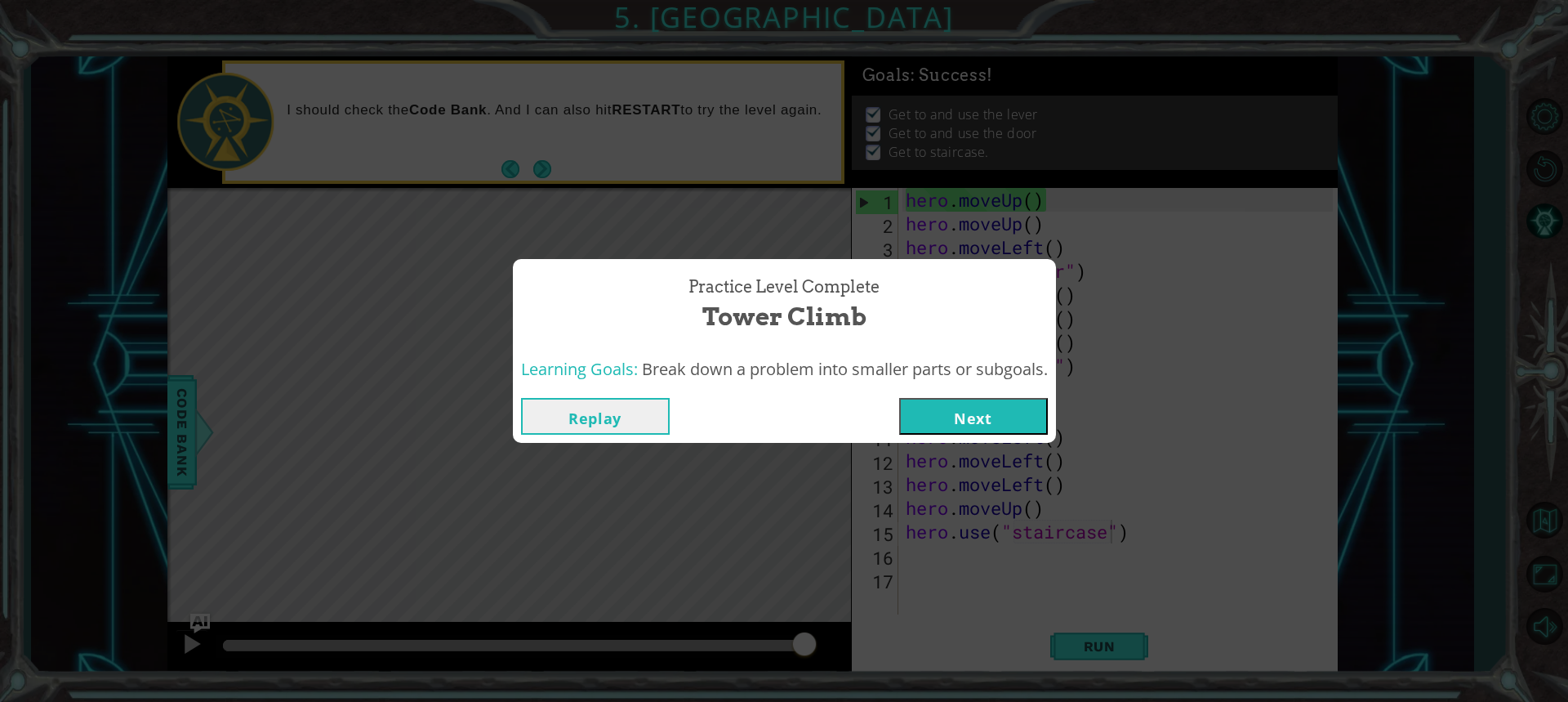
click at [1002, 428] on button "Next" at bounding box center [973, 416] width 149 height 37
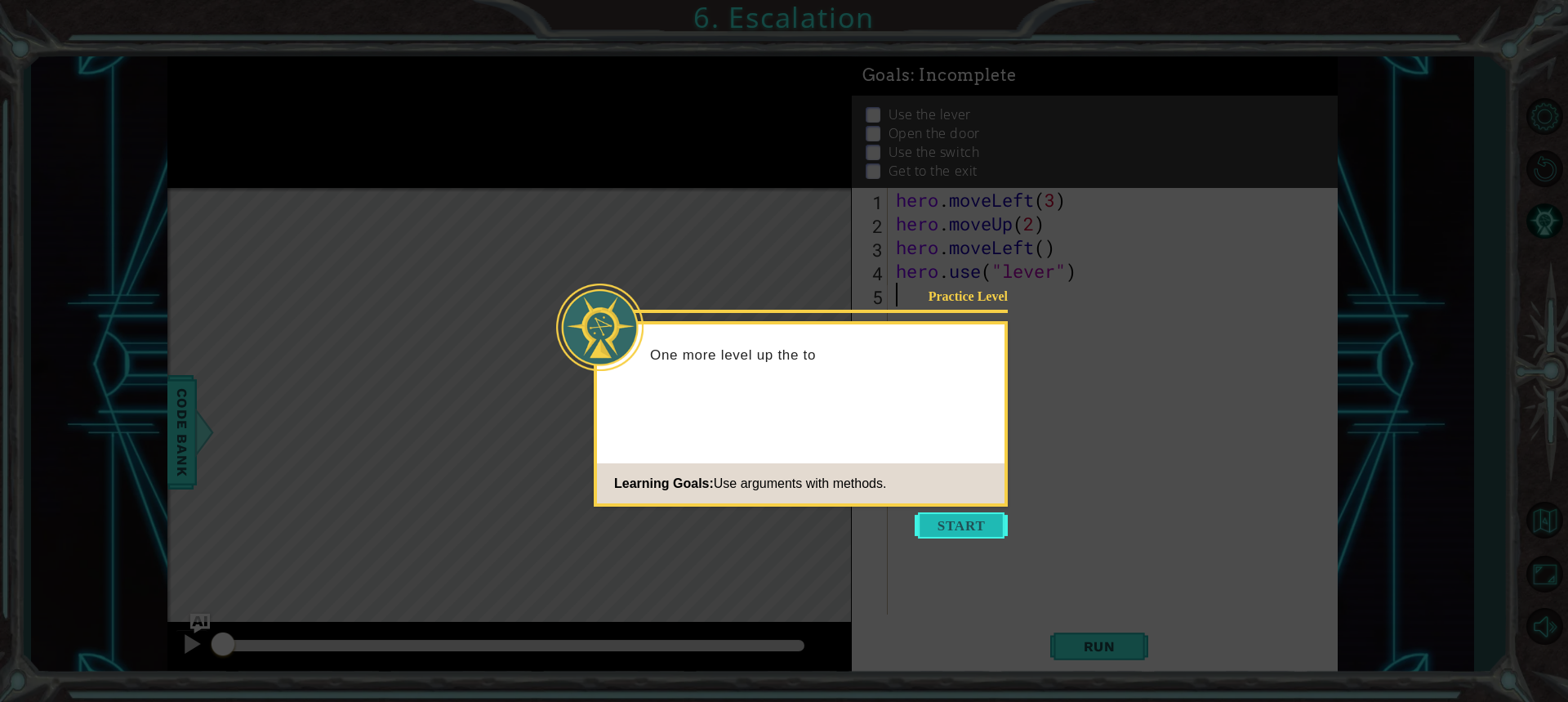
click at [959, 529] on button "Start" at bounding box center [961, 525] width 93 height 26
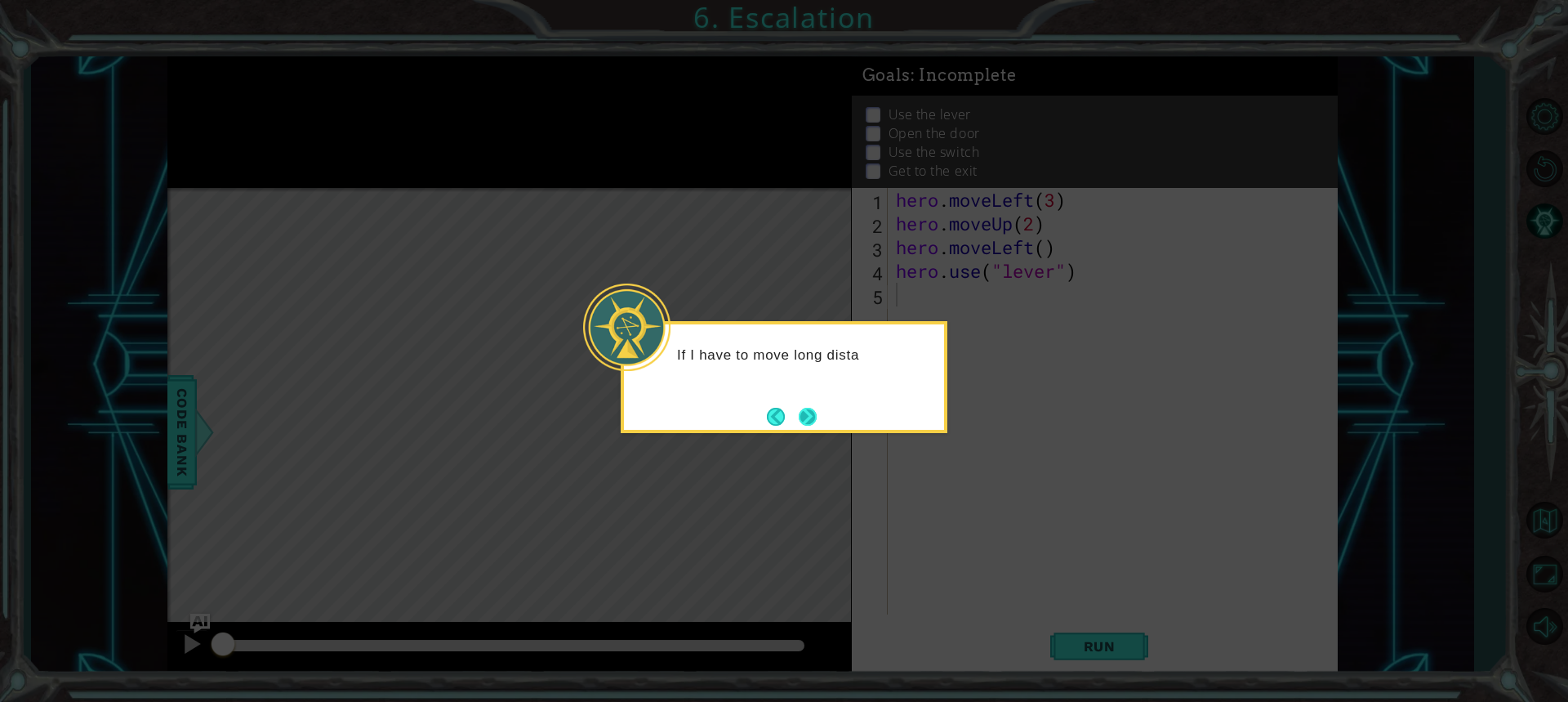
click at [817, 414] on button "Next" at bounding box center [807, 415] width 24 height 24
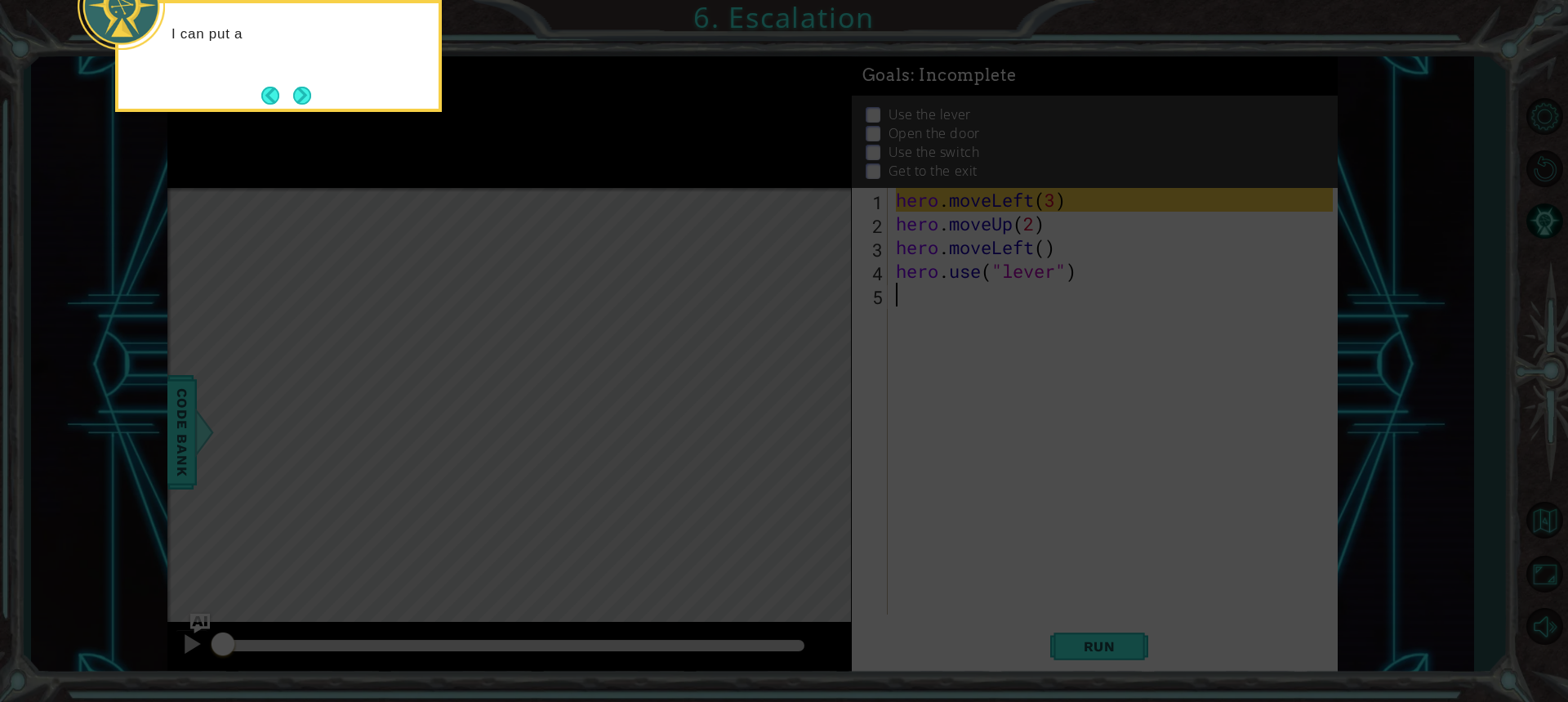
click at [1001, 347] on icon at bounding box center [784, 105] width 1568 height 1194
click at [312, 97] on button "Next" at bounding box center [302, 96] width 19 height 19
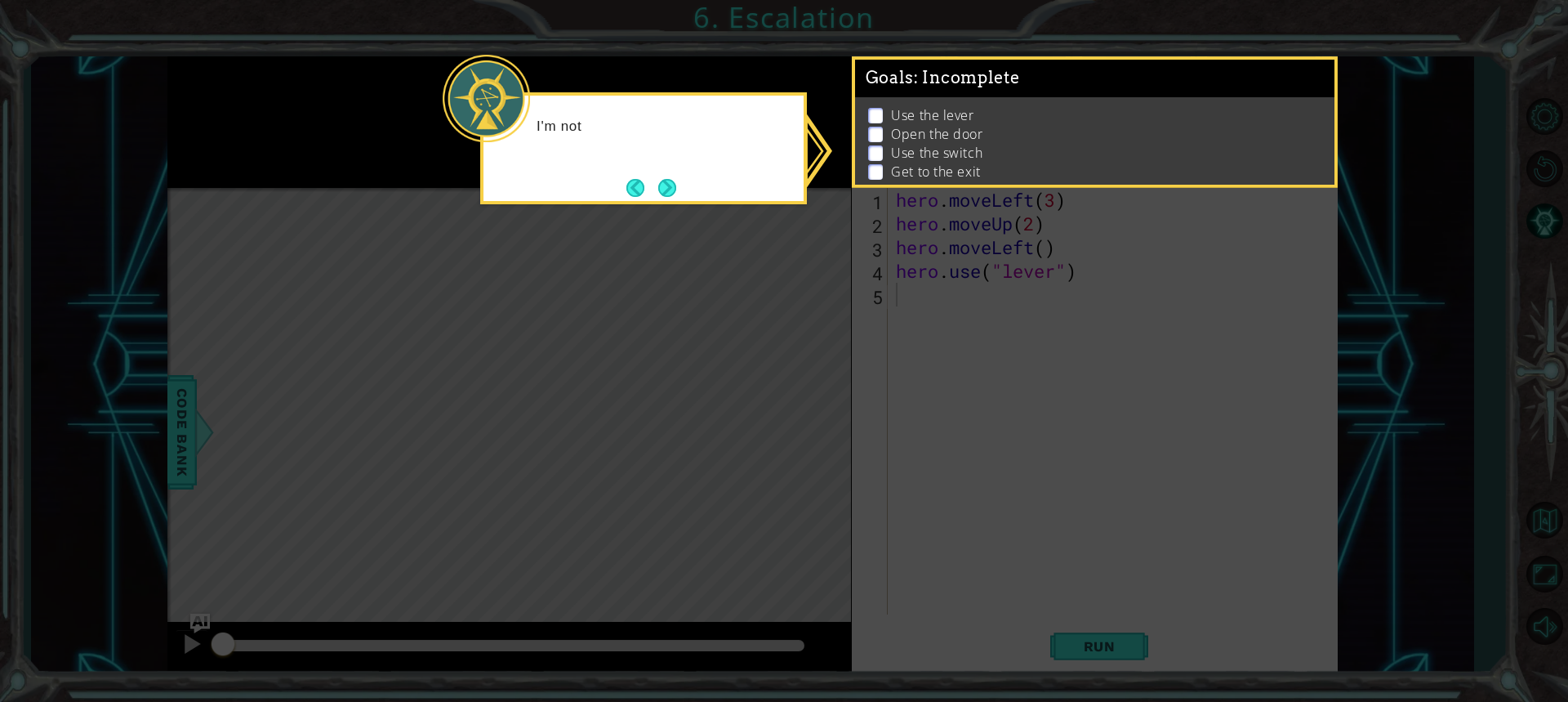
click at [1115, 287] on icon at bounding box center [784, 351] width 1568 height 702
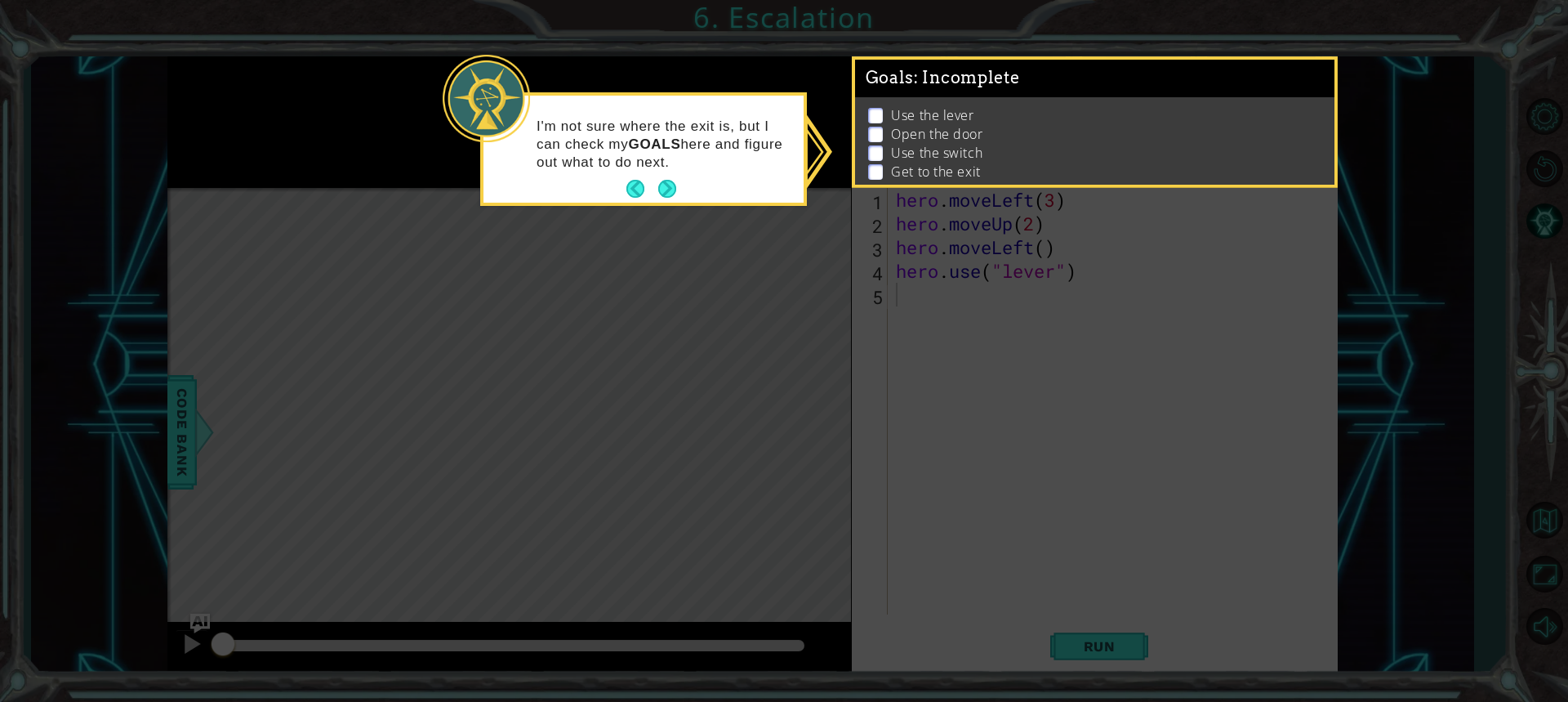
click at [645, 188] on button "Back" at bounding box center [642, 188] width 32 height 18
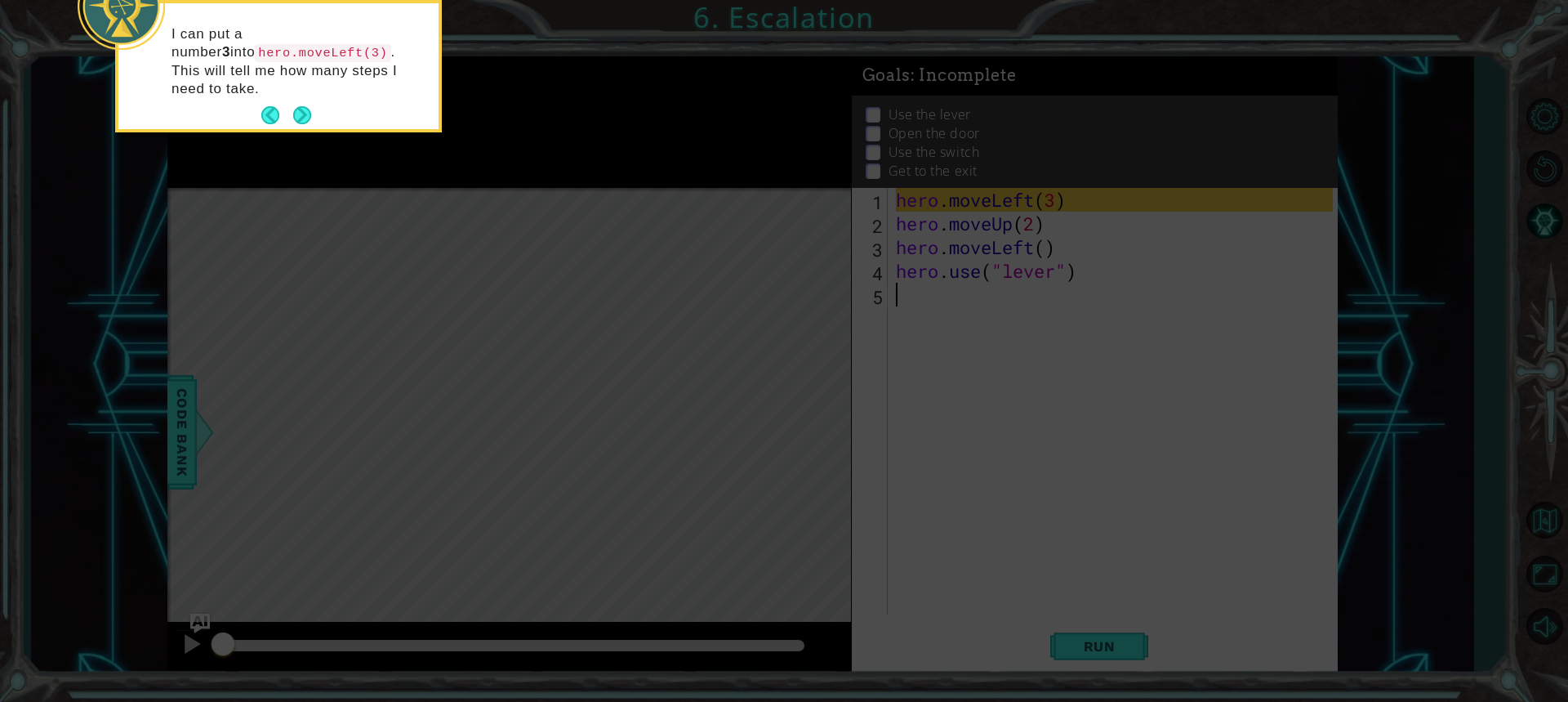
click at [656, 185] on icon at bounding box center [784, 105] width 1568 height 1194
drag, startPoint x: 656, startPoint y: 185, endPoint x: 559, endPoint y: 164, distance: 99.2
click at [653, 181] on icon at bounding box center [784, 105] width 1568 height 1194
click at [299, 106] on button "Next" at bounding box center [302, 115] width 18 height 18
click at [299, 87] on icon at bounding box center [784, 105] width 1568 height 1194
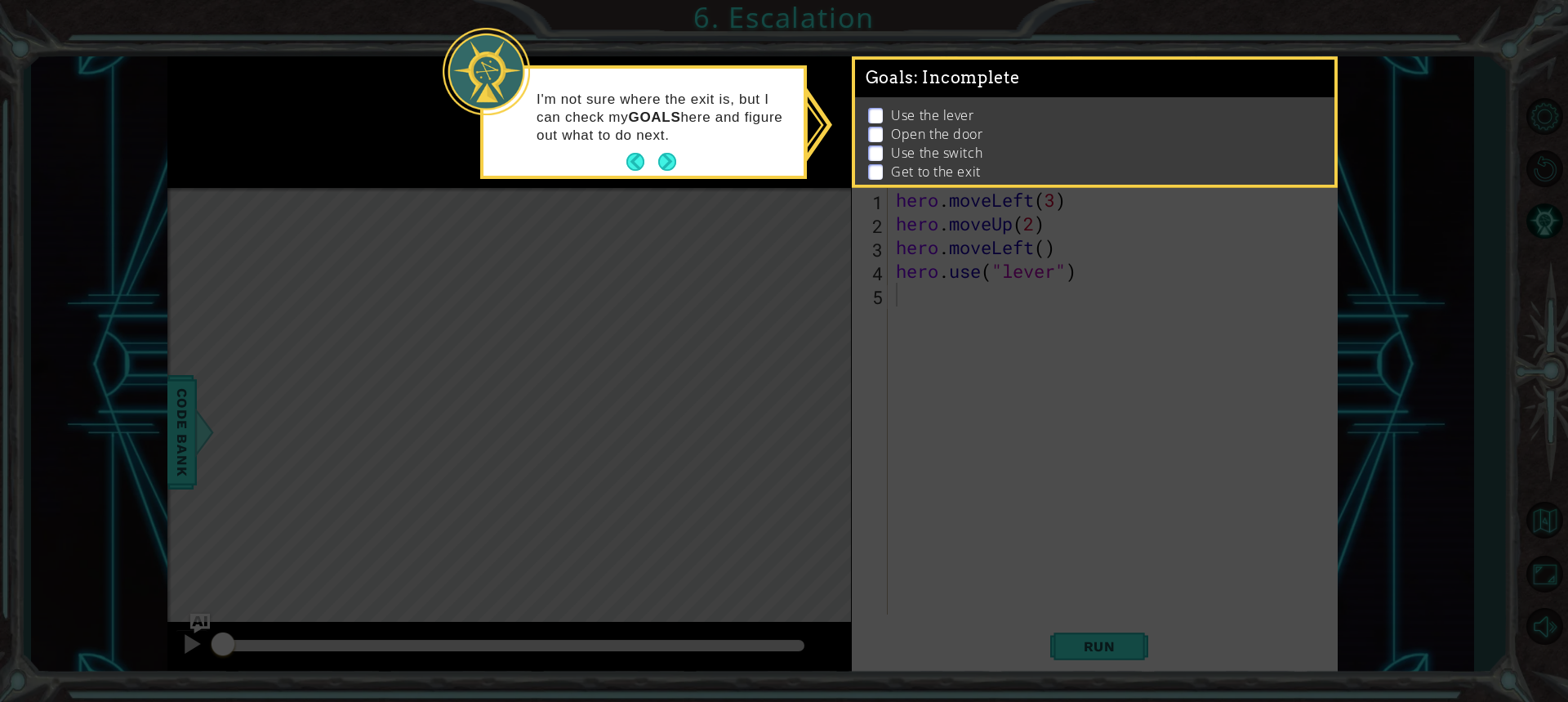
drag, startPoint x: 299, startPoint y: 87, endPoint x: 299, endPoint y: 103, distance: 16.0
click at [299, 89] on icon at bounding box center [784, 351] width 1568 height 702
drag, startPoint x: 299, startPoint y: 103, endPoint x: 306, endPoint y: 159, distance: 56.4
click at [299, 107] on icon at bounding box center [784, 351] width 1568 height 702
click at [306, 159] on icon at bounding box center [784, 351] width 1568 height 702
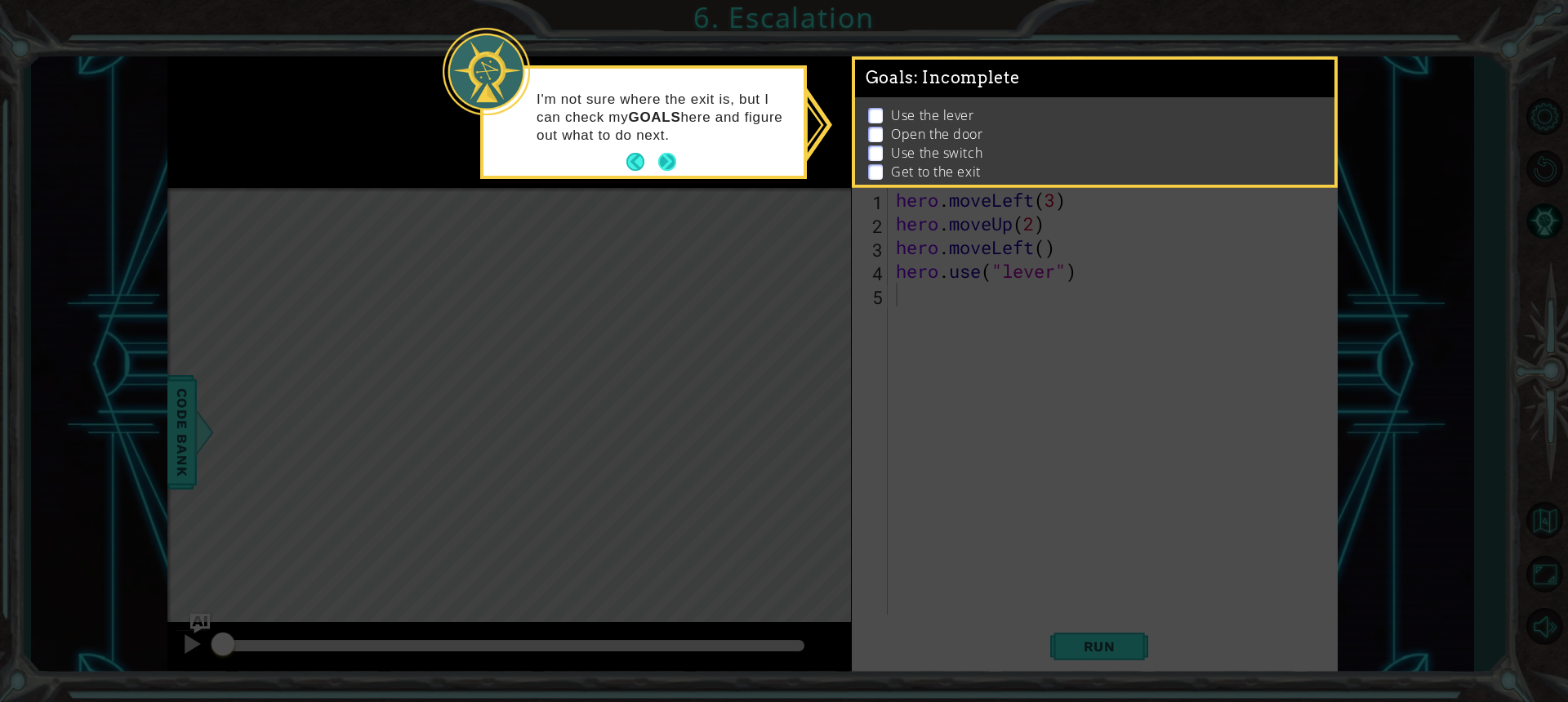
click at [674, 154] on button "Next" at bounding box center [666, 161] width 18 height 18
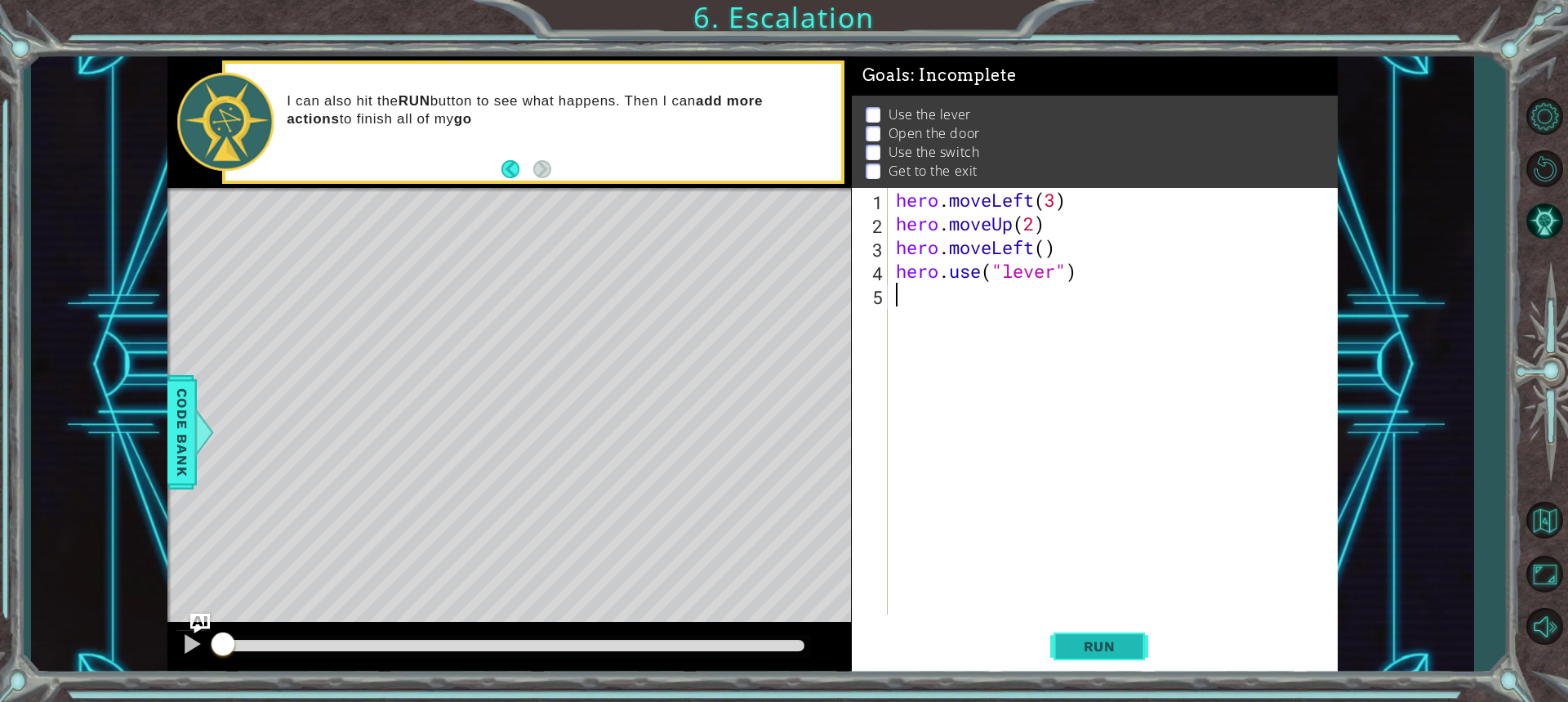
click at [1101, 645] on span "Run" at bounding box center [1099, 646] width 65 height 17
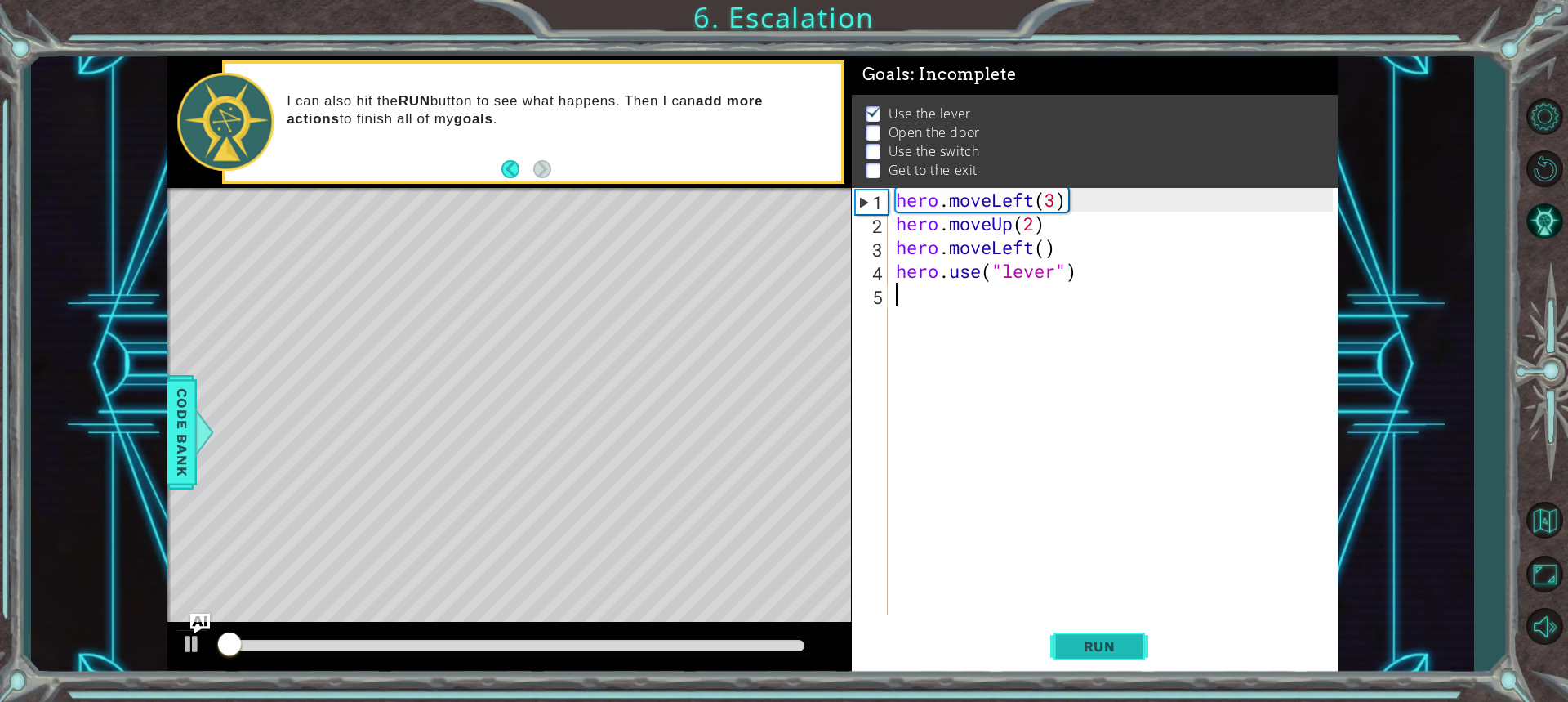
scroll to position [11, 0]
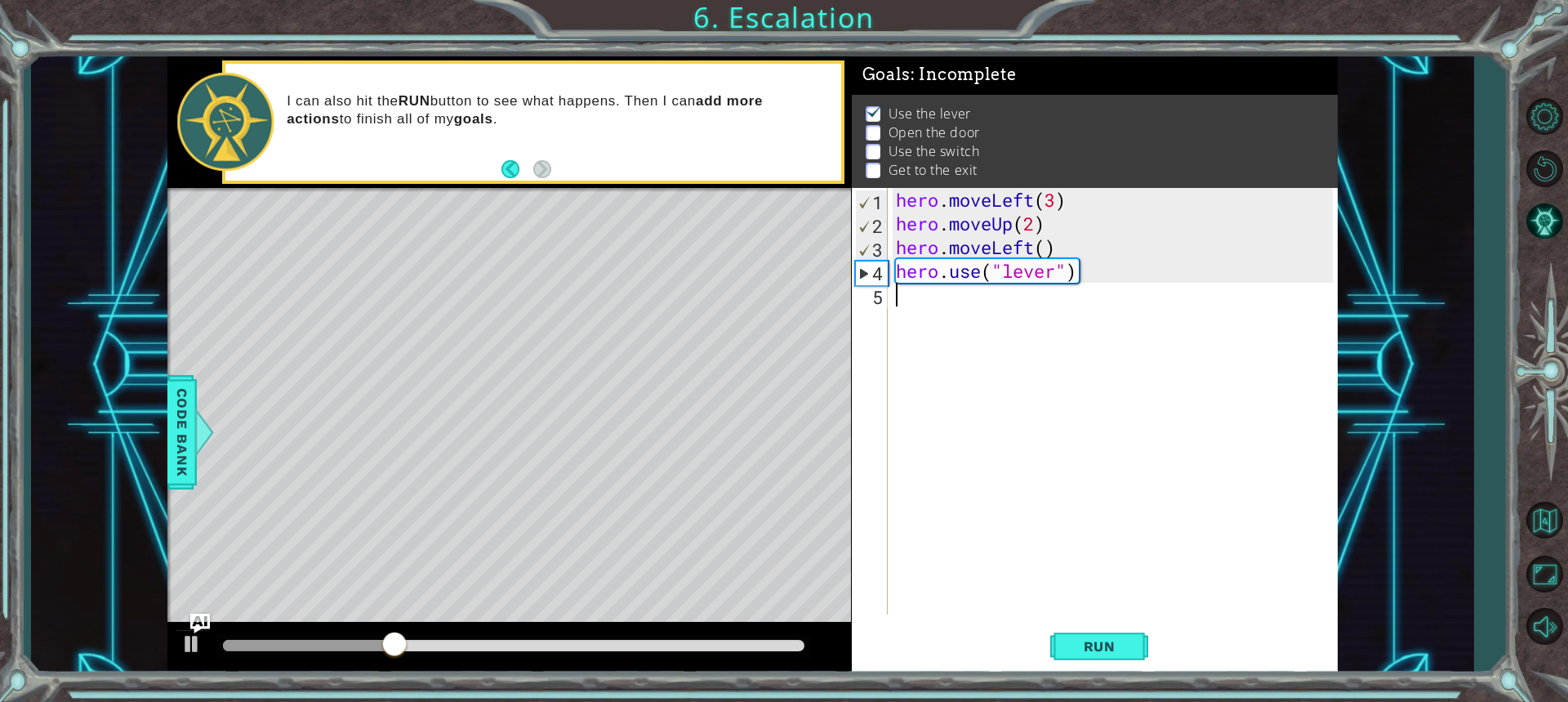
click at [922, 303] on div "hero . moveLeft ( 3 ) hero . moveUp ( 2 ) hero . moveLeft ( ) hero . use ( "lev…" at bounding box center [1117, 424] width 449 height 474
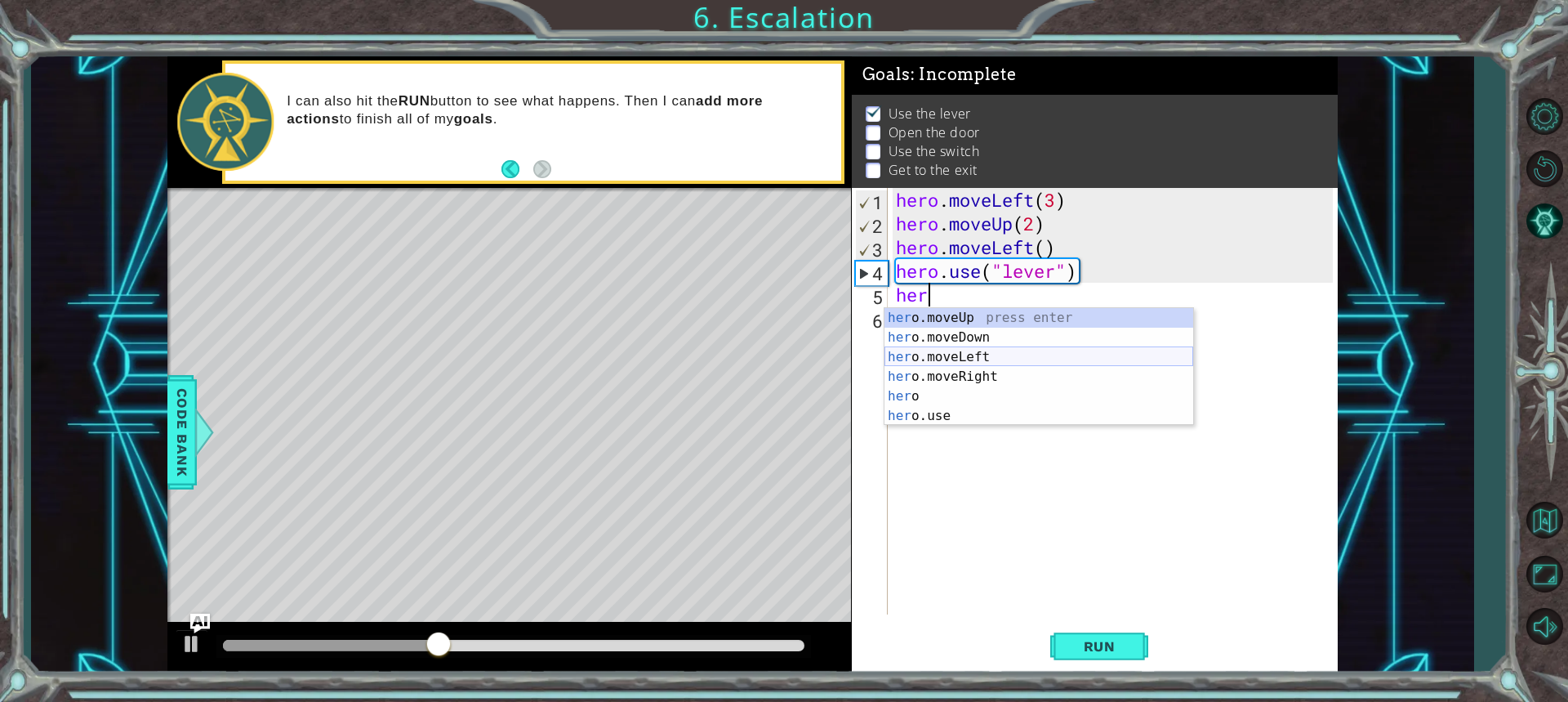
click at [976, 352] on div "her o.moveUp press enter her o.moveDown press enter her o.moveLeft press enter …" at bounding box center [1039, 386] width 308 height 157
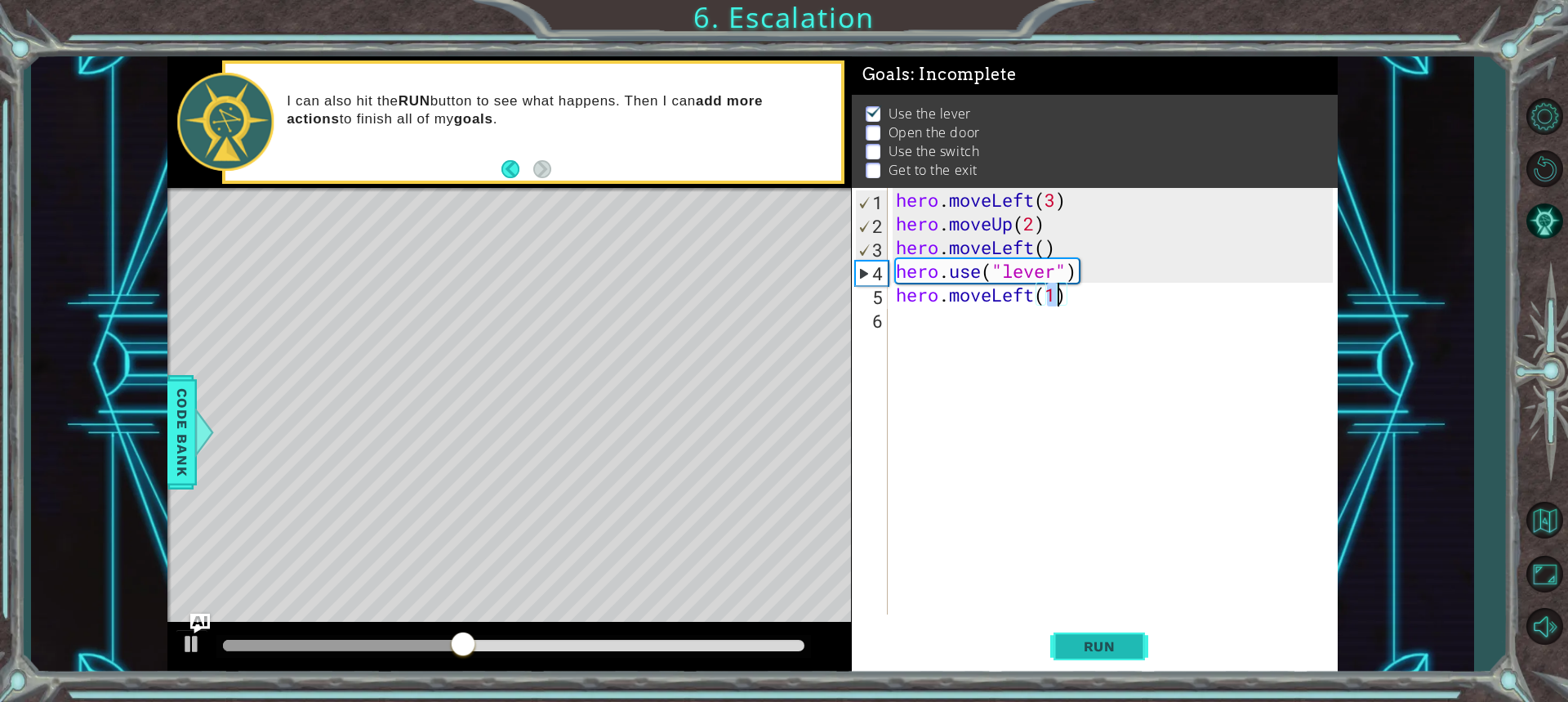
type textarea "hero.moveLeft(1)"
click at [1128, 645] on span "Run" at bounding box center [1099, 646] width 65 height 17
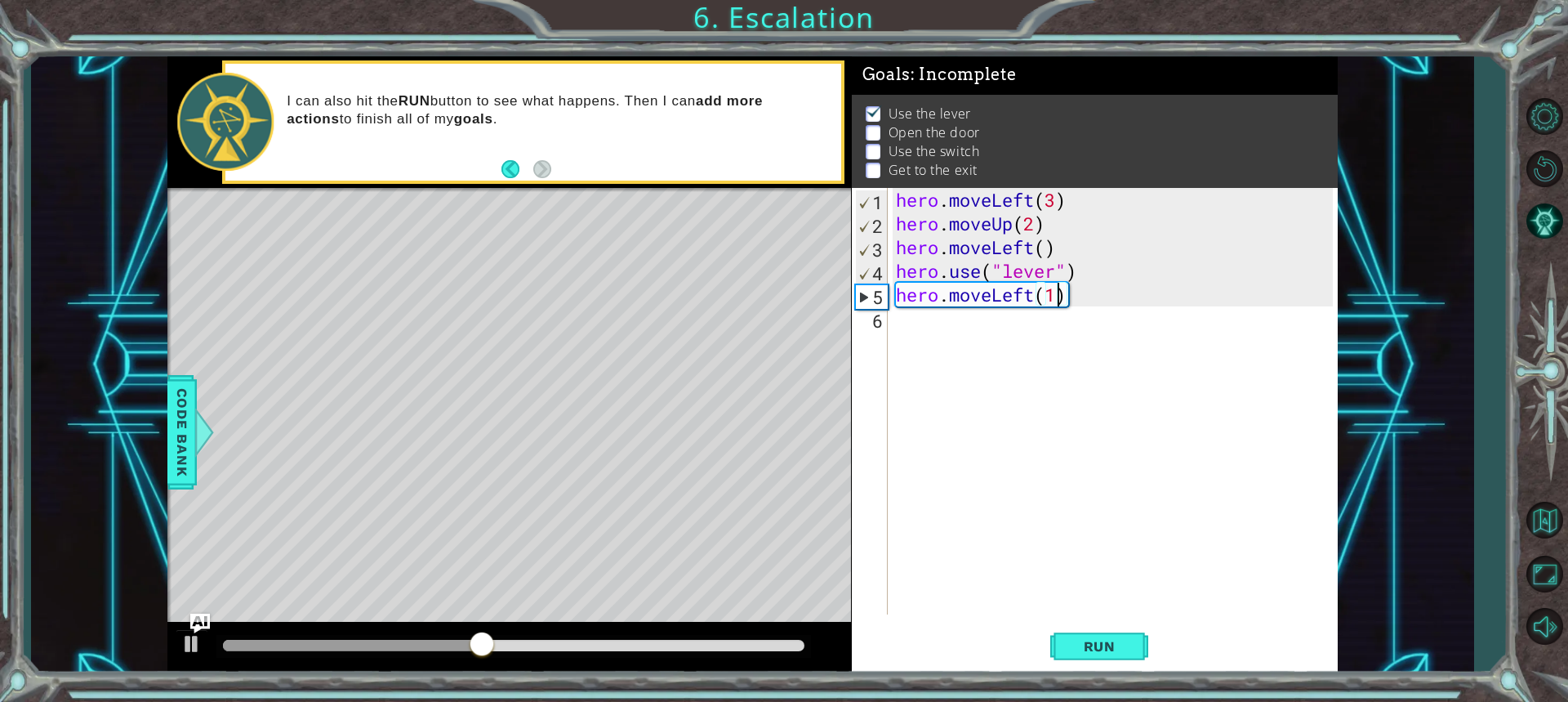
click at [971, 321] on div "hero . moveLeft ( 3 ) hero . moveUp ( 2 ) hero . moveLeft ( ) hero . use ( "lev…" at bounding box center [1117, 424] width 449 height 474
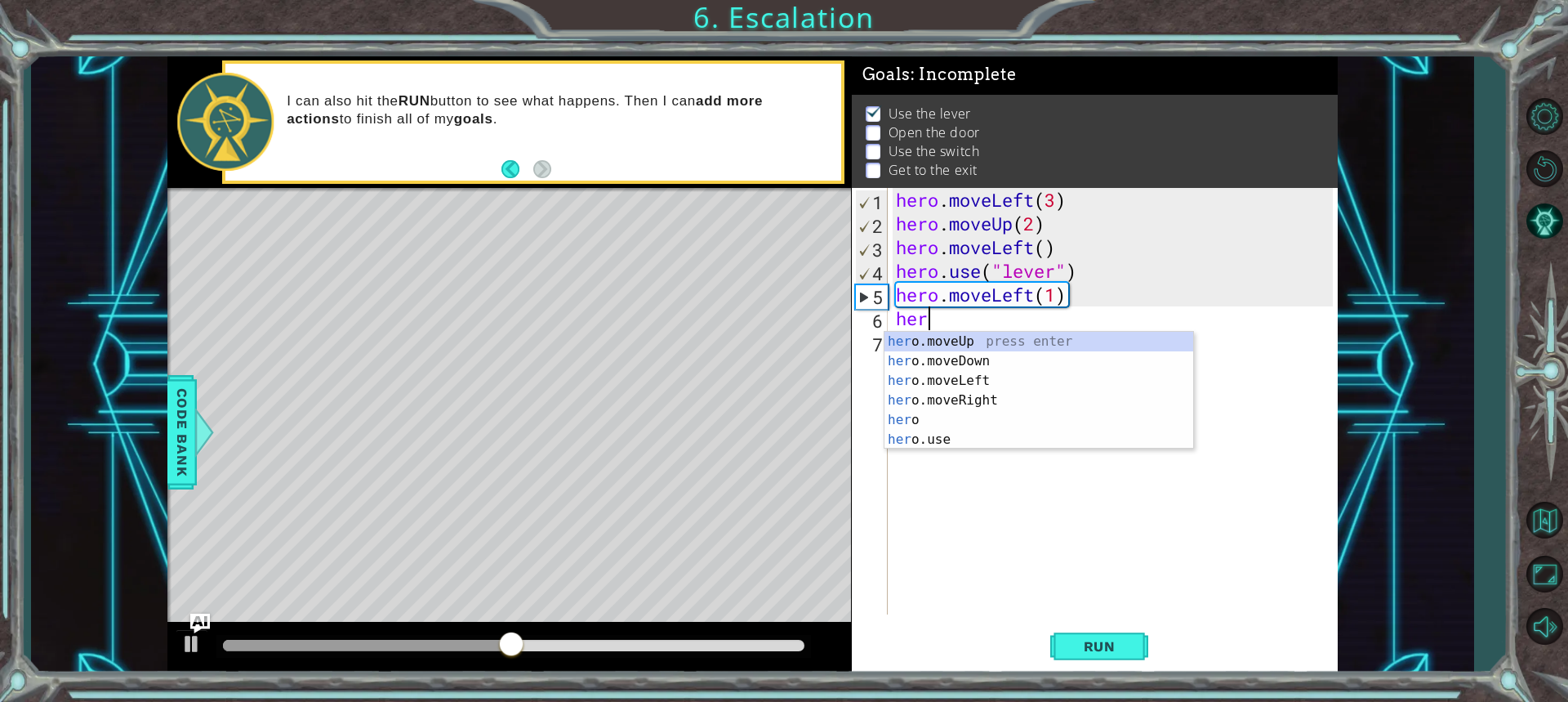
scroll to position [0, 1]
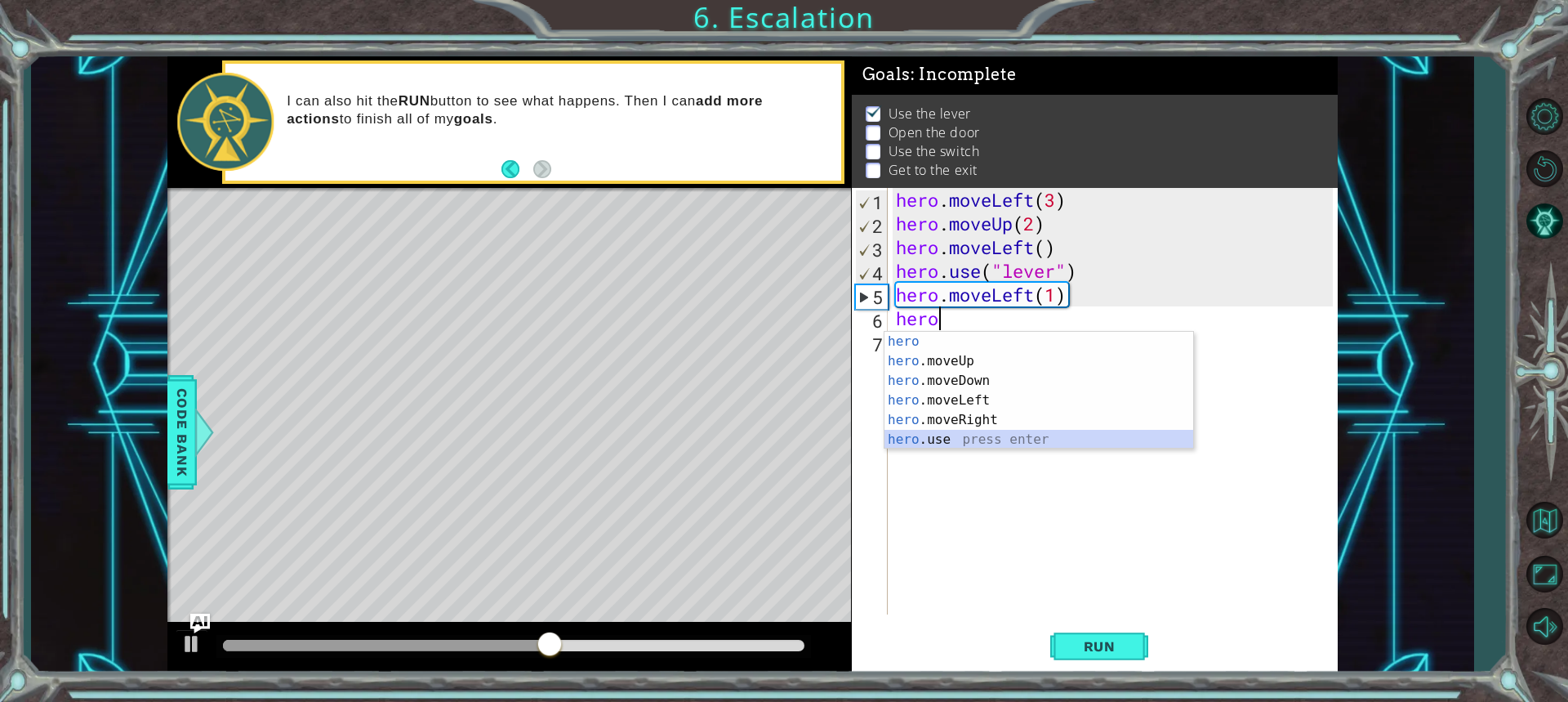
click at [973, 446] on div "hero press enter hero .moveUp press enter hero .moveDown press enter hero .move…" at bounding box center [1039, 409] width 308 height 157
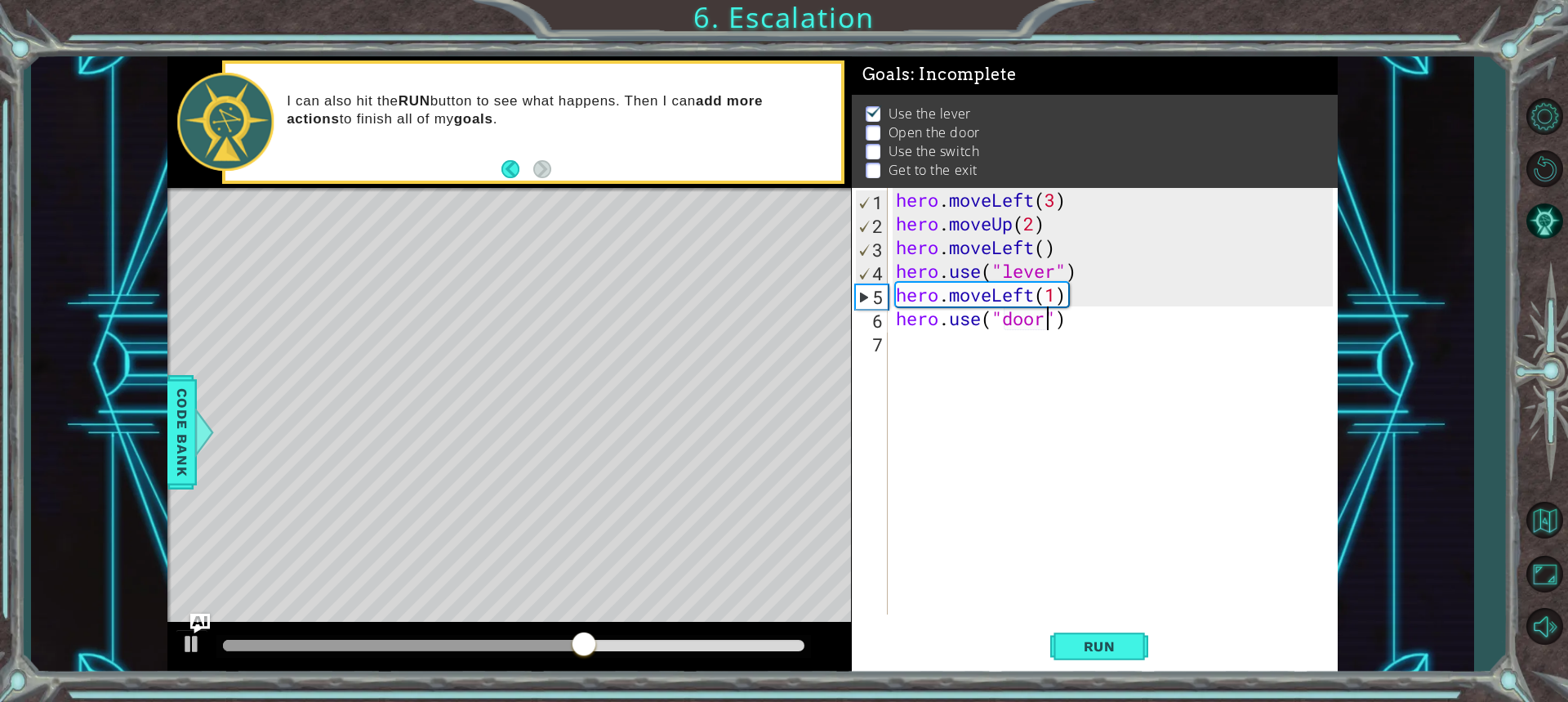
scroll to position [0, 6]
type textarea "hero.use("door")"
click at [1134, 655] on button "Run" at bounding box center [1099, 645] width 98 height 48
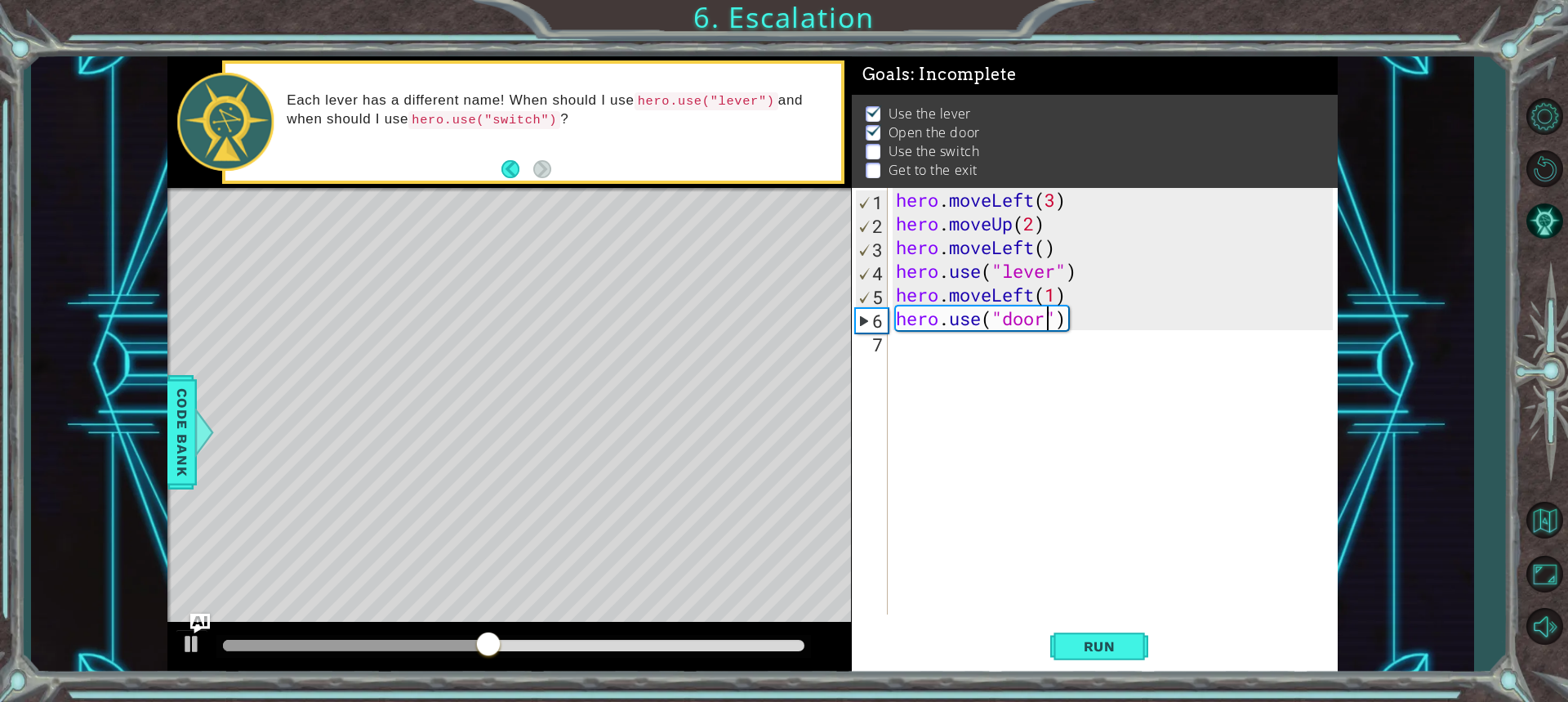
click at [910, 350] on div "hero . moveLeft ( 3 ) hero . moveUp ( 2 ) hero . moveLeft ( ) hero . use ( "lev…" at bounding box center [1117, 424] width 449 height 474
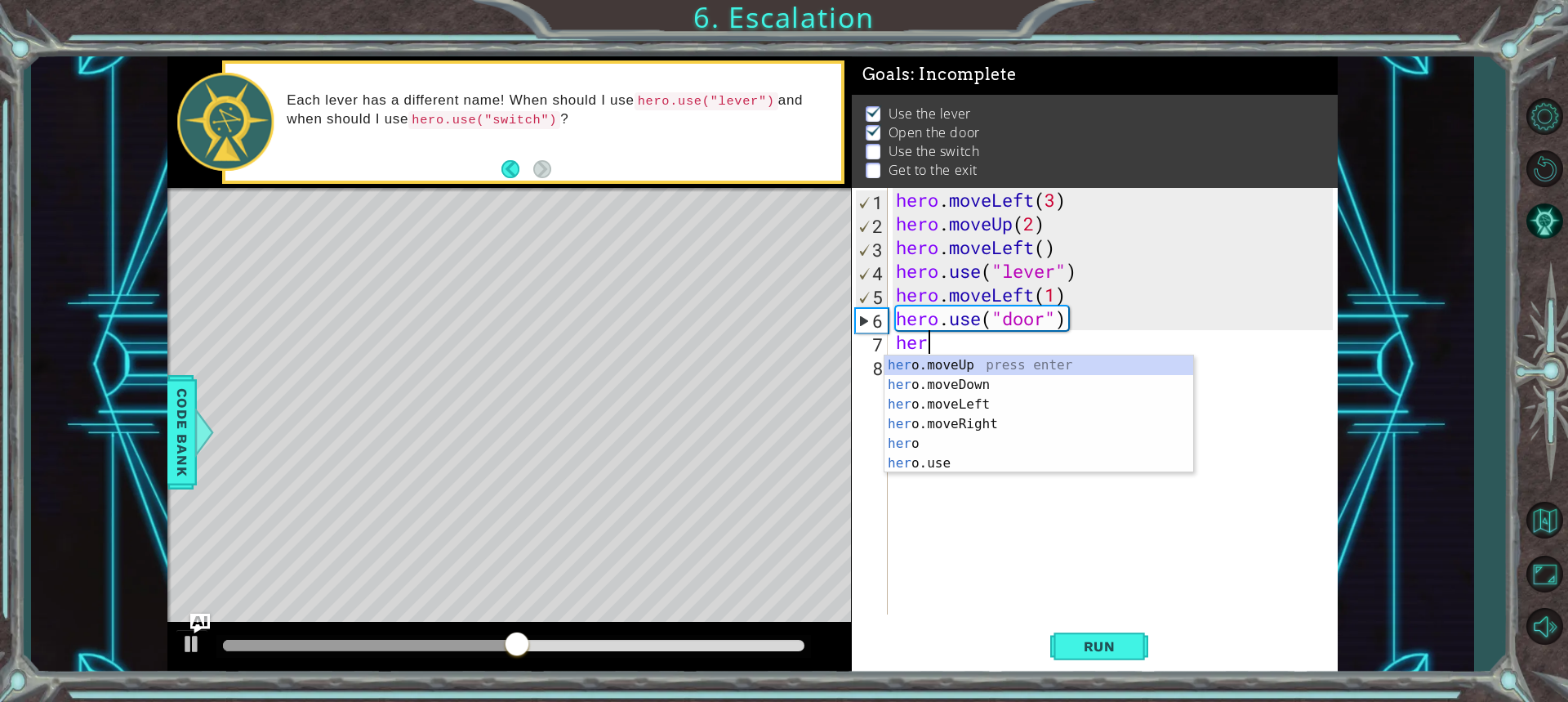
scroll to position [0, 1]
click at [927, 464] on div "hero press enter hero .moveUp press enter hero .moveDown press enter hero .move…" at bounding box center [1039, 433] width 308 height 157
click at [1017, 353] on div "hero . moveLeft ( 3 ) hero . moveUp ( 2 ) hero . moveLeft ( ) hero . use ( "lev…" at bounding box center [1117, 424] width 449 height 474
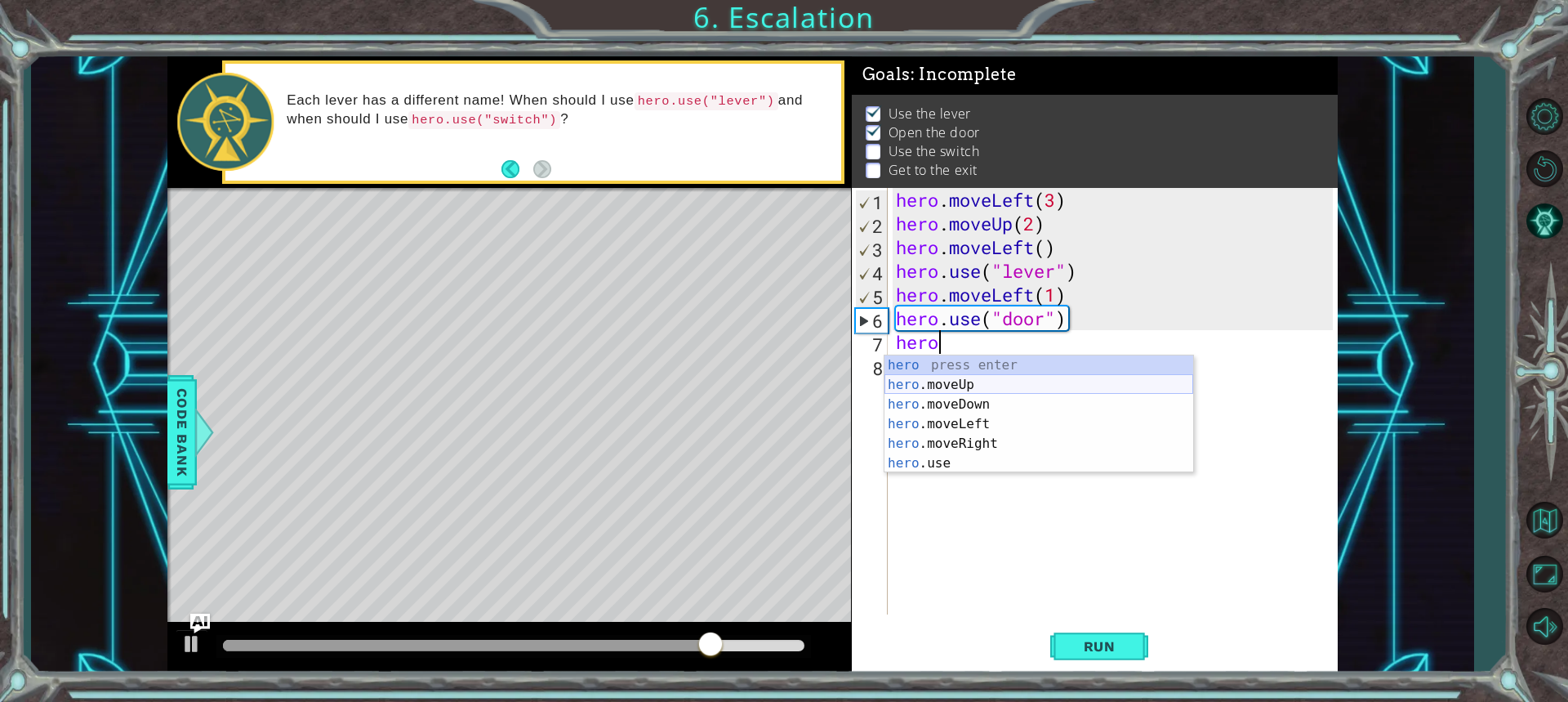
click at [992, 380] on div "hero press enter hero .moveUp press enter hero .moveDown press enter hero .move…" at bounding box center [1039, 433] width 308 height 157
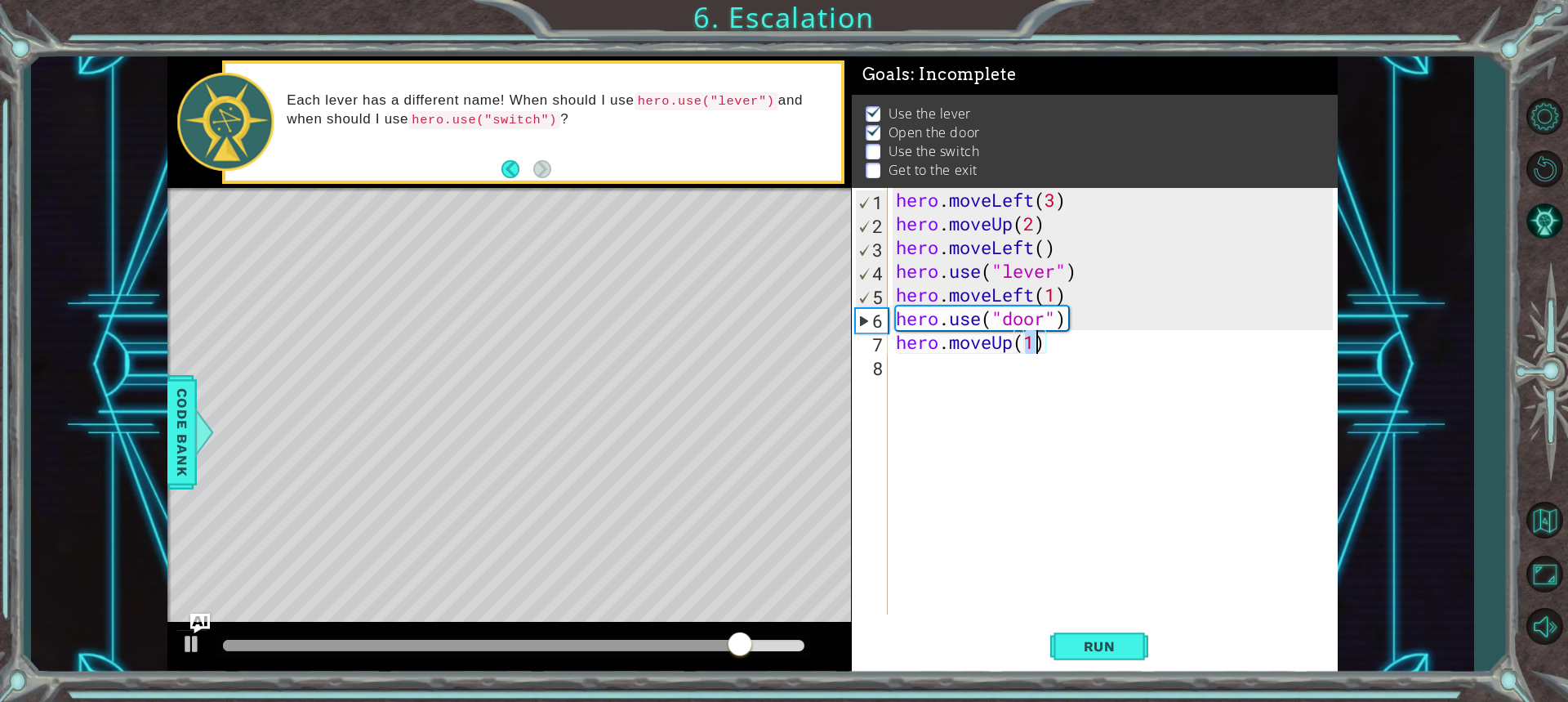
click at [1039, 348] on div "hero . moveLeft ( 3 ) hero . moveUp ( 2 ) hero . moveLeft ( ) hero . use ( "lev…" at bounding box center [1112, 401] width 440 height 427
type textarea "hero.moveUp(2)"
click at [1082, 636] on button "Run" at bounding box center [1099, 645] width 98 height 48
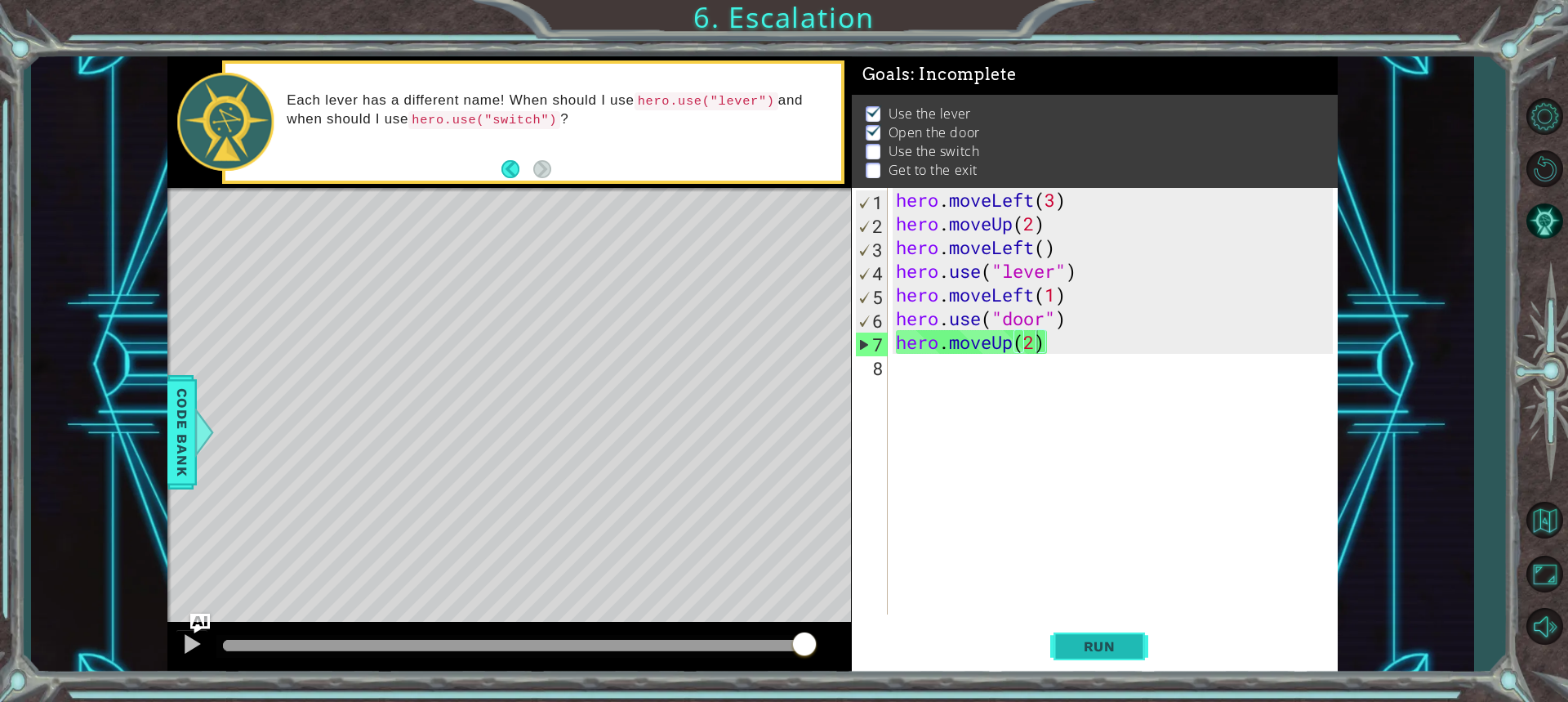
click at [1091, 644] on span "Run" at bounding box center [1099, 646] width 65 height 17
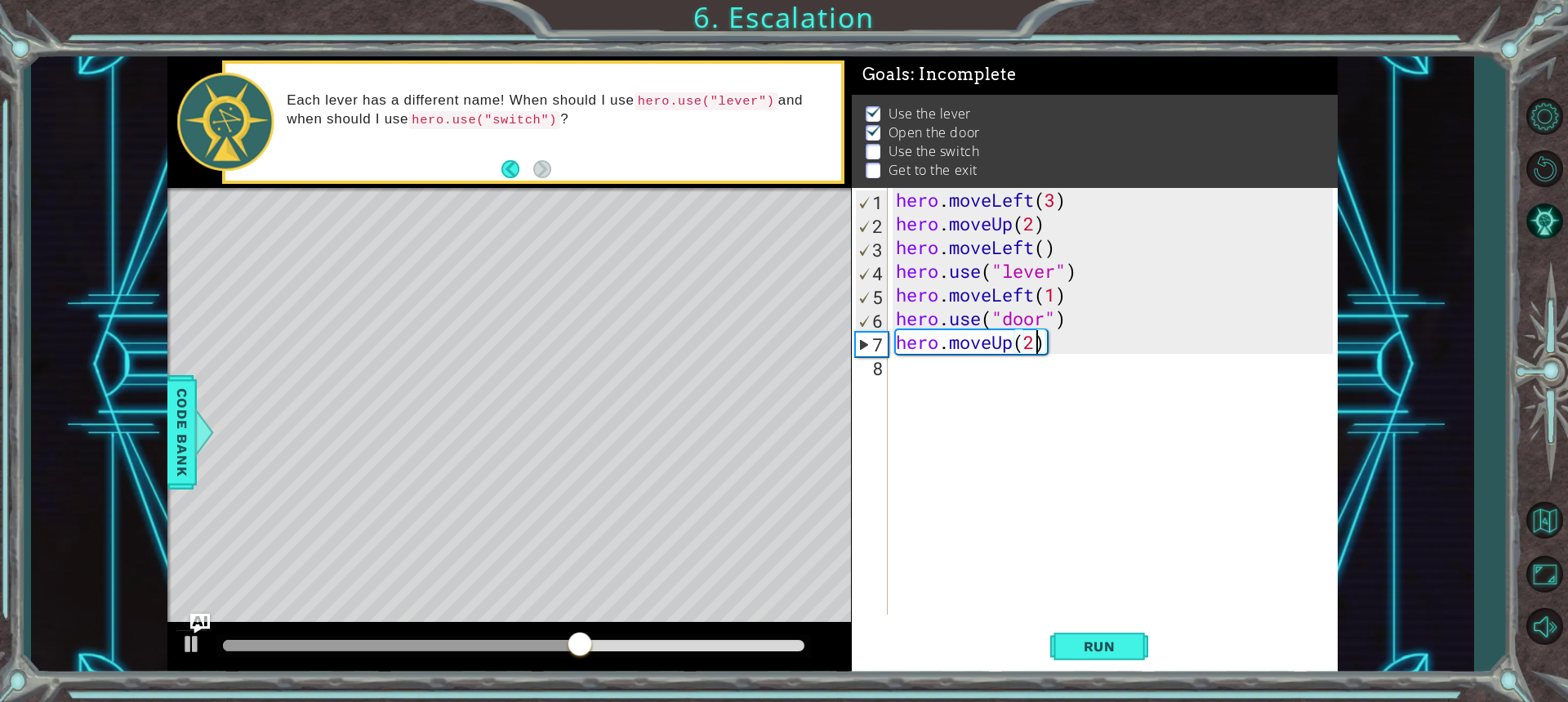
click at [960, 388] on div "hero . moveLeft ( 3 ) hero . moveUp ( 2 ) hero . moveLeft ( ) hero . use ( "lev…" at bounding box center [1117, 424] width 449 height 474
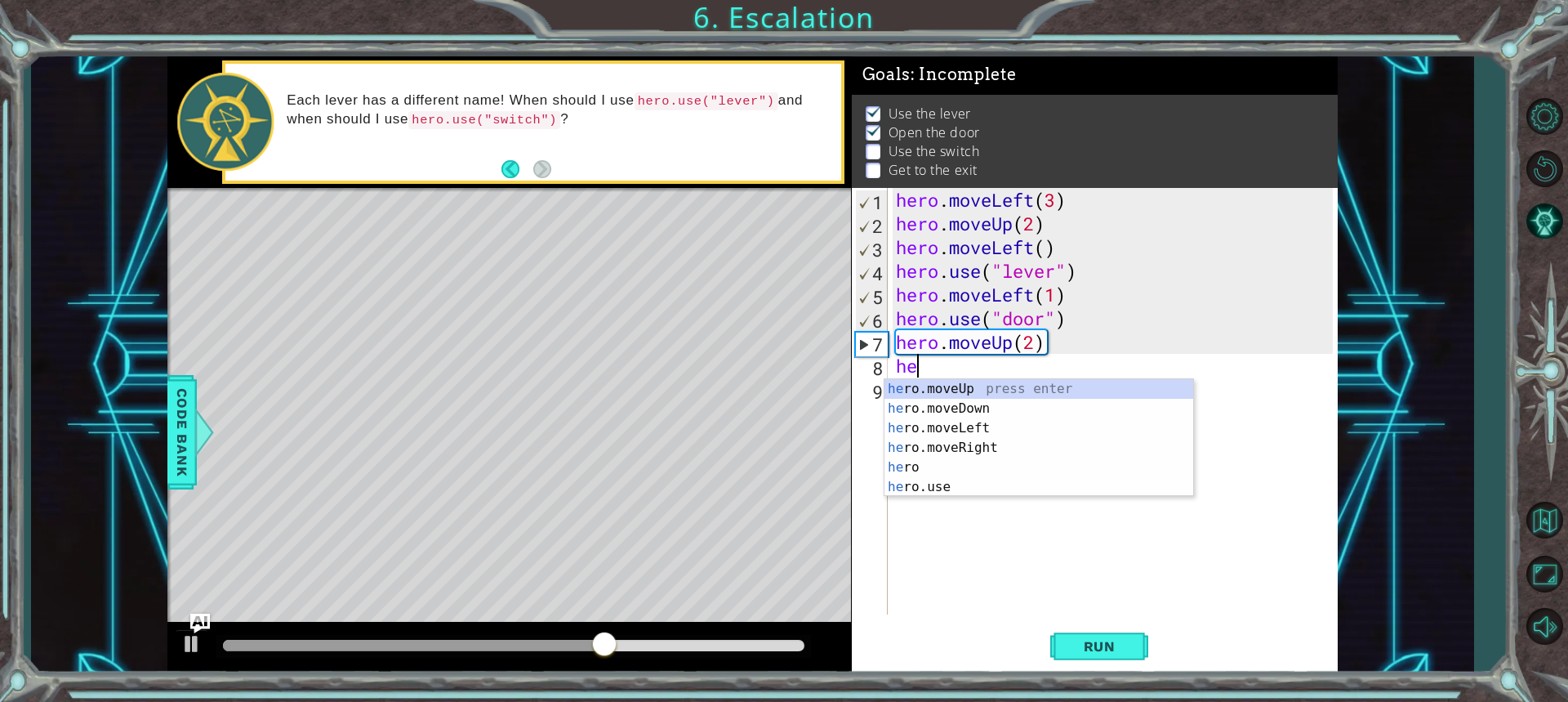
scroll to position [0, 1]
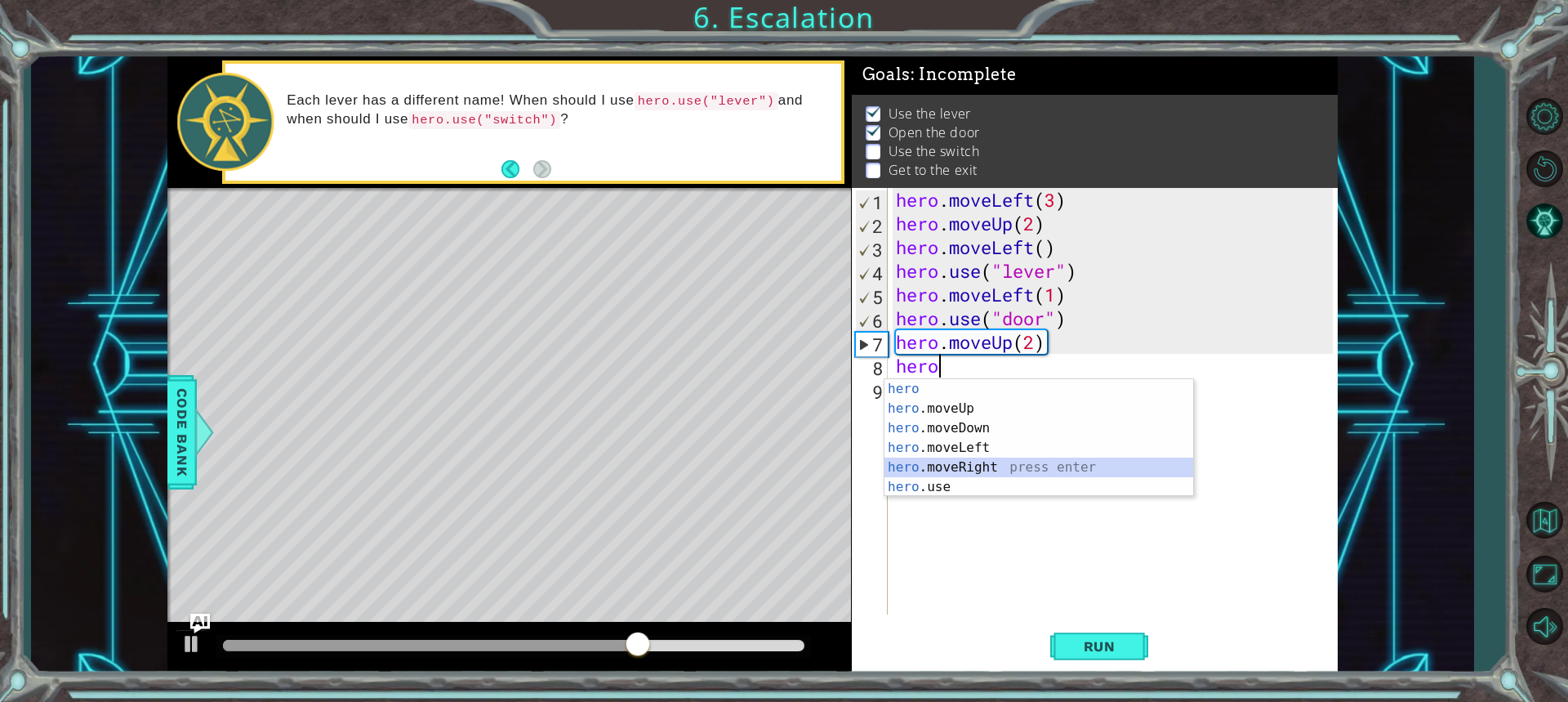
click at [969, 473] on div "hero press enter hero .moveUp press enter hero .moveDown press enter hero .move…" at bounding box center [1039, 457] width 308 height 157
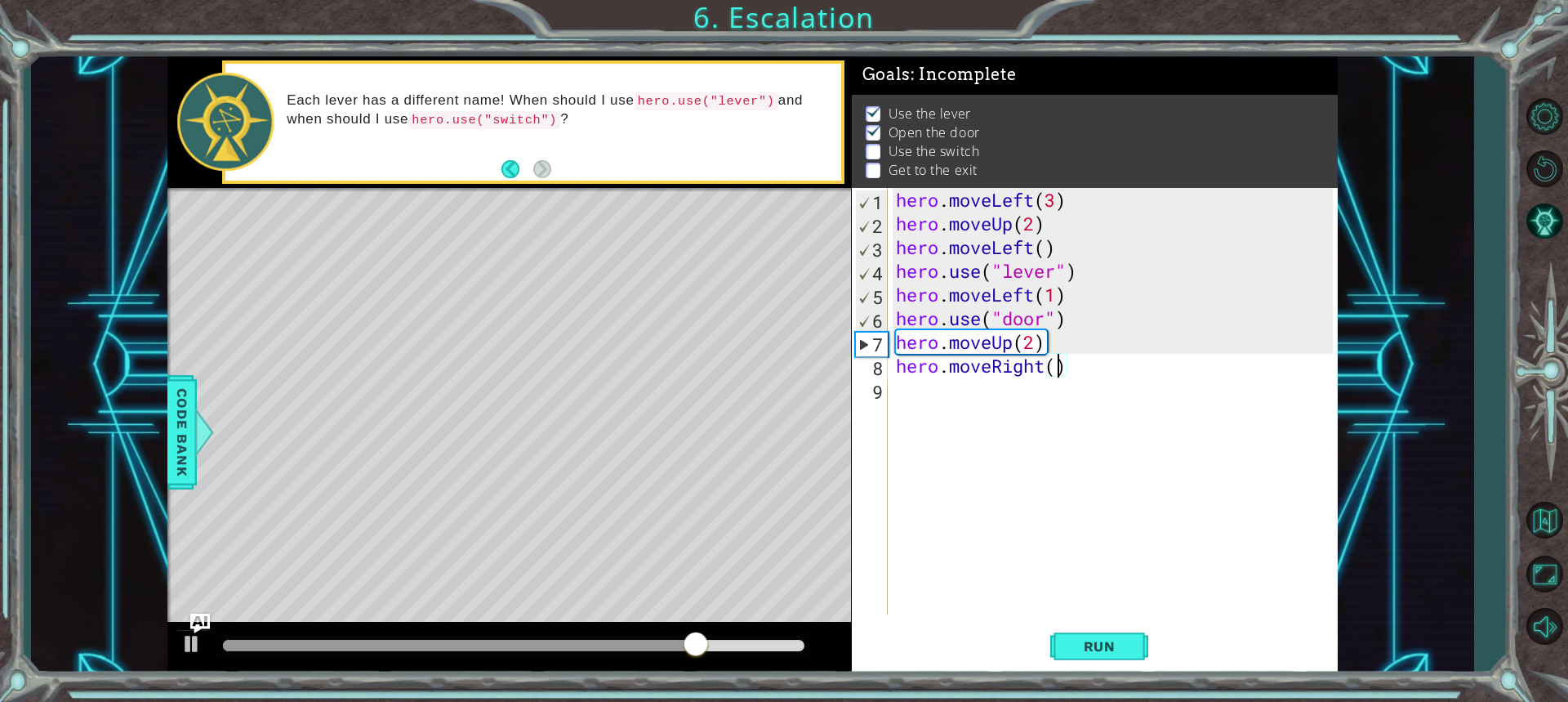
scroll to position [0, 7]
type textarea "hero.moveRight(2)"
click at [1083, 641] on span "Run" at bounding box center [1099, 646] width 65 height 17
click at [908, 398] on div "hero . moveLeft ( 3 ) hero . moveUp ( 2 ) hero . moveLeft ( ) hero . use ( "lev…" at bounding box center [1117, 424] width 449 height 474
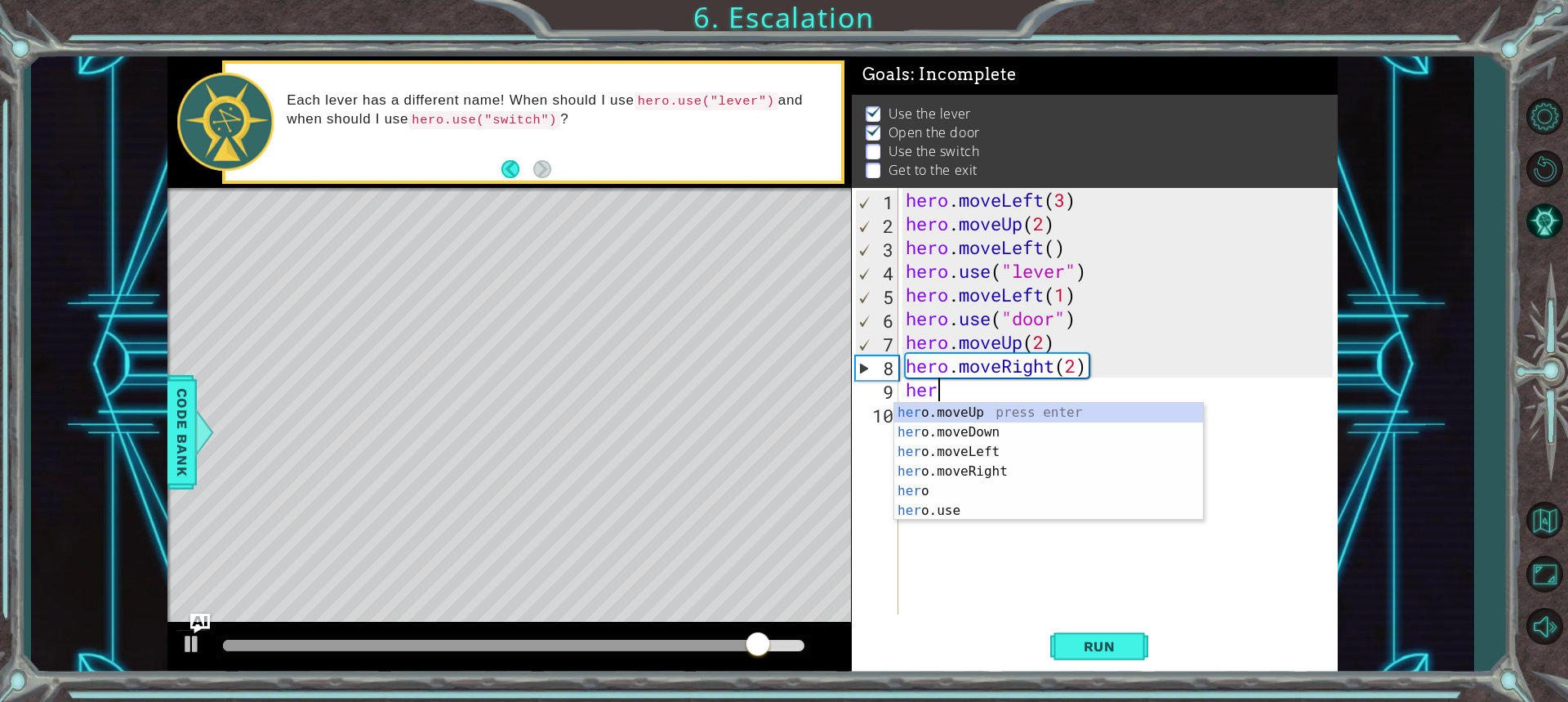
click at [957, 514] on div "her o.moveUp press enter her o.moveDown press enter her o.moveLeft press enter …" at bounding box center [1049, 481] width 308 height 157
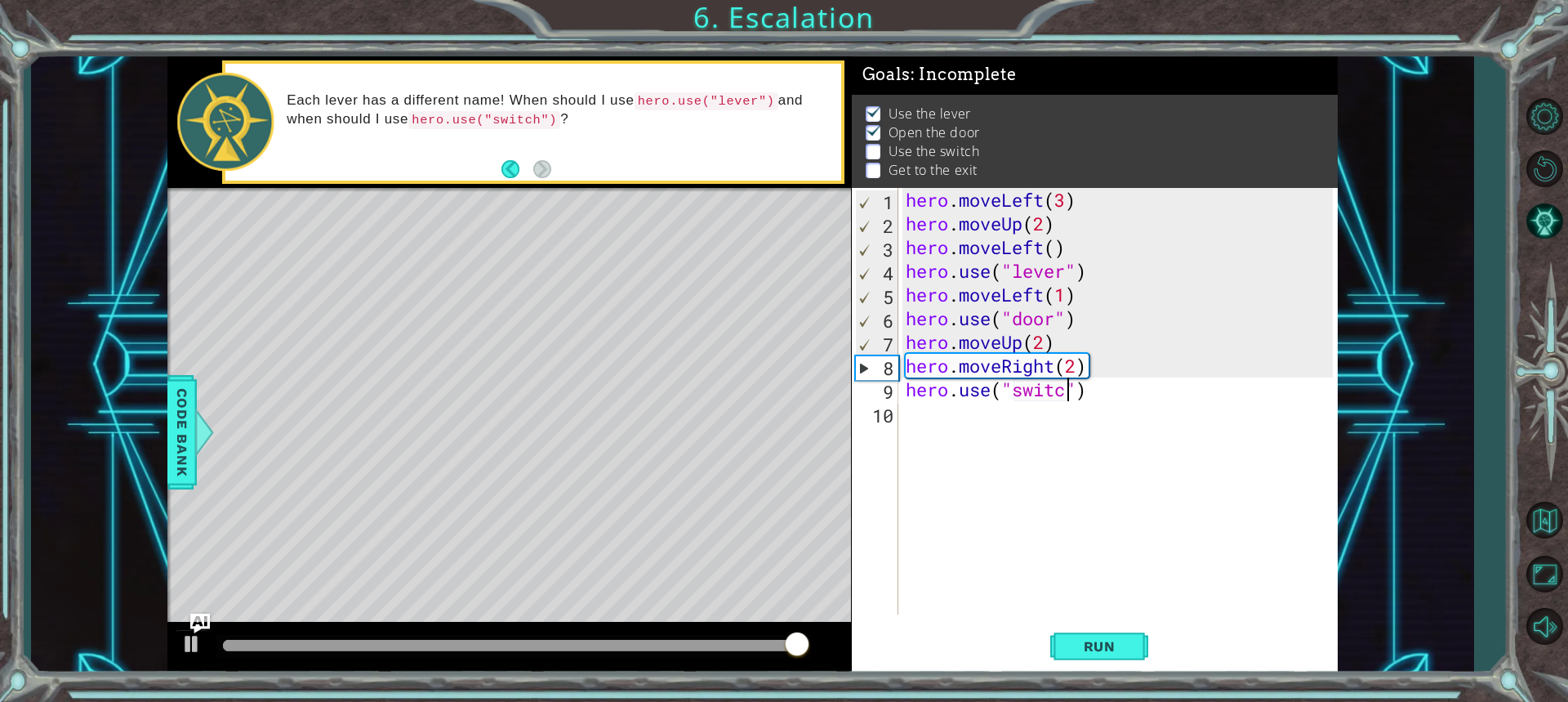
scroll to position [0, 7]
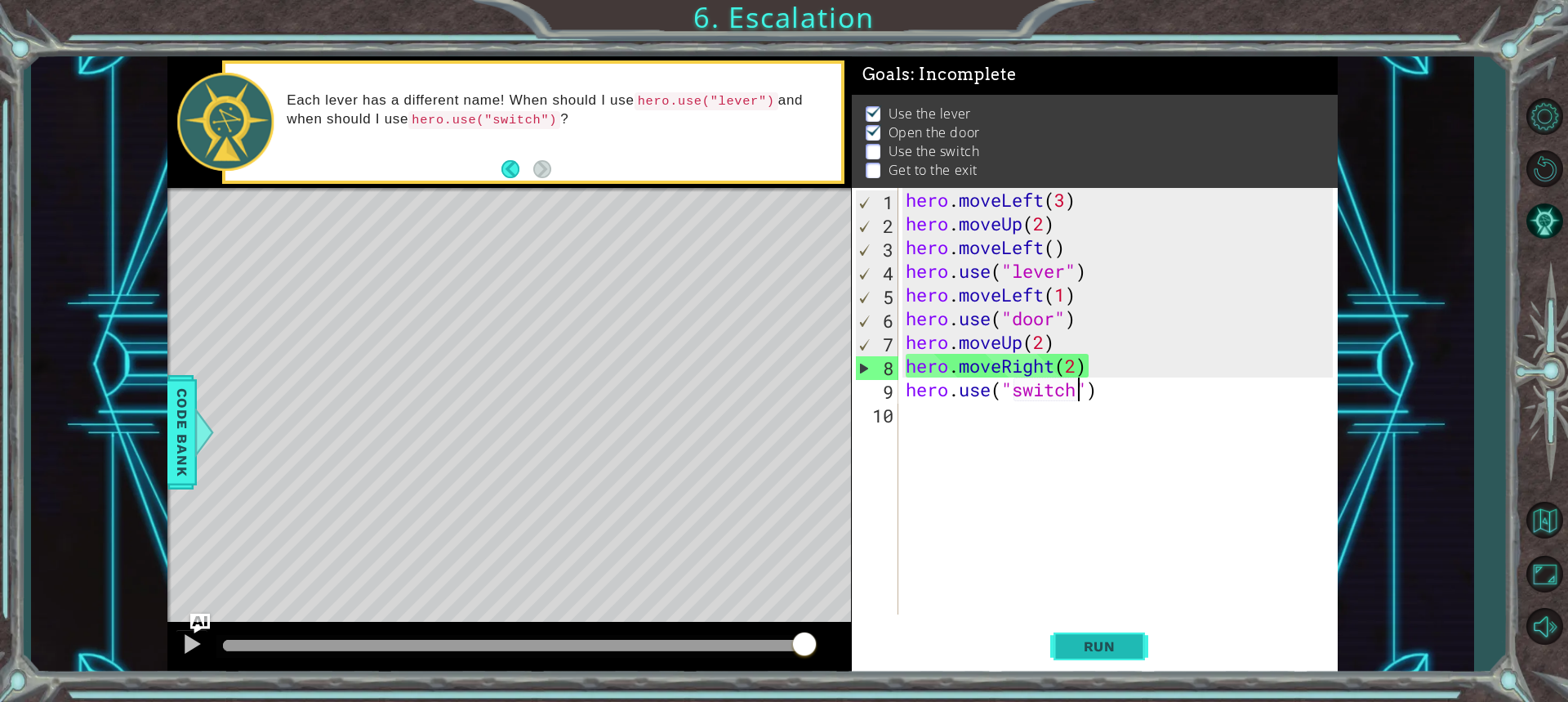
type textarea "hero.use("switch")"
click at [1070, 639] on span "Run" at bounding box center [1099, 646] width 65 height 17
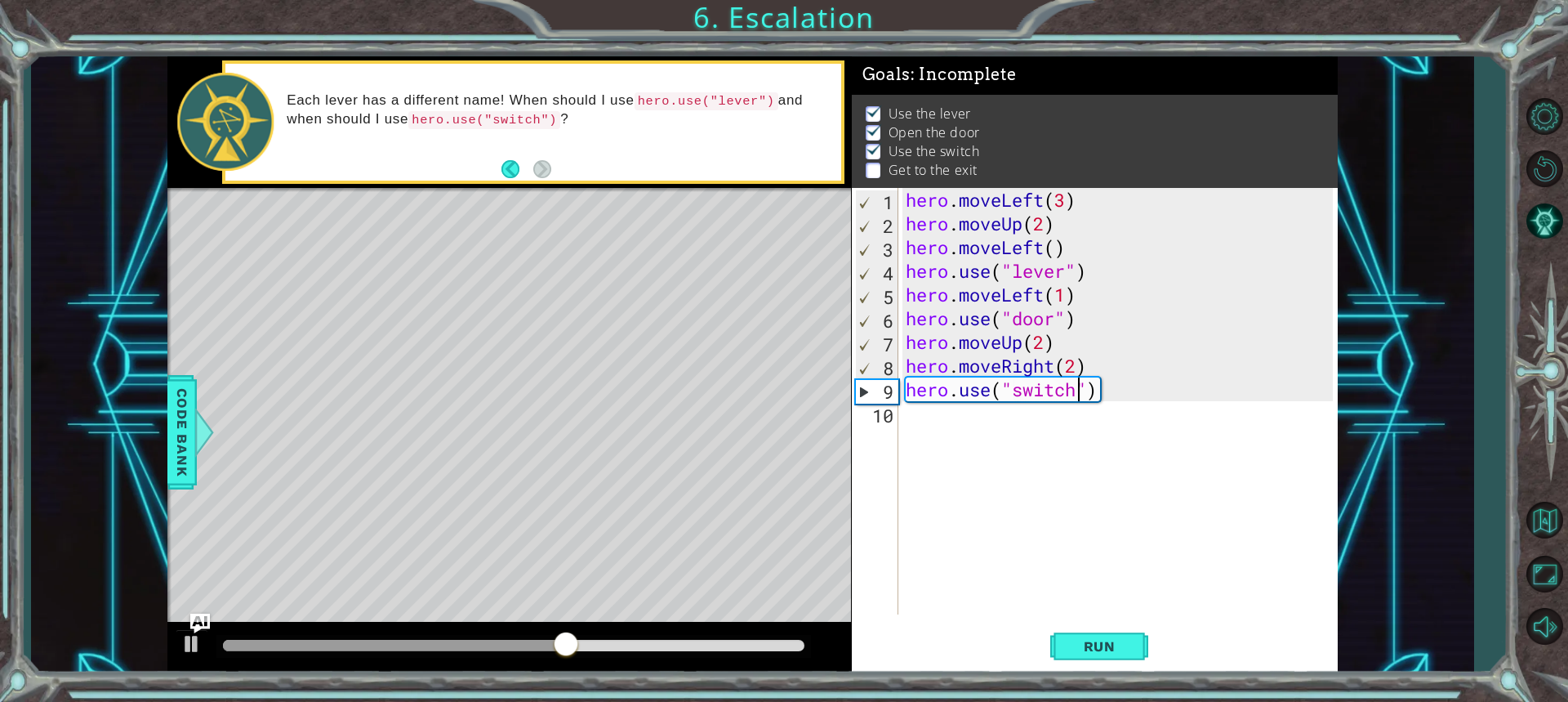
click at [1001, 442] on div "hero . moveLeft ( 3 ) hero . moveUp ( 2 ) hero . moveLeft ( ) hero . use ( "lev…" at bounding box center [1121, 424] width 439 height 474
click at [1070, 355] on div "hero . moveLeft ( 3 ) hero . moveUp ( 2 ) hero . moveLeft ( ) hero . use ( "lev…" at bounding box center [1121, 424] width 439 height 474
click at [1077, 367] on div "hero . moveLeft ( 3 ) hero . moveUp ( 2 ) hero . moveLeft ( ) hero . use ( "lev…" at bounding box center [1121, 424] width 439 height 474
type textarea "hero.moveRight(3)"
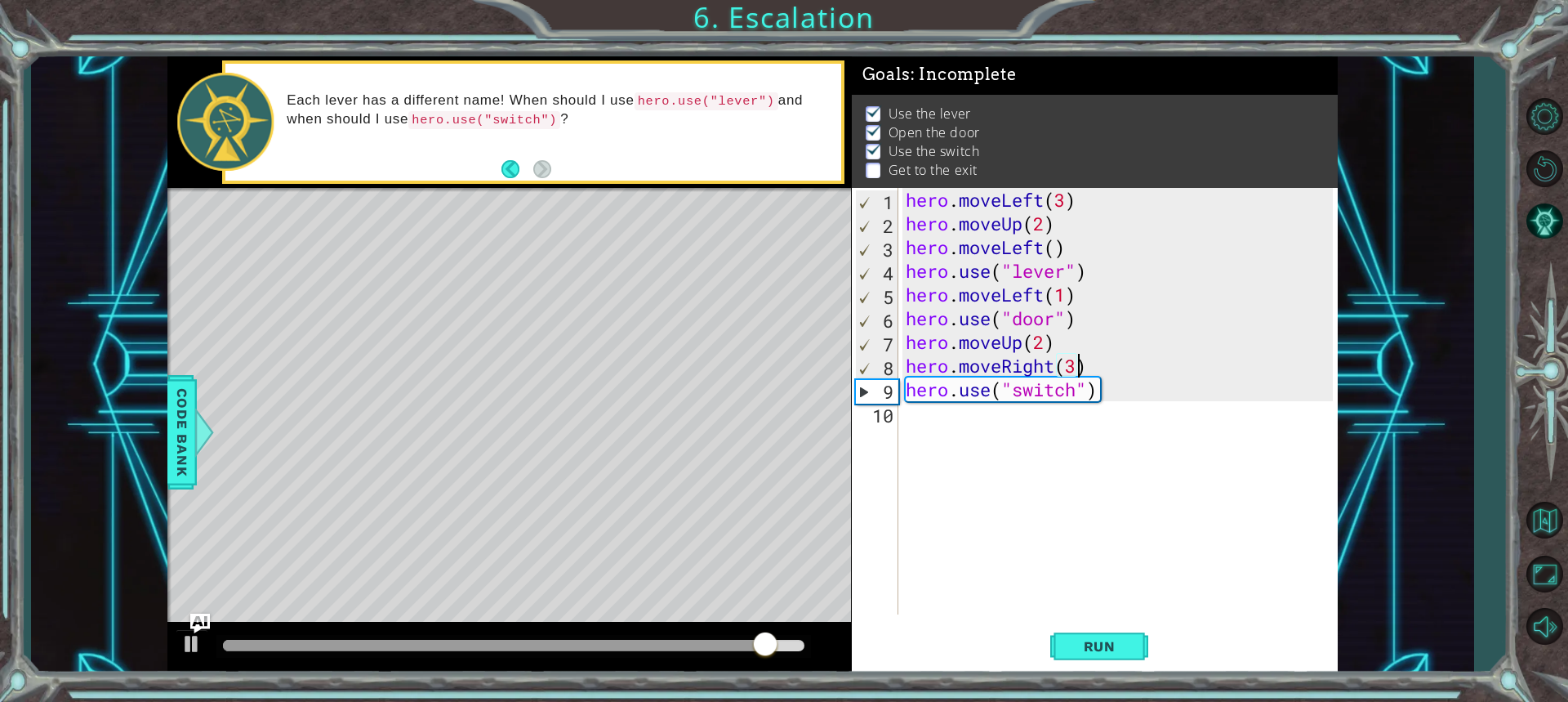
scroll to position [0, 7]
click at [926, 421] on div "hero . moveLeft ( 3 ) hero . moveUp ( 2 ) hero . moveLeft ( ) hero . use ( "lev…" at bounding box center [1121, 424] width 439 height 474
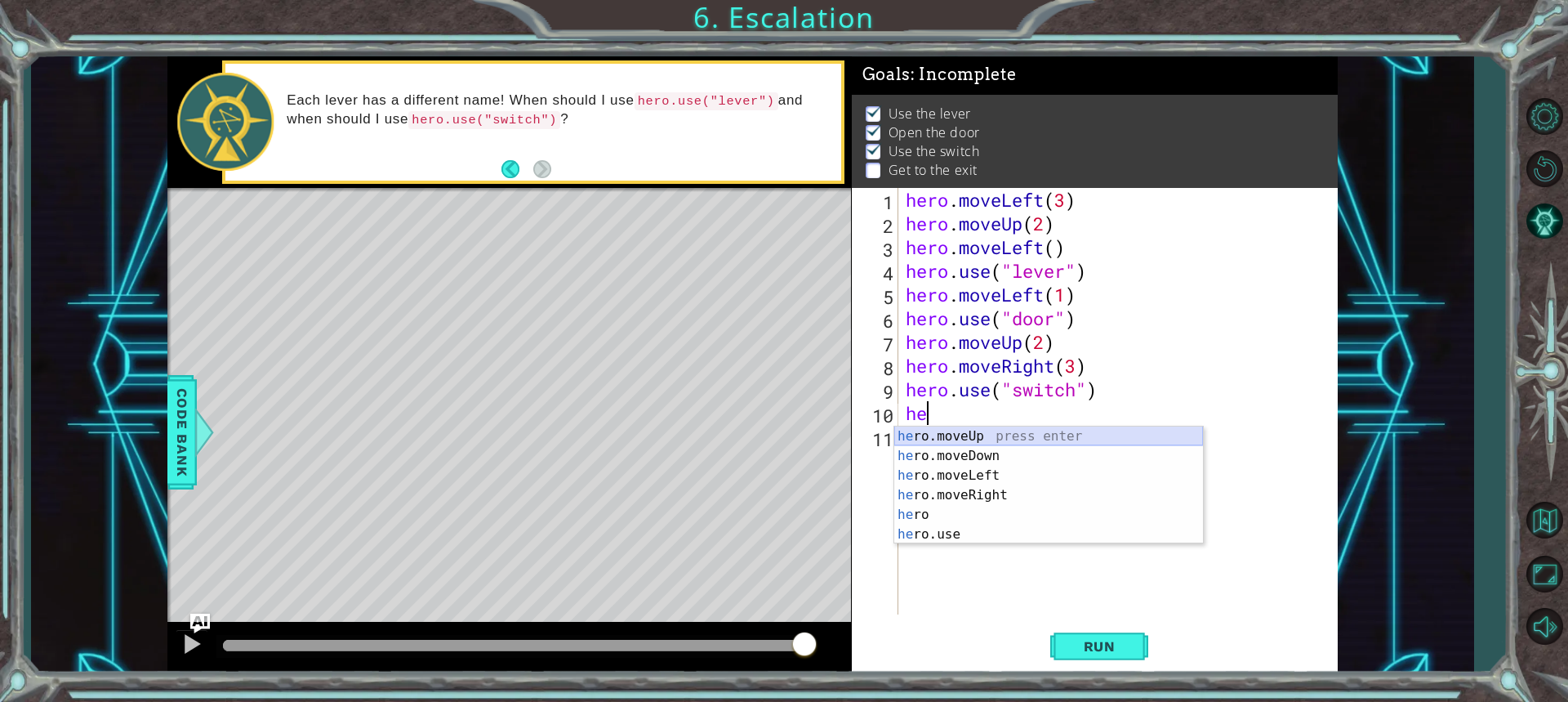
click at [966, 438] on div "he ro.moveUp press enter he ro.moveDown press enter he ro.moveLeft press enter …" at bounding box center [1049, 505] width 308 height 157
type textarea "hero.moveUp(1)"
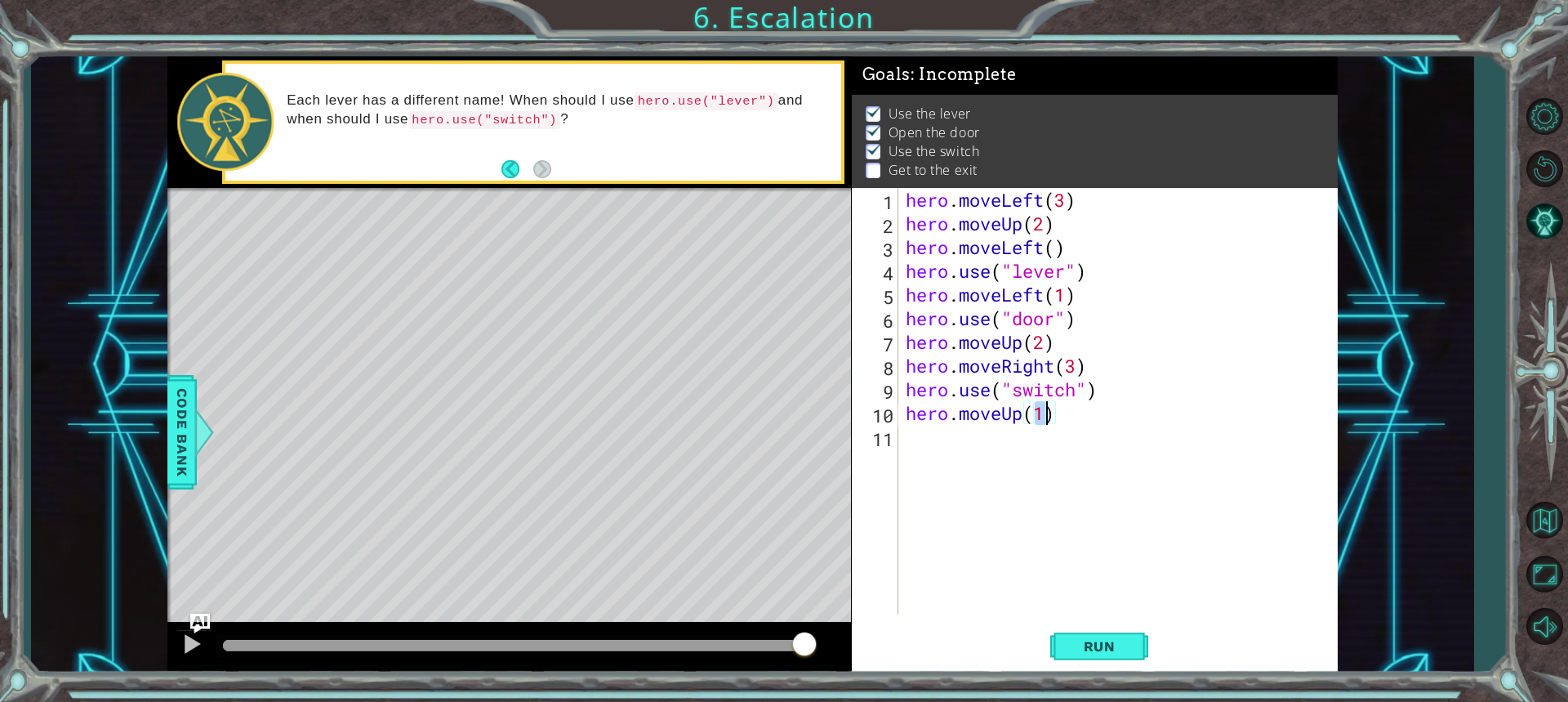
click at [954, 440] on div "hero . moveLeft ( 3 ) hero . moveUp ( 2 ) hero . moveLeft ( ) hero . use ( "lev…" at bounding box center [1121, 424] width 439 height 474
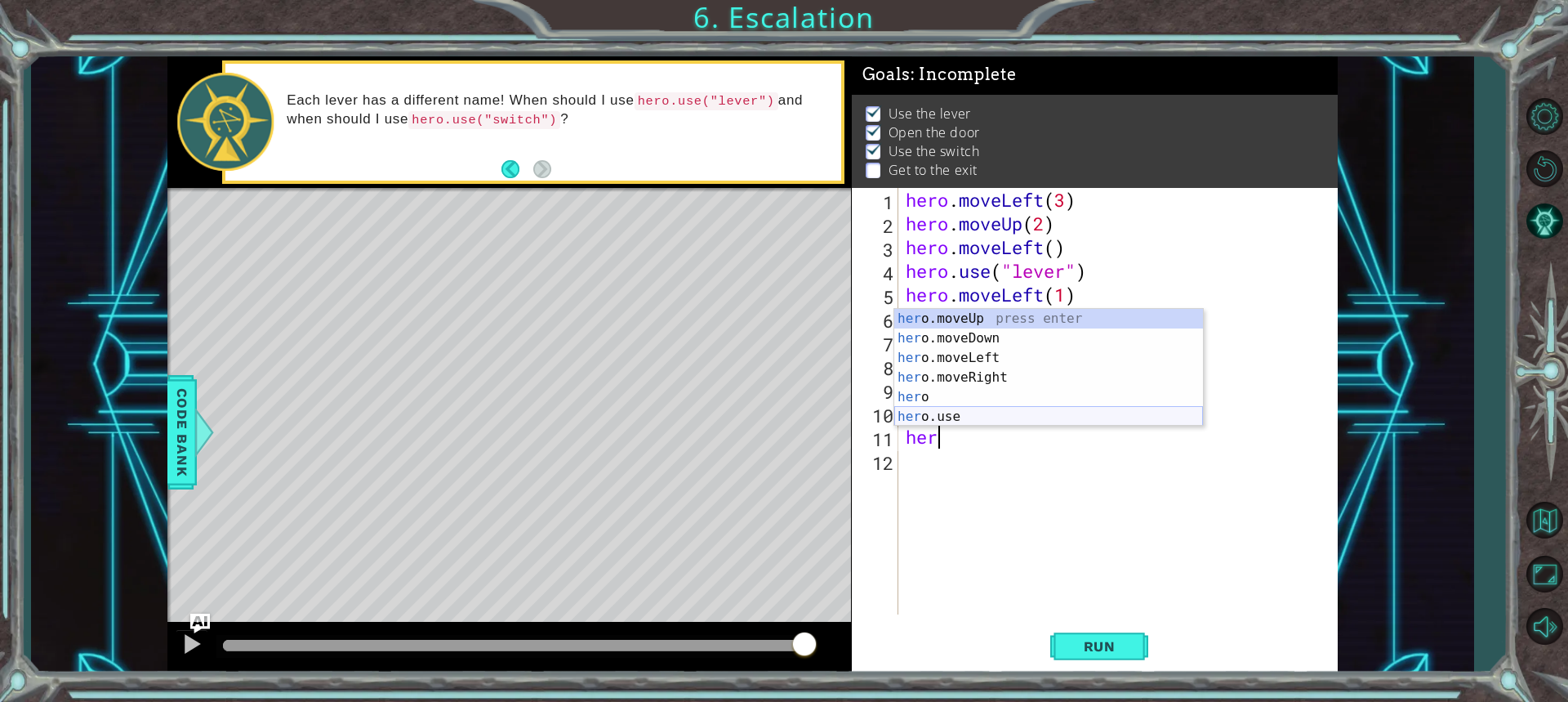
click at [944, 420] on div "her o.moveUp press enter her o.moveDown press enter her o.moveLeft press enter …" at bounding box center [1049, 386] width 308 height 157
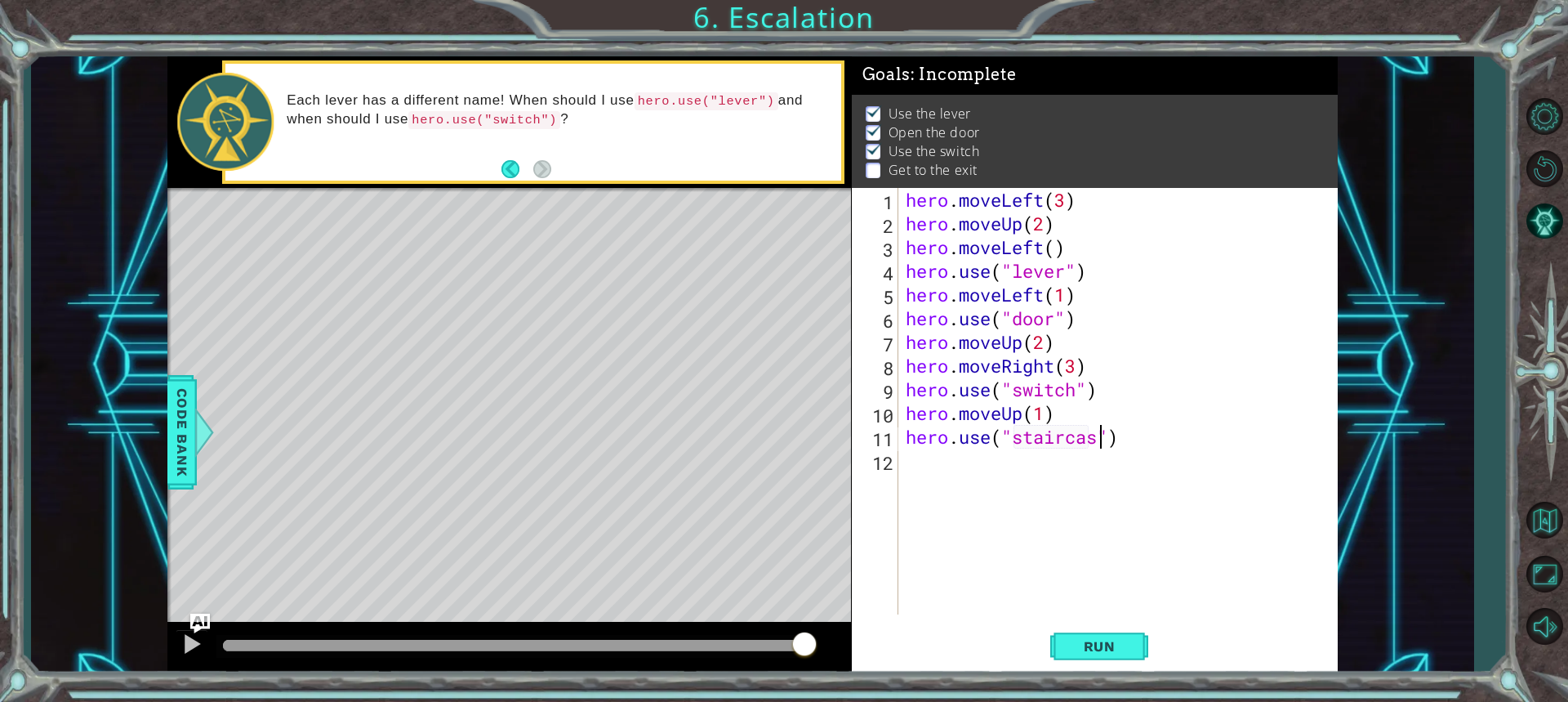
scroll to position [0, 9]
click at [1121, 645] on span "Run" at bounding box center [1099, 646] width 65 height 17
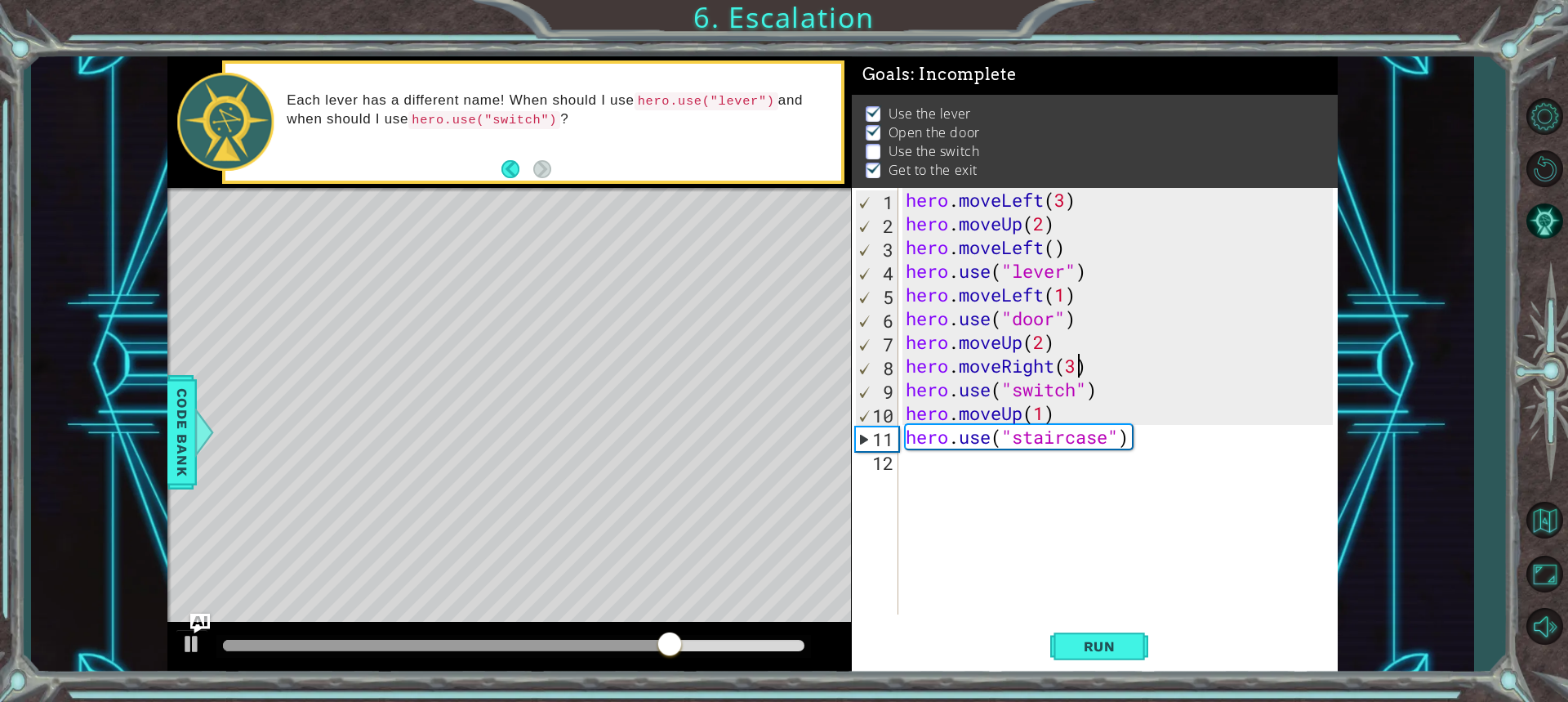
click at [1075, 365] on div "hero . moveLeft ( 3 ) hero . moveUp ( 2 ) hero . moveLeft ( ) hero . use ( "lev…" at bounding box center [1121, 424] width 439 height 474
click at [1101, 642] on span "Run" at bounding box center [1099, 646] width 65 height 17
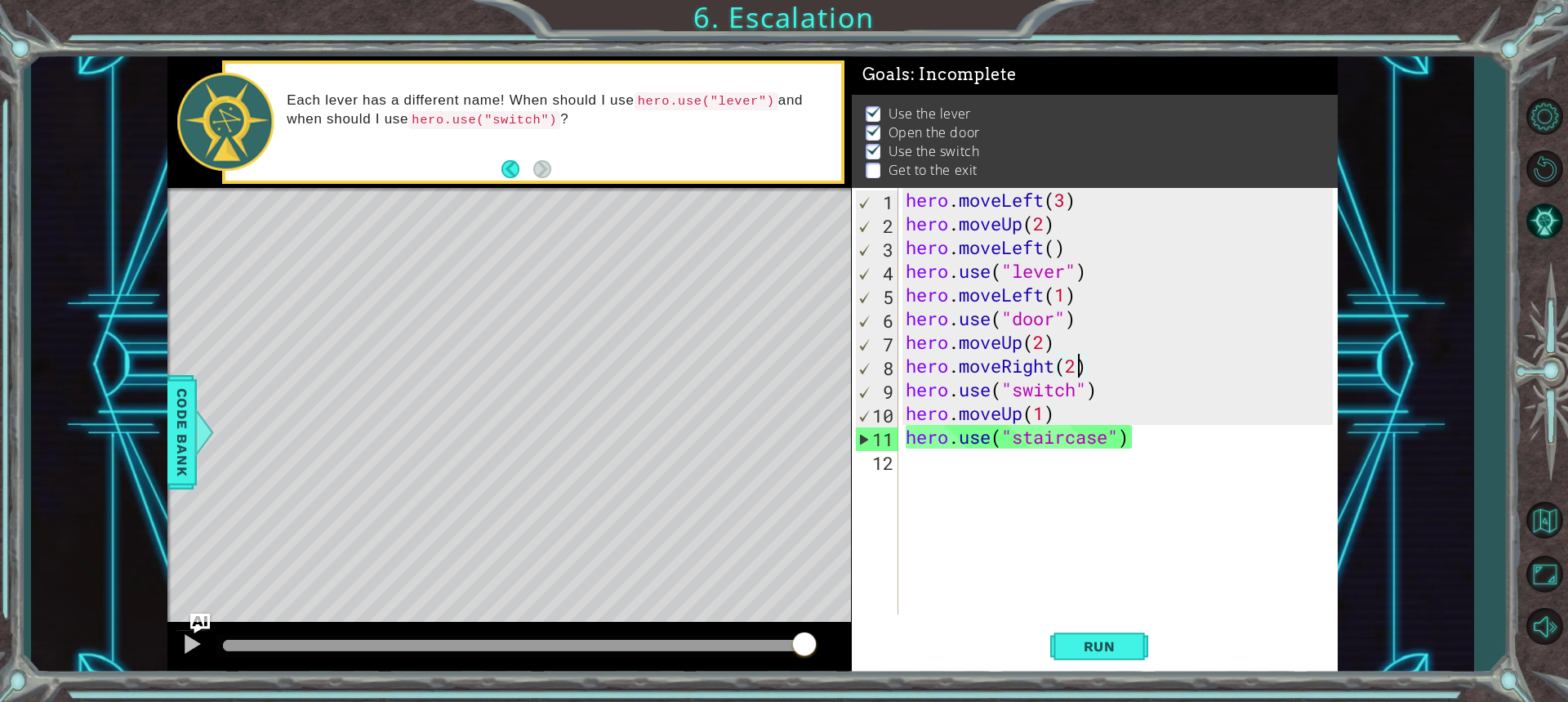
click at [1127, 447] on div "hero . moveLeft ( 3 ) hero . moveUp ( 2 ) hero . moveLeft ( ) hero . use ( "lev…" at bounding box center [1121, 424] width 439 height 474
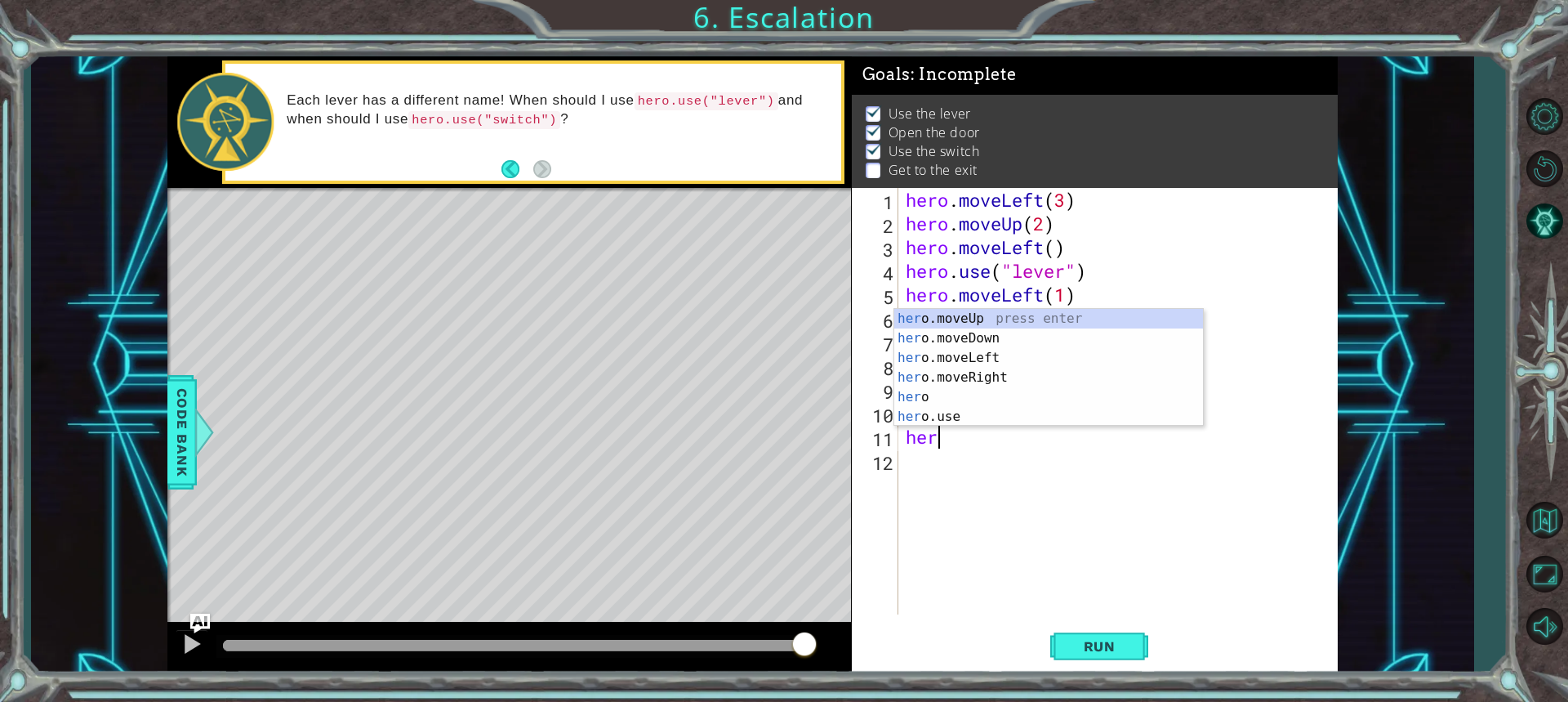
scroll to position [0, 0]
type textarea "h"
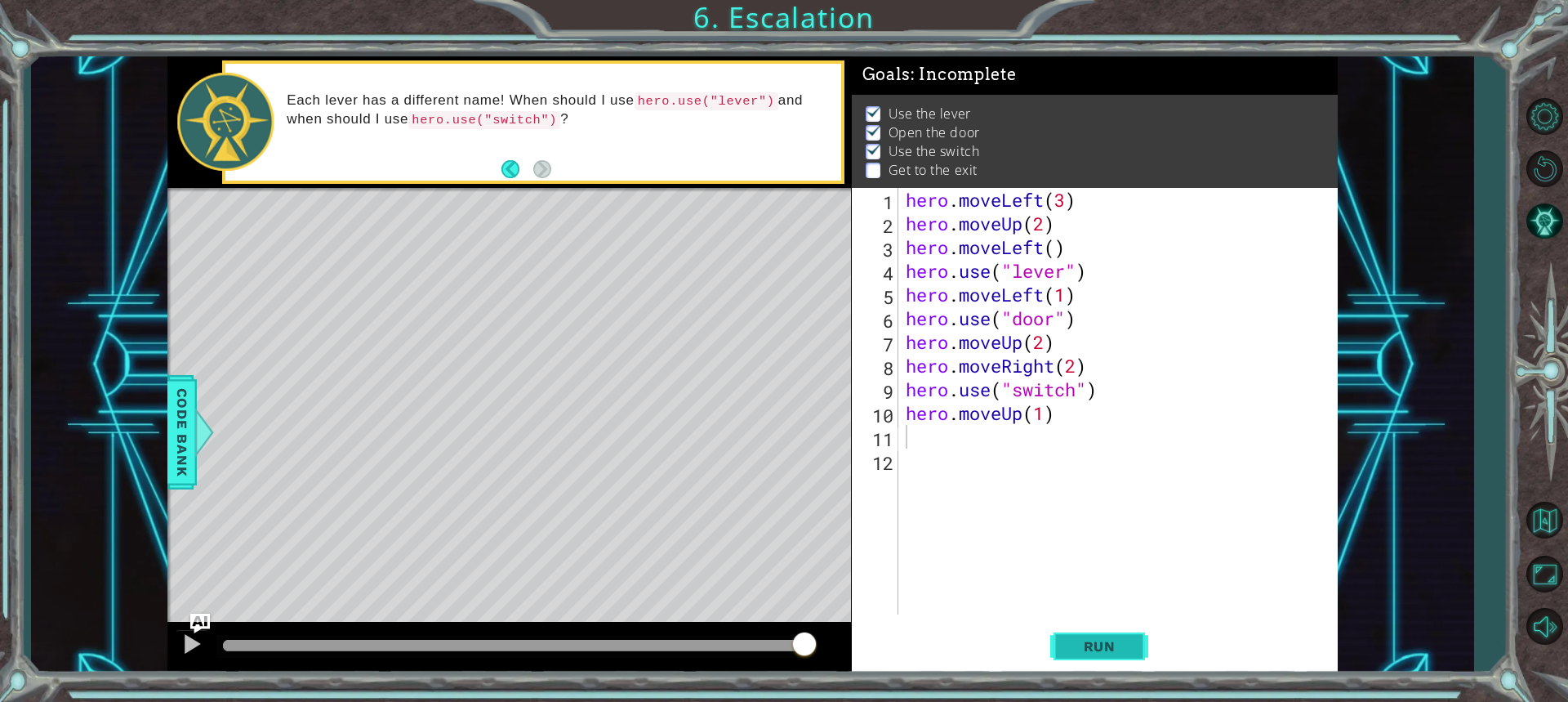
click at [1119, 642] on span "Run" at bounding box center [1099, 646] width 65 height 17
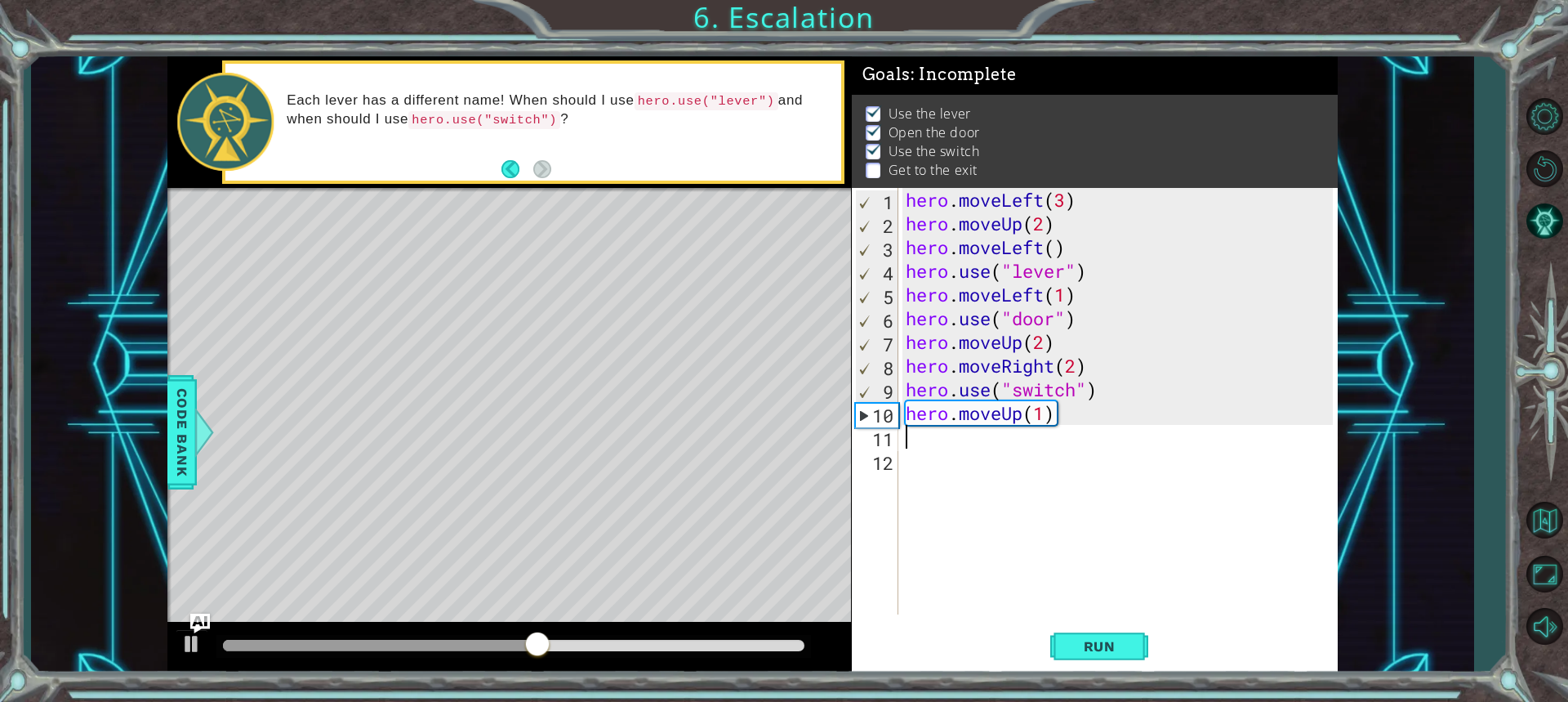
click at [1049, 411] on div "hero . moveLeft ( 3 ) hero . moveUp ( 2 ) hero . moveLeft ( ) hero . use ( "lev…" at bounding box center [1121, 424] width 439 height 474
click at [1063, 422] on div "hero . moveLeft ( 3 ) hero . moveUp ( 2 ) hero . moveLeft ( ) hero . use ( "lev…" at bounding box center [1121, 424] width 439 height 474
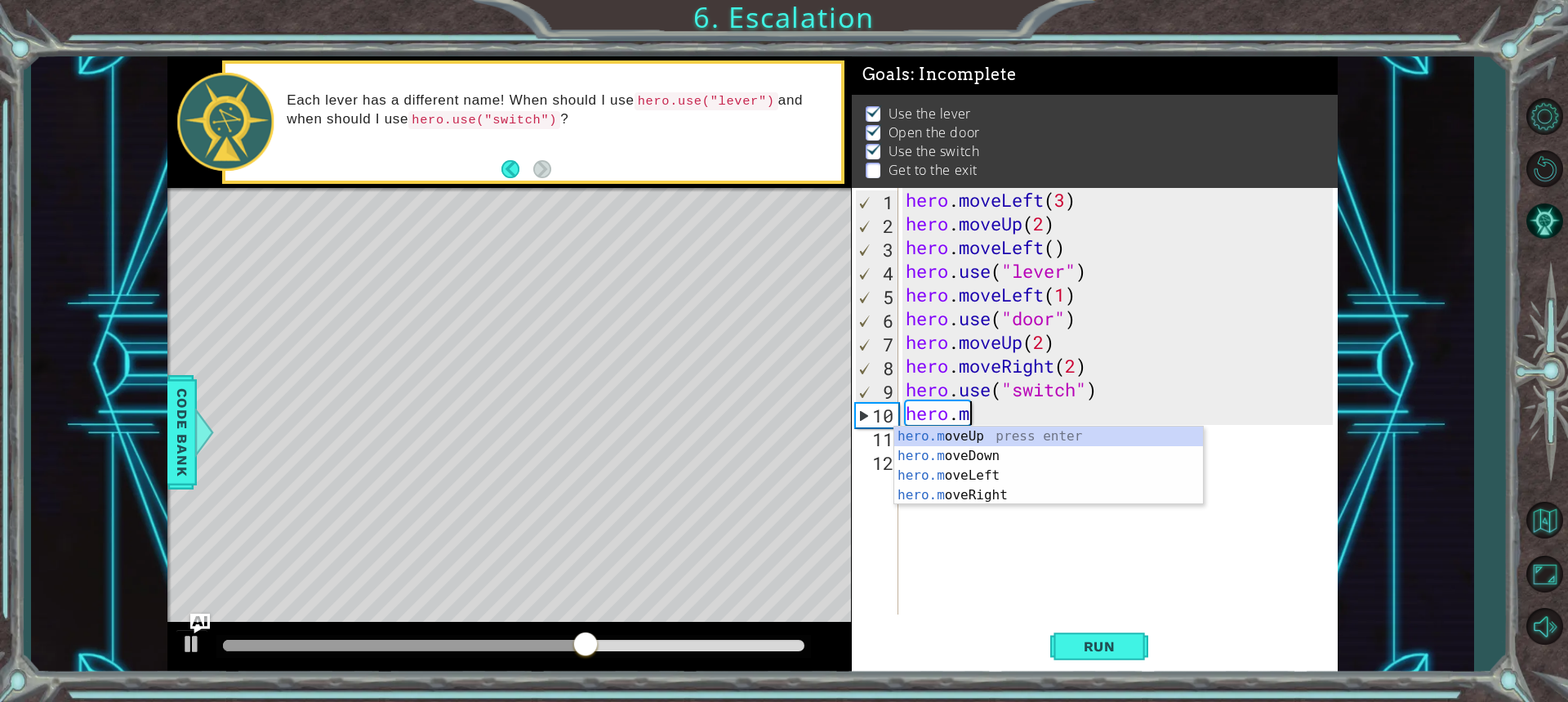
type textarea "h"
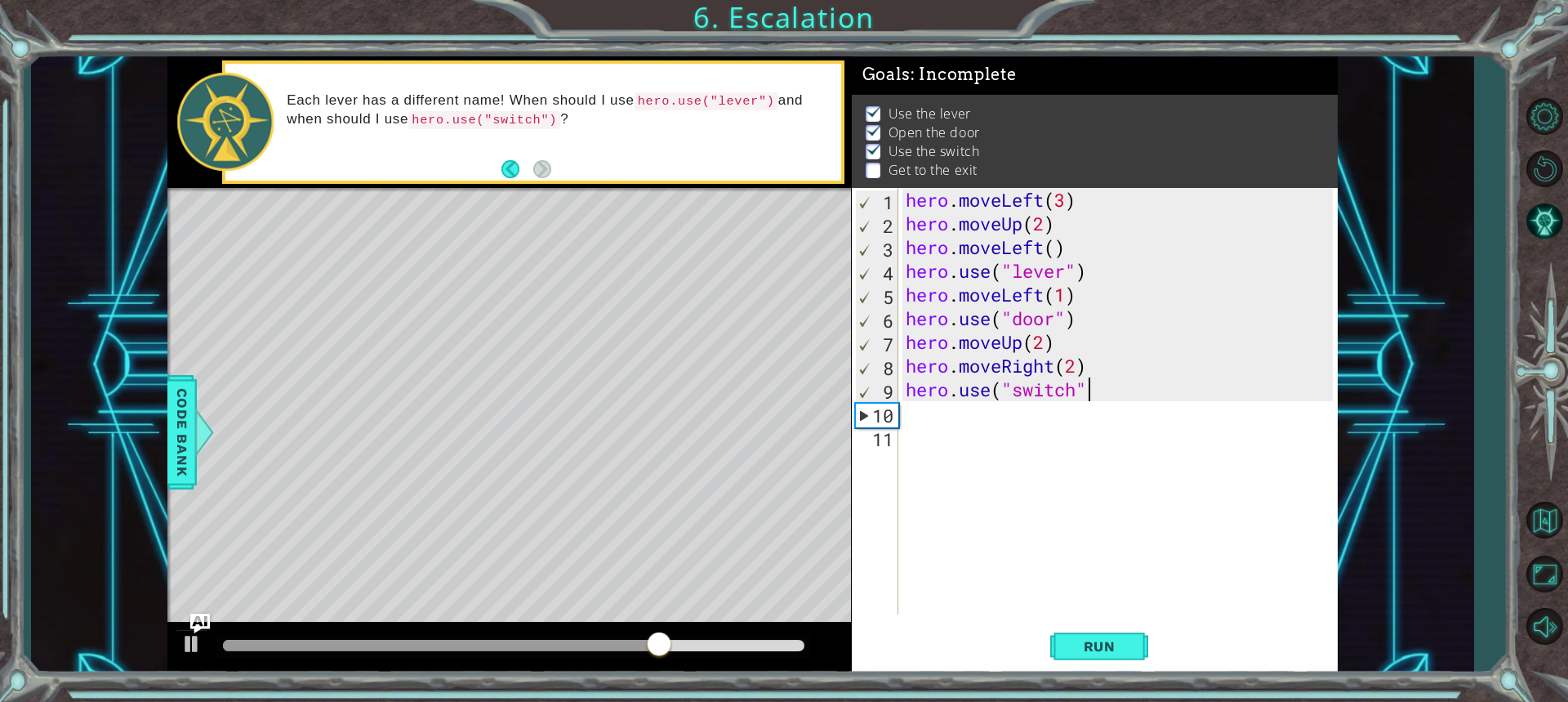
type textarea "hero.use("switch")"
click at [1009, 426] on div "hero . moveLeft ( 3 ) hero . moveUp ( 2 ) hero . moveLeft ( ) hero . use ( "lev…" at bounding box center [1121, 424] width 439 height 474
click at [913, 421] on div "hero . moveLeft ( 3 ) hero . moveUp ( 2 ) hero . moveLeft ( ) hero . use ( "lev…" at bounding box center [1121, 424] width 439 height 474
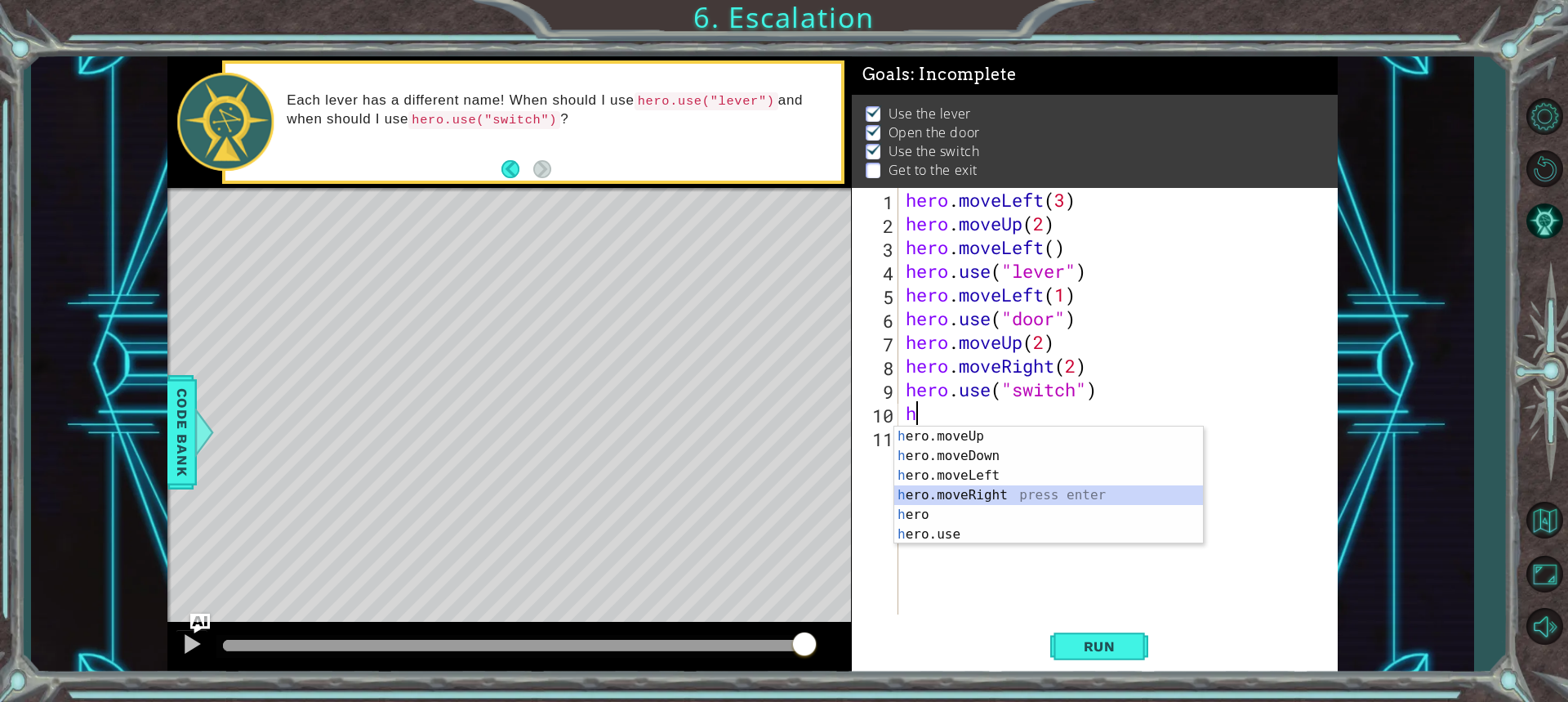
click at [992, 492] on div "h ero.moveUp press enter h ero.moveDown press enter h ero.moveLeft press enter …" at bounding box center [1049, 505] width 308 height 157
type textarea "hero.moveRight(1)"
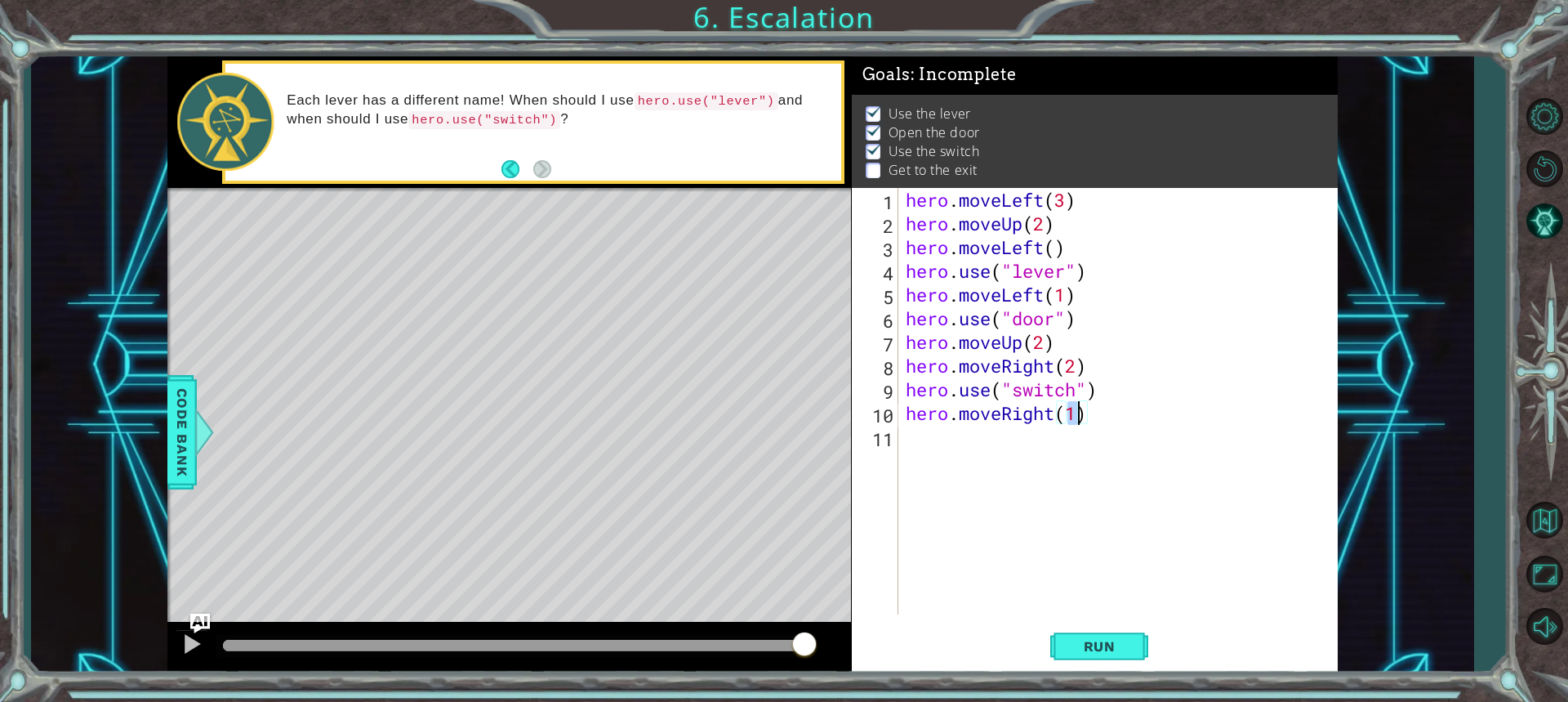
click at [940, 443] on div "hero . moveLeft ( 3 ) hero . moveUp ( 2 ) hero . moveLeft ( ) hero . use ( "lev…" at bounding box center [1121, 424] width 439 height 474
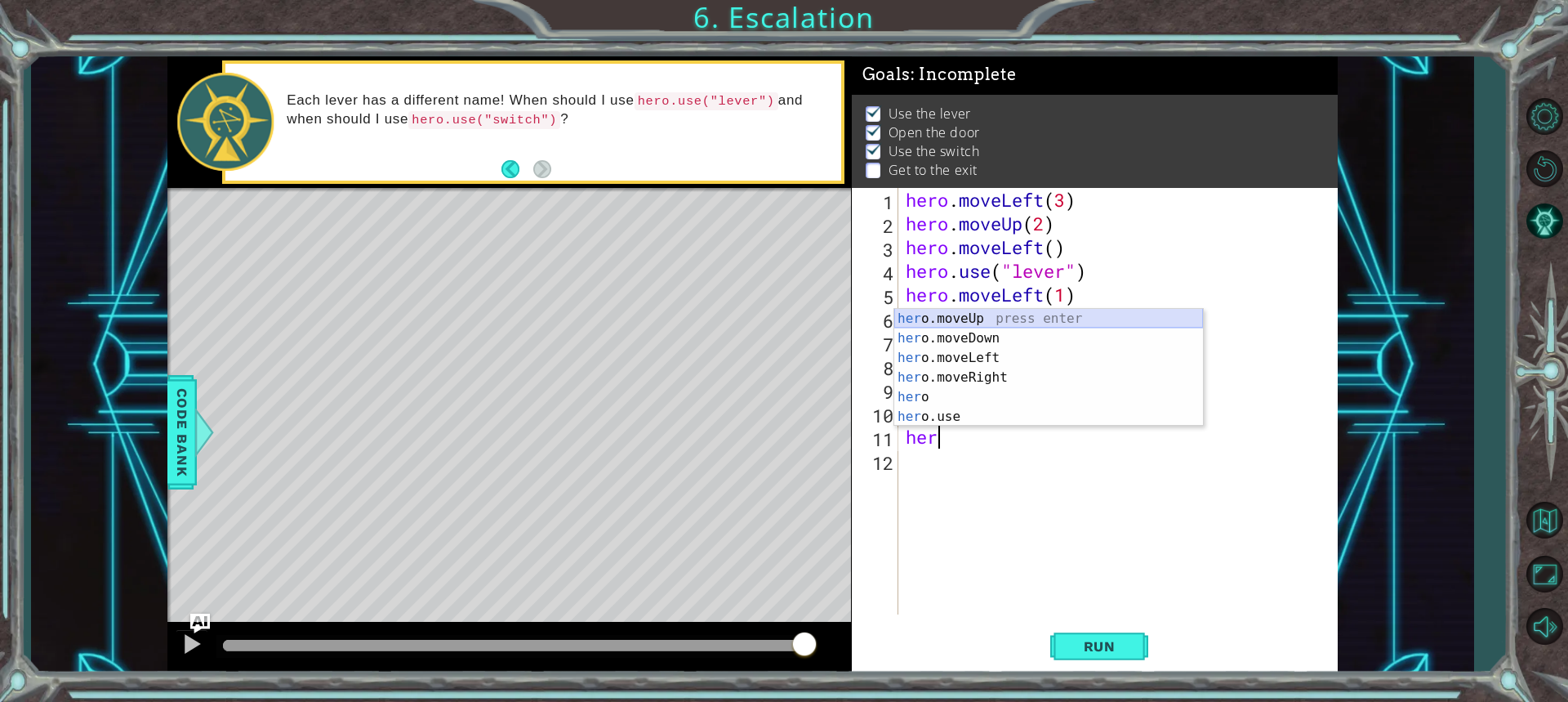
click at [987, 323] on div "her o.moveUp press enter her o.moveDown press enter her o.moveLeft press enter …" at bounding box center [1049, 386] width 308 height 157
type textarea "hero.moveUp(1)"
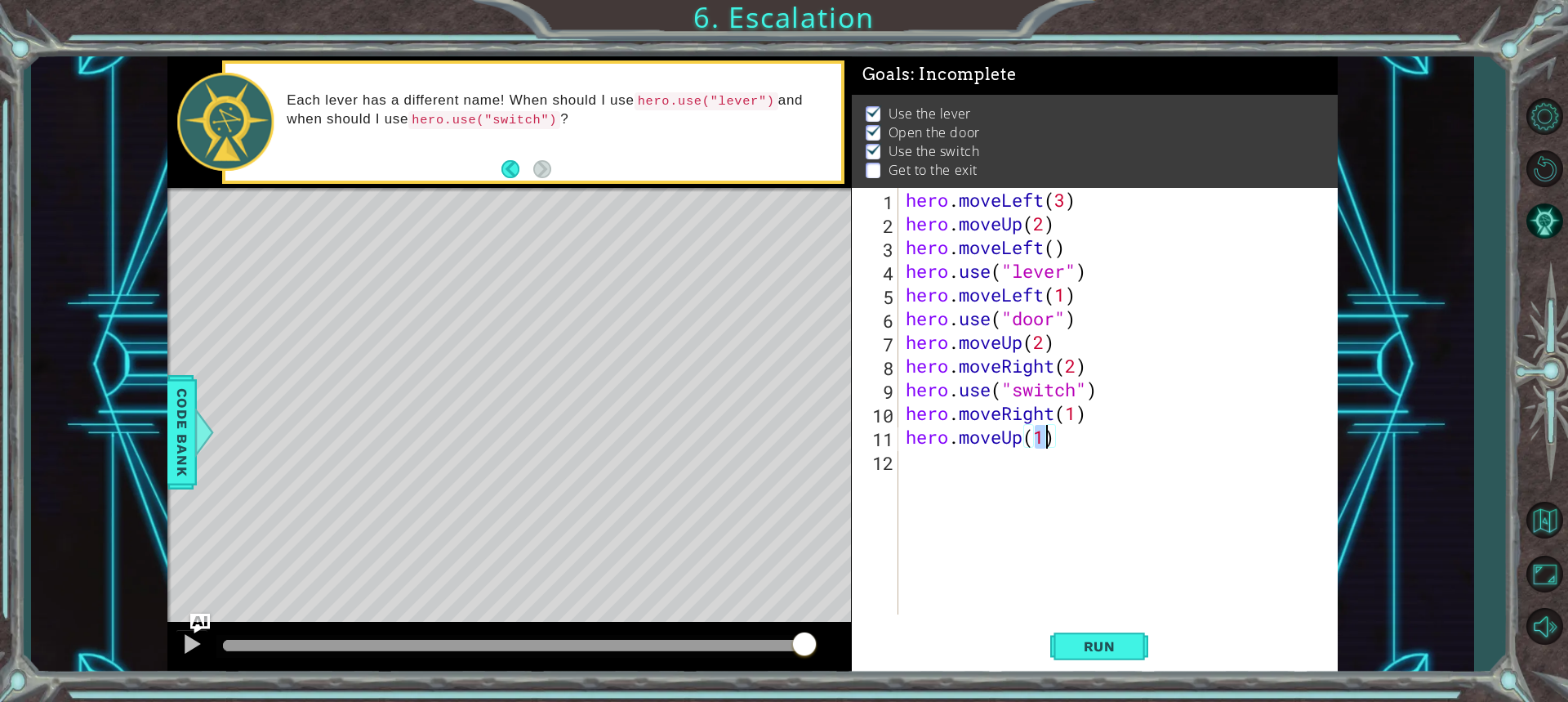
click at [991, 474] on div "hero . moveLeft ( 3 ) hero . moveUp ( 2 ) hero . moveLeft ( ) hero . use ( "lev…" at bounding box center [1121, 424] width 439 height 474
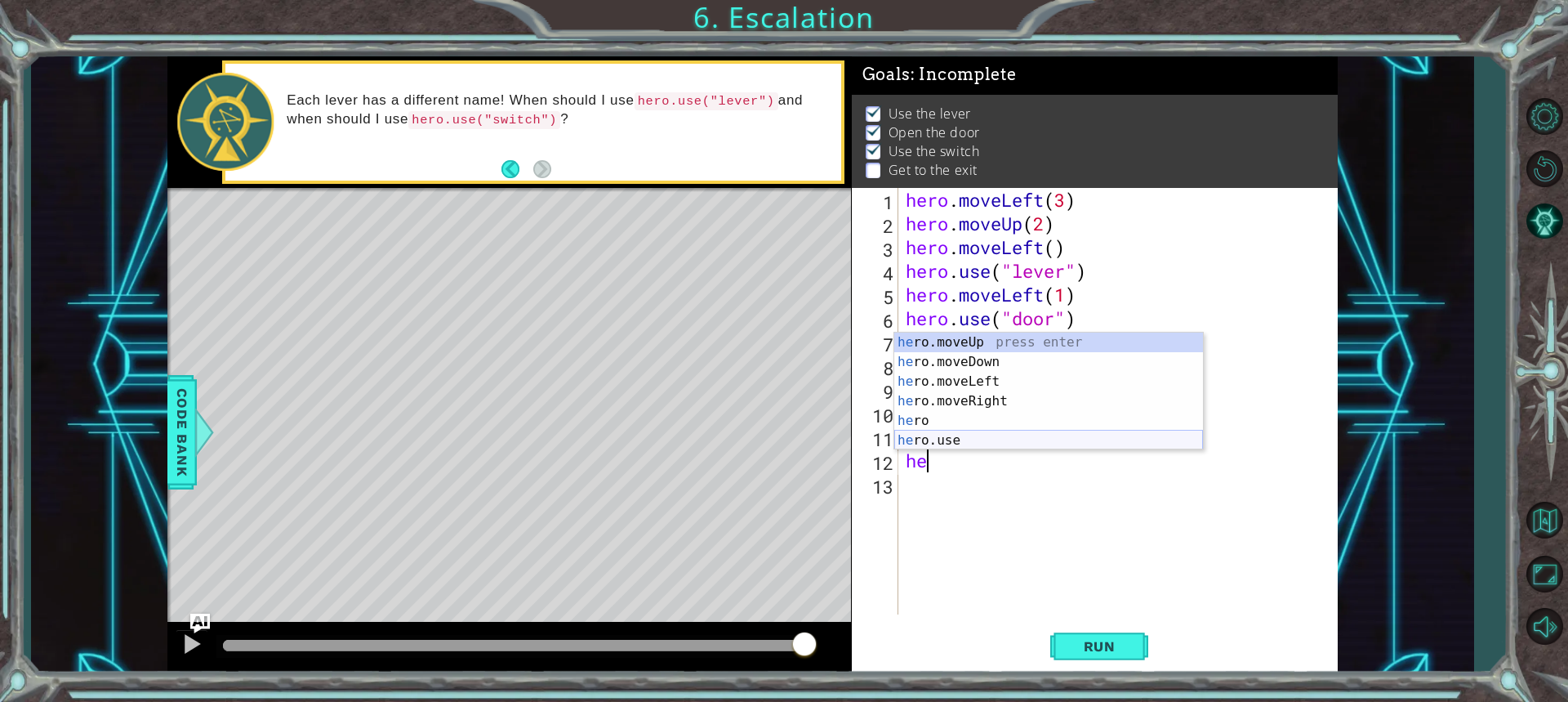
click at [955, 431] on div "he ro.moveUp press enter he ro.moveDown press enter he ro.moveLeft press enter …" at bounding box center [1049, 410] width 308 height 157
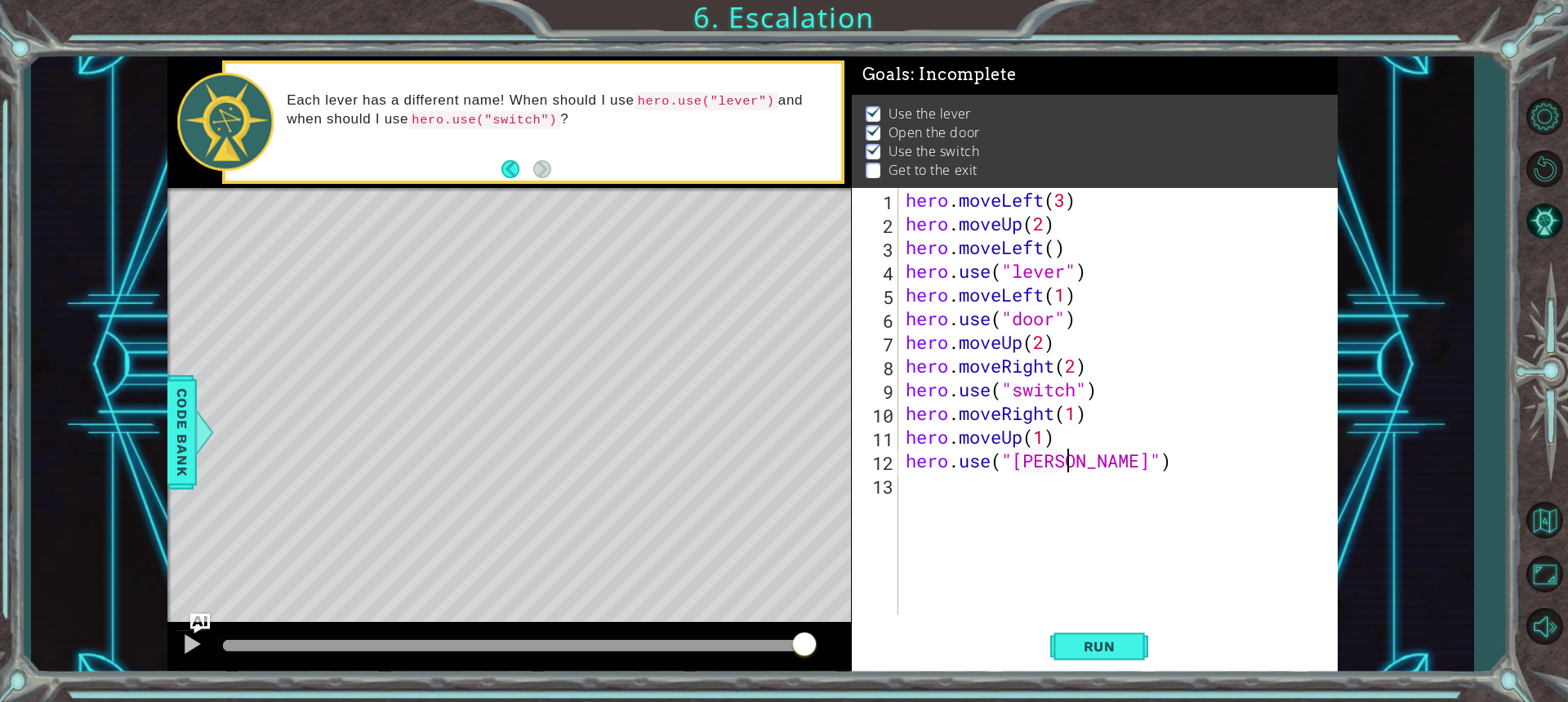
scroll to position [0, 7]
type textarea "hero.use("staircase")"
click at [981, 490] on div "hero . moveLeft ( 3 ) hero . moveUp ( 2 ) hero . moveLeft ( ) hero . use ( "lev…" at bounding box center [1121, 424] width 439 height 474
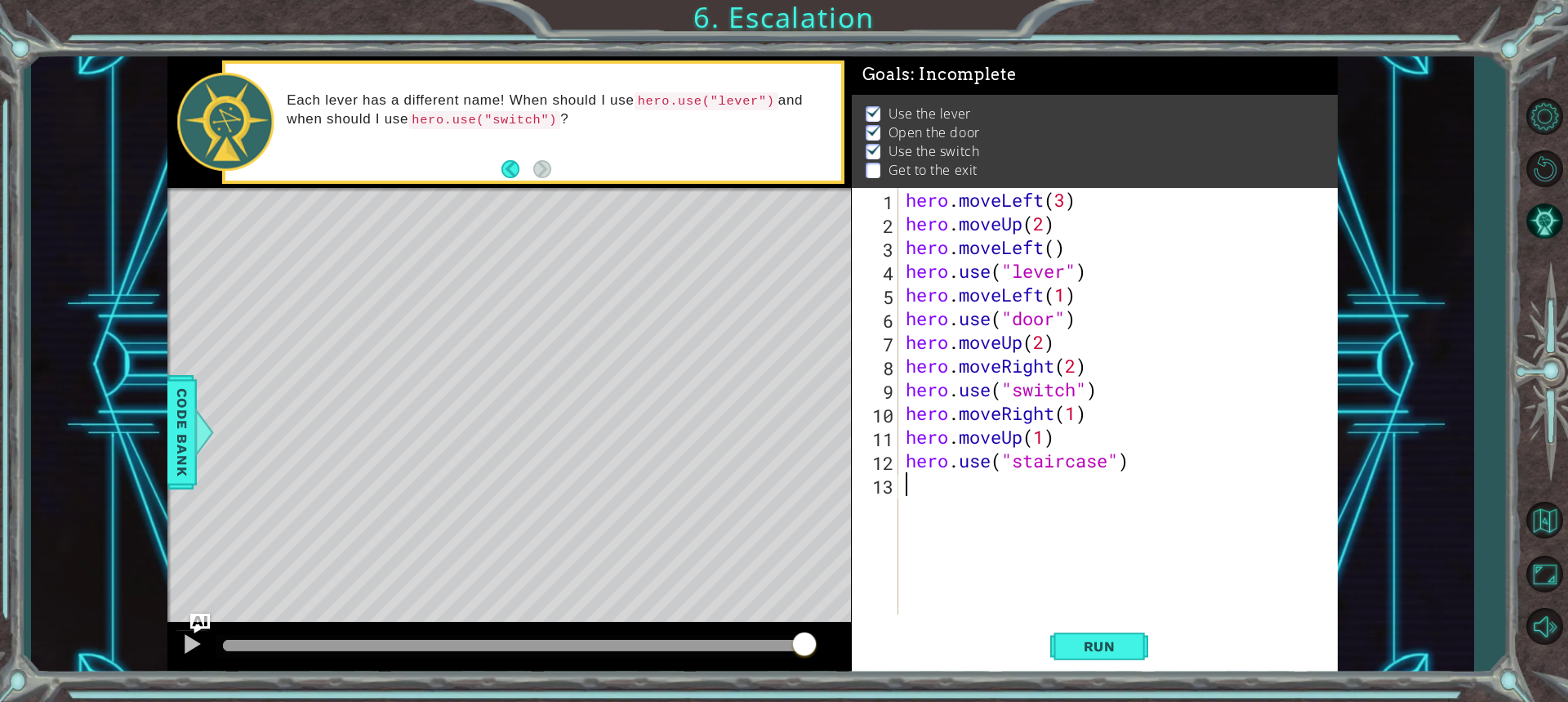
type textarea "hero.use("staircase")"
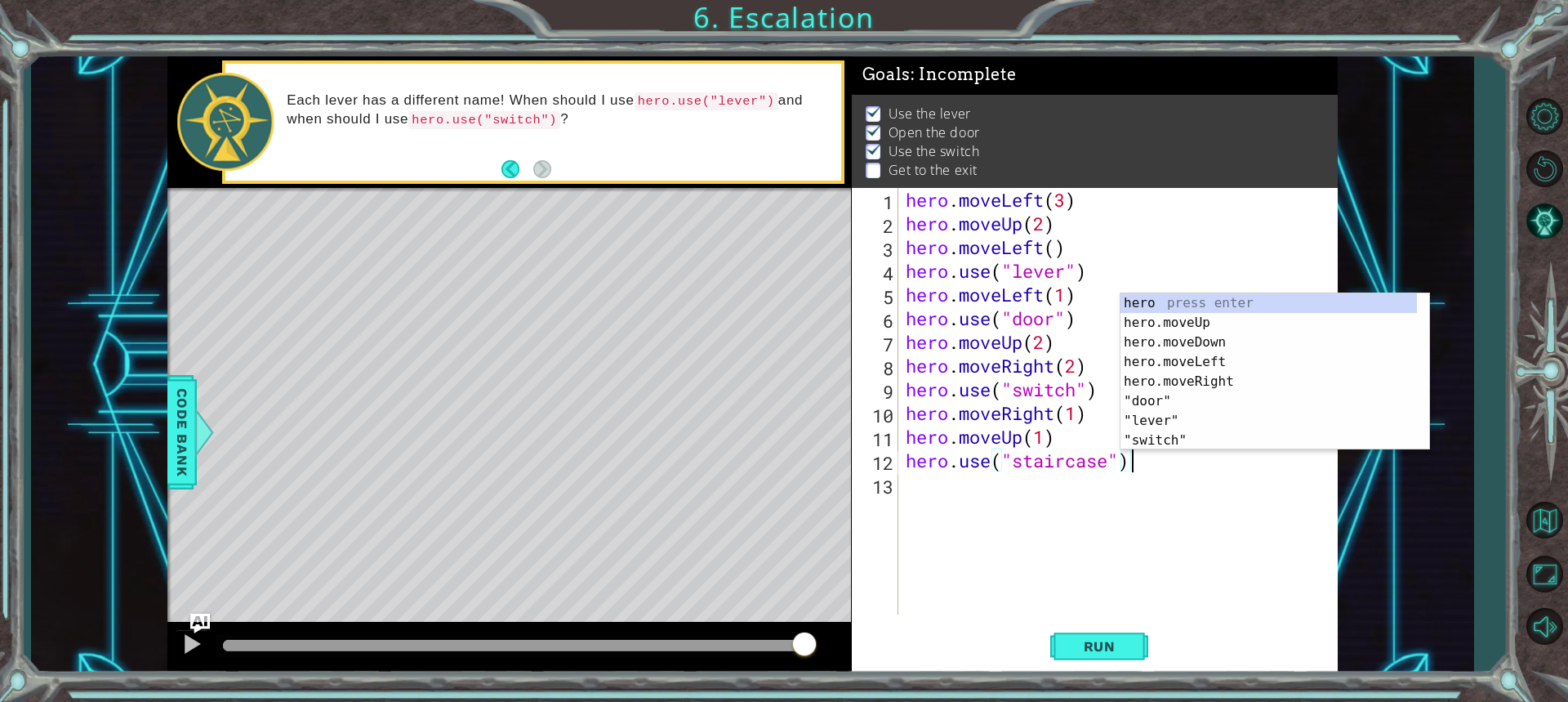
click at [922, 486] on div "hero . moveLeft ( 3 ) hero . moveUp ( 2 ) hero . moveLeft ( ) hero . use ( "lev…" at bounding box center [1121, 424] width 439 height 474
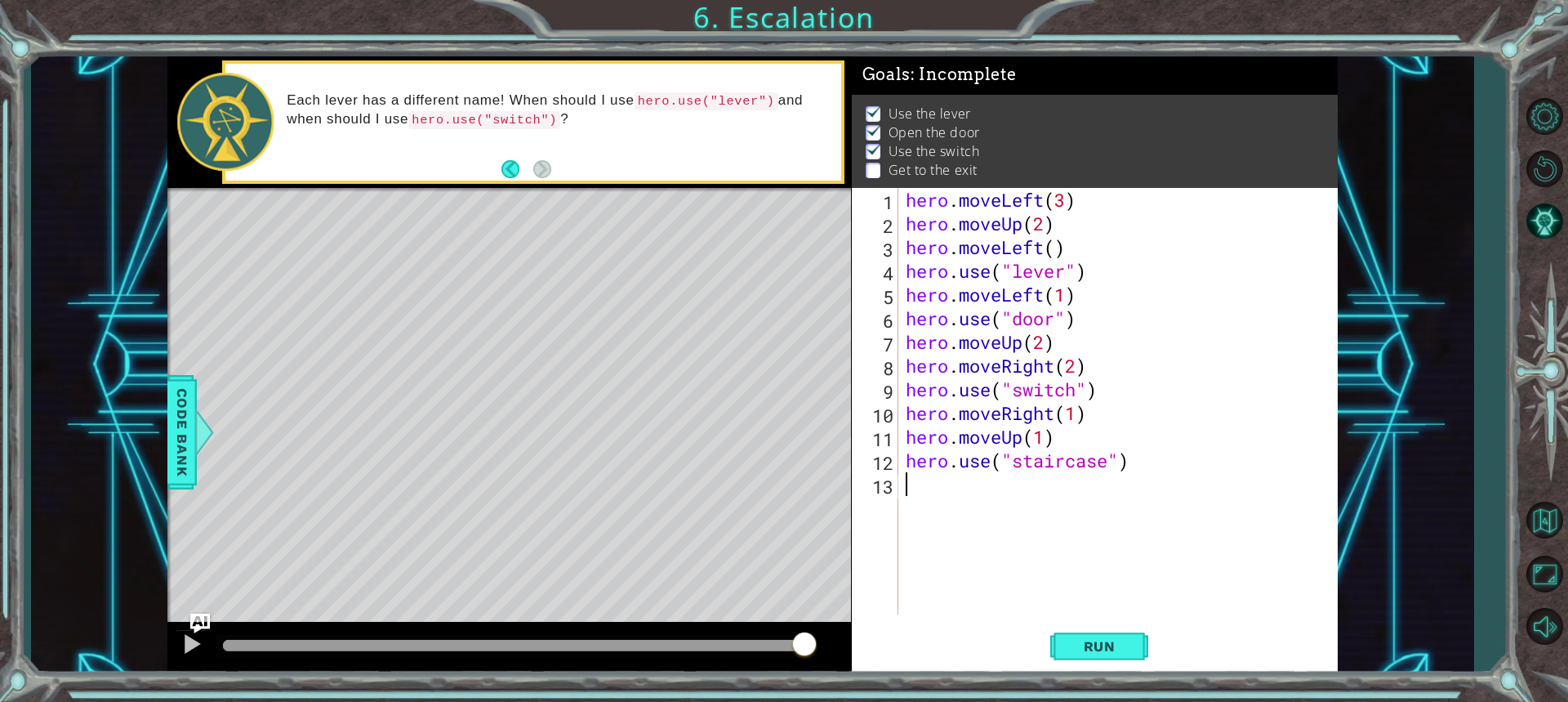
click at [893, 486] on div "13" at bounding box center [876, 486] width 43 height 24
click at [892, 486] on div "13" at bounding box center [876, 486] width 43 height 24
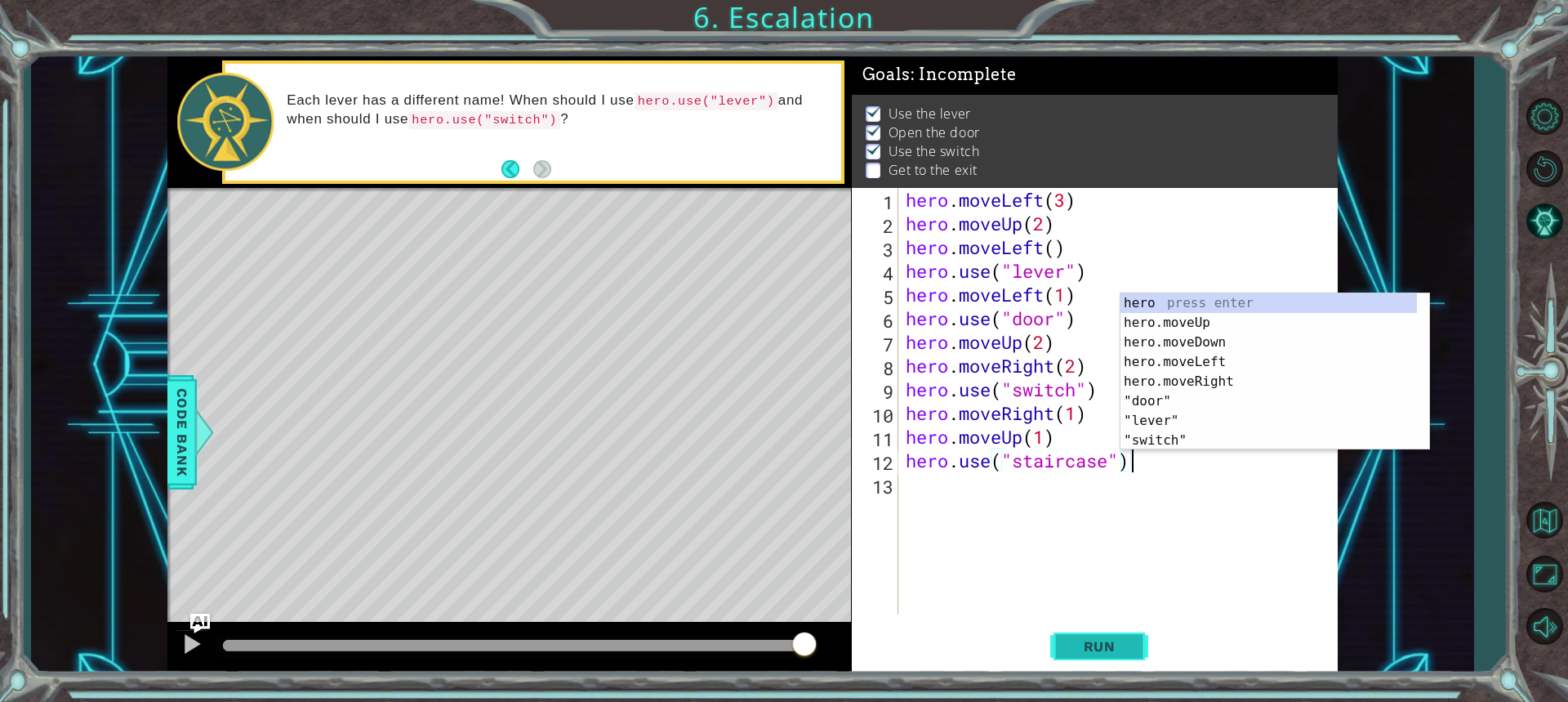
type textarea "hero.use("staircase")"
click at [1090, 651] on span "Run" at bounding box center [1099, 646] width 65 height 17
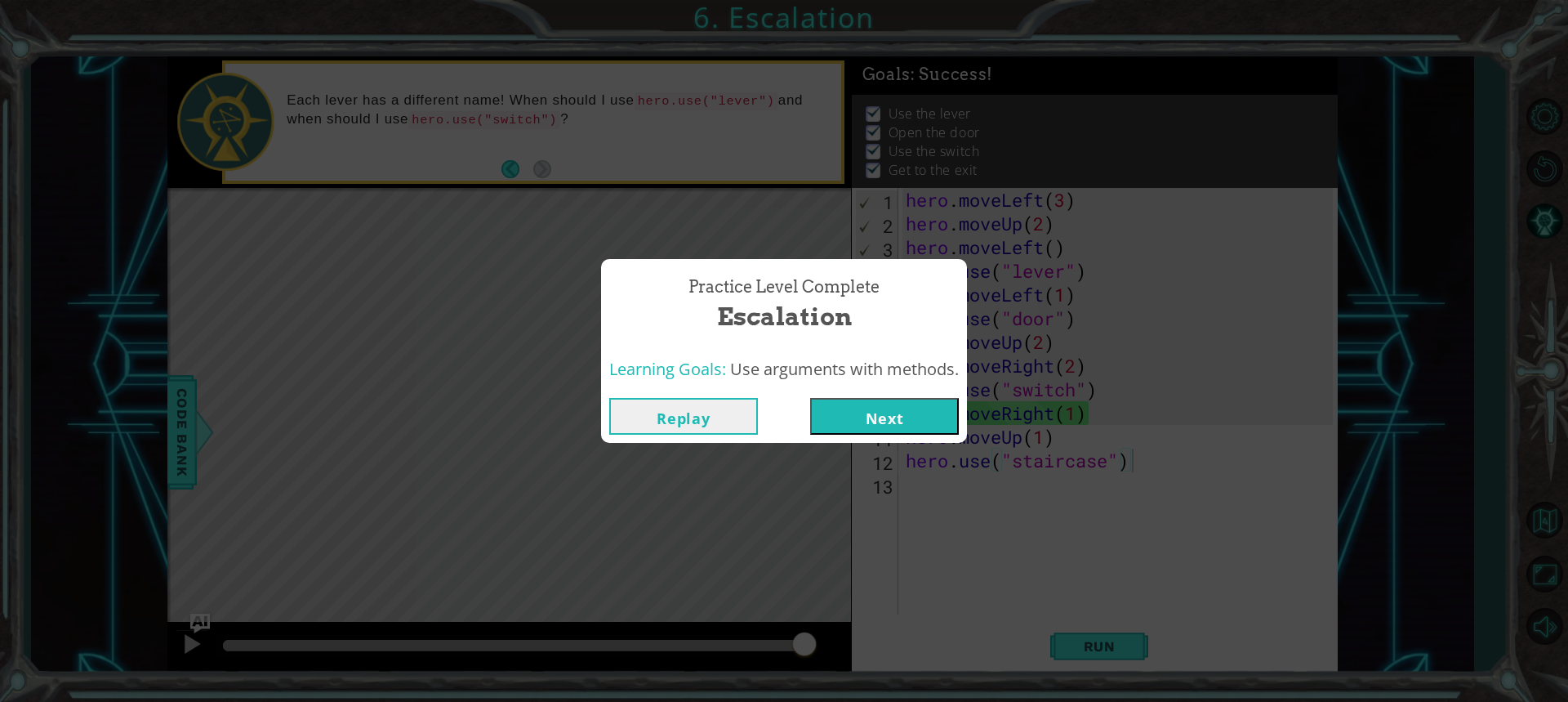
click at [902, 422] on button "Next" at bounding box center [885, 416] width 149 height 37
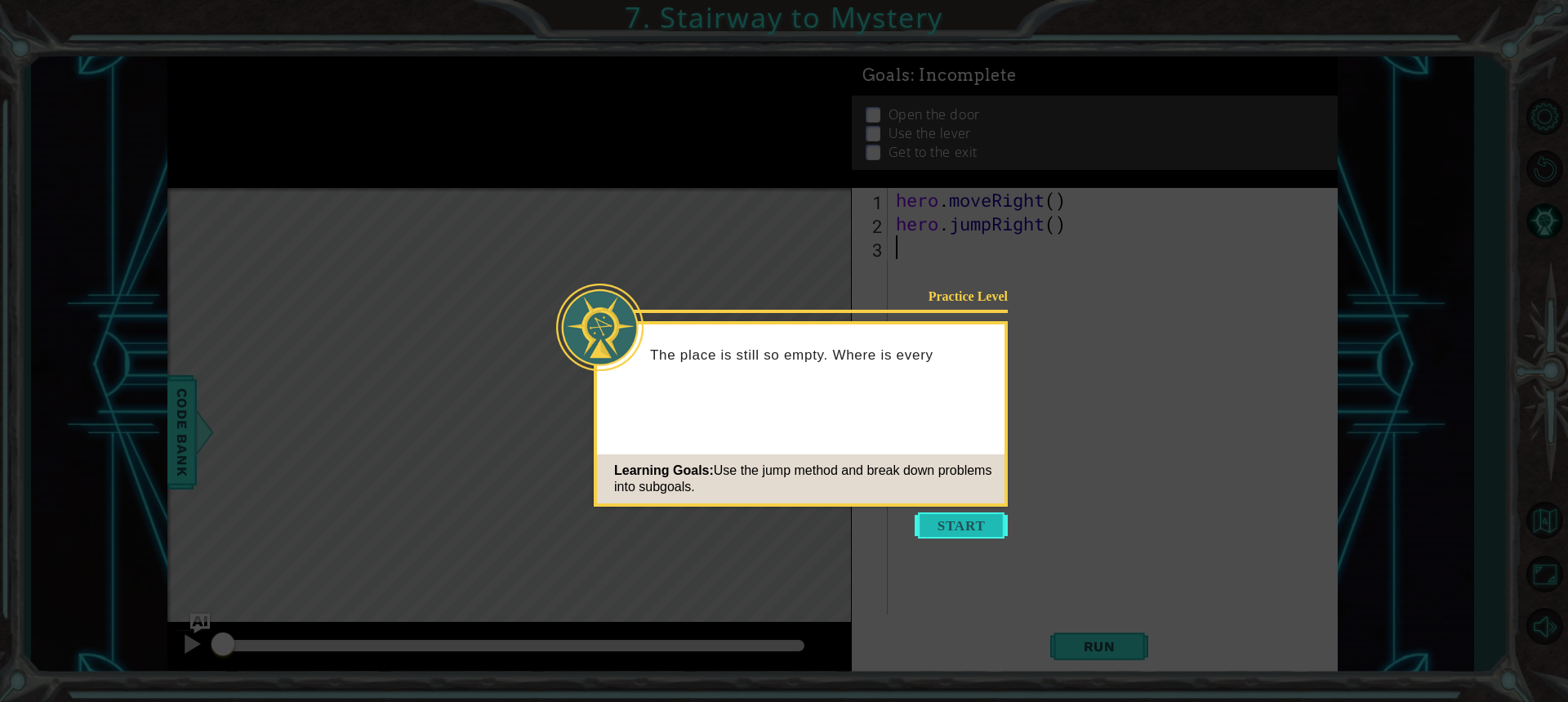
click at [951, 519] on button "Start" at bounding box center [961, 525] width 93 height 26
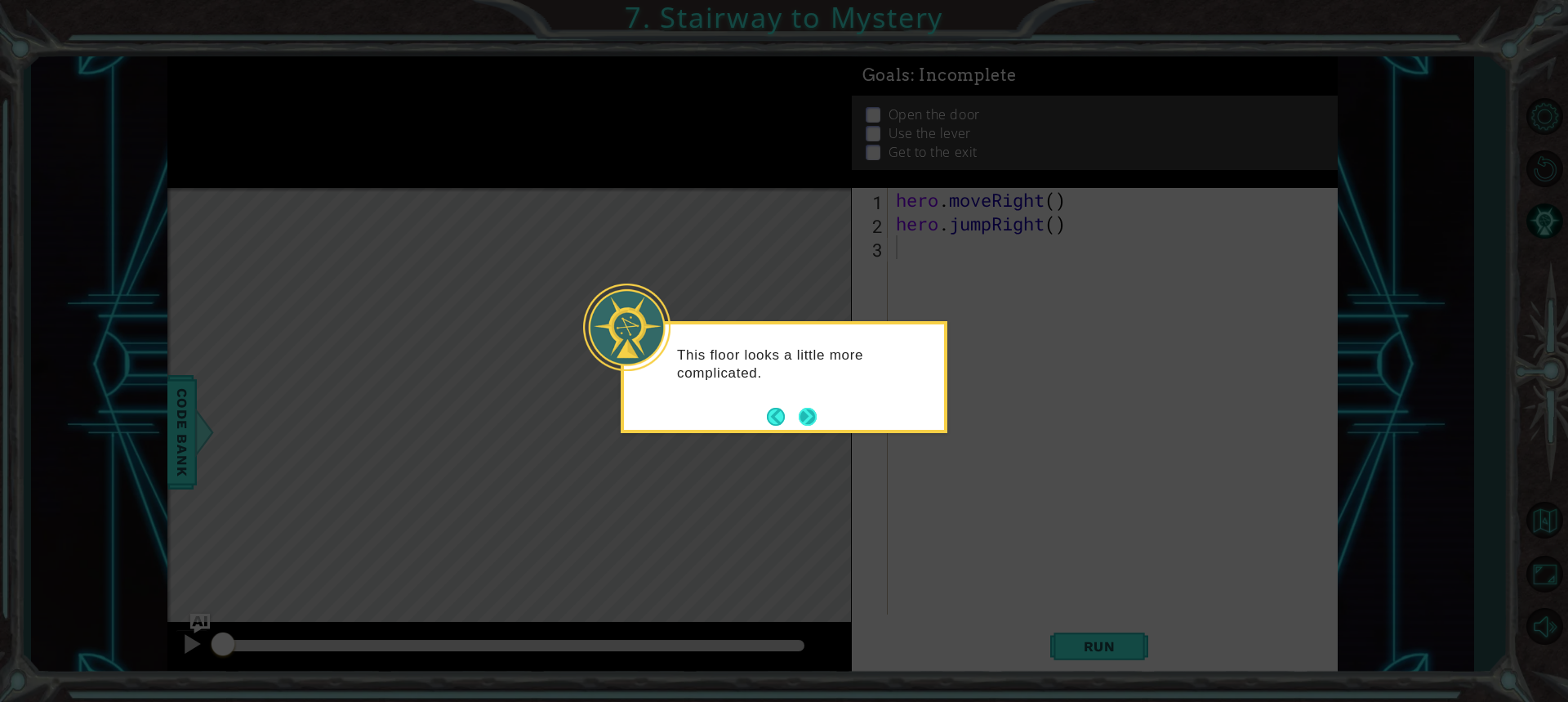
click at [800, 410] on button "Next" at bounding box center [808, 416] width 18 height 18
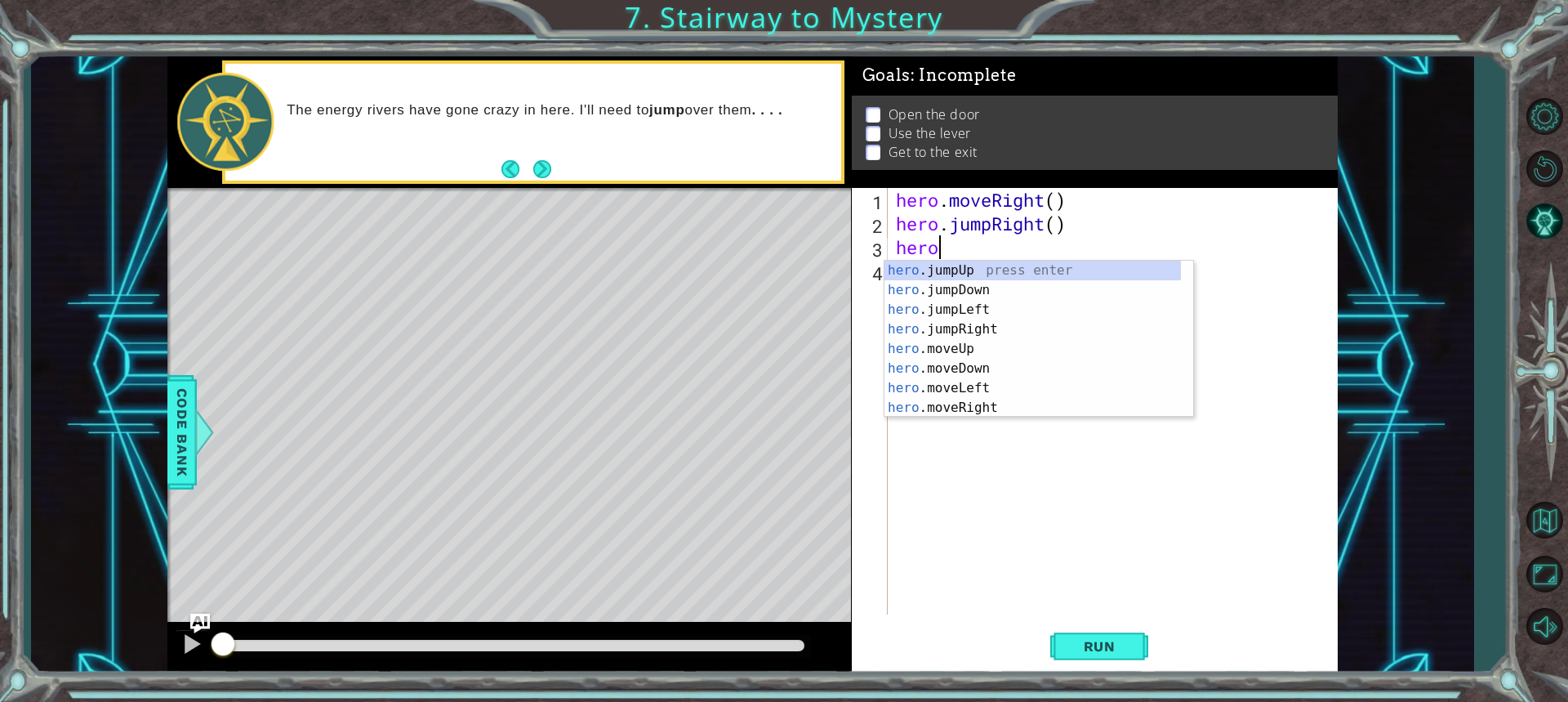
scroll to position [0, 1]
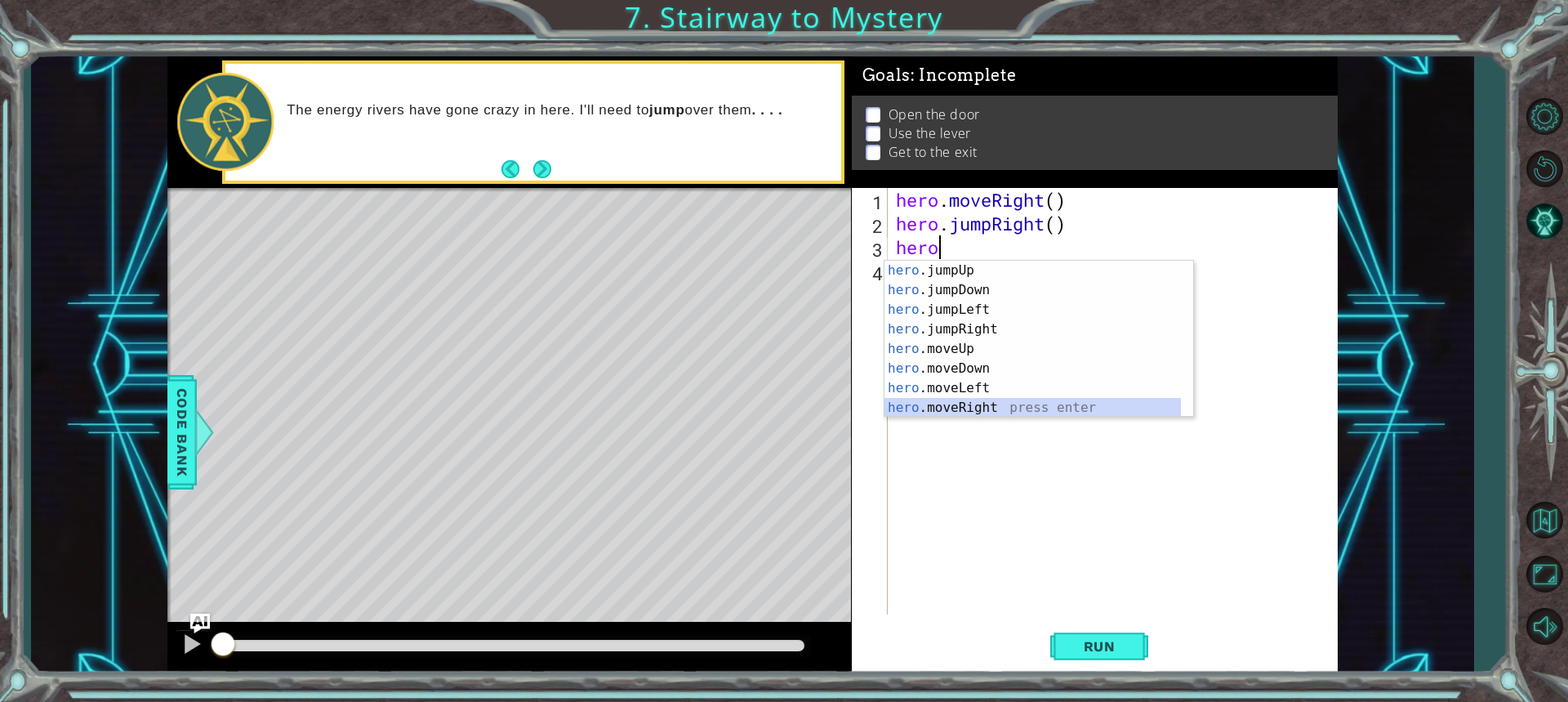
click at [996, 399] on div "hero .jumpUp press enter hero .jumpDown press enter hero .jumpLeft press enter …" at bounding box center [1033, 358] width 296 height 196
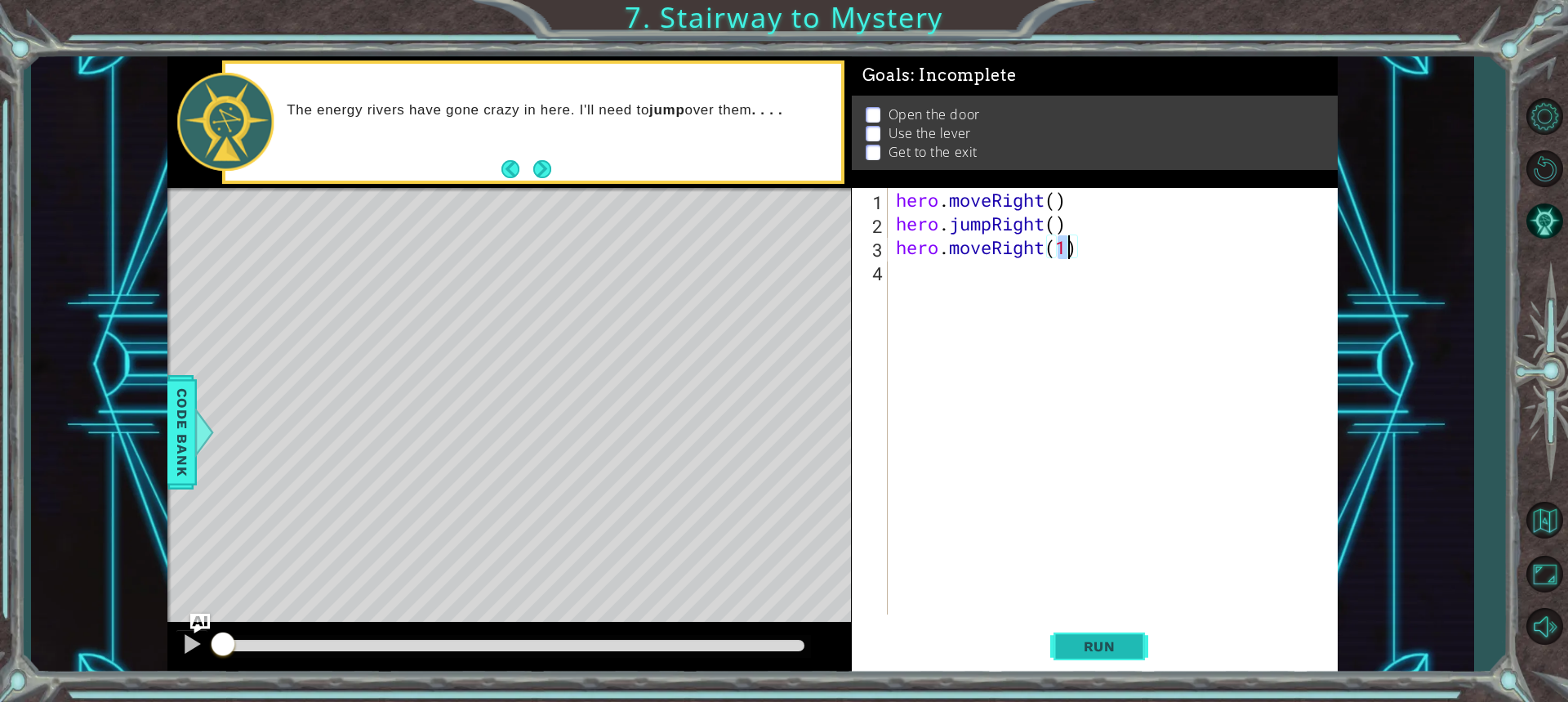
type textarea "hero.moveRight(1)"
click at [1094, 641] on span "Run" at bounding box center [1099, 646] width 65 height 17
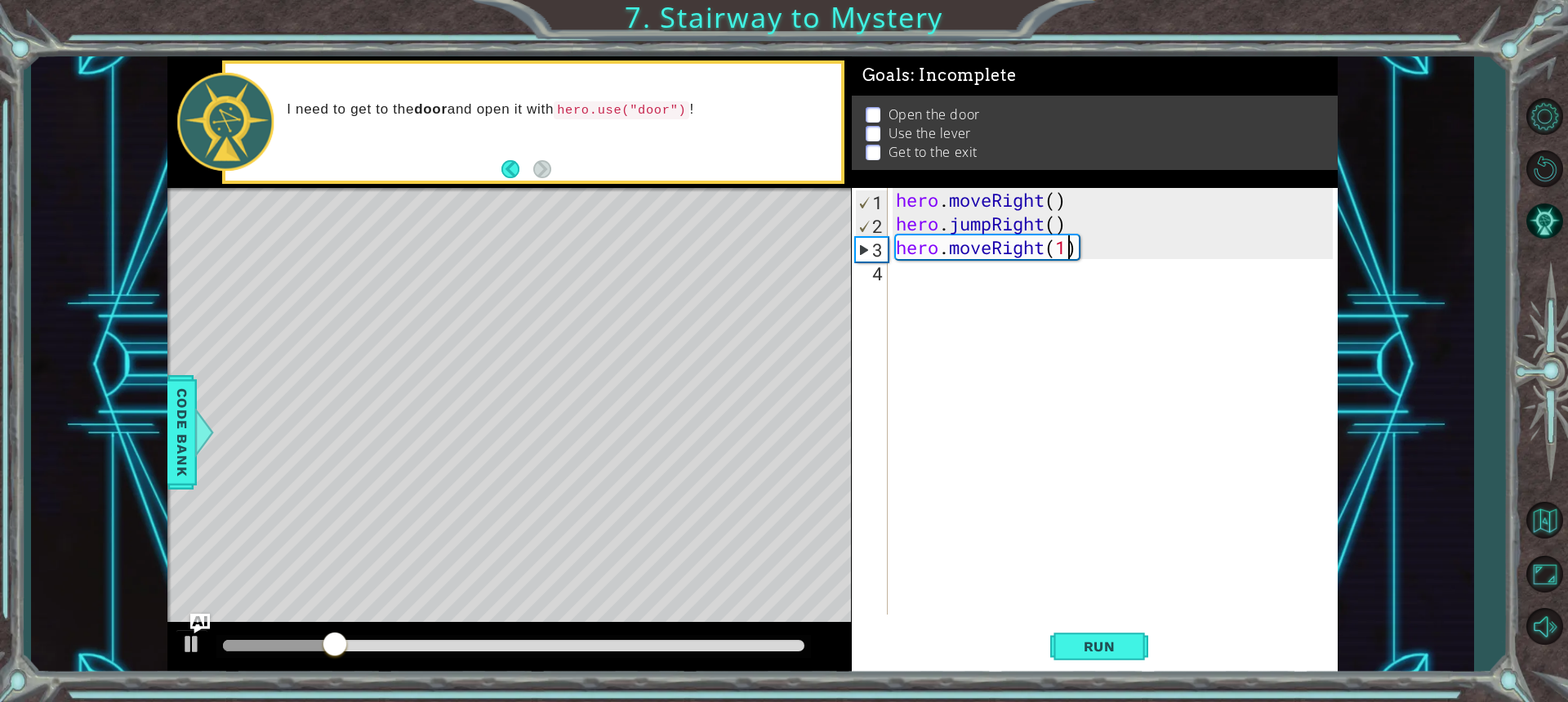
click at [938, 287] on div "hero . moveRight ( ) hero . jumpRight ( ) hero . moveRight ( 1 )" at bounding box center [1117, 424] width 449 height 474
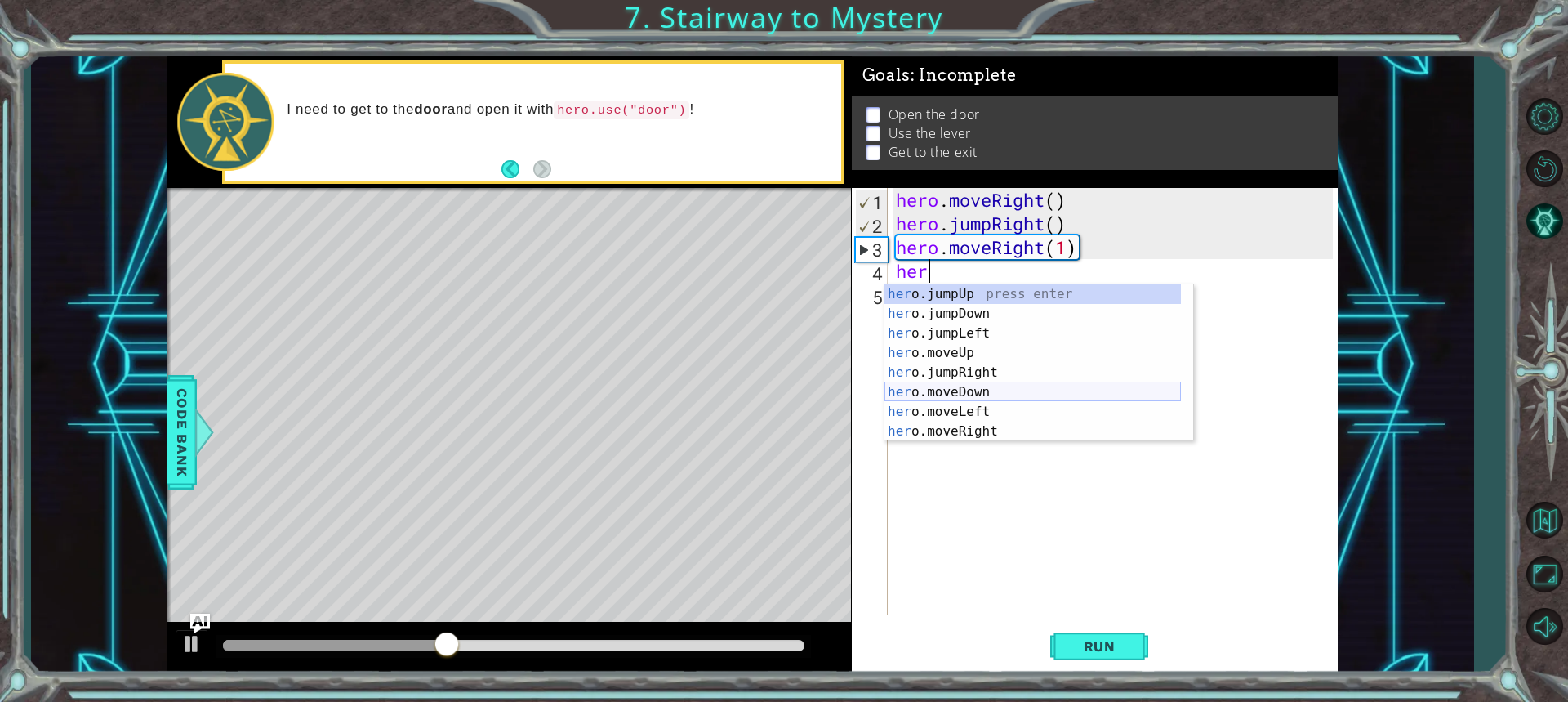
click at [985, 390] on div "her o.jumpUp press enter her o.jumpDown press enter her o.jumpLeft press enter …" at bounding box center [1033, 382] width 296 height 196
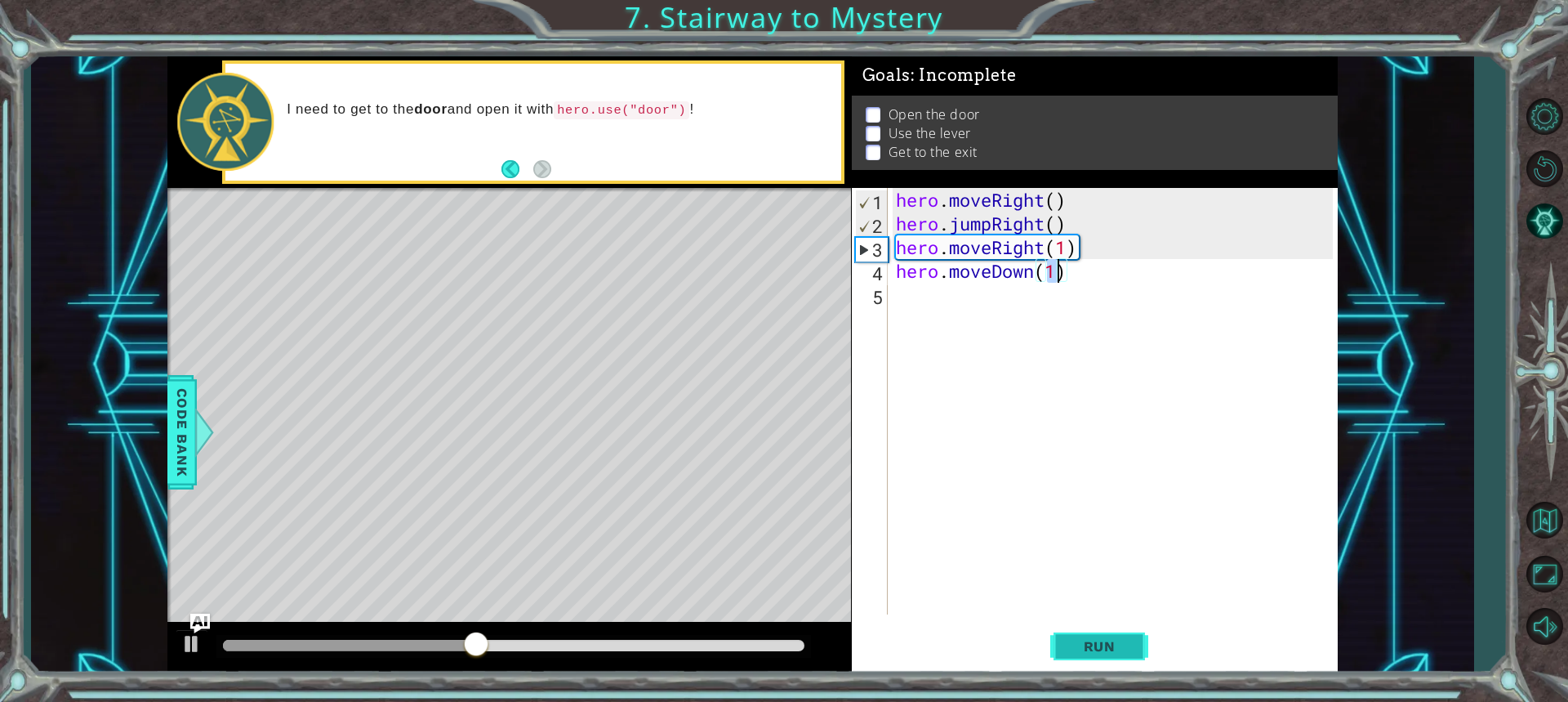
click at [1119, 653] on span "Run" at bounding box center [1099, 646] width 65 height 17
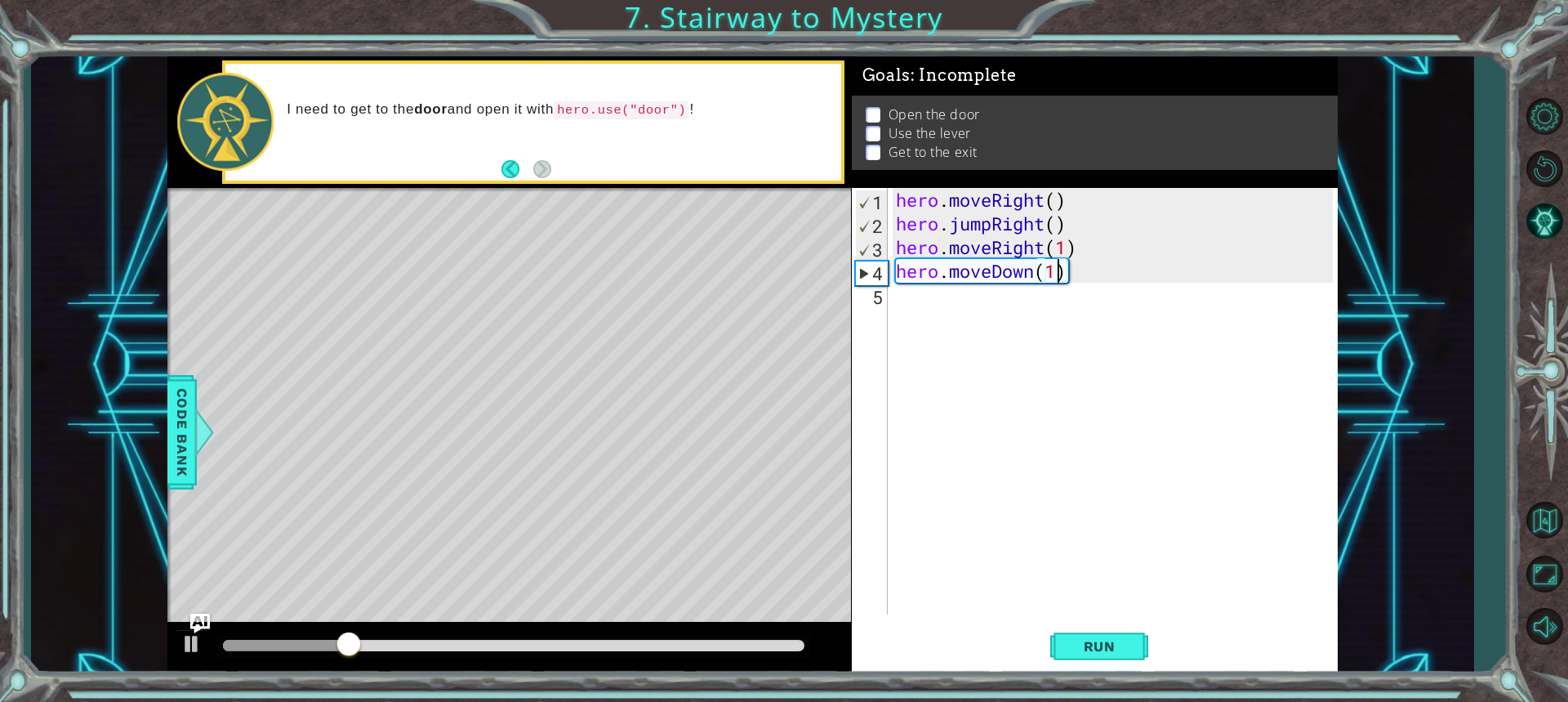
click at [1036, 272] on div "hero . moveRight ( ) hero . jumpRight ( ) hero . moveRight ( 1 ) hero . moveDow…" at bounding box center [1117, 424] width 449 height 474
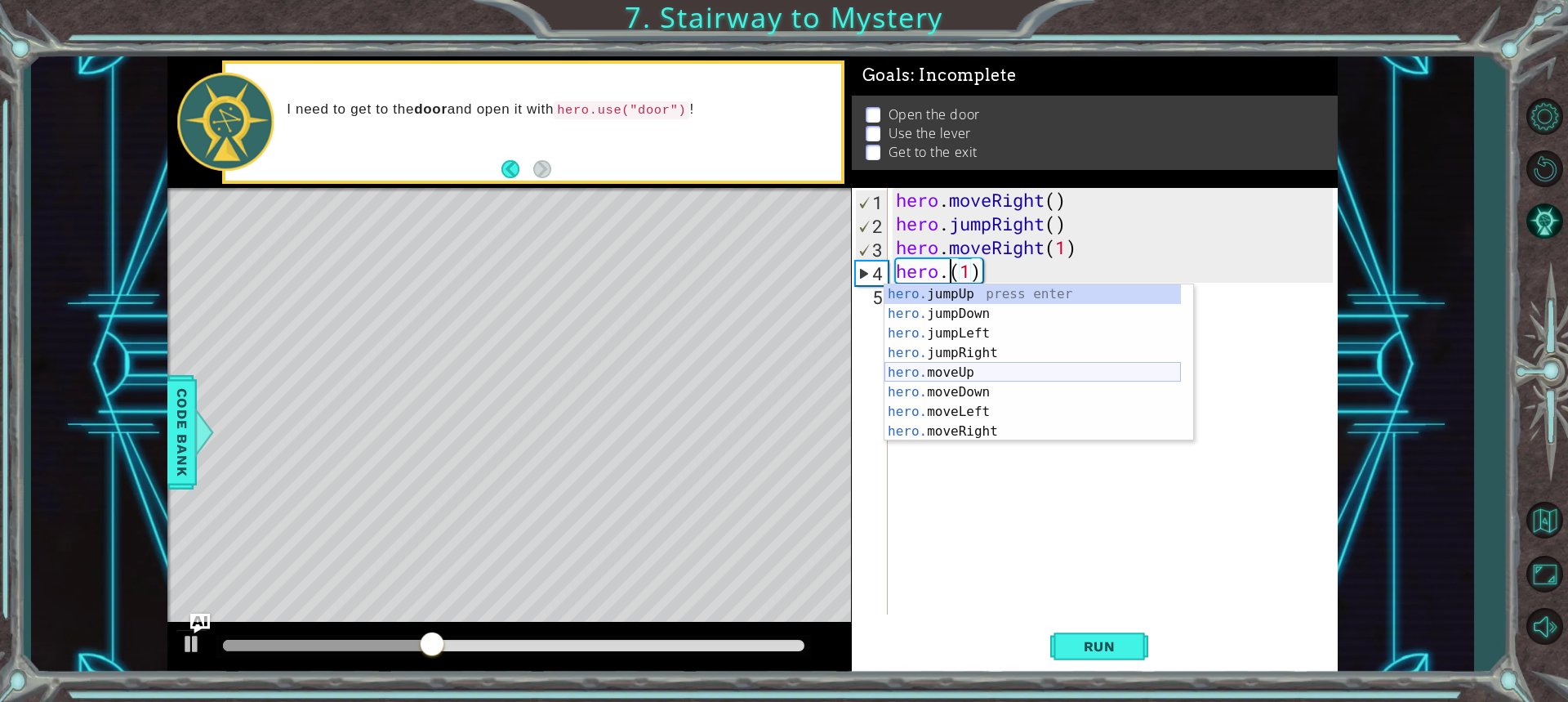
click at [992, 373] on div "hero. jumpUp press enter hero. jumpDown press enter hero. jumpLeft press enter …" at bounding box center [1033, 382] width 296 height 196
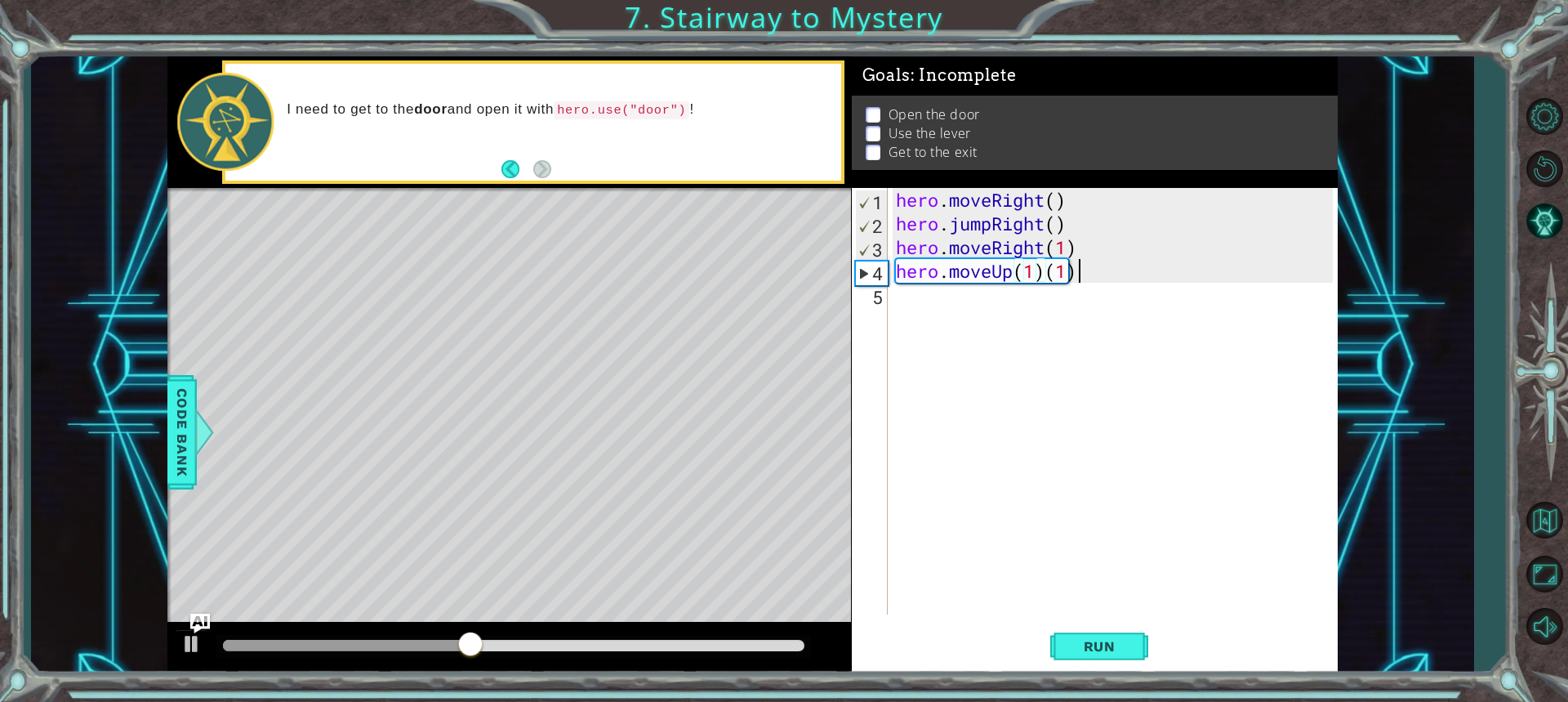
click at [1095, 264] on div "hero . moveRight ( ) hero . jumpRight ( ) hero . moveRight ( 1 ) hero . moveUp …" at bounding box center [1117, 424] width 449 height 474
type textarea "hero.moveUp(1)"
click at [943, 299] on div "hero . moveRight ( ) hero . jumpRight ( ) hero . moveRight ( 1 ) hero . moveUp …" at bounding box center [1117, 424] width 449 height 474
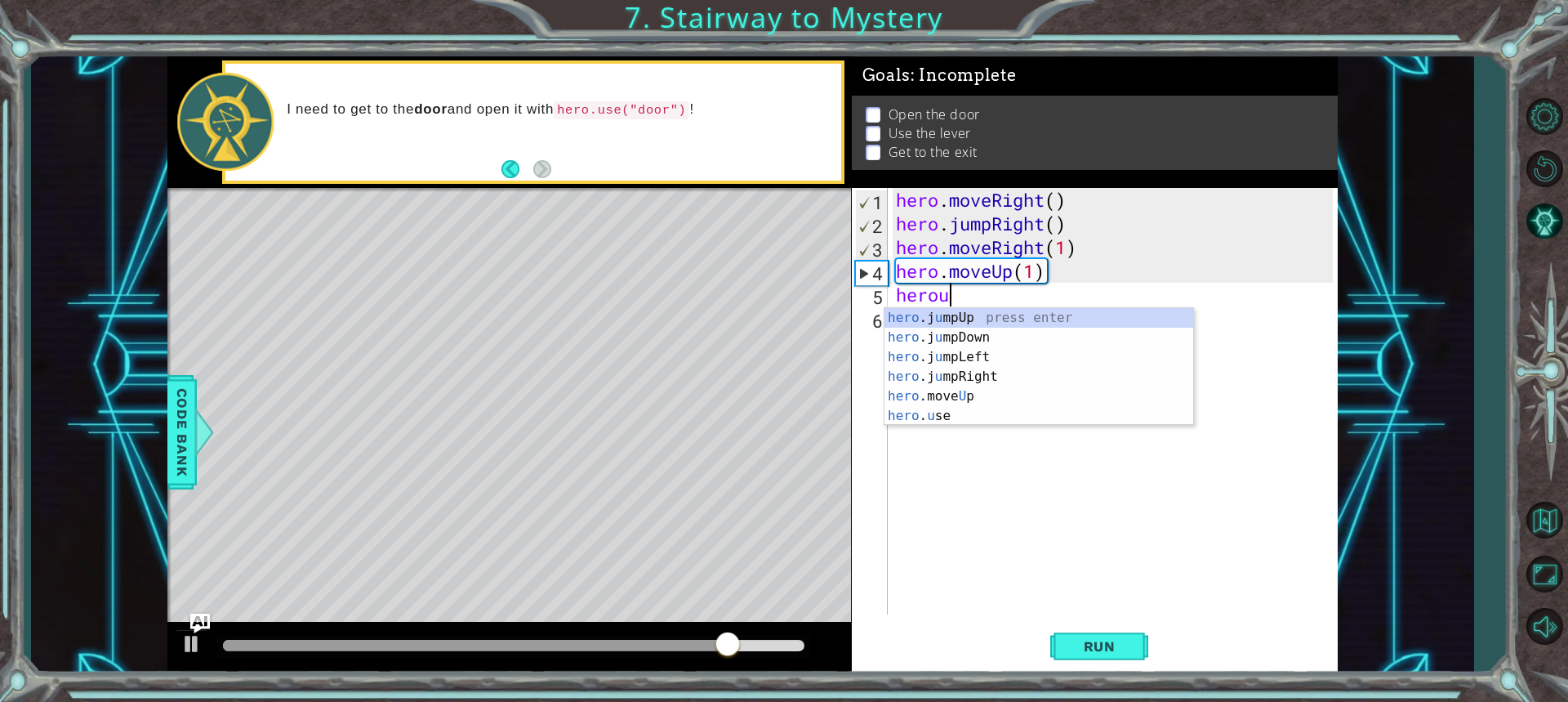
scroll to position [0, 2]
click at [1017, 415] on div "hero .j u mpUp press enter hero .j u mpDown press enter hero .j u mpLeft press …" at bounding box center [1039, 386] width 308 height 157
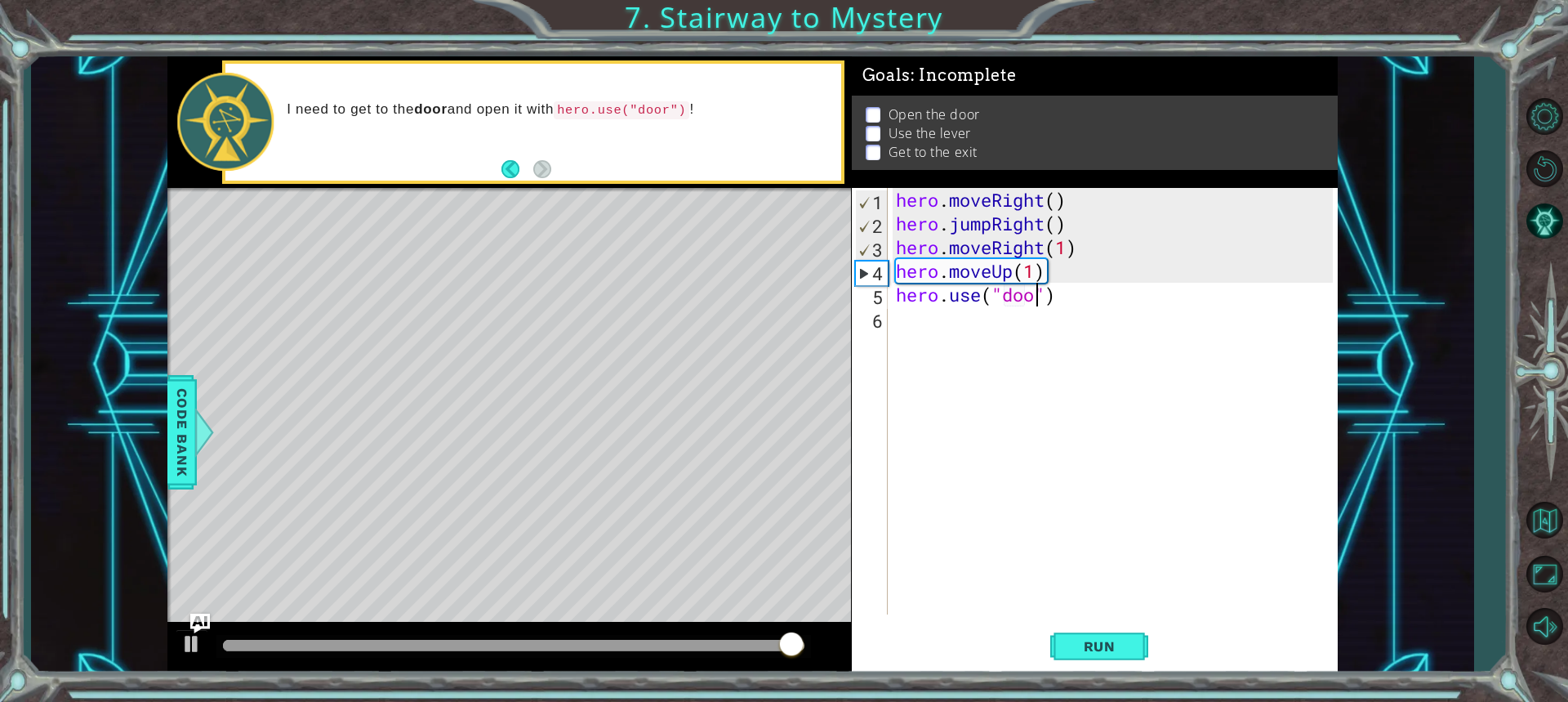
scroll to position [0, 6]
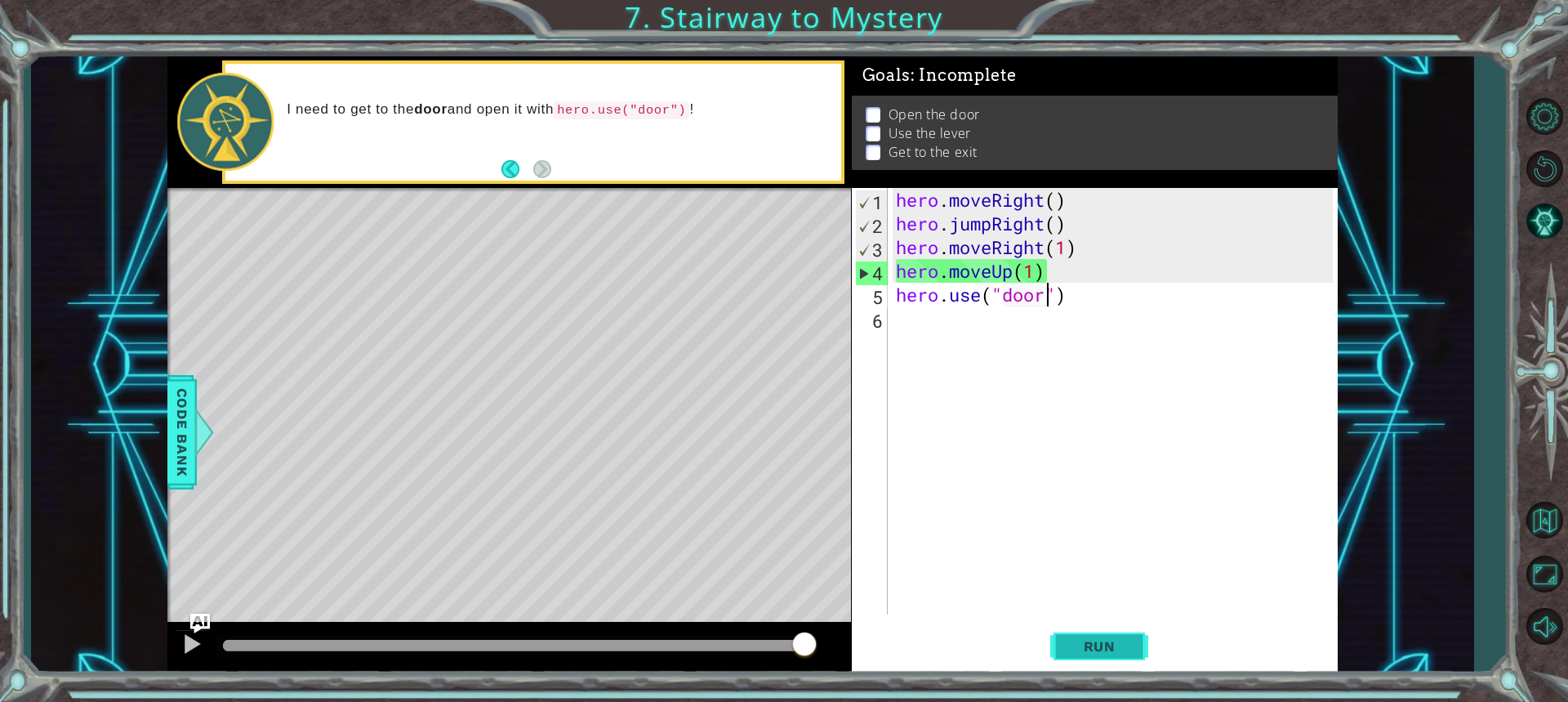
type textarea "hero.use("door")"
click at [1068, 648] on span "Run" at bounding box center [1099, 646] width 65 height 17
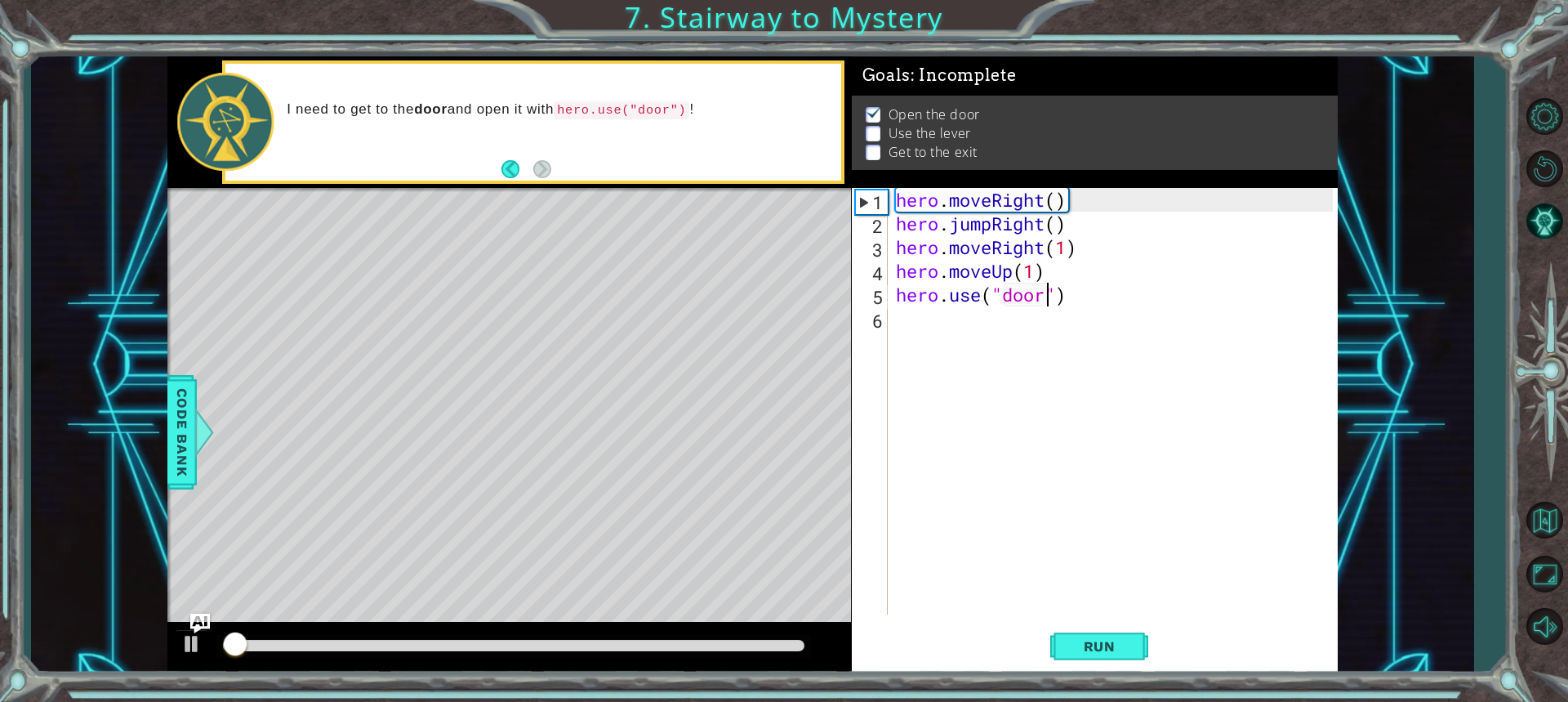
scroll to position [2, 0]
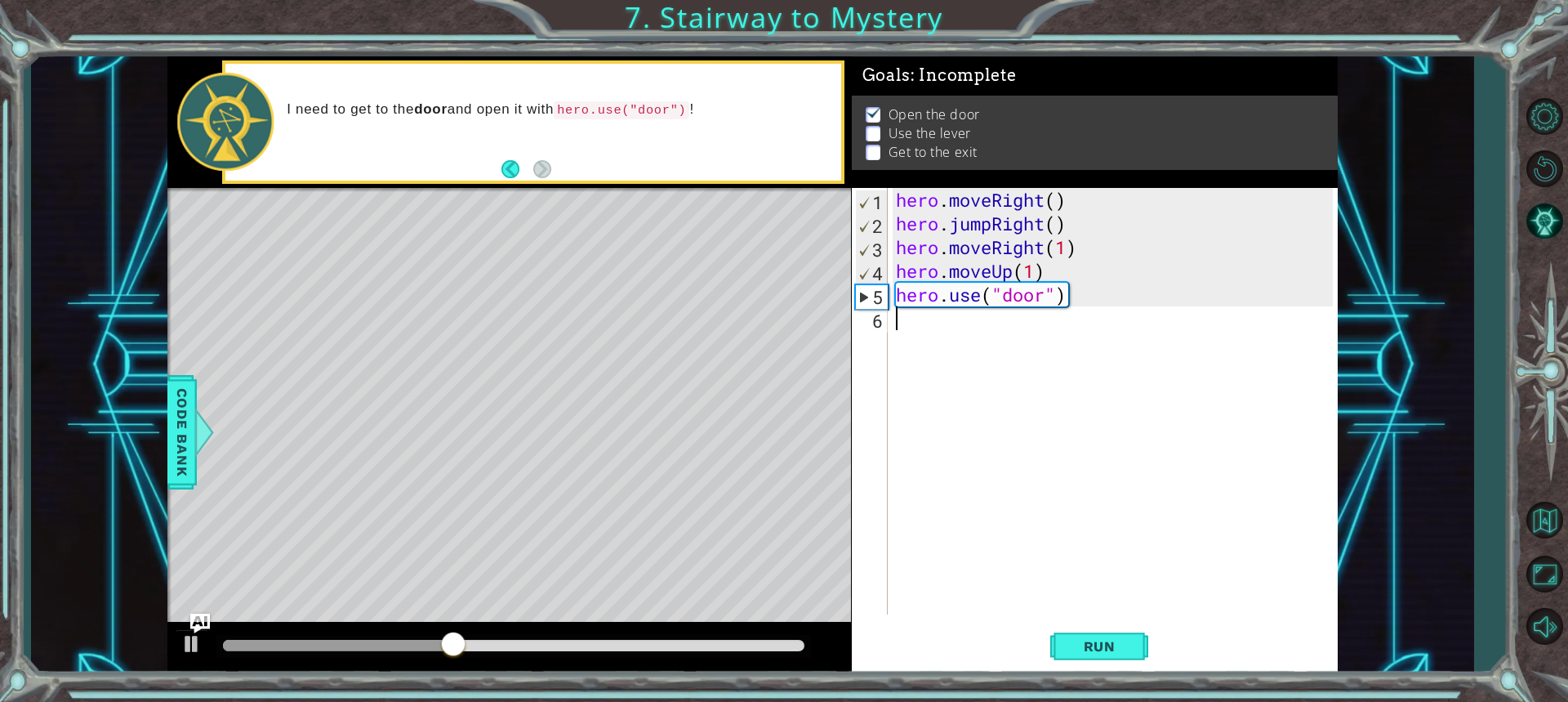
click at [905, 323] on div "hero . moveRight ( ) hero . jumpRight ( ) hero . moveRight ( 1 ) hero . moveUp …" at bounding box center [1117, 424] width 449 height 474
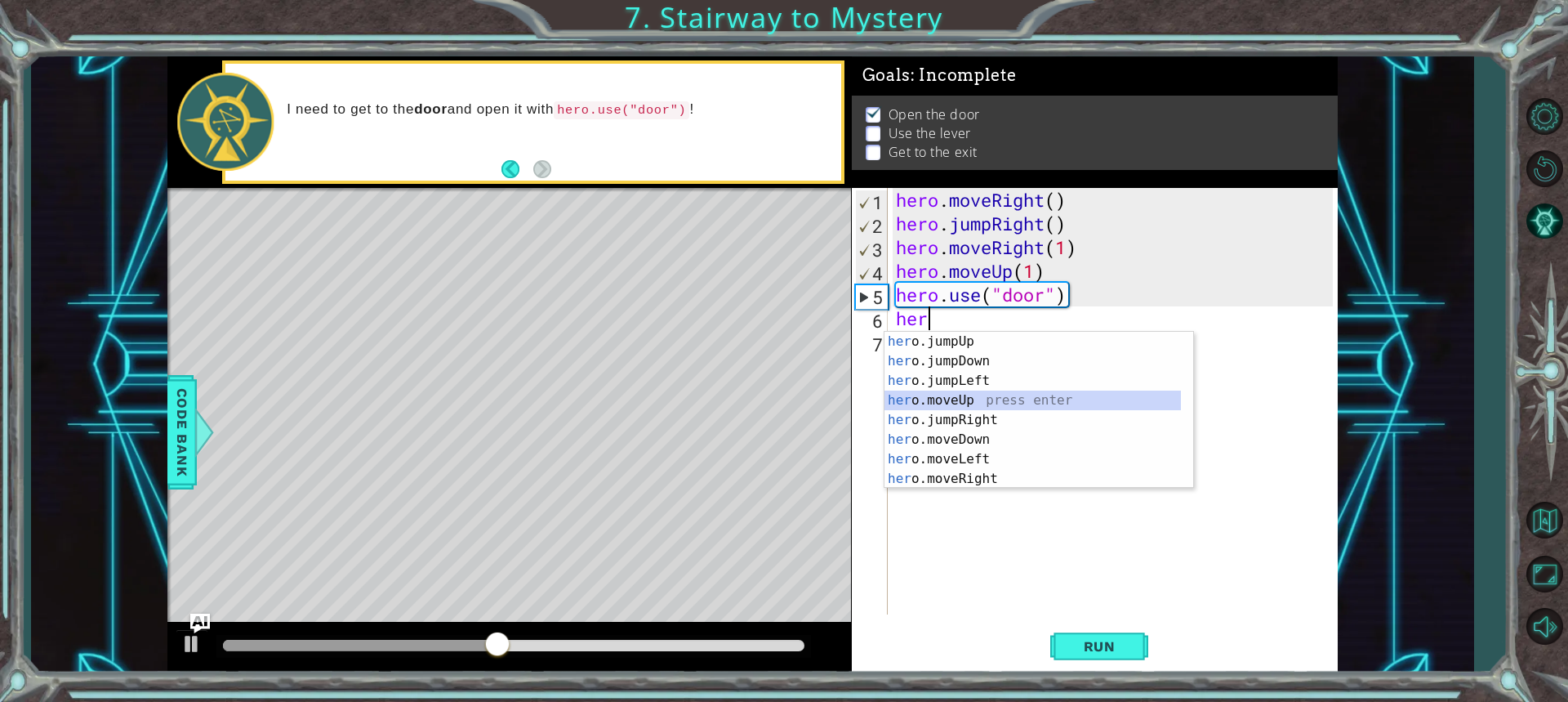
click at [972, 398] on div "her o.jumpUp press enter her o.jumpDown press enter her o.jumpLeft press enter …" at bounding box center [1033, 429] width 296 height 196
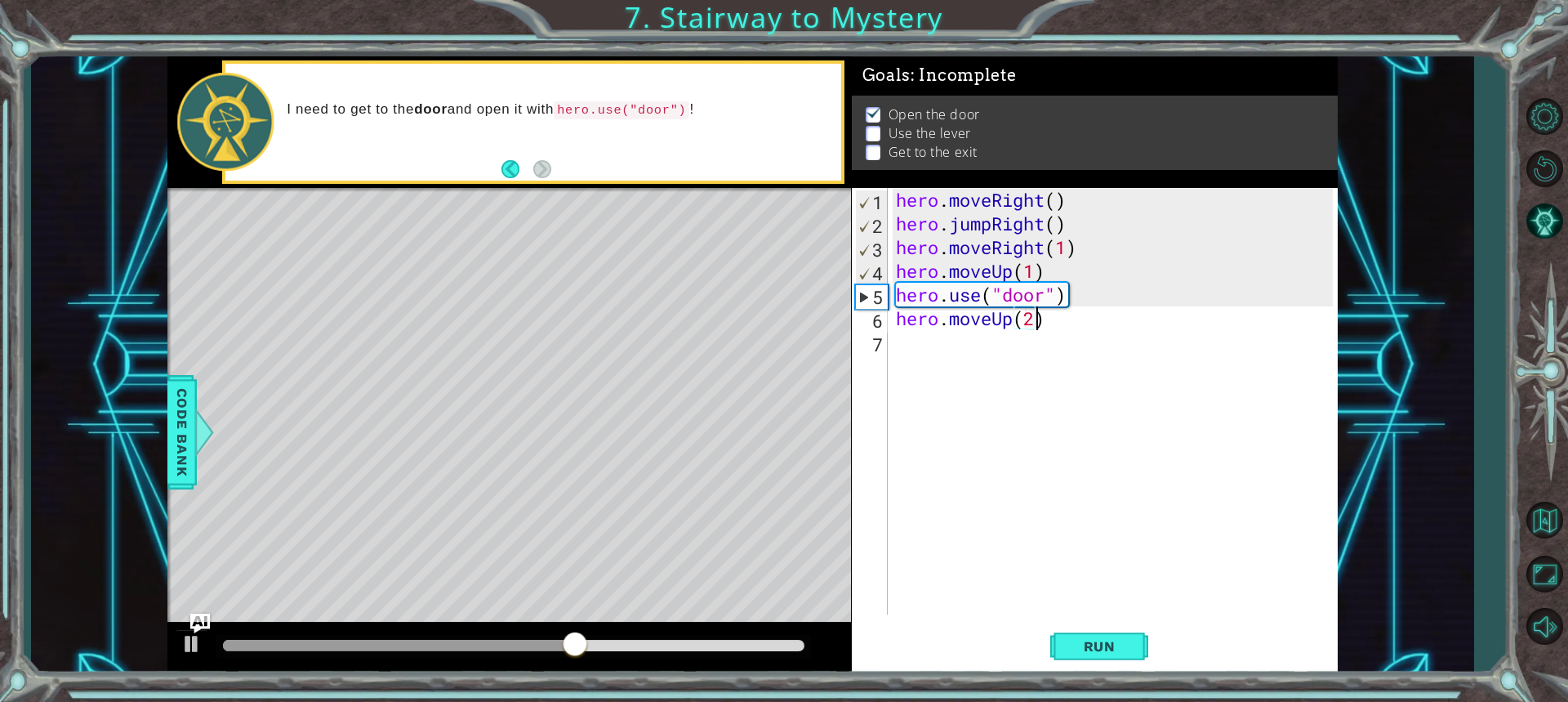
scroll to position [0, 6]
type textarea "hero.moveUp(2)"
click at [1112, 651] on span "Run" at bounding box center [1099, 646] width 65 height 17
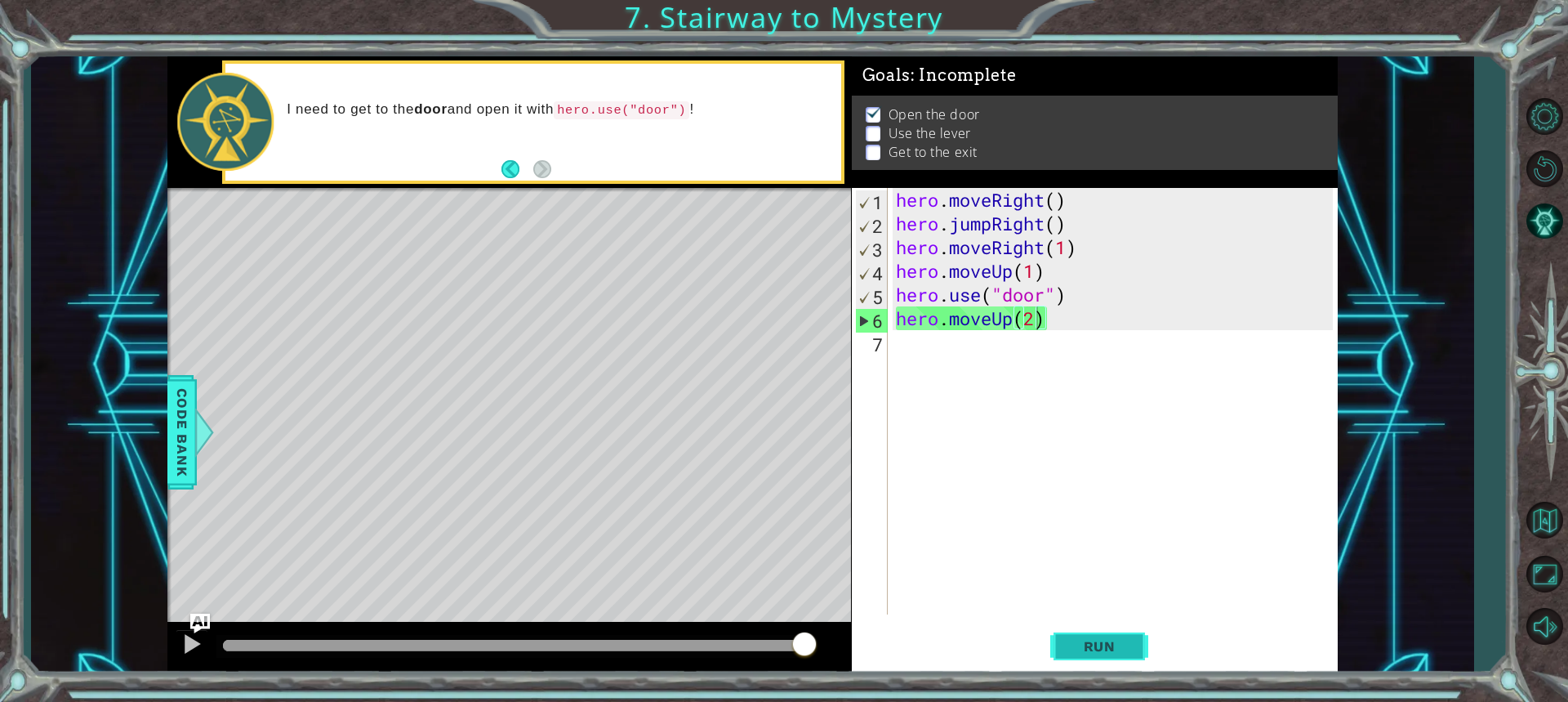
click at [1137, 636] on button "Run" at bounding box center [1099, 645] width 98 height 48
click at [950, 358] on div "hero . moveRight ( ) hero . jumpRight ( ) hero . moveRight ( 1 ) hero . moveUp …" at bounding box center [1117, 424] width 449 height 474
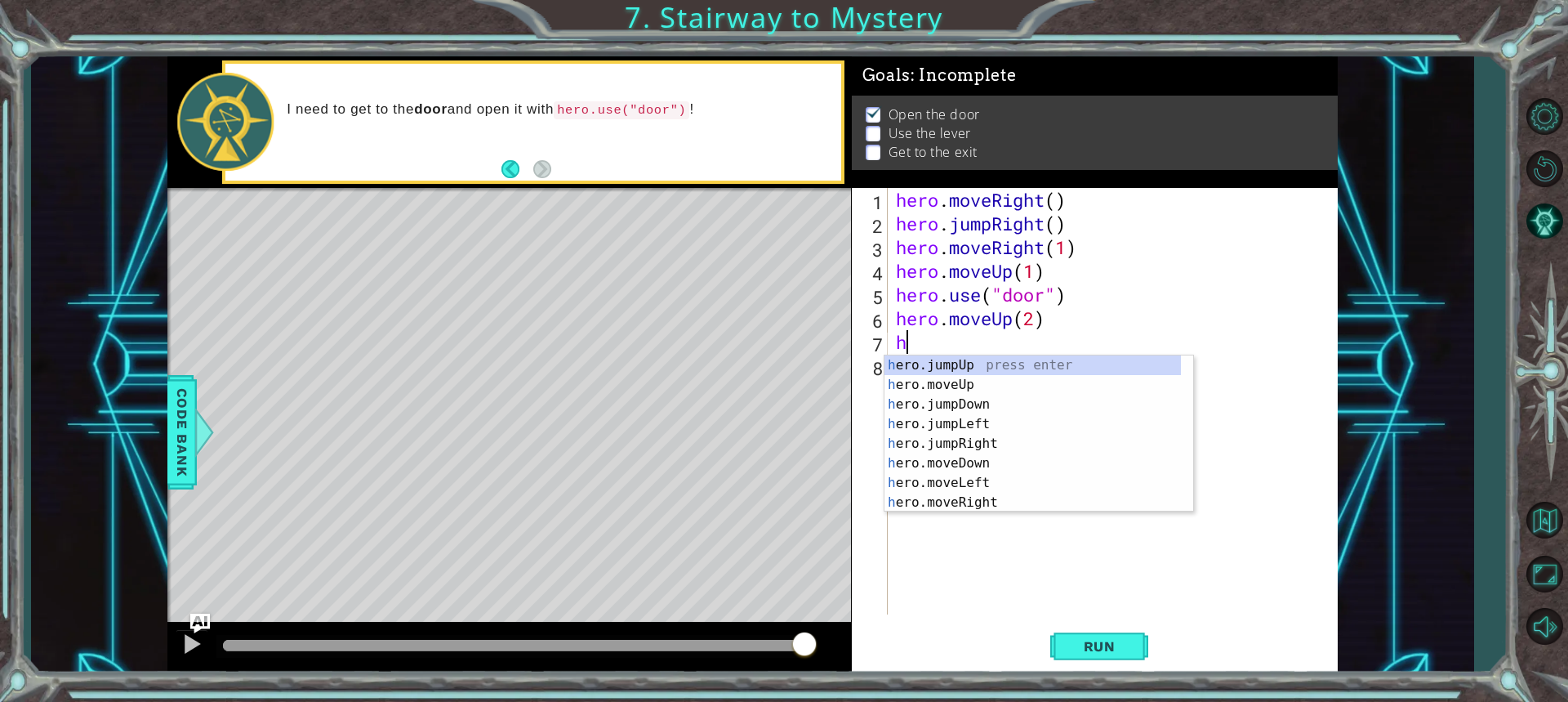
type textarea "he"
click at [977, 404] on div "he ro.jumpUp press enter he ro.jumpDown press enter he ro.jumpLeft press enter …" at bounding box center [1033, 453] width 296 height 196
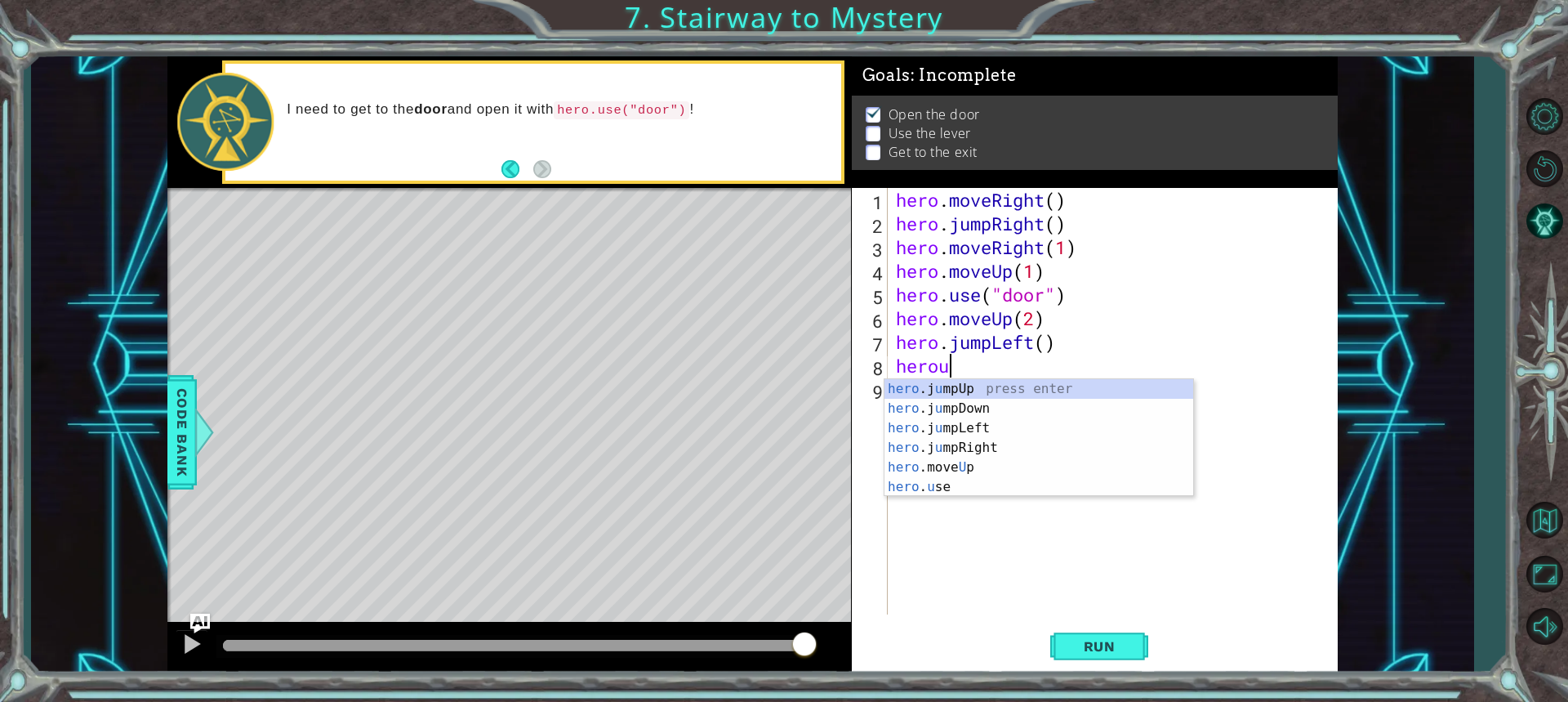
scroll to position [0, 2]
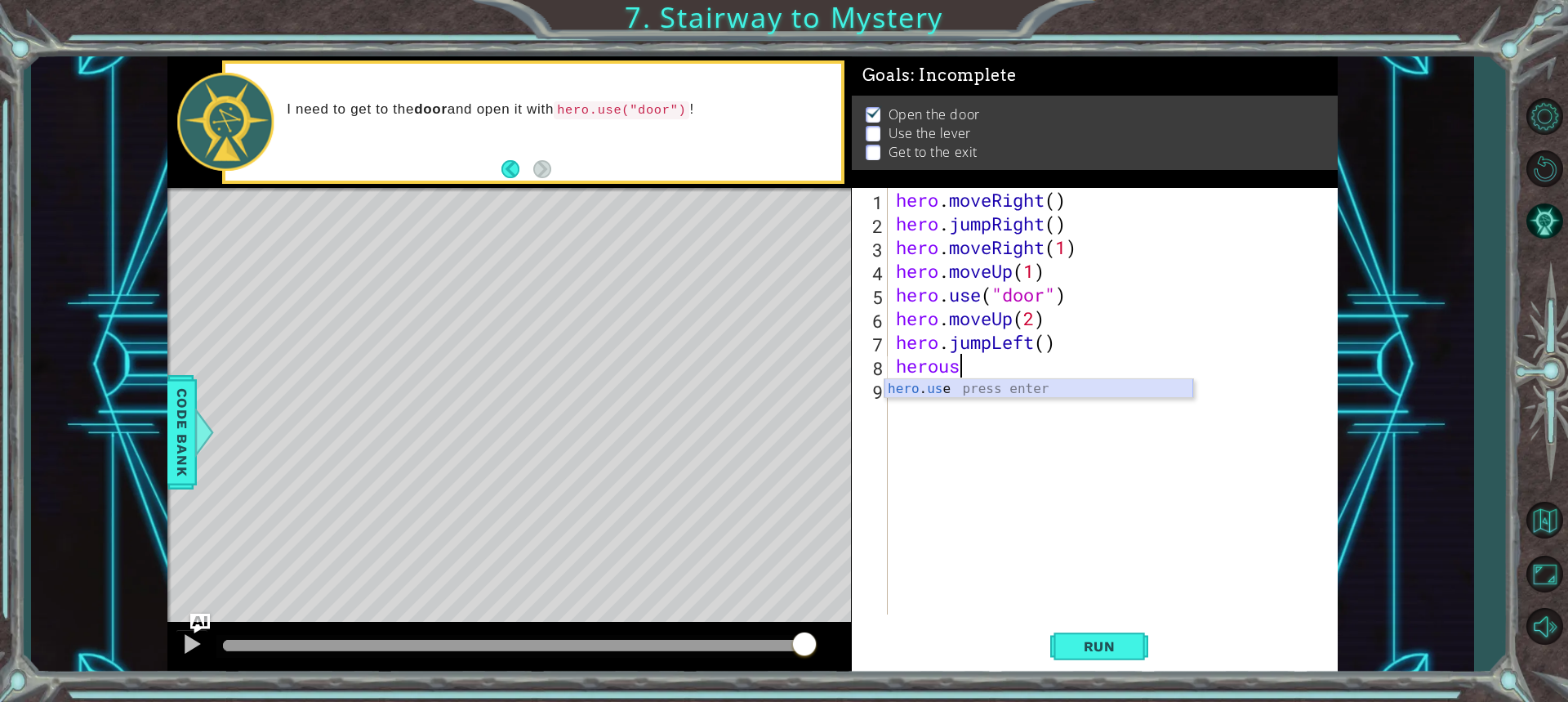
click at [957, 394] on div "hero . us e press enter" at bounding box center [1039, 408] width 308 height 59
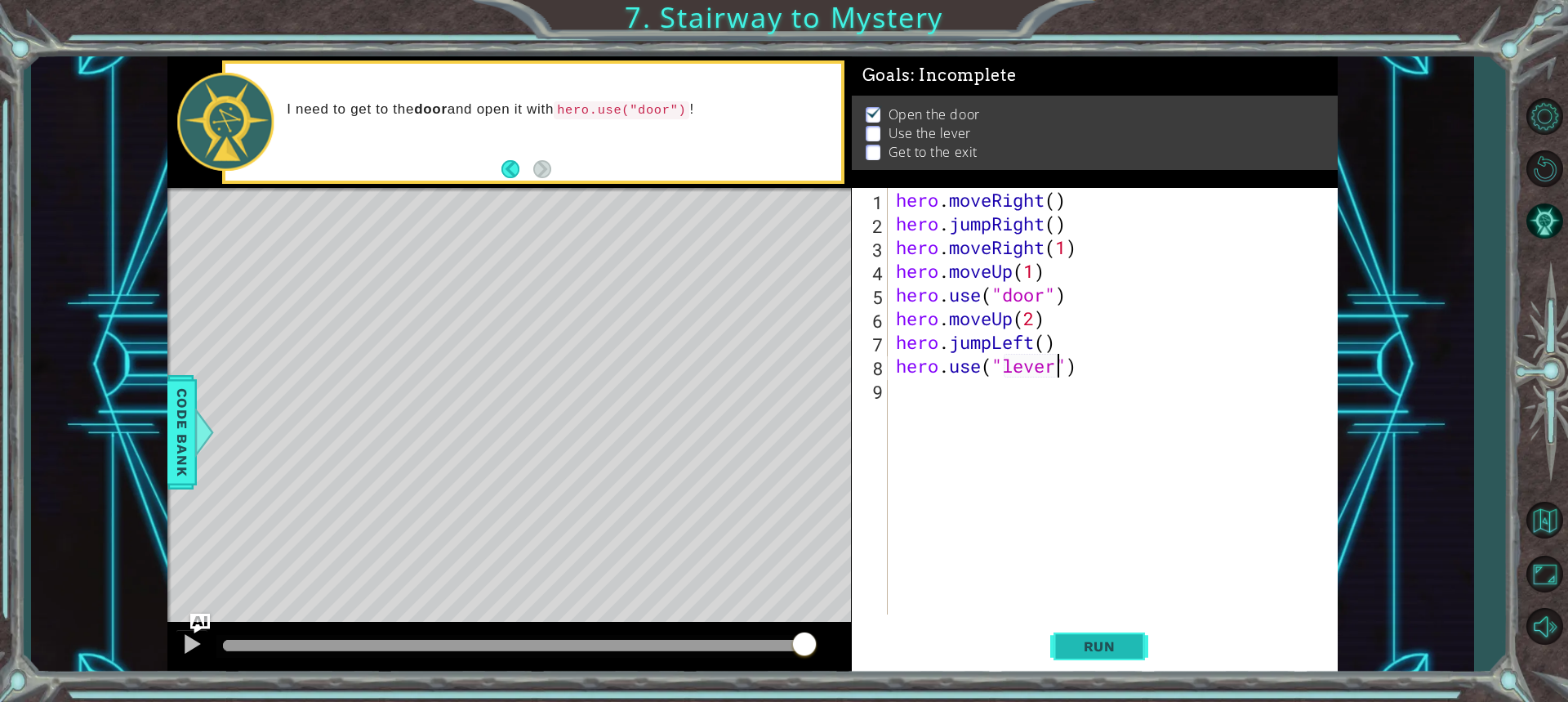
click at [1101, 634] on button "Run" at bounding box center [1099, 645] width 98 height 48
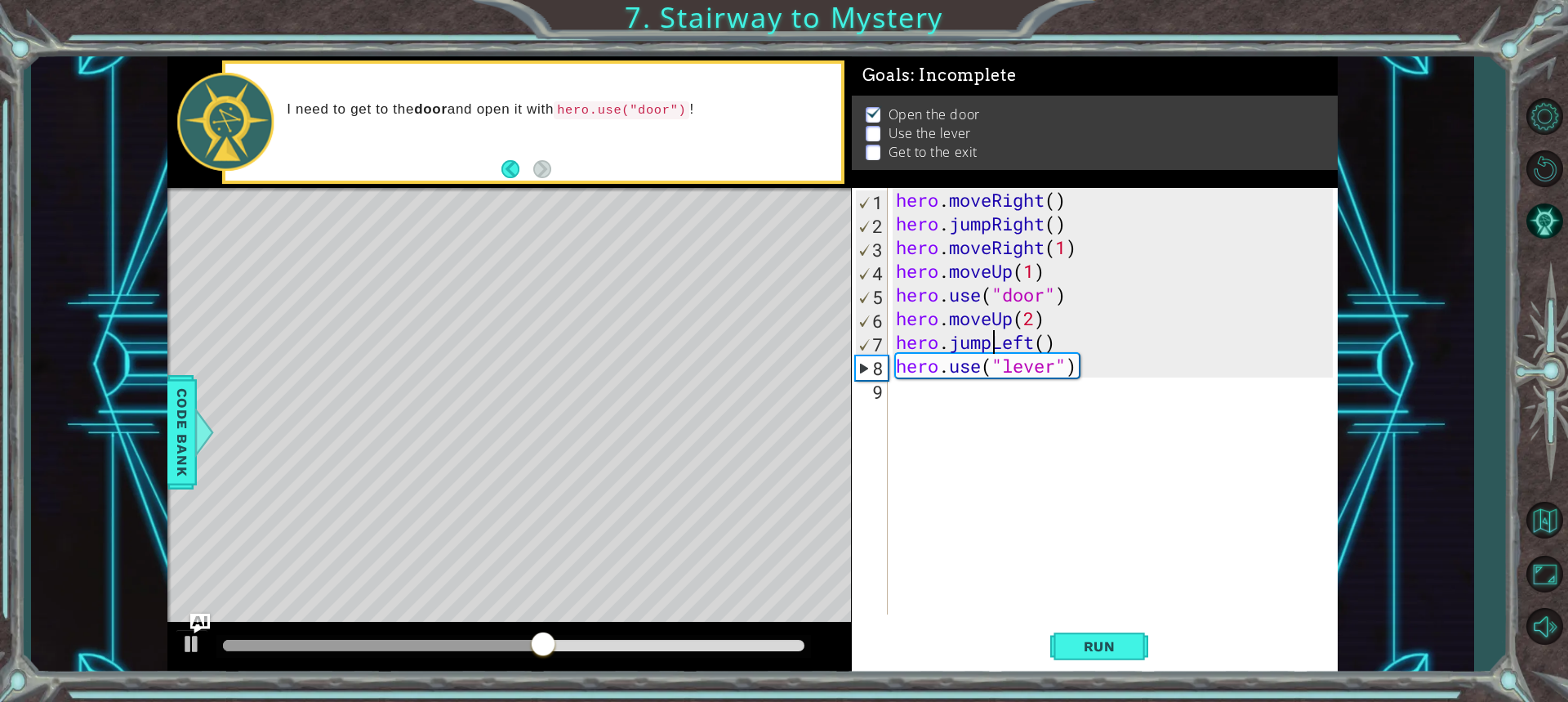
click at [992, 342] on div "hero . moveRight ( ) hero . jumpRight ( ) hero . moveRight ( 1 ) hero . moveUp …" at bounding box center [1117, 424] width 449 height 474
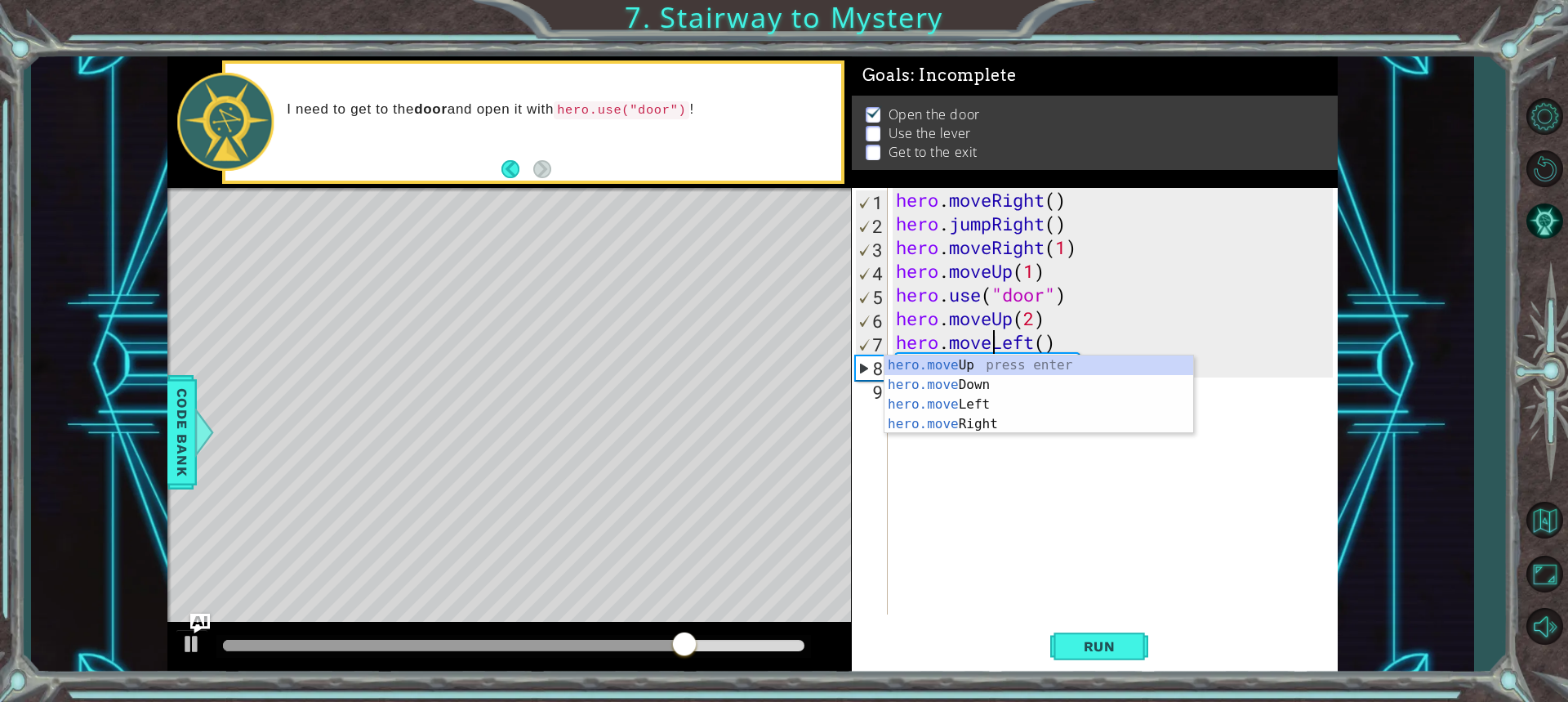
scroll to position [0, 4]
click at [1045, 338] on div "hero . moveRight ( ) hero . jumpRight ( ) hero . moveRight ( 1 ) hero . moveUp …" at bounding box center [1117, 424] width 449 height 474
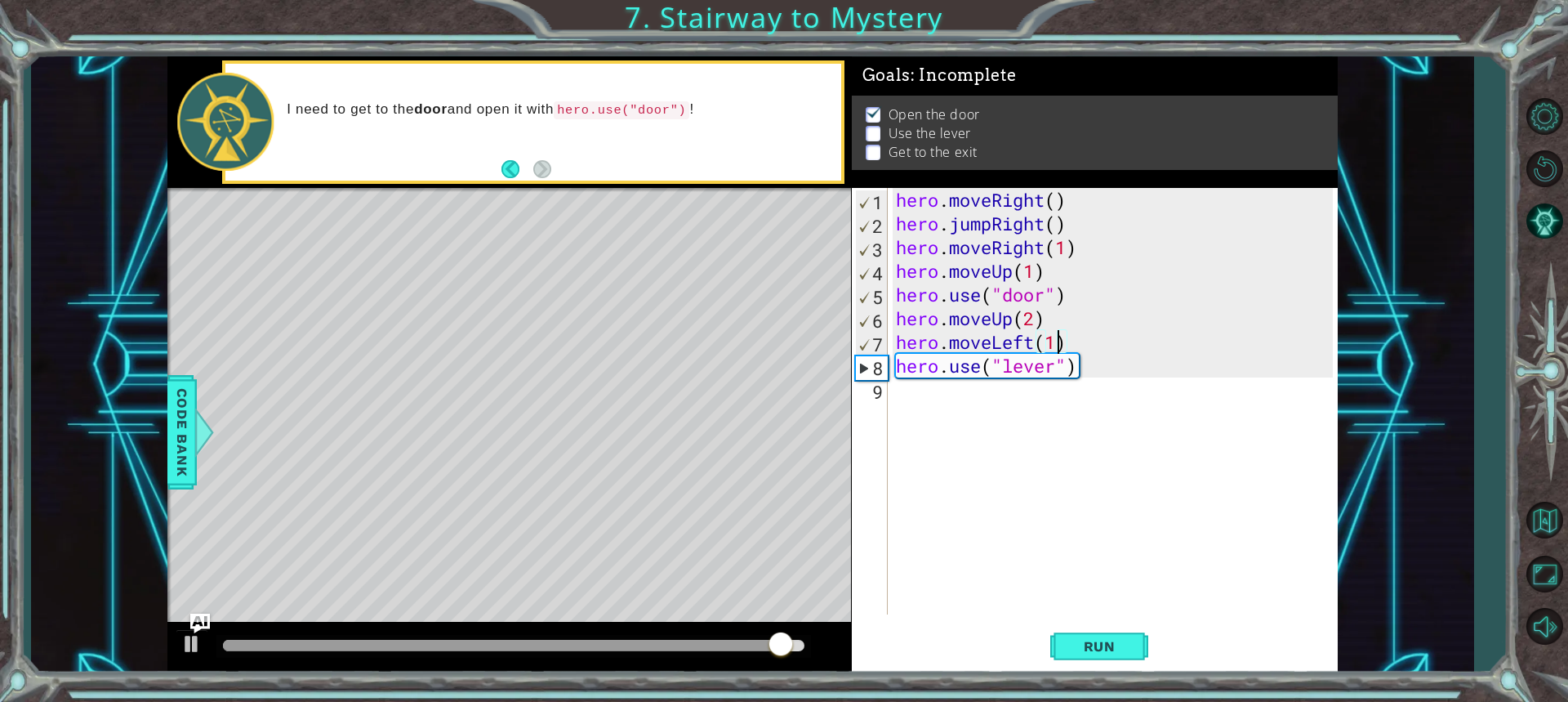
scroll to position [0, 6]
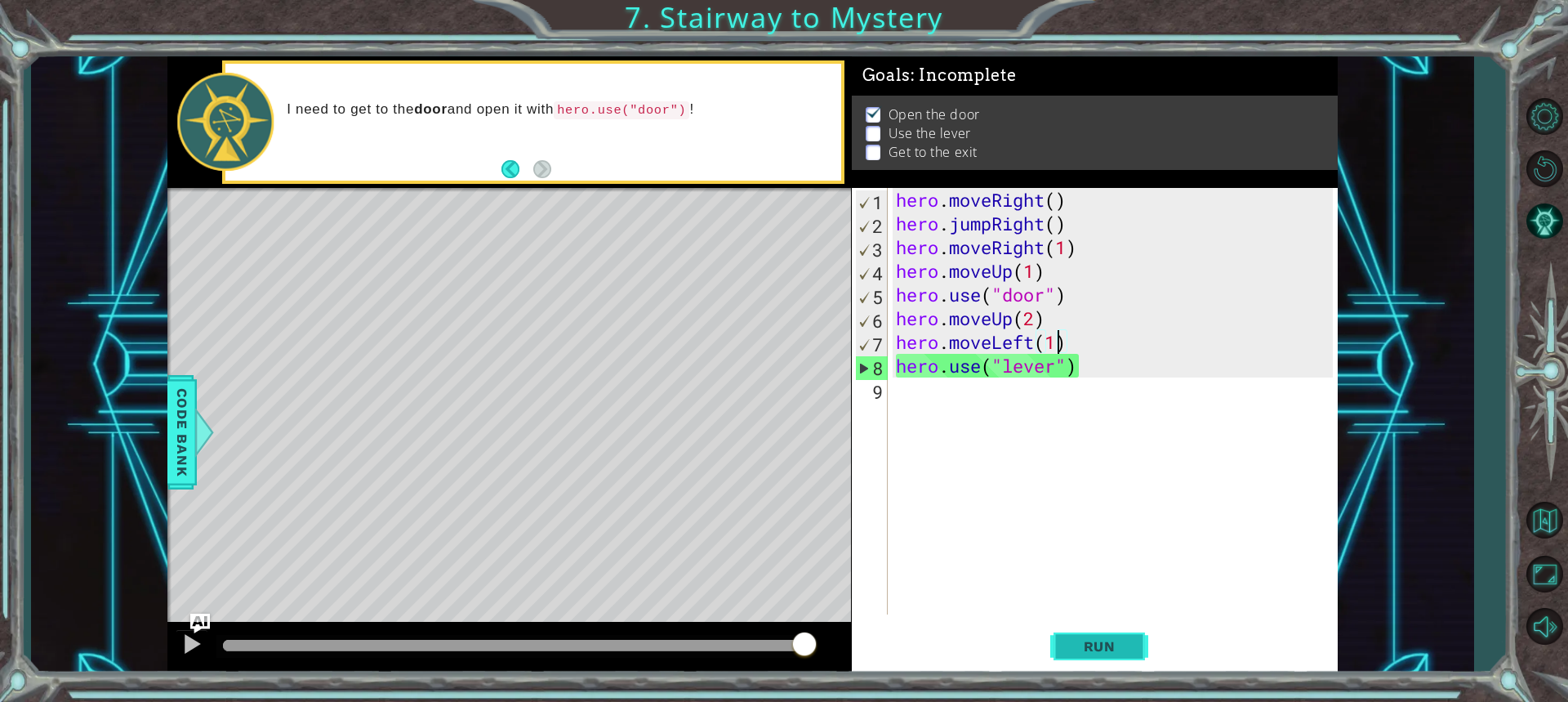
type textarea "hero.moveLeft(1)"
click at [1108, 654] on span "Run" at bounding box center [1099, 646] width 65 height 17
click at [1112, 642] on span "Run" at bounding box center [1099, 646] width 65 height 17
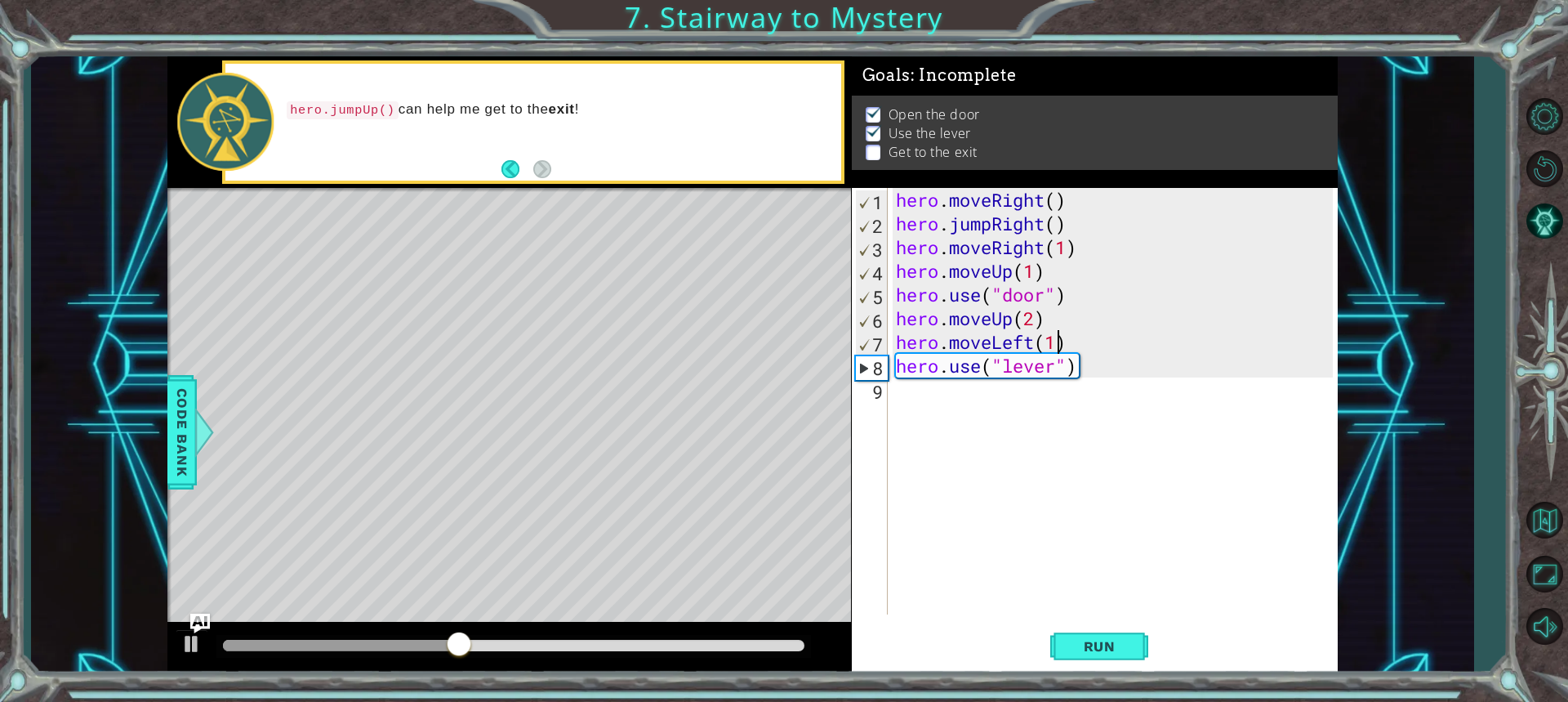
click at [992, 407] on div "hero . moveRight ( ) hero . jumpRight ( ) hero . moveRight ( 1 ) hero . moveUp …" at bounding box center [1117, 424] width 449 height 474
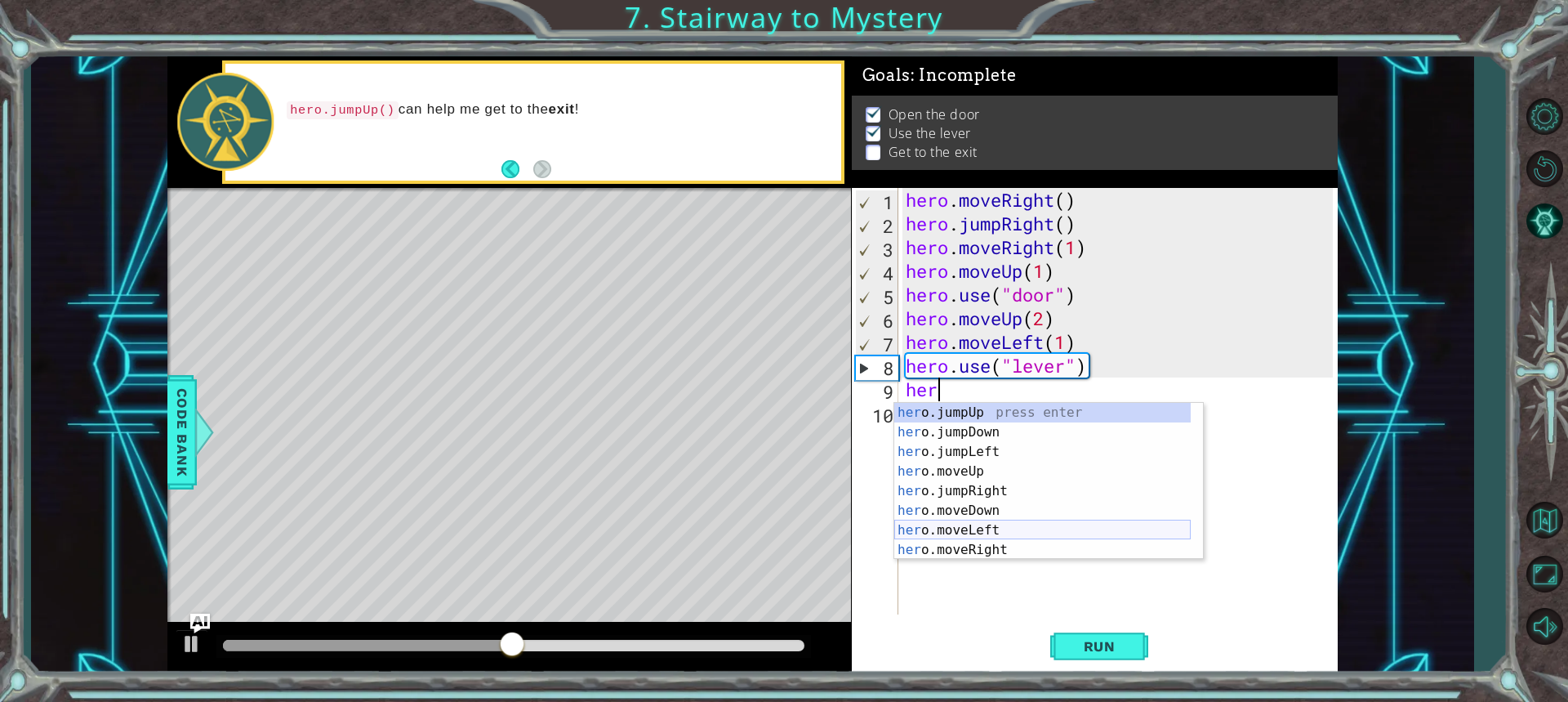
click at [1010, 528] on div "her o.jumpUp press enter her o.jumpDown press enter her o.jumpLeft press enter …" at bounding box center [1042, 501] width 296 height 196
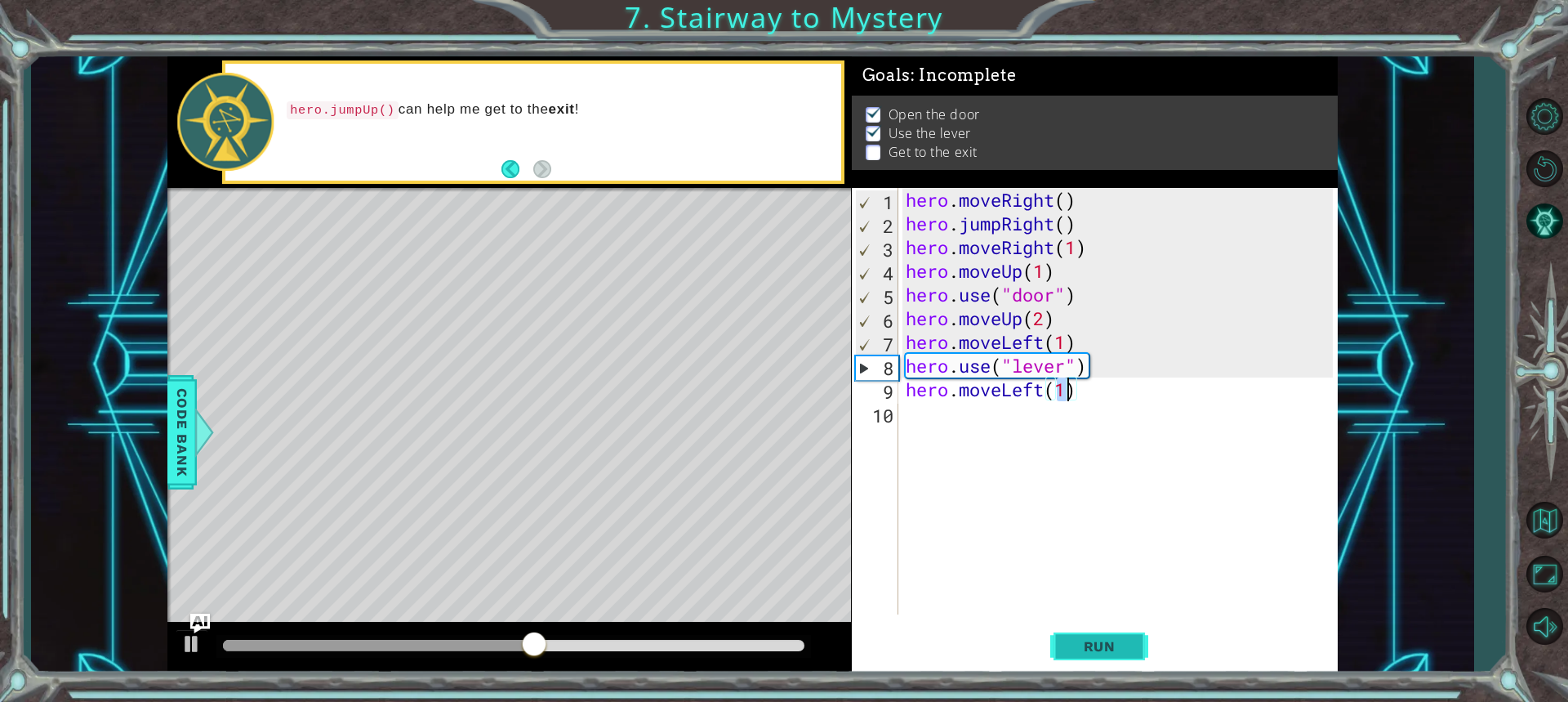
click at [1098, 646] on span "Run" at bounding box center [1099, 646] width 65 height 17
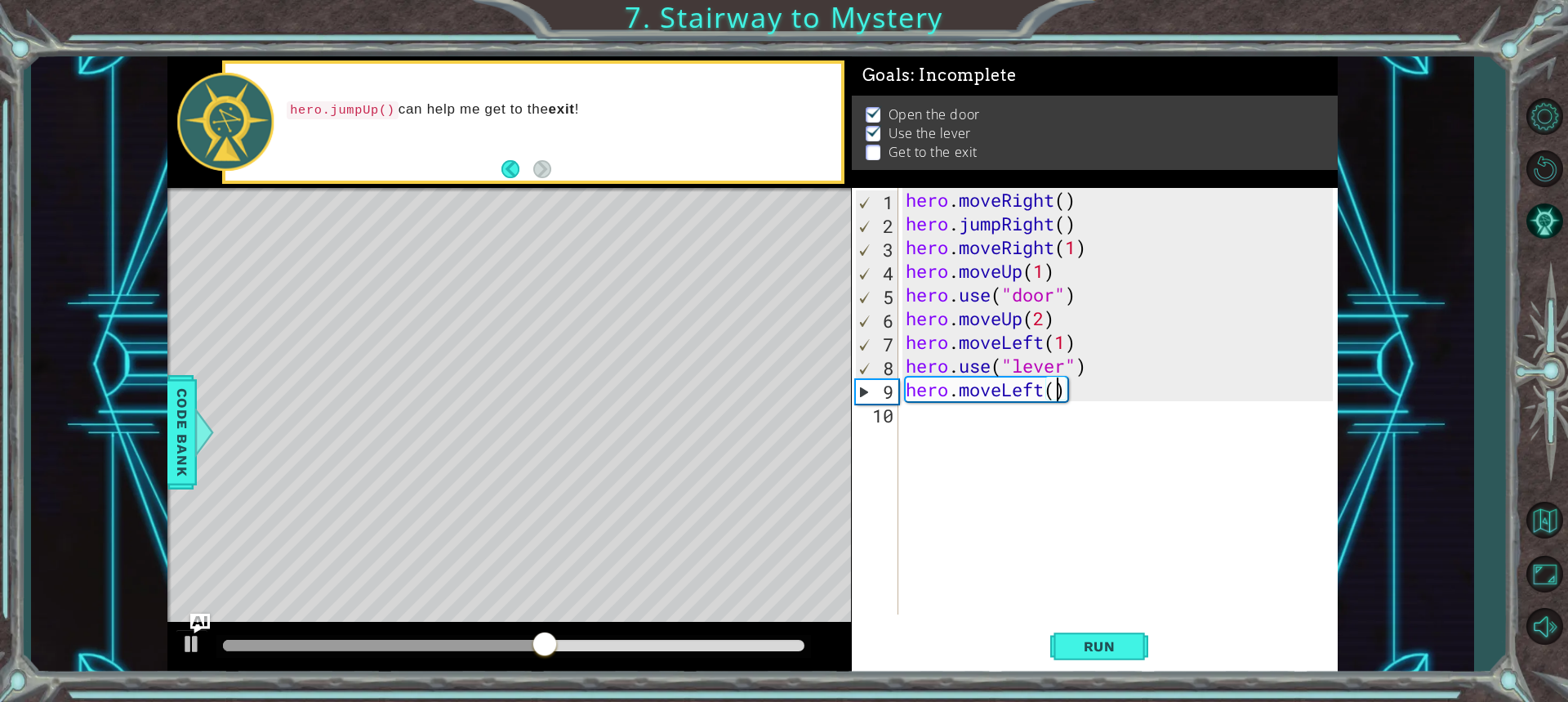
scroll to position [0, 6]
type textarea "hero.moveLeft(2)"
click at [899, 412] on div "hero.moveLeft(2) 1 2 3 4 5 6 7 8 9 10 hero . moveRight ( ) hero . jumpRight ( )…" at bounding box center [1091, 401] width 481 height 427
click at [920, 414] on div "hero . moveRight ( ) hero . jumpRight ( ) hero . moveRight ( 1 ) hero . moveUp …" at bounding box center [1121, 424] width 439 height 474
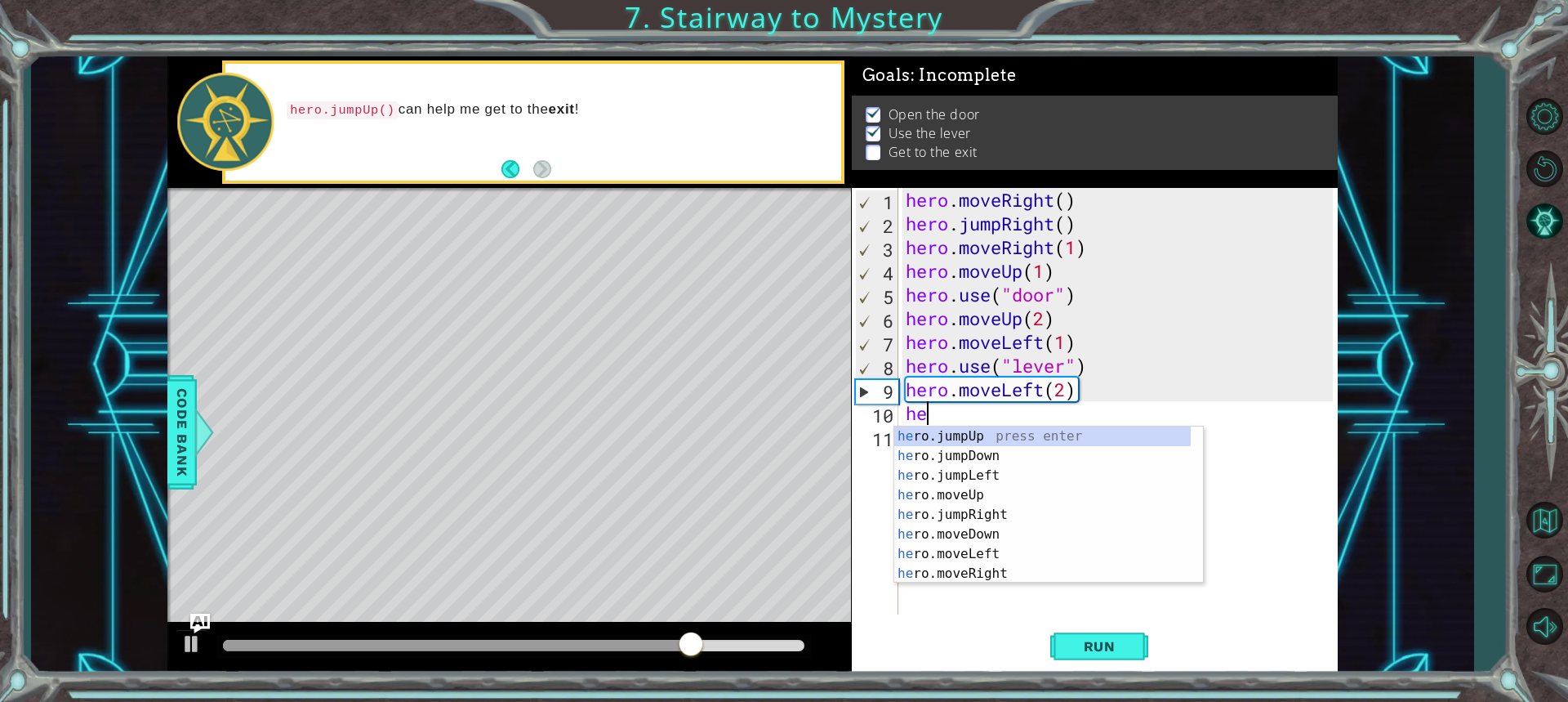
type textarea "her"
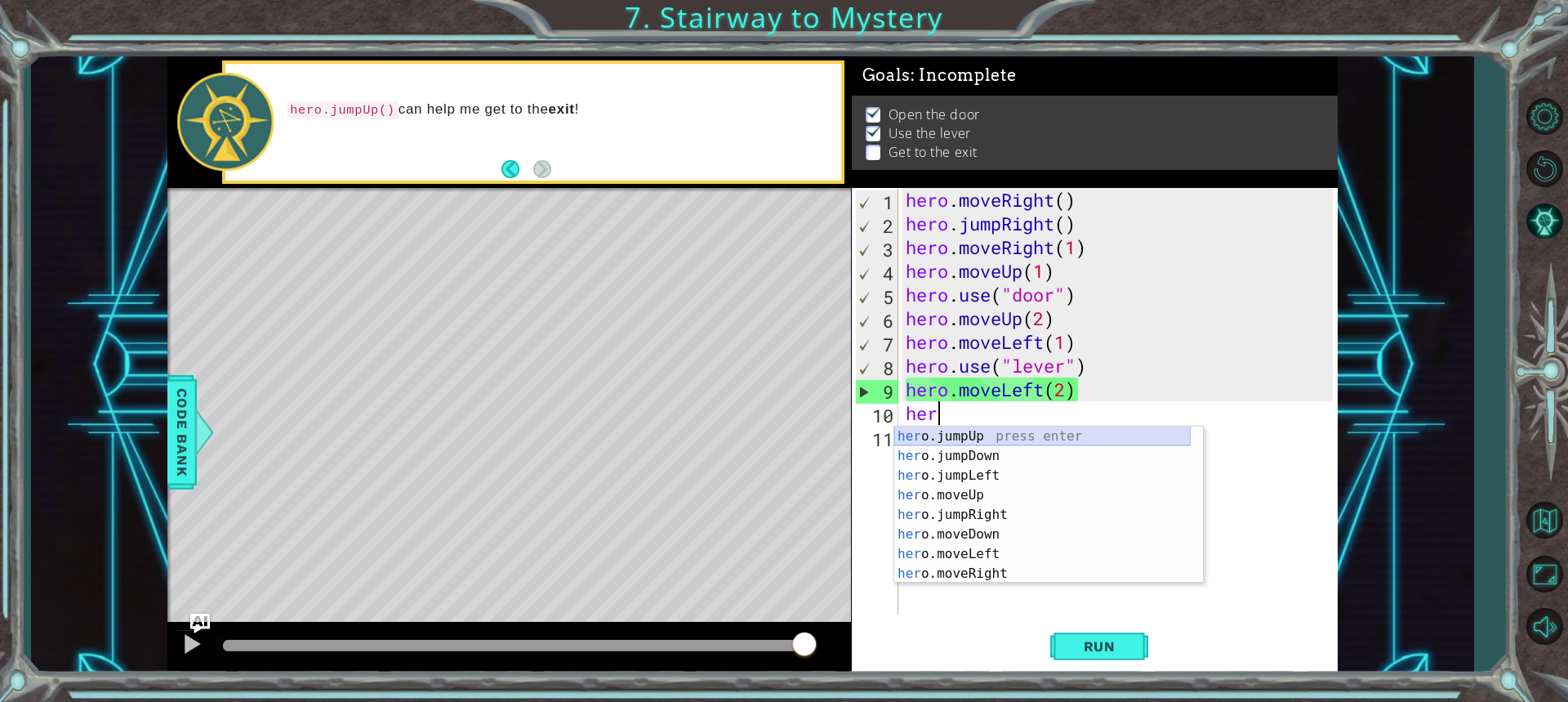
click at [1005, 428] on div "her o.jumpUp press enter her o.jumpDown press enter her o.jumpLeft press enter …" at bounding box center [1042, 525] width 296 height 196
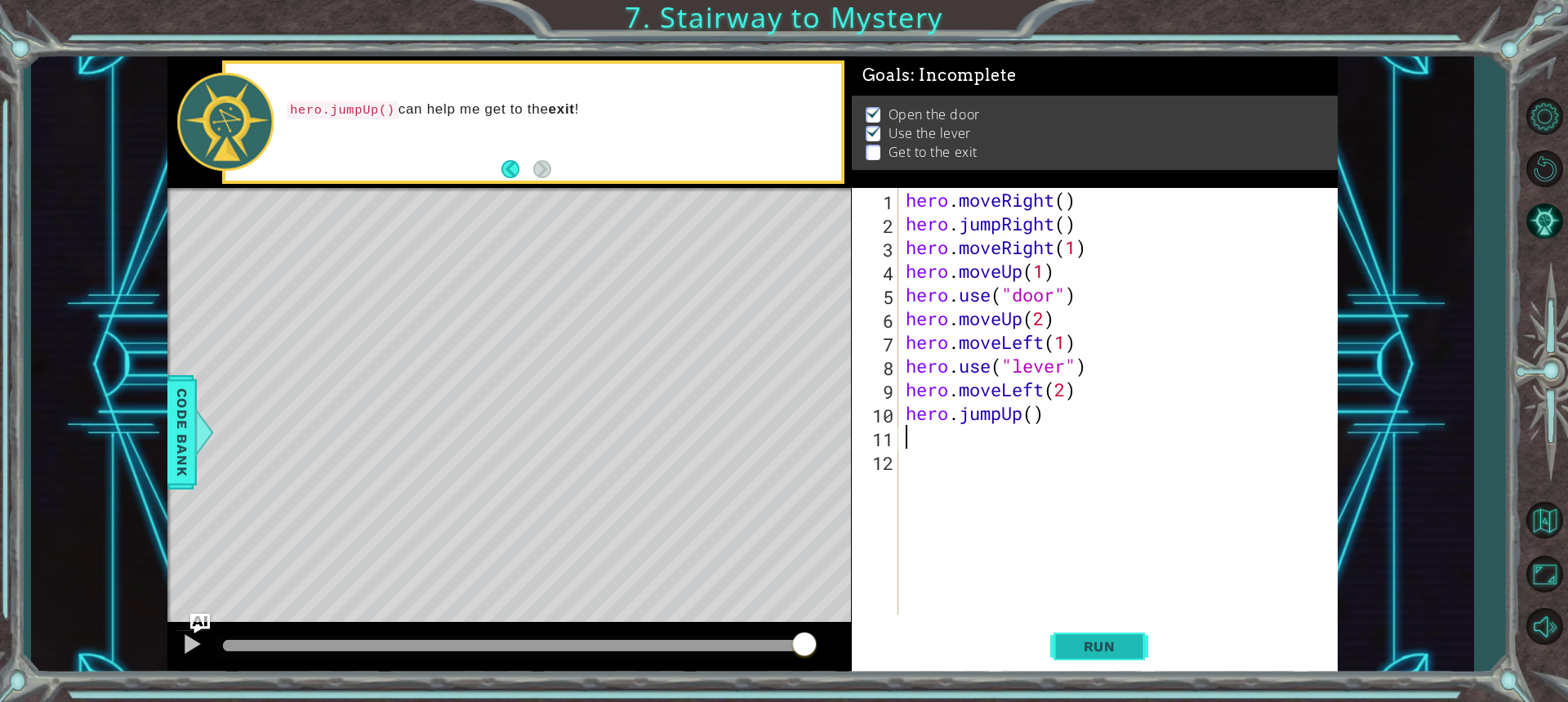
click at [1091, 632] on button "Run" at bounding box center [1099, 645] width 98 height 48
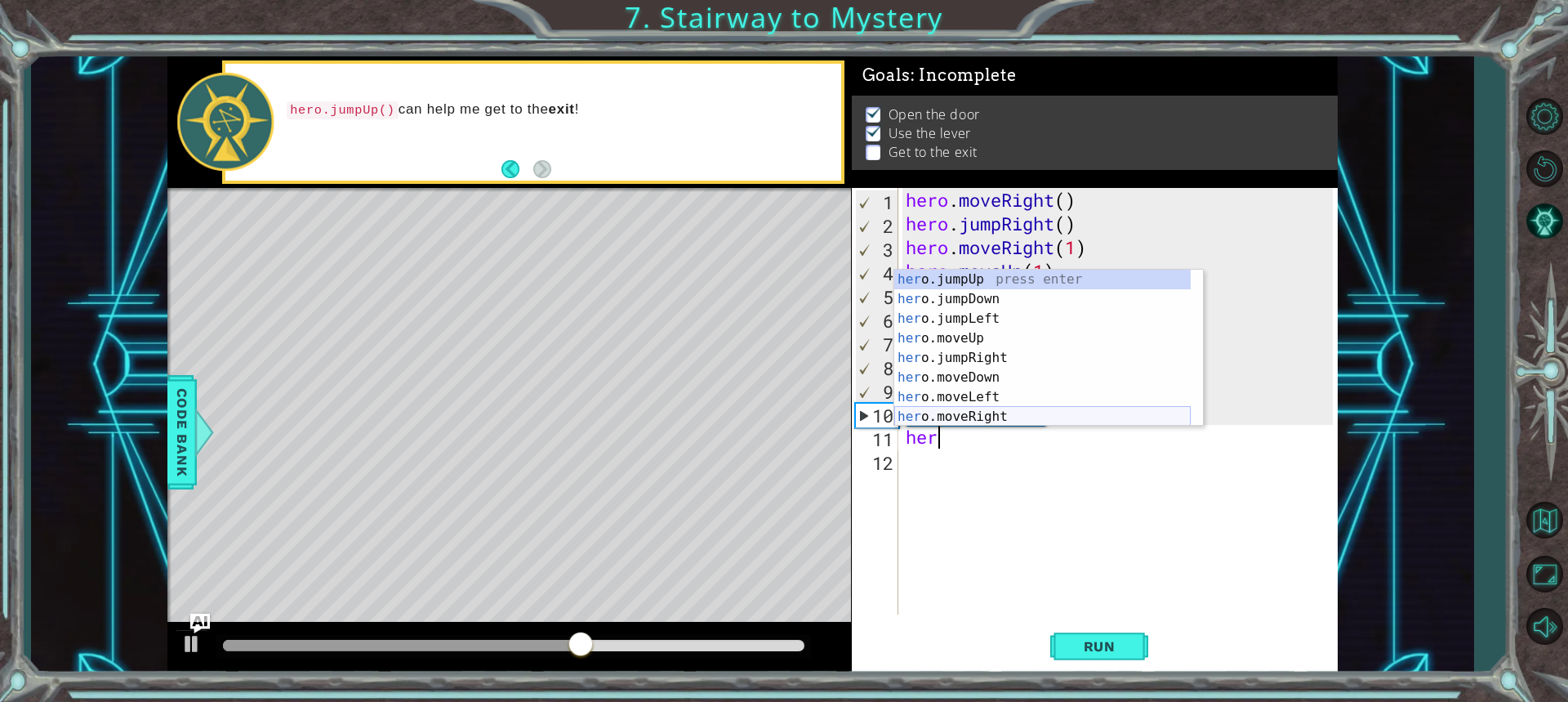
click at [992, 416] on div "her o.jumpUp press enter her o.jumpDown press enter her o.jumpLeft press enter …" at bounding box center [1042, 368] width 296 height 196
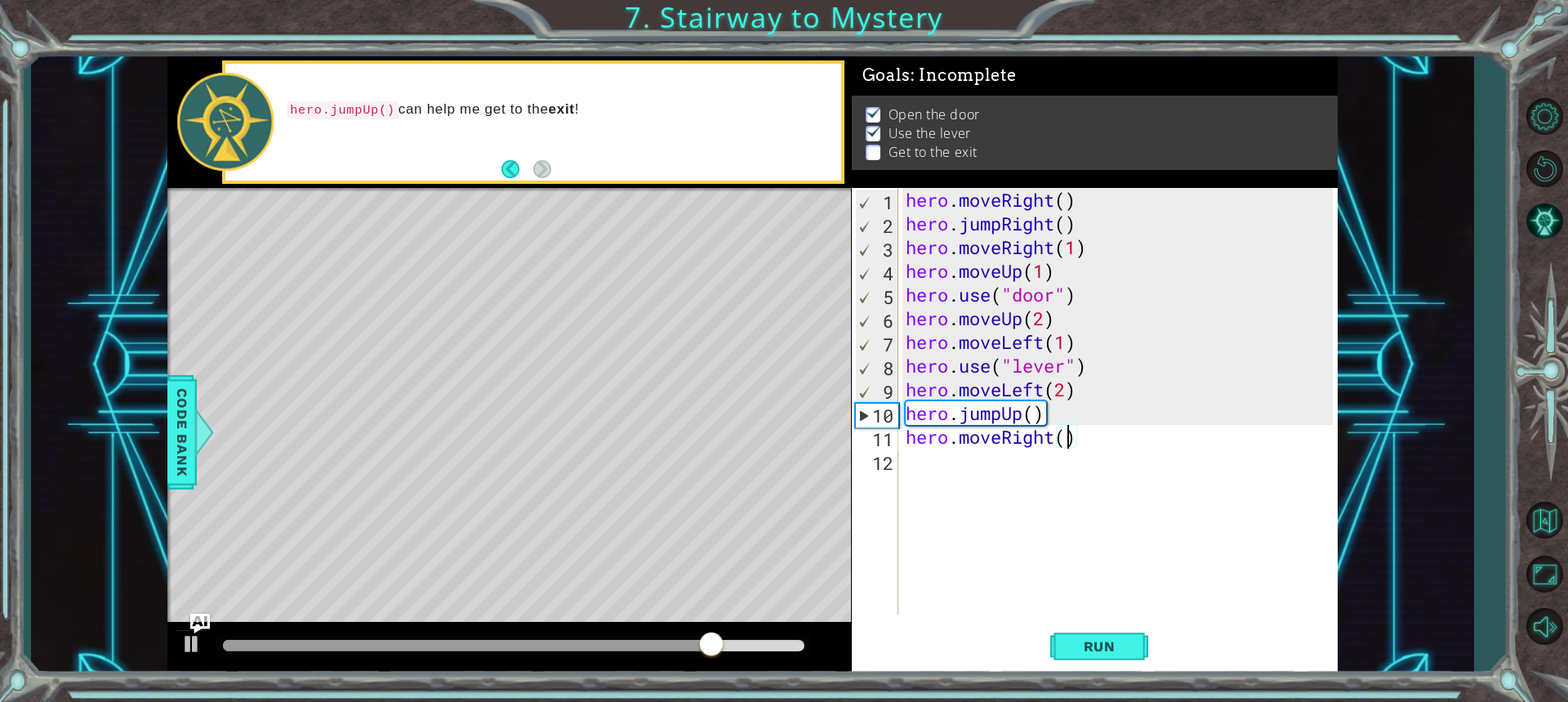
type textarea "hero.moveRight(2)"
click at [945, 470] on div "hero . moveRight ( ) hero . jumpRight ( ) hero . moveRight ( 1 ) hero . moveUp …" at bounding box center [1121, 424] width 439 height 474
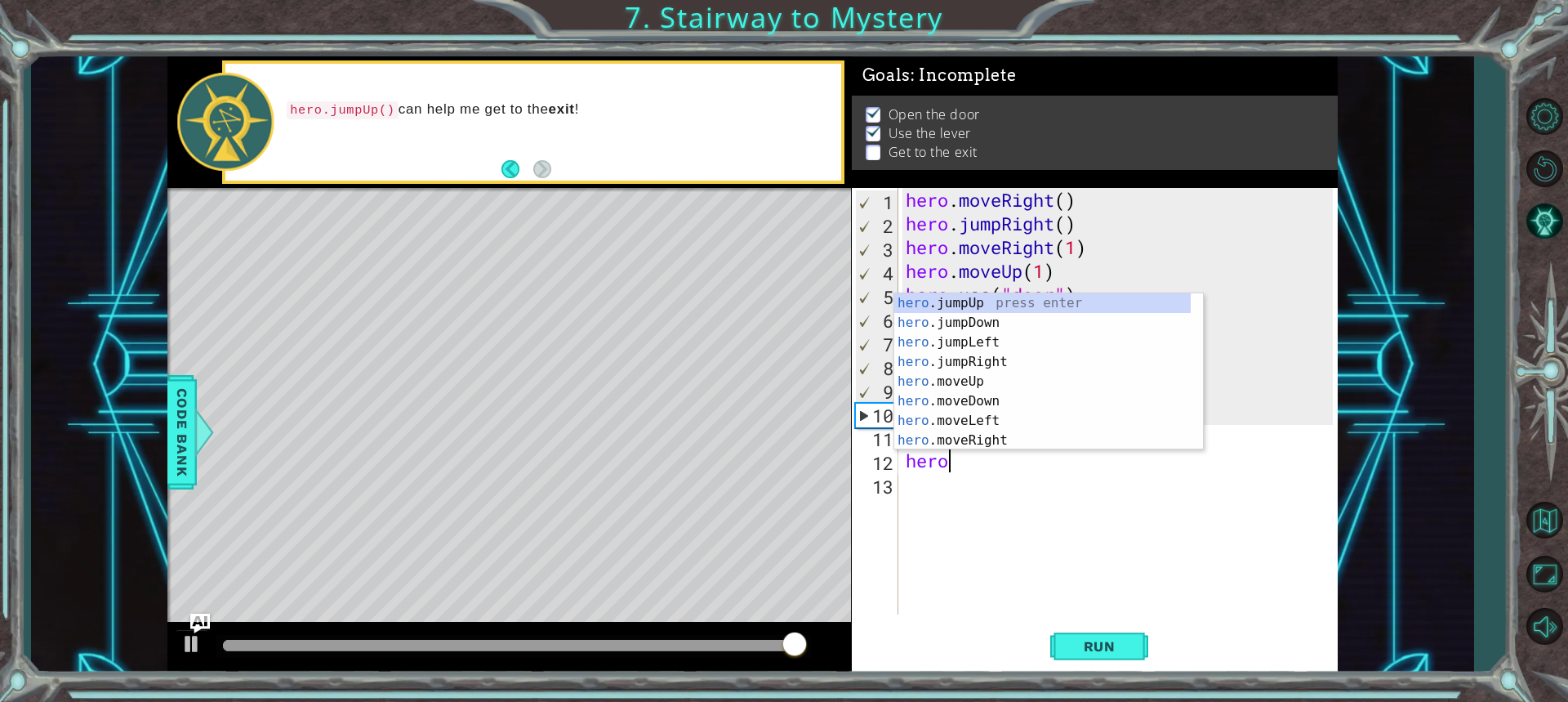
scroll to position [0, 2]
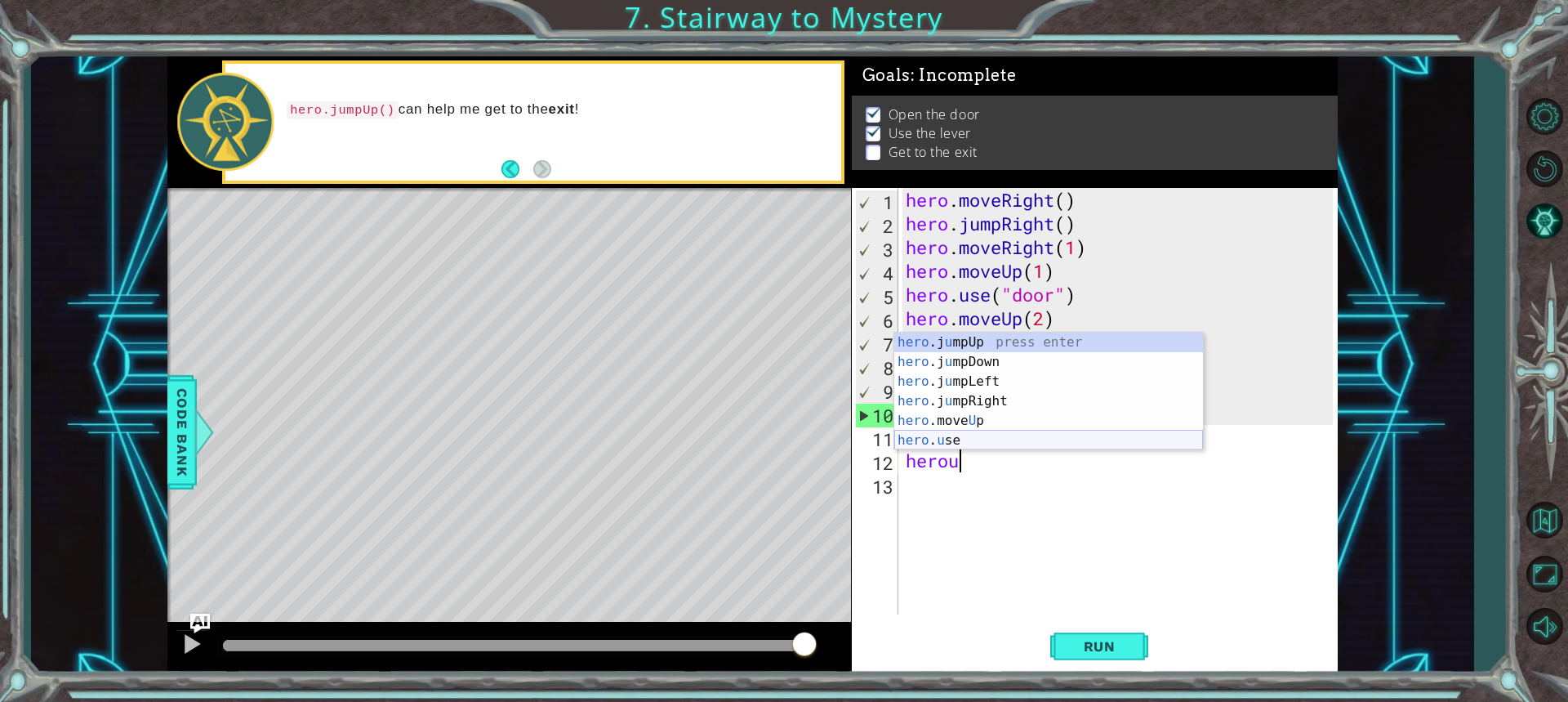
click at [955, 445] on div "hero .j u mpUp press enter hero .j u mpDown press enter hero .j u mpLeft press …" at bounding box center [1049, 410] width 308 height 157
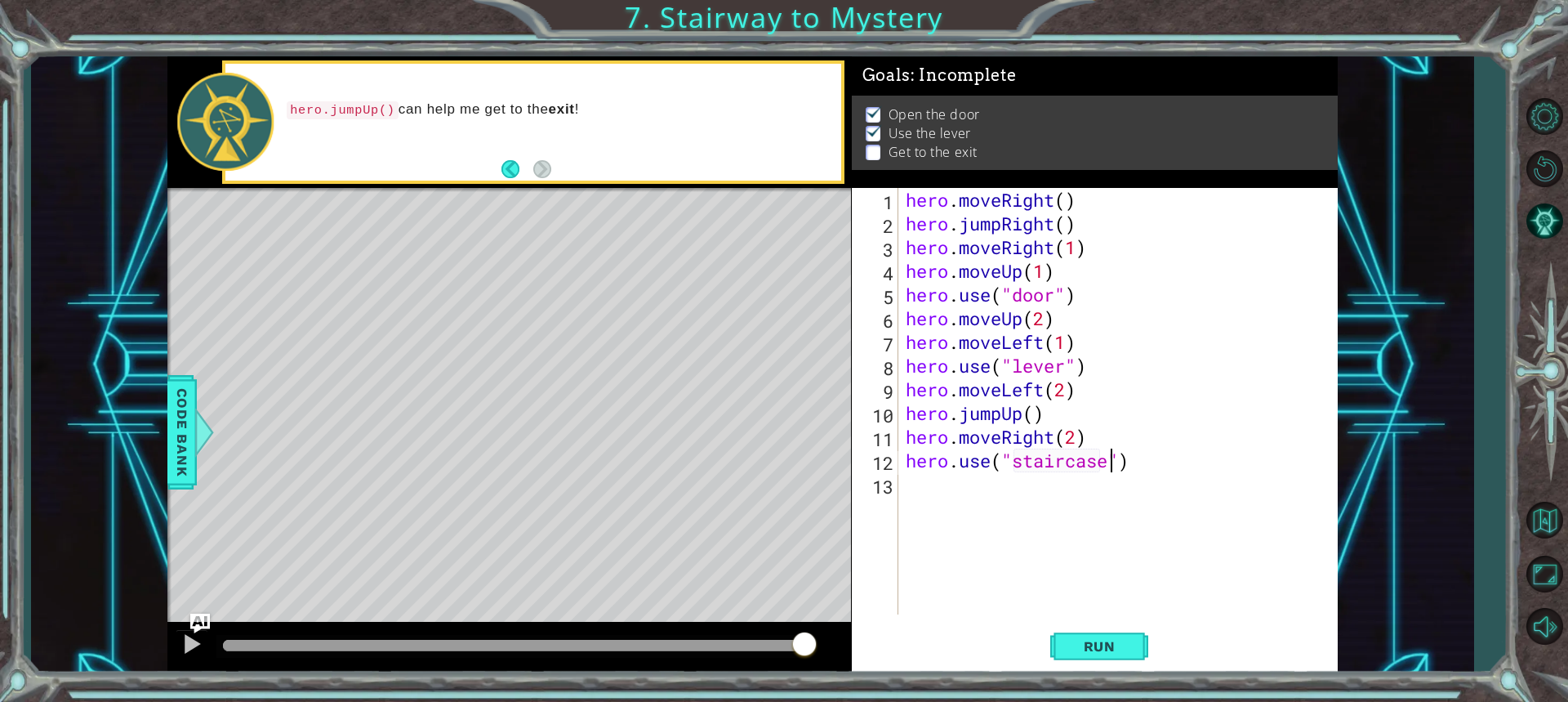
scroll to position [0, 9]
type textarea "hero.use("staircase")"
click at [1106, 646] on span "Run" at bounding box center [1099, 646] width 65 height 17
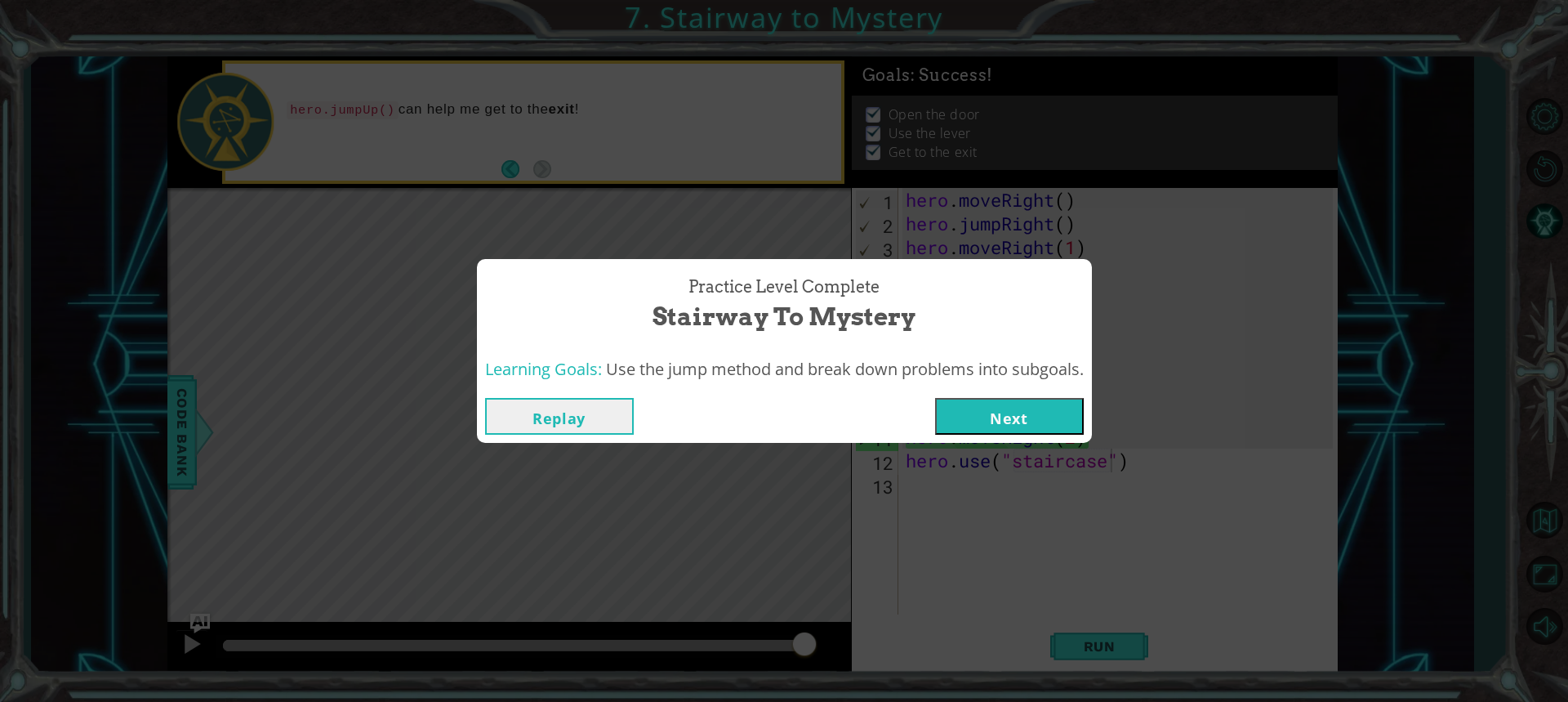
click at [1022, 415] on button "Next" at bounding box center [1009, 416] width 149 height 37
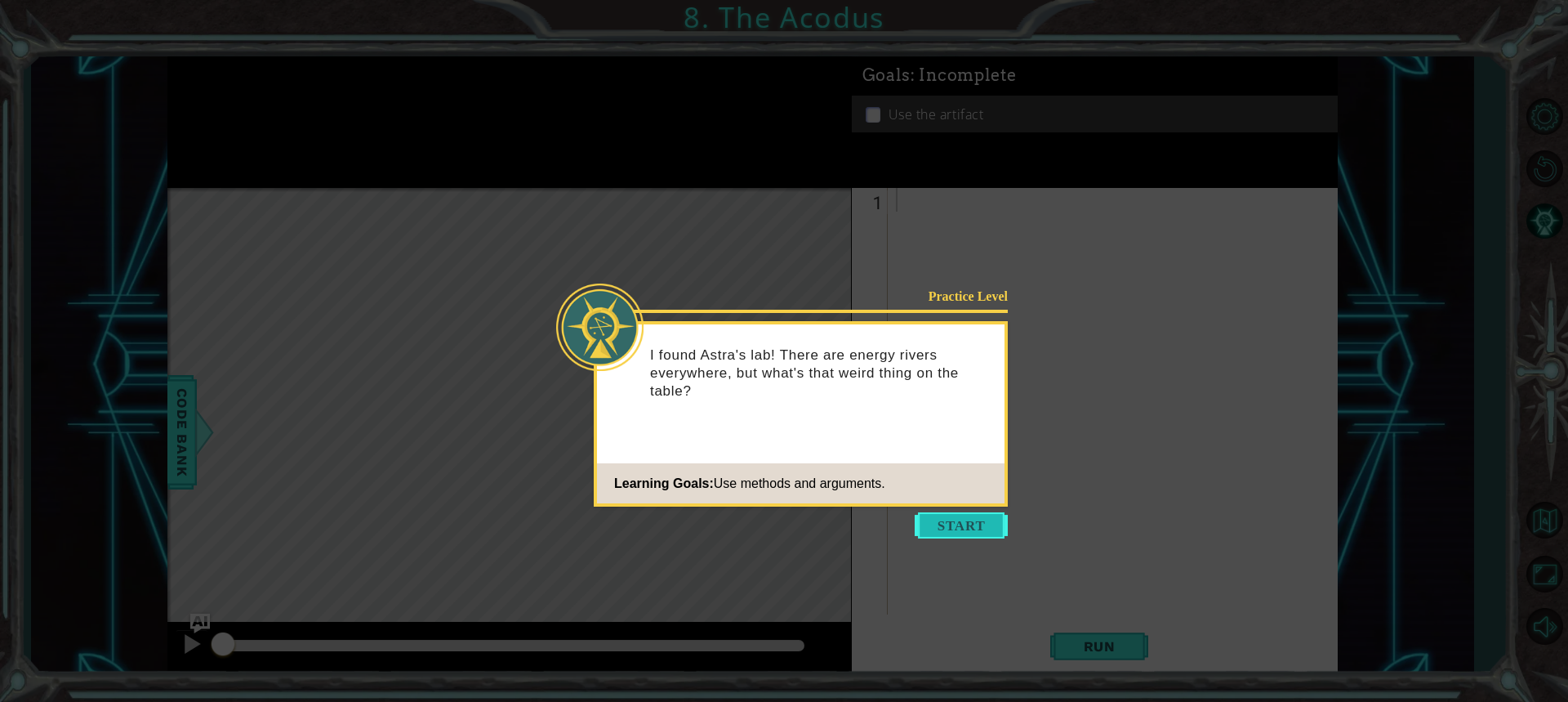
click at [960, 521] on button "Start" at bounding box center [961, 525] width 93 height 26
